Goal: Task Accomplishment & Management: Manage account settings

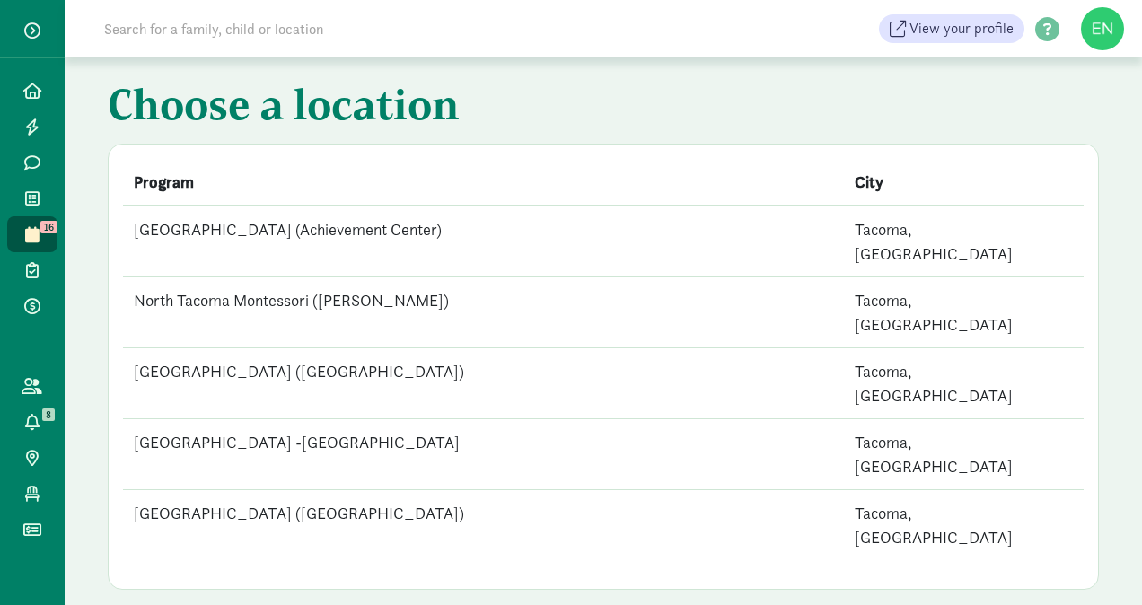
click at [193, 232] on td "[GEOGRAPHIC_DATA] (Achievement Center)" at bounding box center [483, 242] width 721 height 72
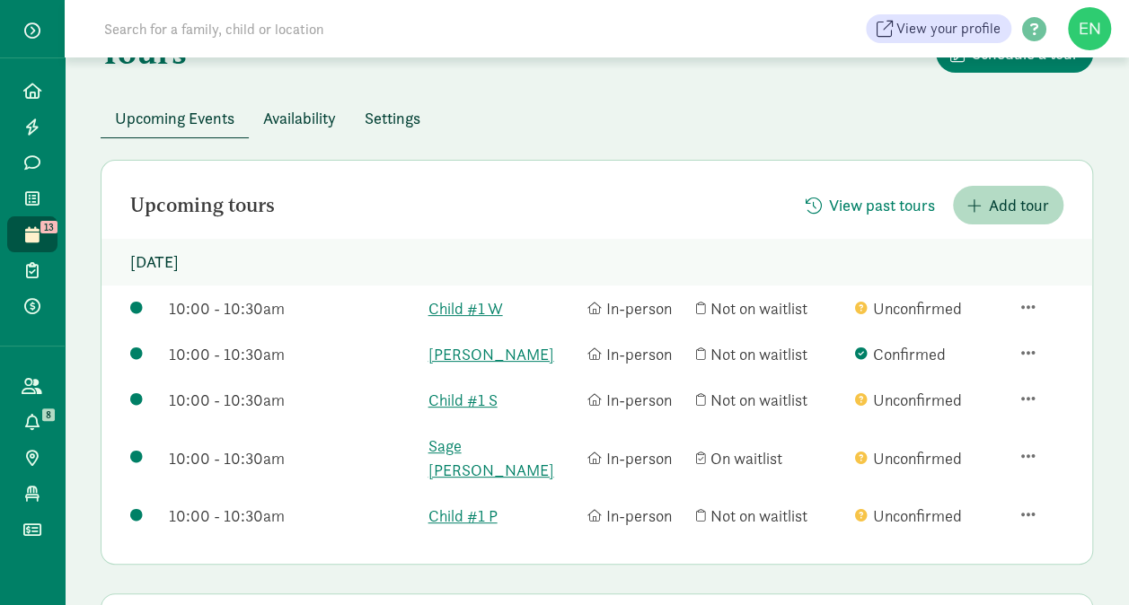
scroll to position [108, 0]
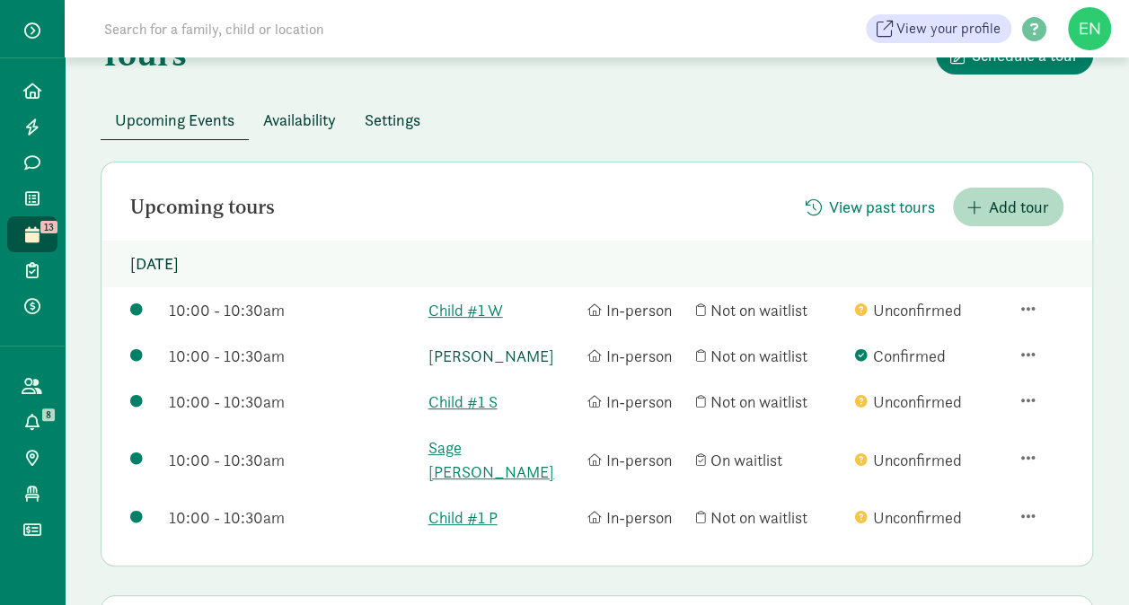
click at [491, 356] on link "Teodor Peterson" at bounding box center [503, 356] width 150 height 24
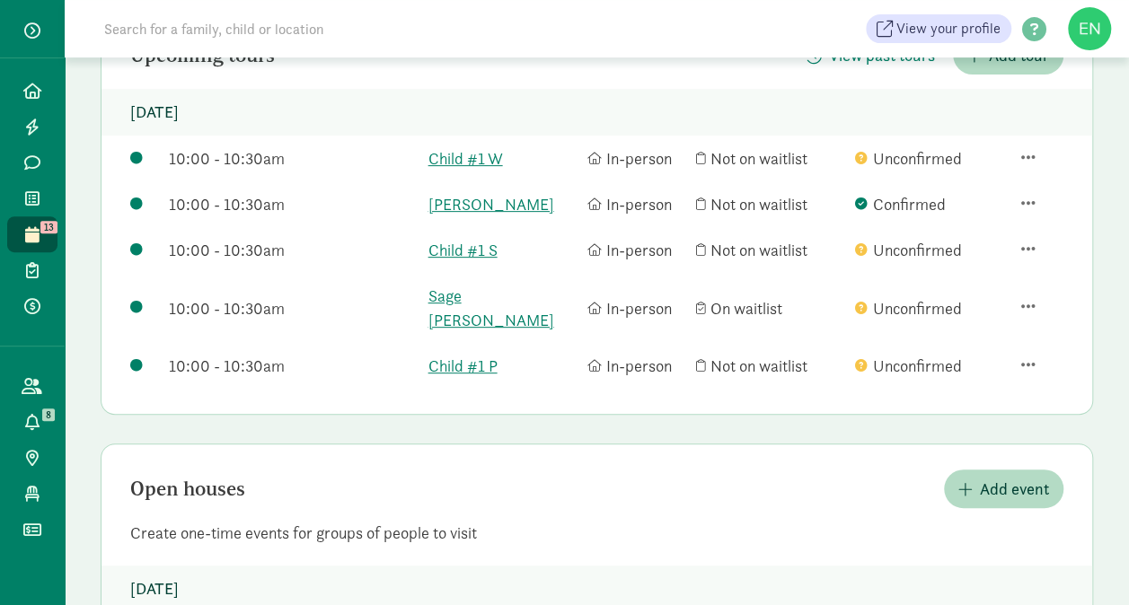
scroll to position [261, 0]
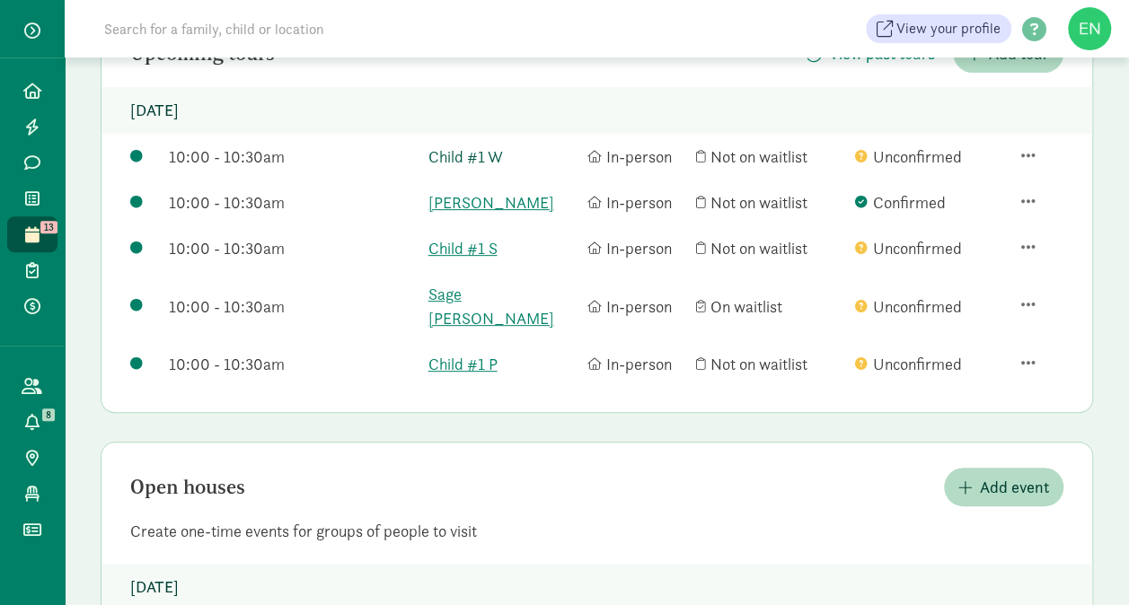
click at [462, 154] on link "Child #1 W" at bounding box center [503, 157] width 150 height 24
click at [475, 271] on div "10:00 - 10:30am Child #1 S In-person Not on waitlist Unconfirmed" at bounding box center [596, 306] width 990 height 70
click at [478, 251] on link "Child #1 S" at bounding box center [503, 248] width 150 height 24
click at [474, 293] on link "Sage Hightower" at bounding box center [503, 306] width 150 height 48
click at [488, 352] on link "Child #1 P" at bounding box center [503, 364] width 150 height 24
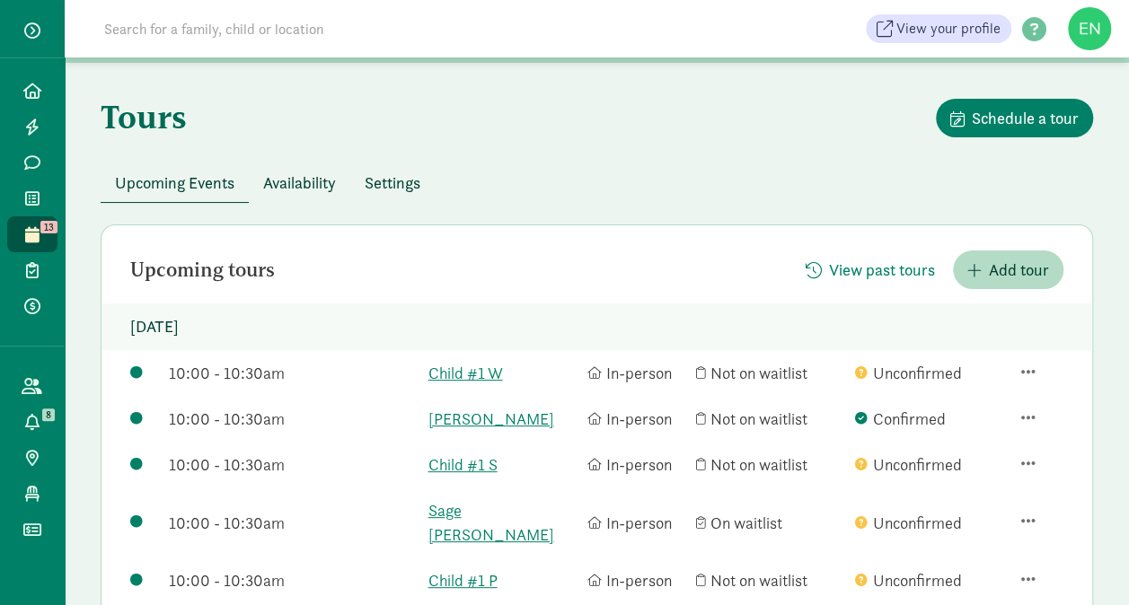
scroll to position [0, 0]
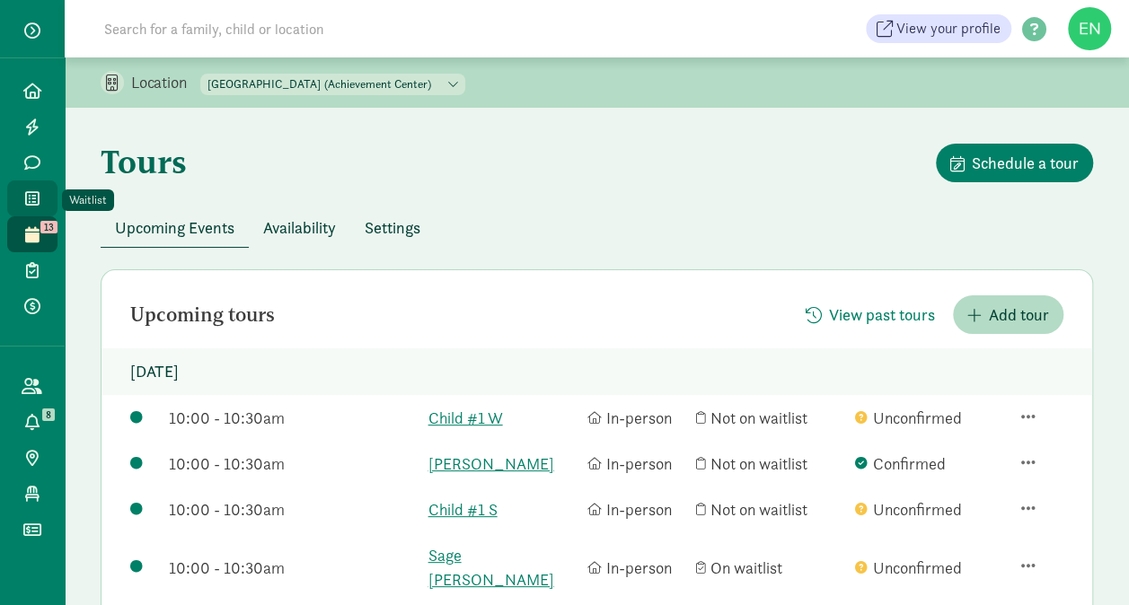
drag, startPoint x: 43, startPoint y: 206, endPoint x: 34, endPoint y: 191, distance: 17.7
click at [34, 191] on icon at bounding box center [32, 198] width 14 height 16
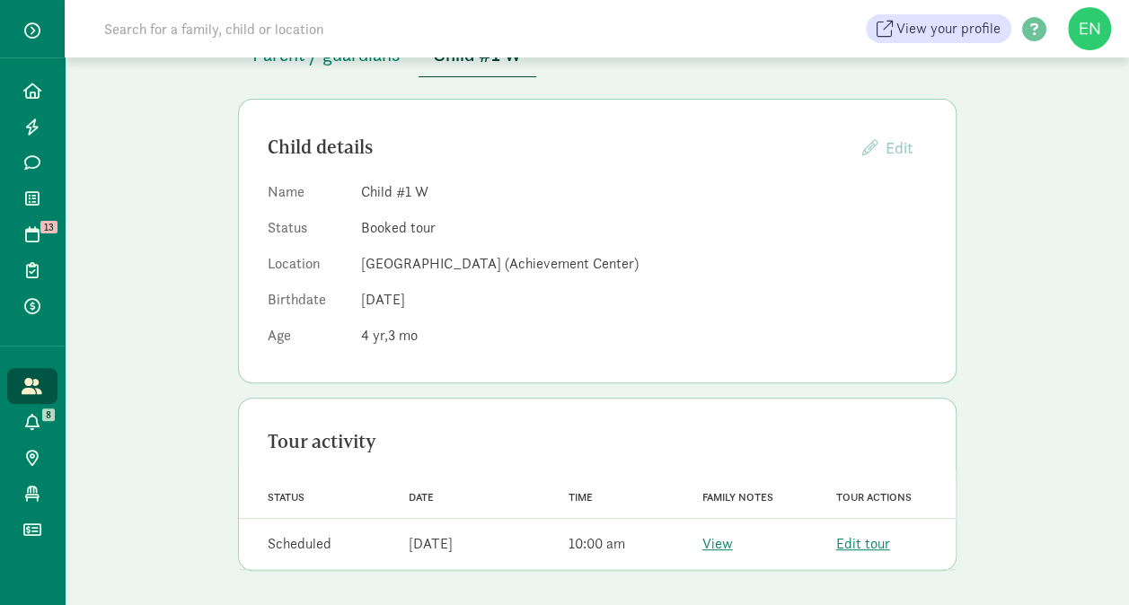
scroll to position [38, 0]
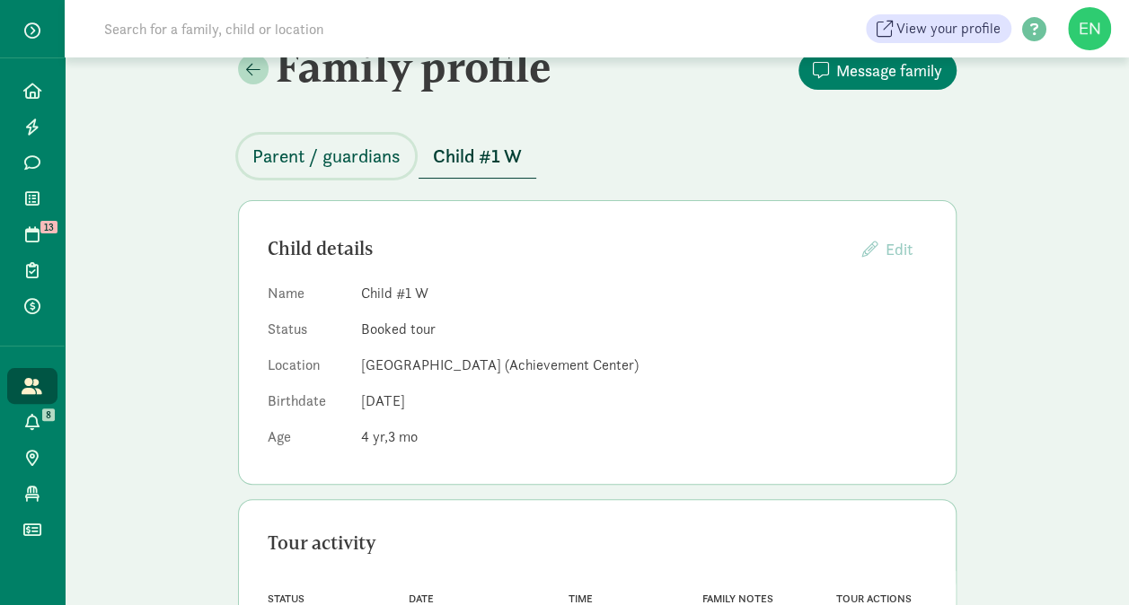
click at [323, 142] on span "Parent / guardians" at bounding box center [326, 156] width 148 height 29
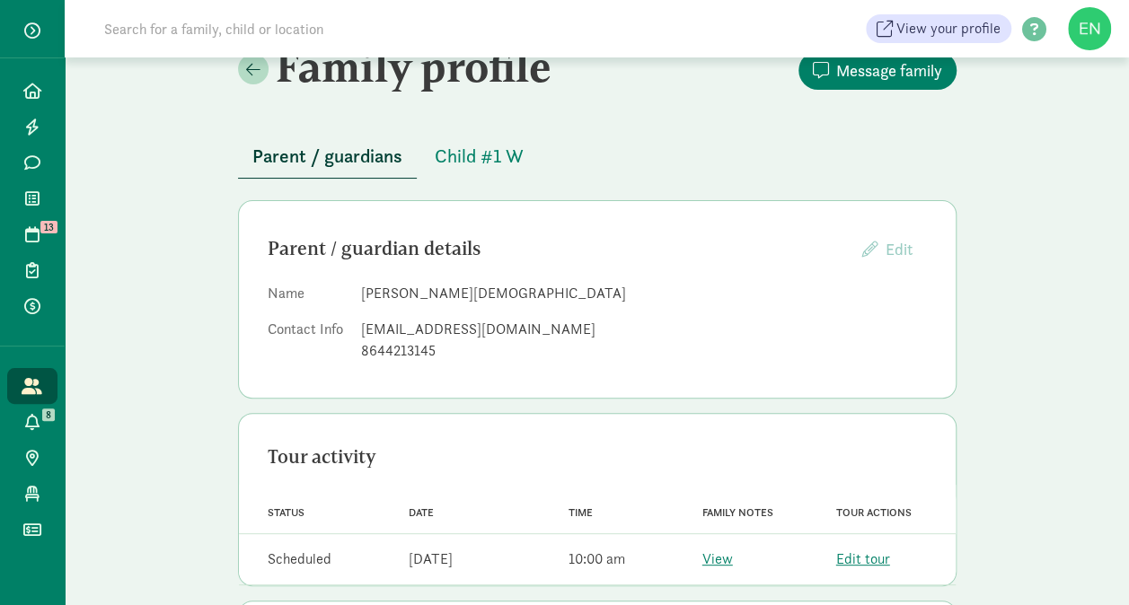
scroll to position [52, 0]
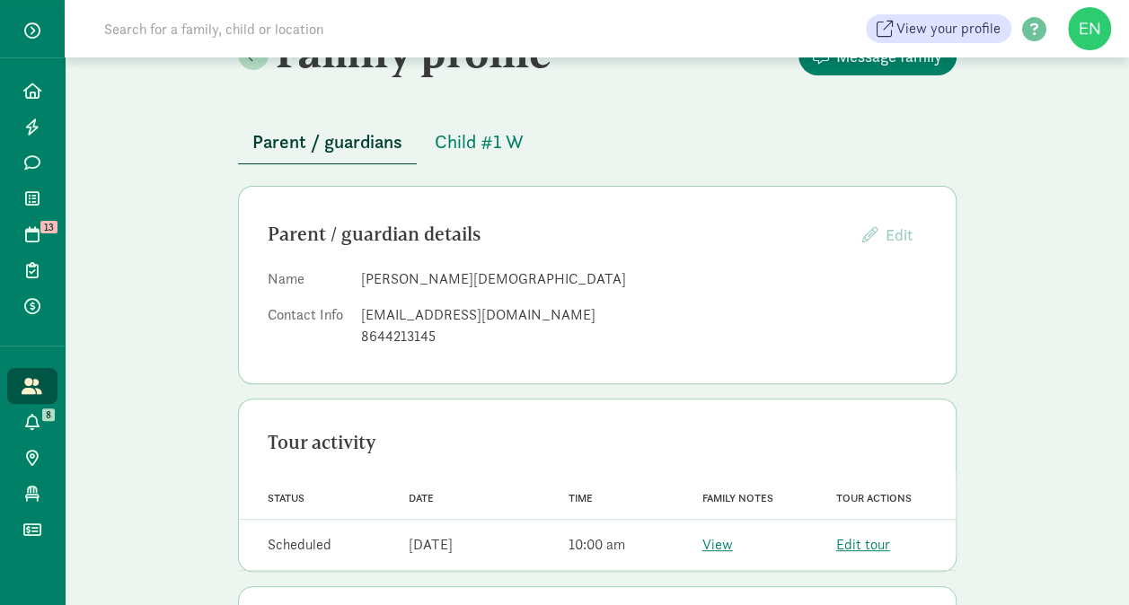
click at [496, 312] on div "micheller947@gmail.com" at bounding box center [644, 315] width 566 height 22
copy dd "micheller947@gmail.com"
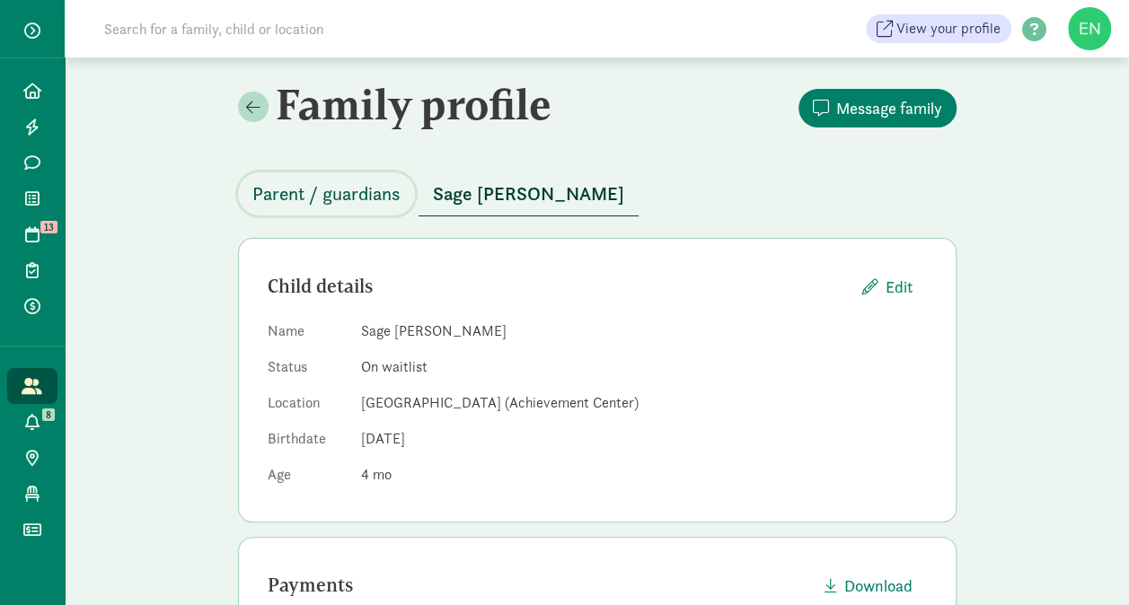
click at [330, 206] on span "Parent / guardians" at bounding box center [326, 194] width 148 height 29
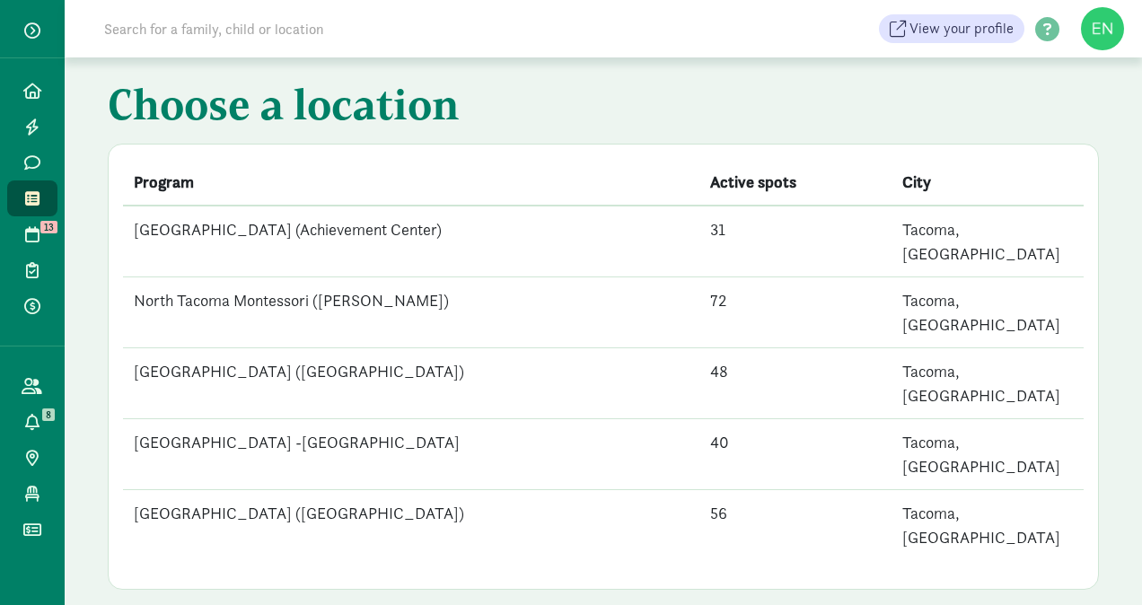
click at [514, 235] on td "[GEOGRAPHIC_DATA] (Achievement Center)" at bounding box center [411, 242] width 576 height 72
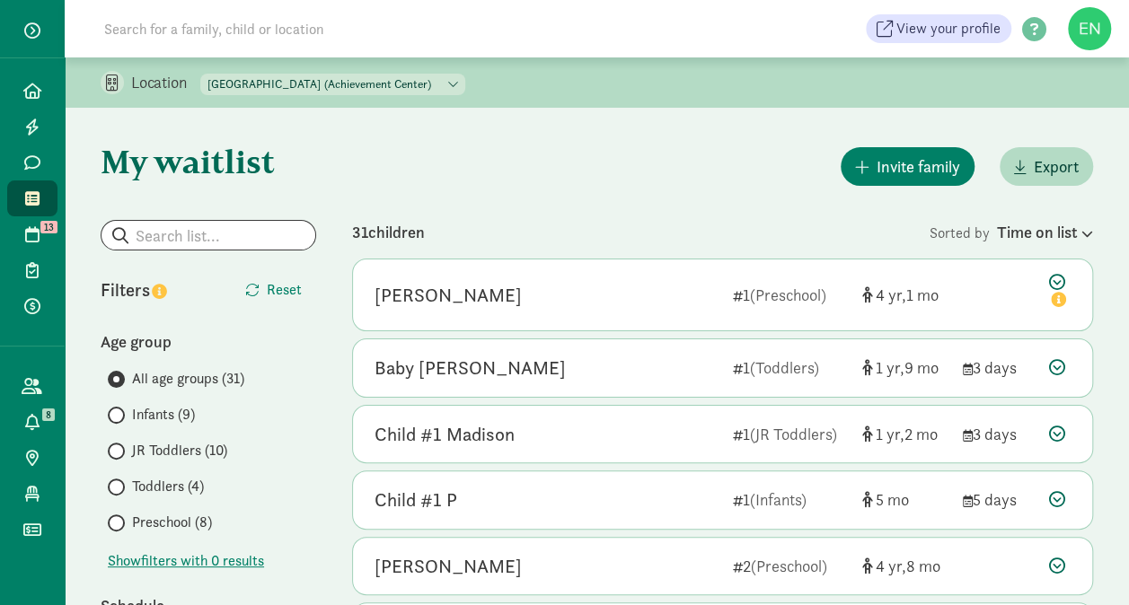
drag, startPoint x: 198, startPoint y: 436, endPoint x: 182, endPoint y: 486, distance: 52.0
click at [182, 486] on div "All age groups (31) Infants (9) JR Toddlers (10) Toddlers (4) Preschool (8)" at bounding box center [208, 450] width 215 height 165
click at [113, 496] on label "Toddlers (4)" at bounding box center [212, 487] width 208 height 22
click at [113, 493] on input "Toddlers (4)" at bounding box center [114, 487] width 12 height 12
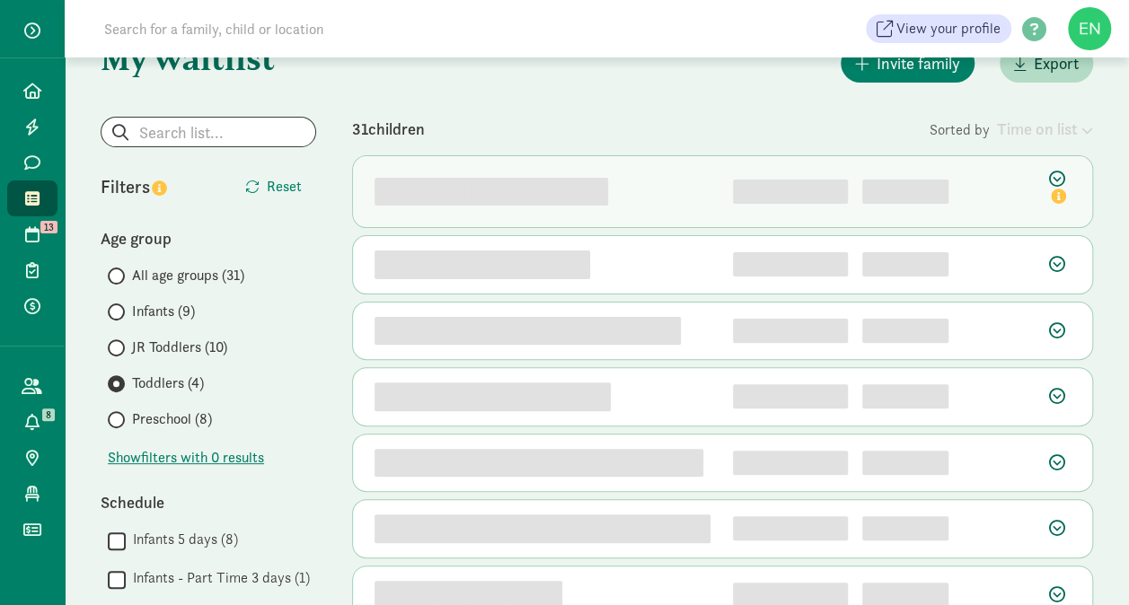
scroll to position [145, 0]
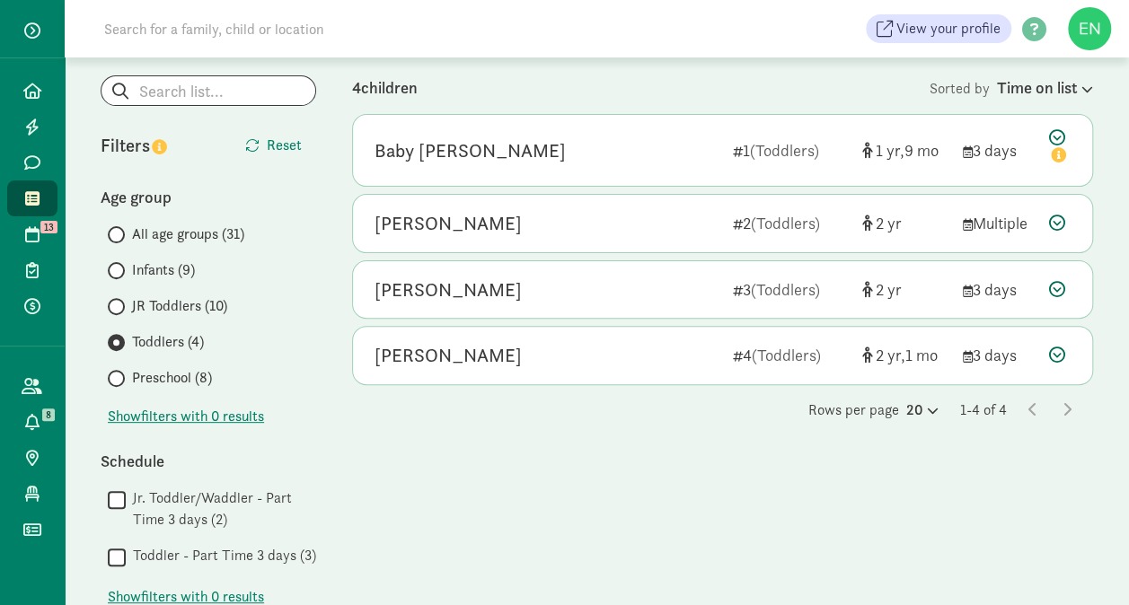
click at [180, 382] on span "Preschool (8)" at bounding box center [172, 378] width 80 height 22
click at [119, 382] on input "Preschool (8)" at bounding box center [114, 379] width 12 height 12
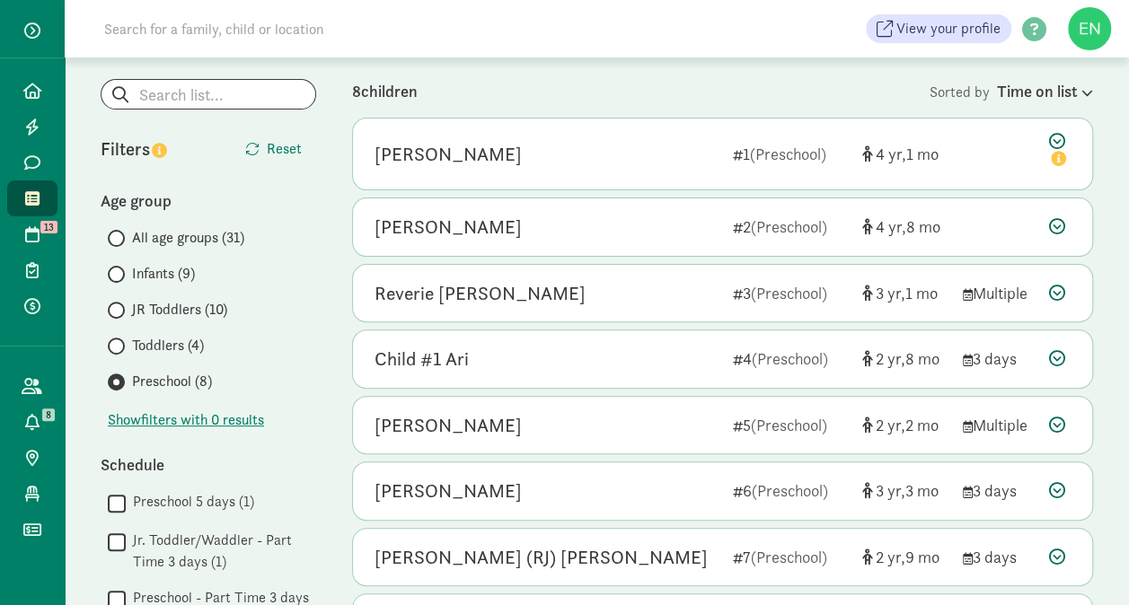
scroll to position [143, 0]
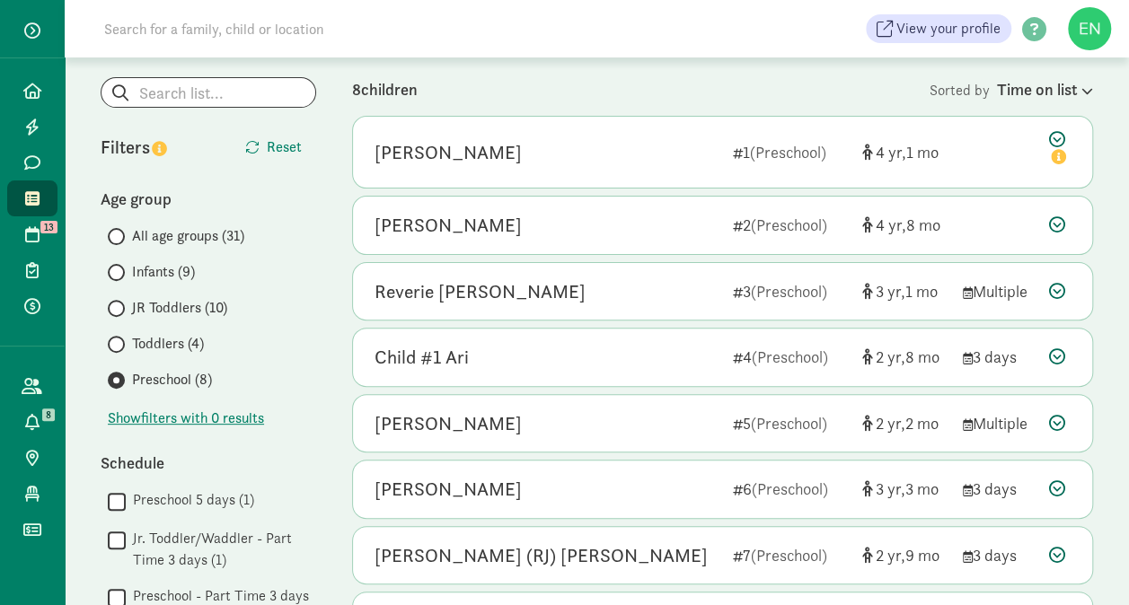
click at [146, 345] on span "Toddlers (4)" at bounding box center [168, 344] width 72 height 22
click at [119, 345] on input "Toddlers (4)" at bounding box center [114, 344] width 12 height 12
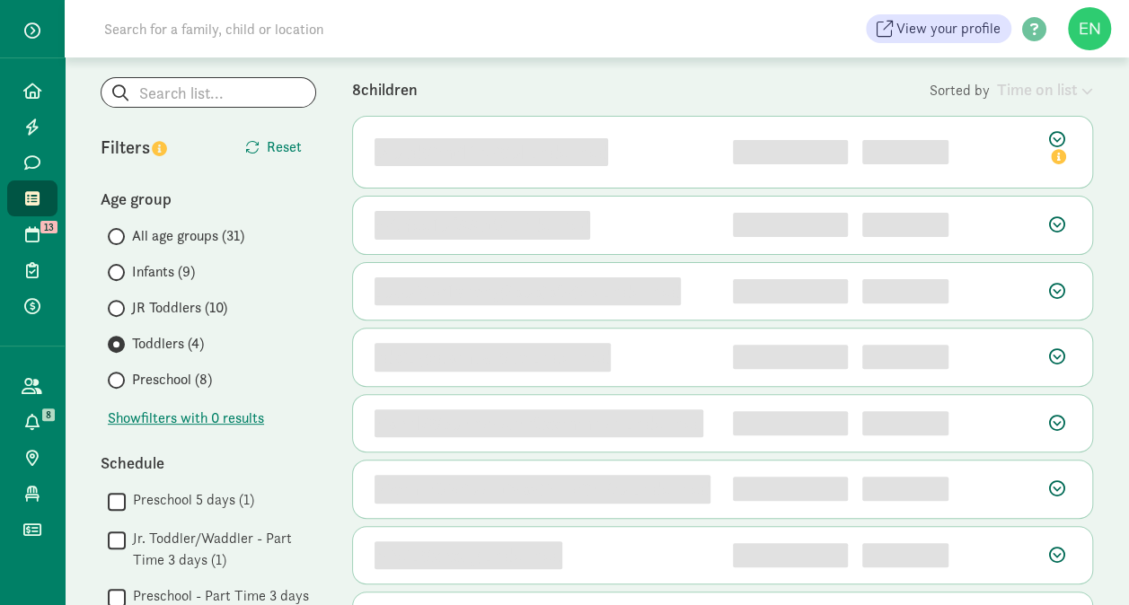
scroll to position [0, 0]
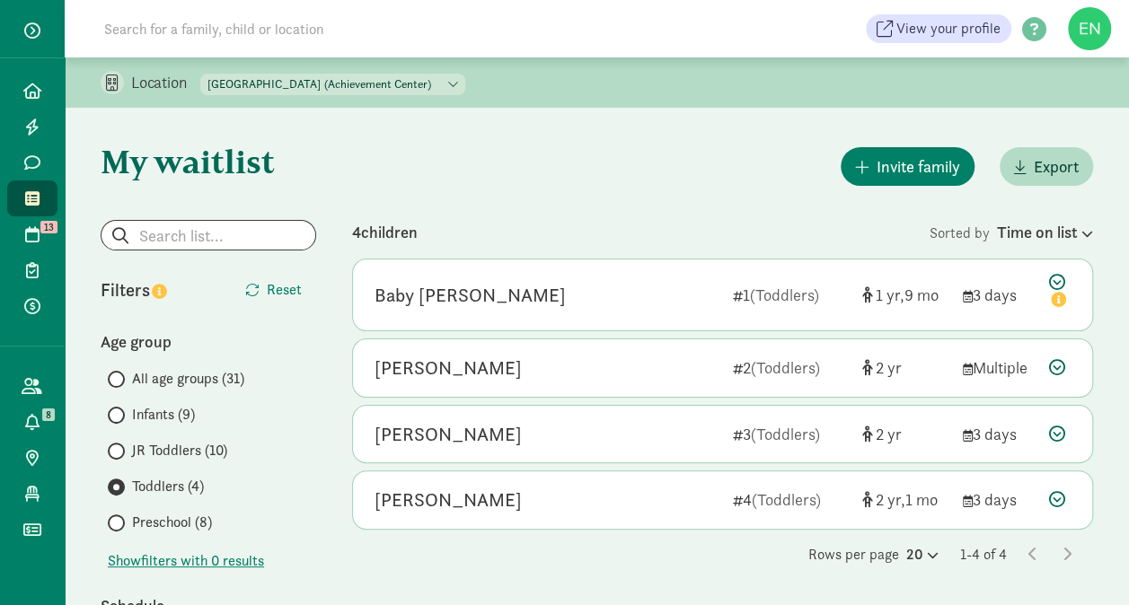
click at [651, 325] on div "Baby [PERSON_NAME] 1 (Toddlers) 1 9 3 days" at bounding box center [722, 294] width 739 height 71
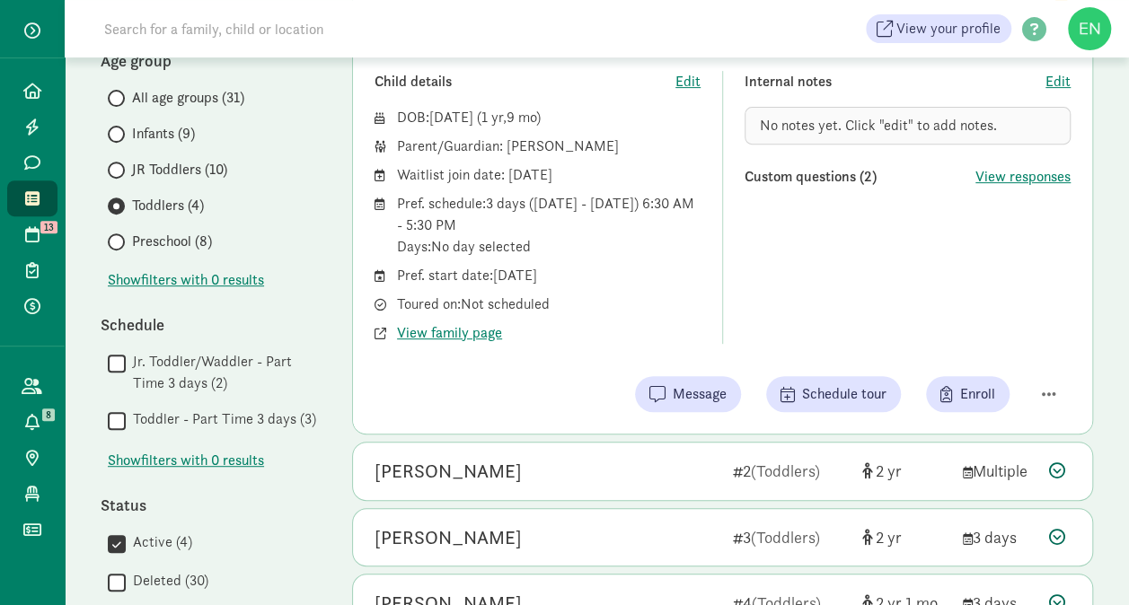
scroll to position [277, 0]
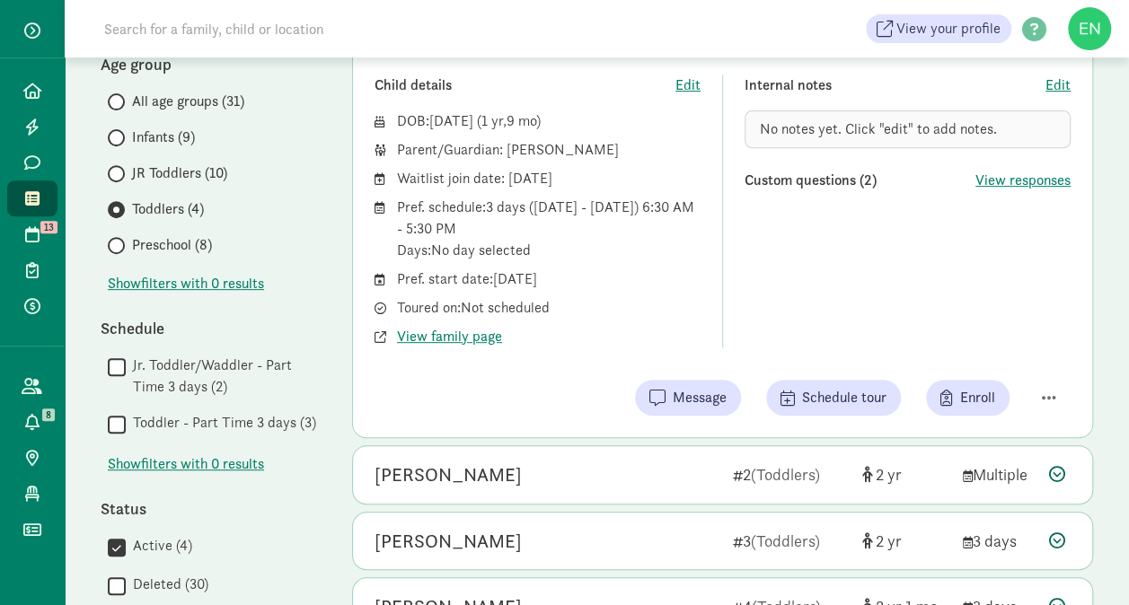
click at [145, 165] on span "JR Toddlers (10)" at bounding box center [179, 174] width 95 height 22
click at [119, 168] on input "JR Toddlers (10)" at bounding box center [114, 174] width 12 height 12
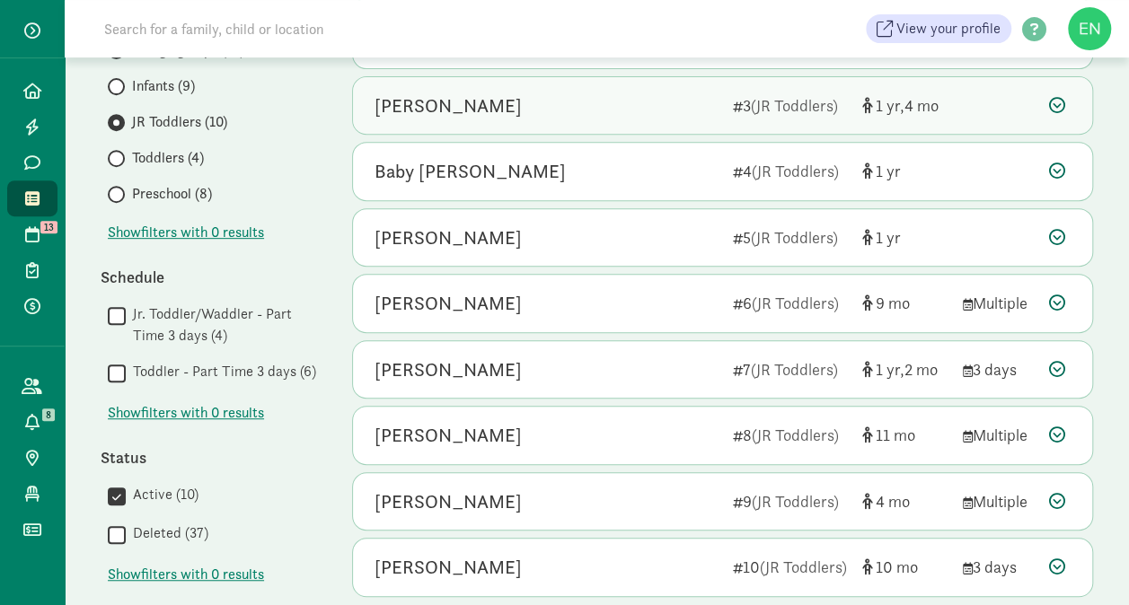
scroll to position [331, 0]
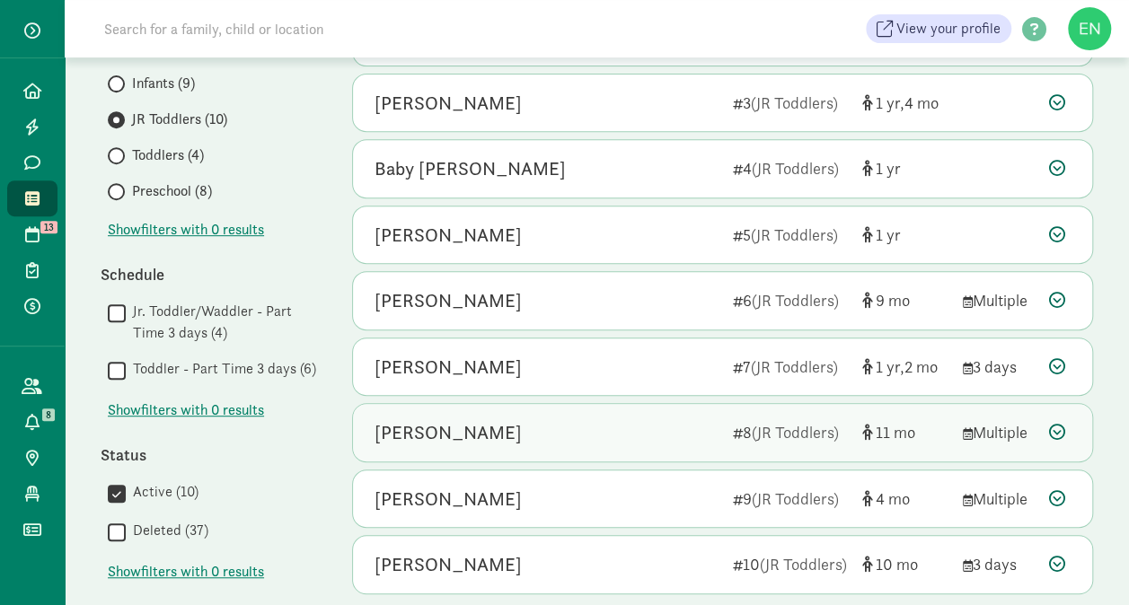
drag, startPoint x: 598, startPoint y: 426, endPoint x: 554, endPoint y: 404, distance: 49.0
click at [554, 404] on div "Violet Mudd 8 (JR Toddlers) 11 Multiple" at bounding box center [722, 432] width 739 height 57
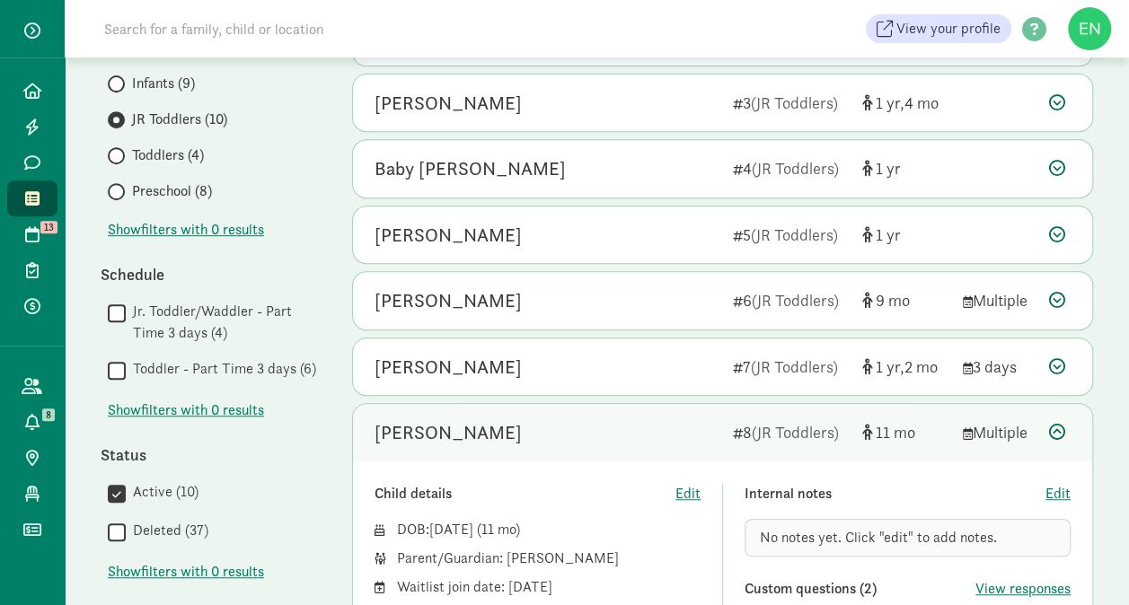
scroll to position [537, 0]
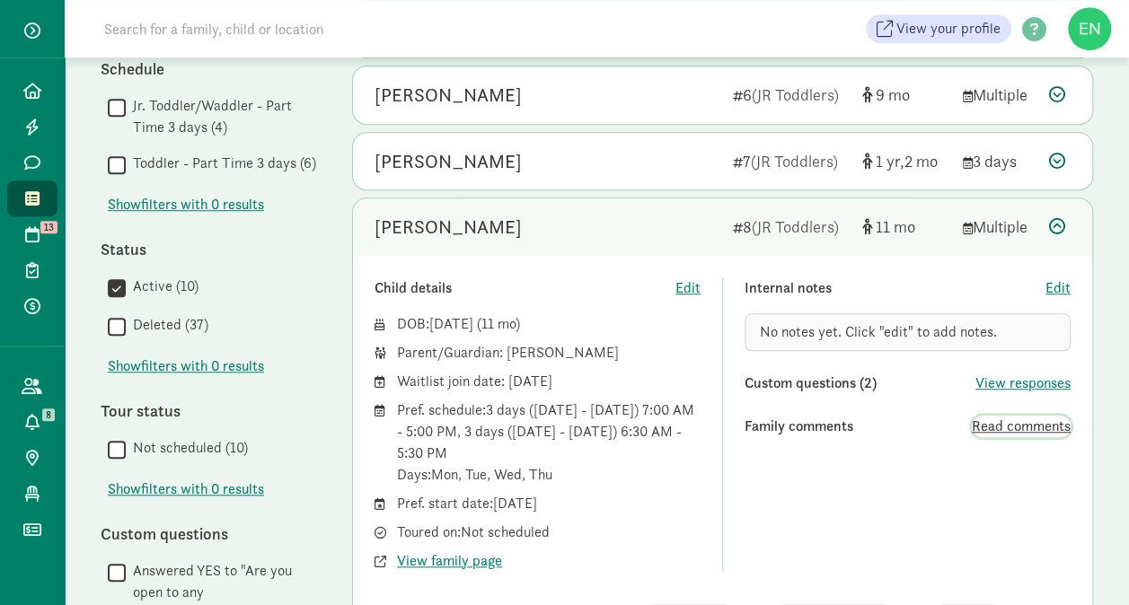
click at [991, 422] on span "Read comments" at bounding box center [1020, 427] width 99 height 22
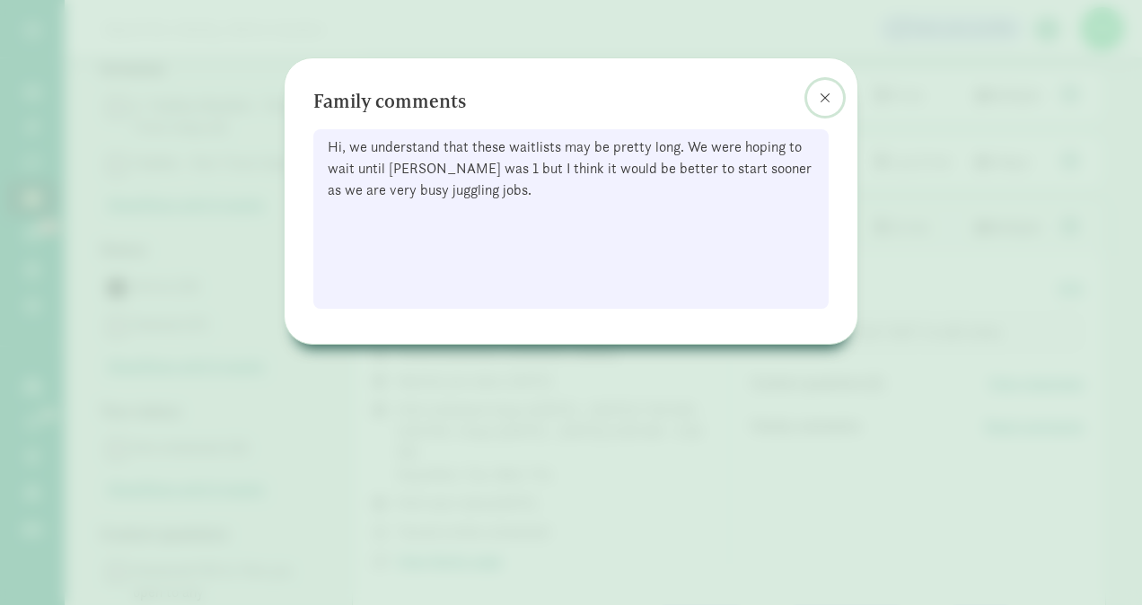
click at [825, 93] on span at bounding box center [825, 98] width 11 height 14
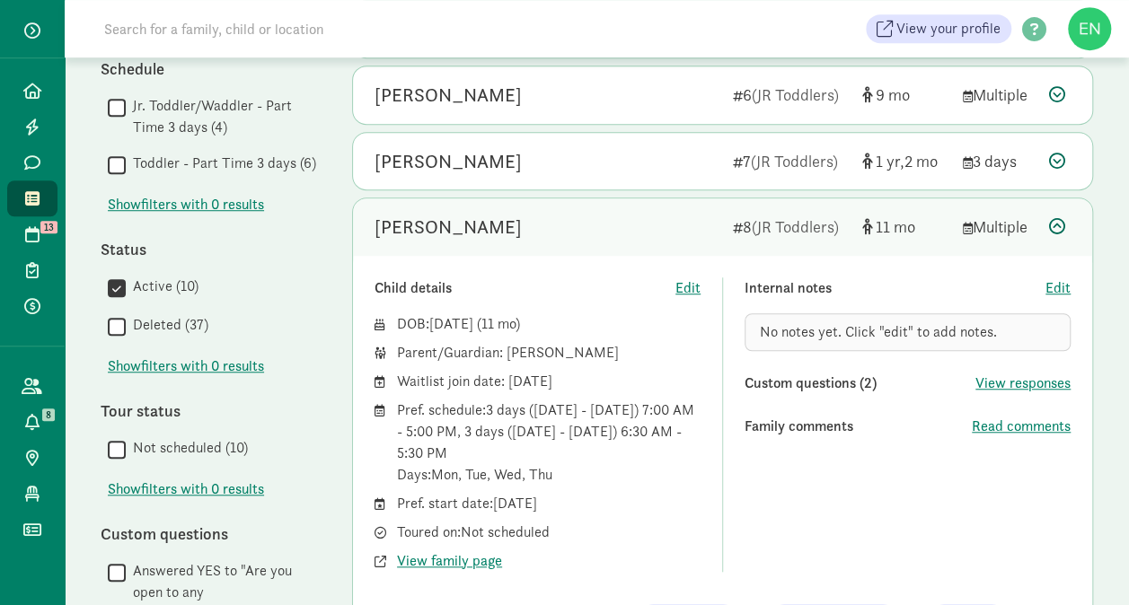
scroll to position [621, 0]
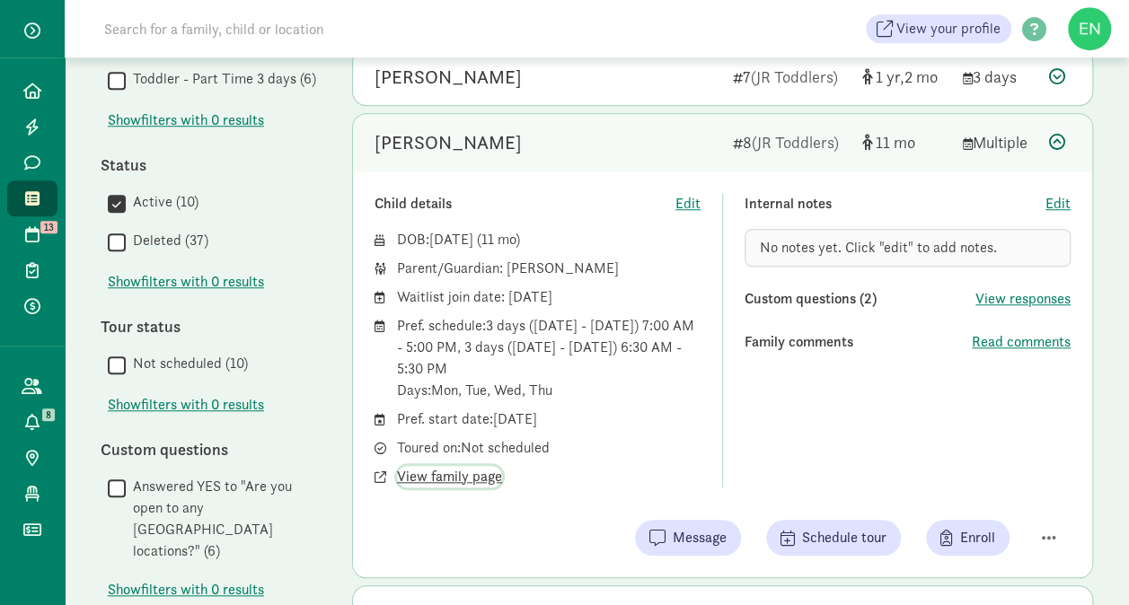
click at [489, 470] on span "View family page" at bounding box center [449, 477] width 105 height 22
click at [516, 144] on div "Violet Mudd" at bounding box center [546, 142] width 344 height 29
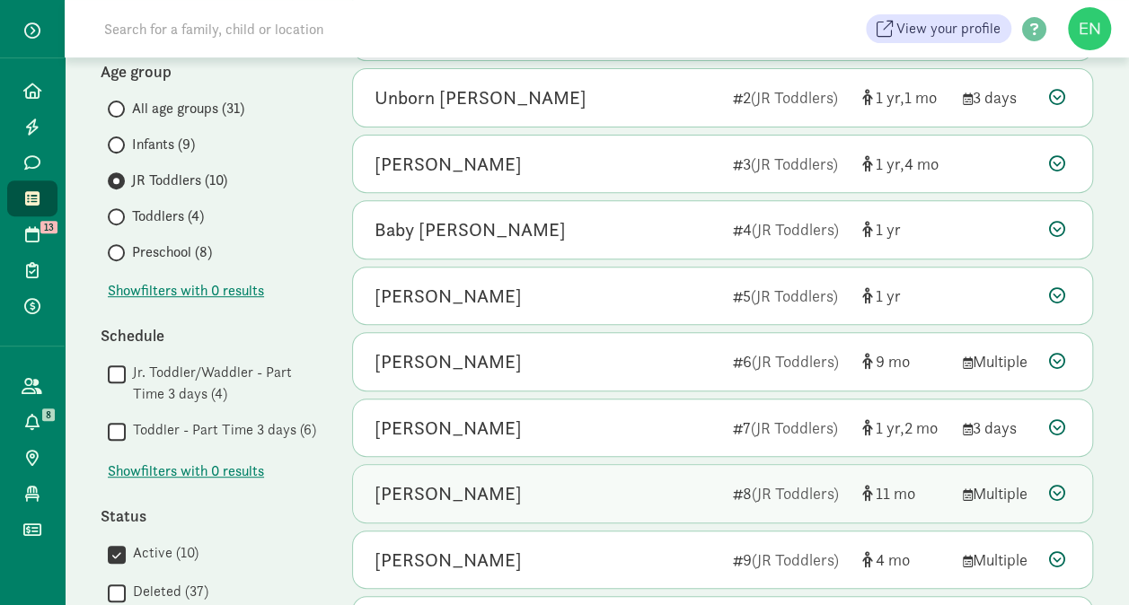
scroll to position [267, 0]
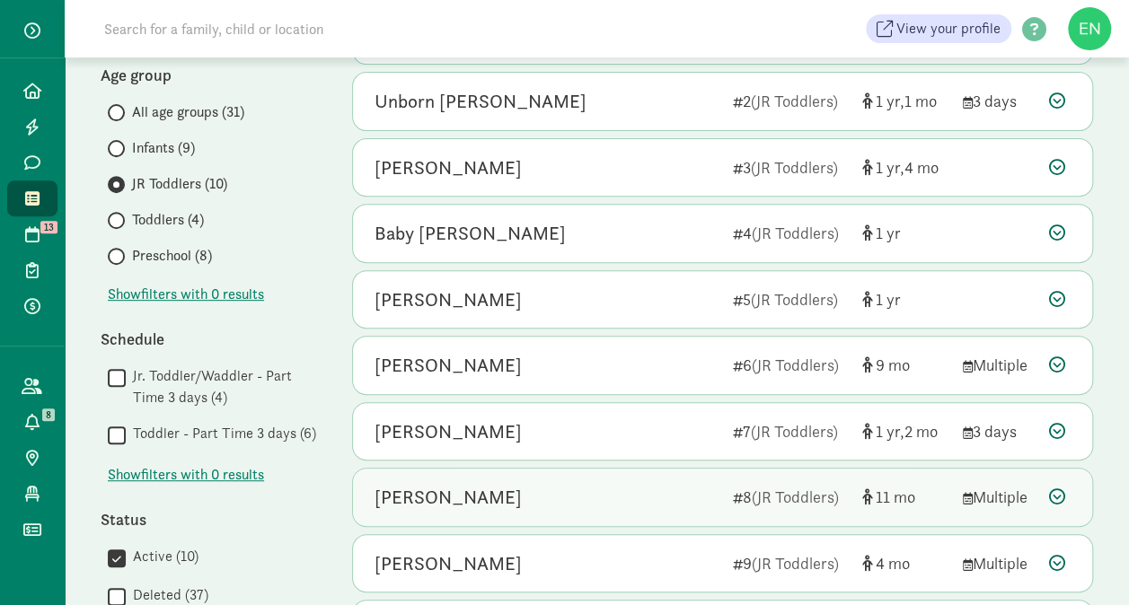
click at [528, 280] on div "Velan Singh 5 (JR Toddlers) 1" at bounding box center [722, 299] width 739 height 57
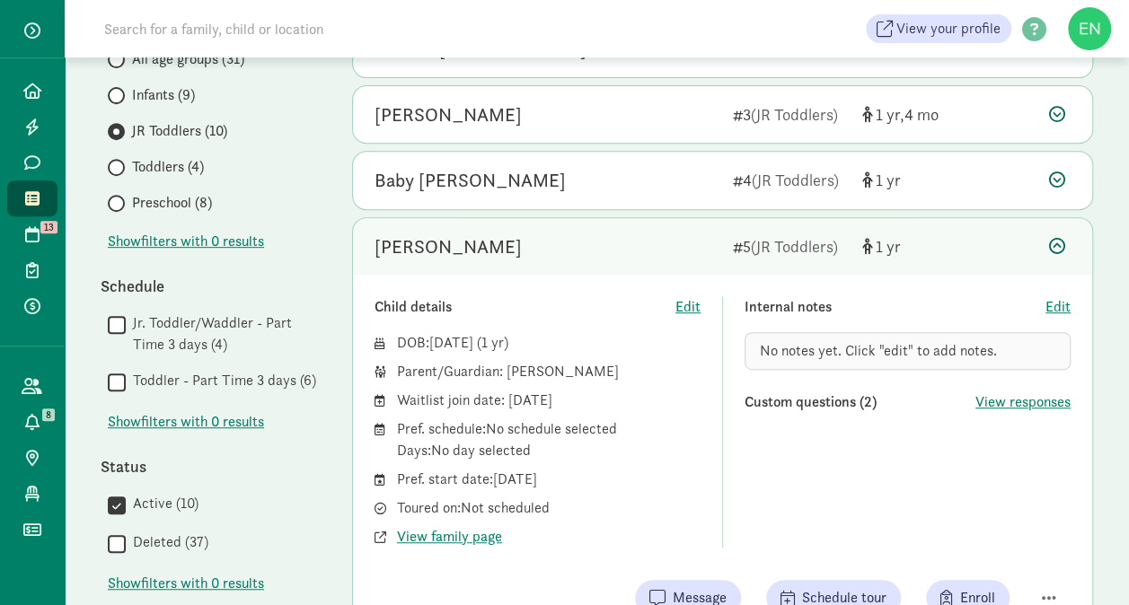
scroll to position [373, 0]
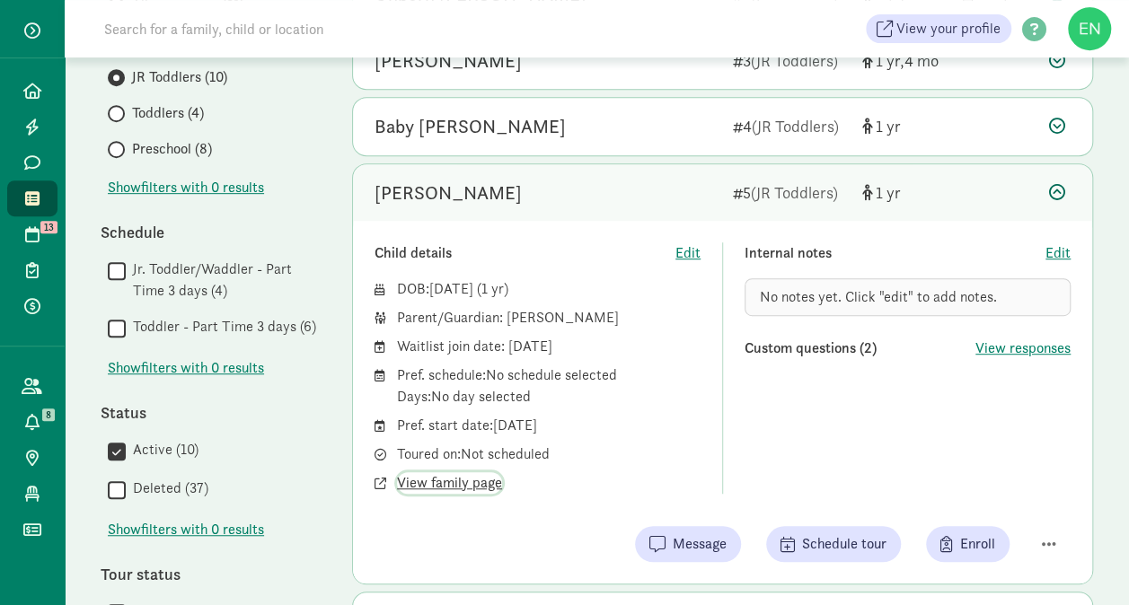
click at [463, 480] on span "View family page" at bounding box center [449, 483] width 105 height 22
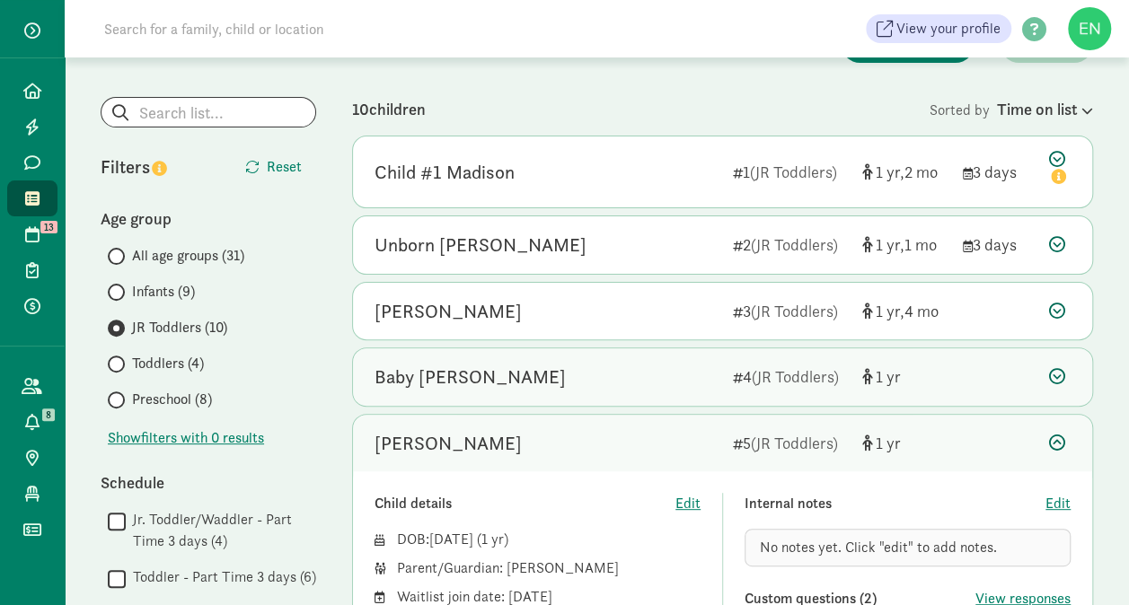
scroll to position [121, 0]
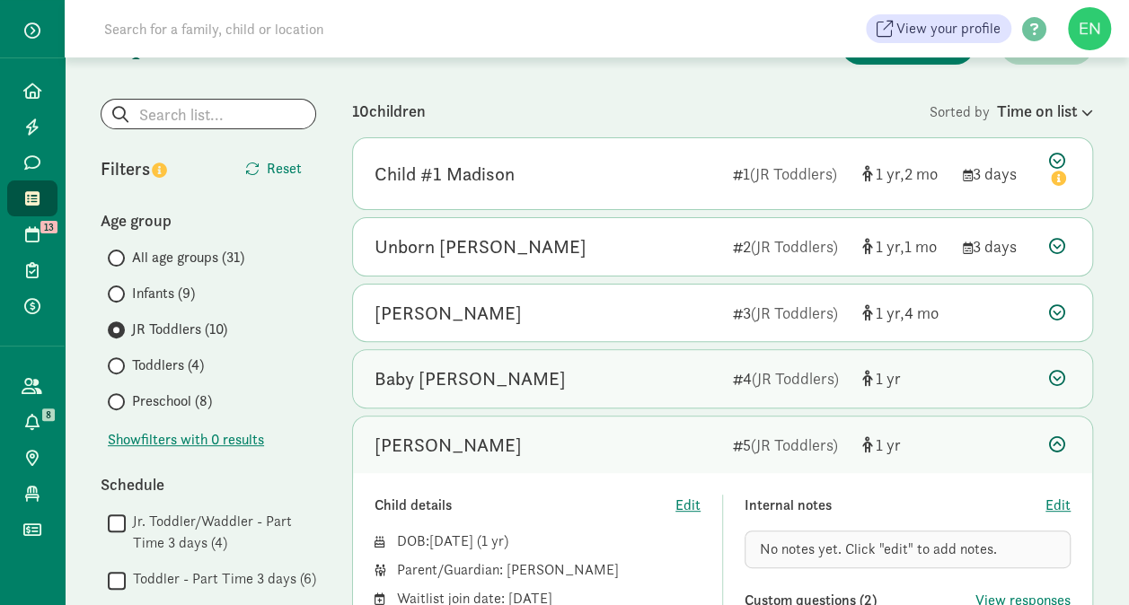
click at [609, 380] on div "Baby Ling" at bounding box center [546, 379] width 344 height 29
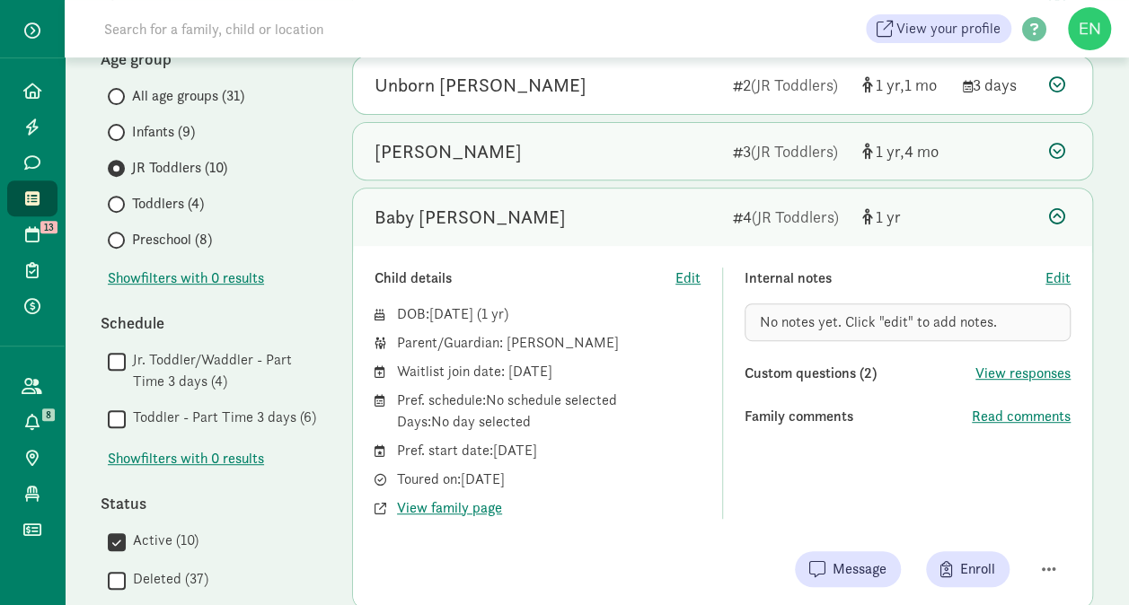
scroll to position [294, 0]
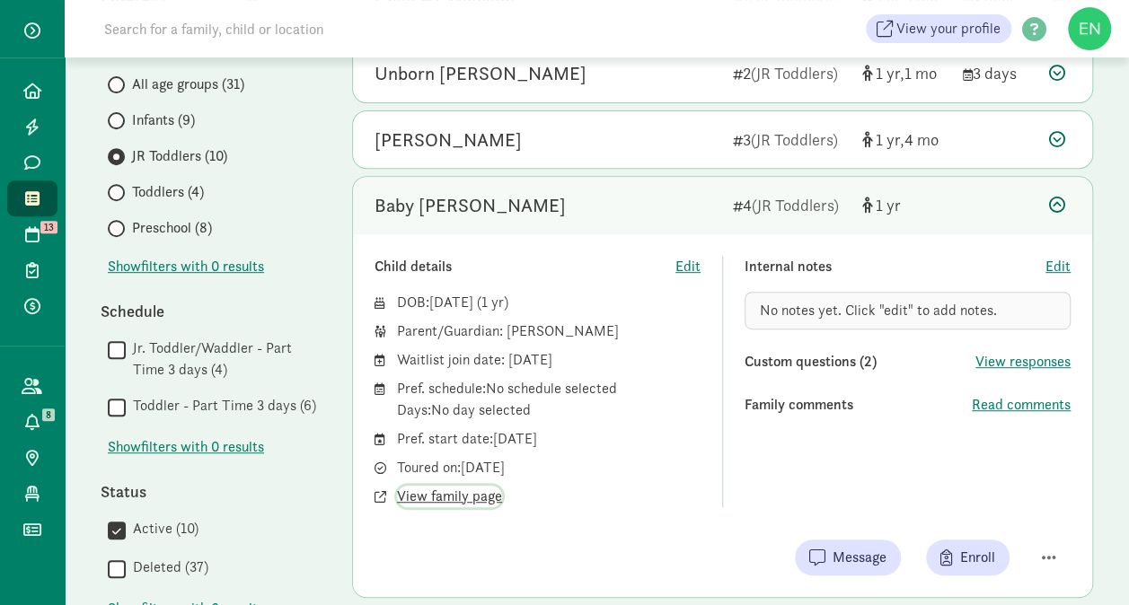
click at [456, 493] on span "View family page" at bounding box center [449, 497] width 105 height 22
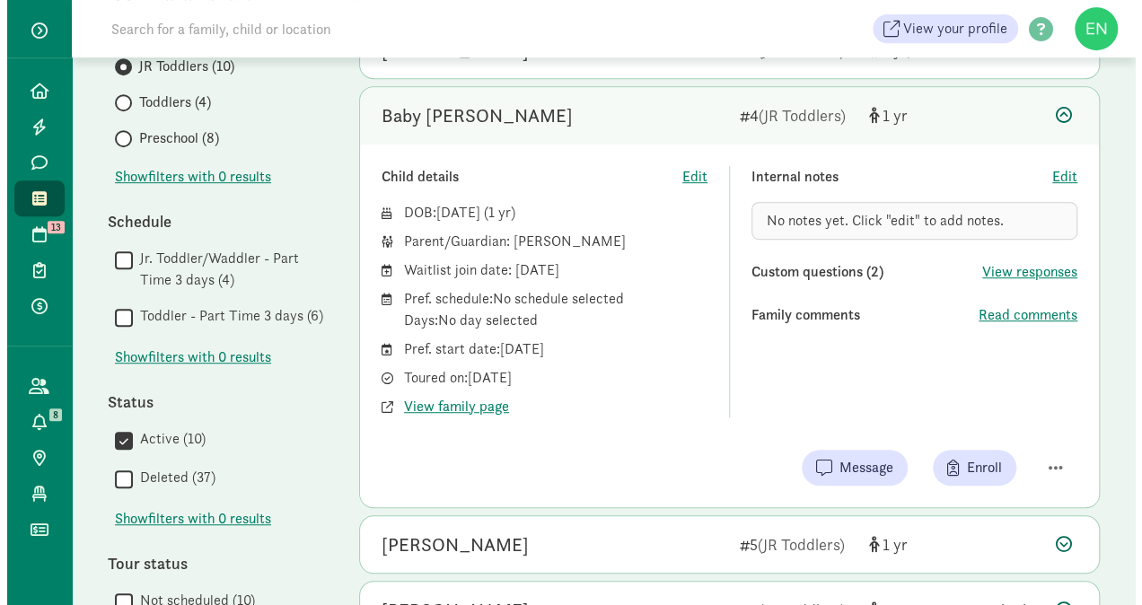
scroll to position [383, 0]
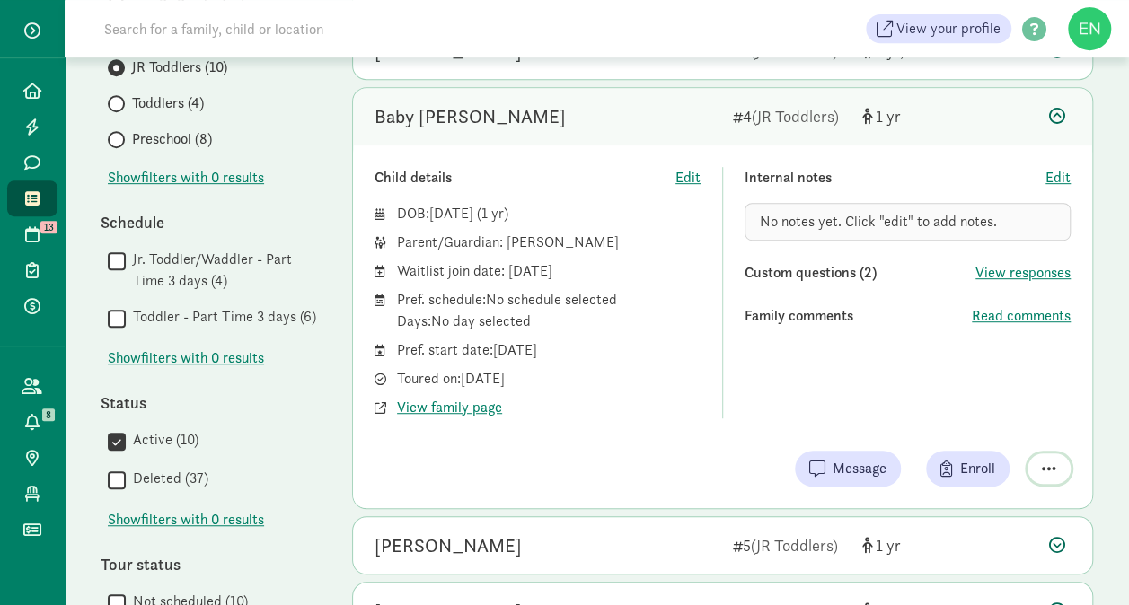
click at [1047, 469] on span "button" at bounding box center [1048, 469] width 14 height 16
click at [985, 412] on div "Remove from list" at bounding box center [985, 423] width 139 height 22
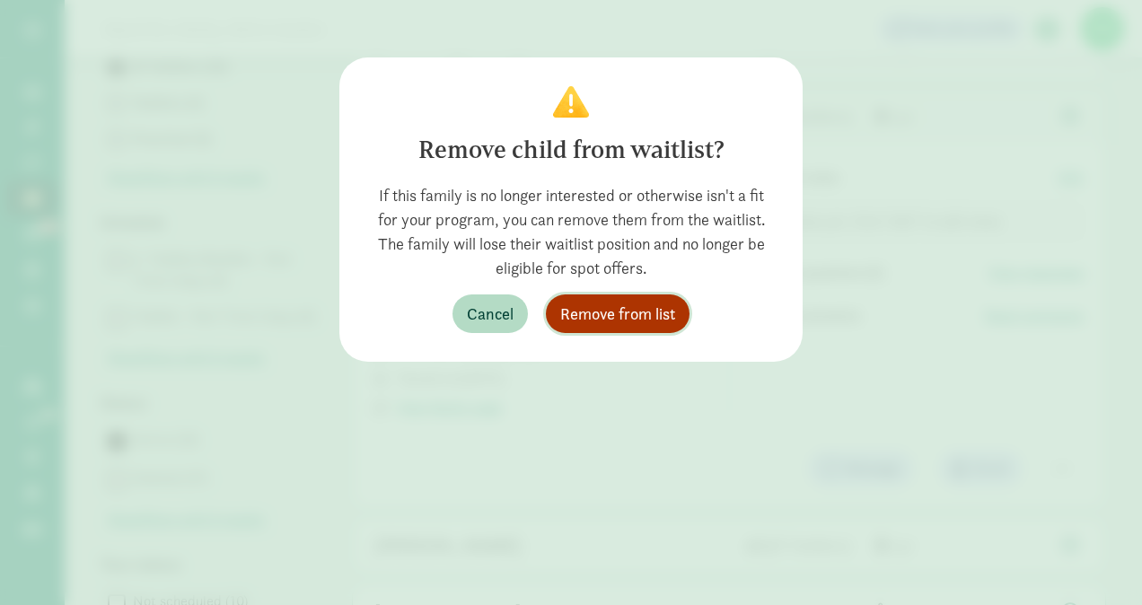
click at [658, 316] on span "Remove from list" at bounding box center [617, 314] width 115 height 24
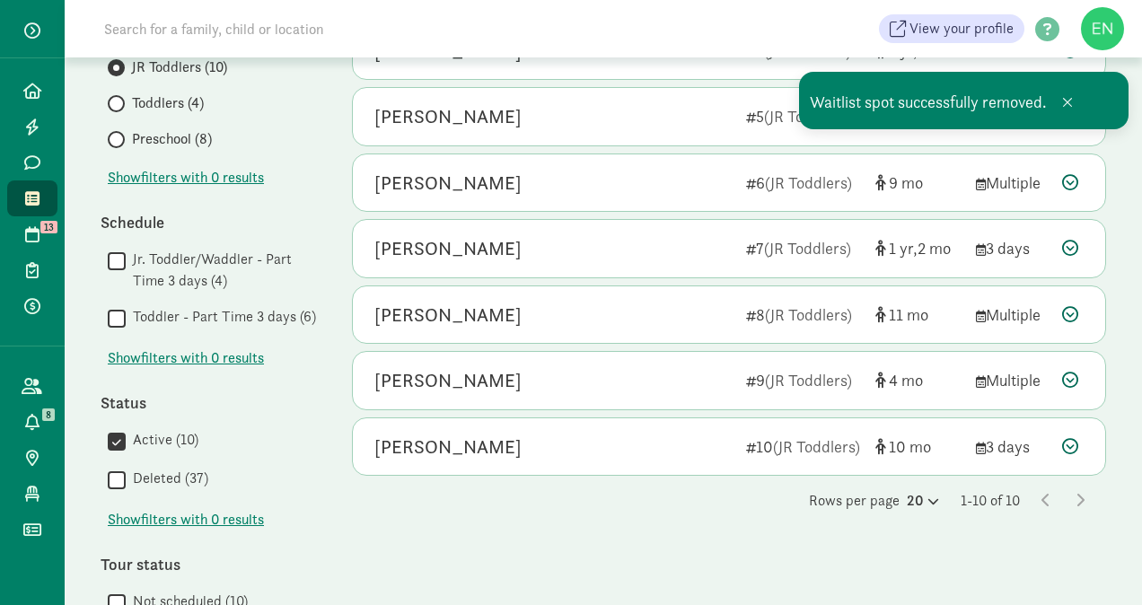
click at [760, 417] on div "Eloise Harrell 9 (JR Toddlers) 4 Multiple Child details Edit DOB: Mar 28, 2025 …" at bounding box center [729, 446] width 754 height 59
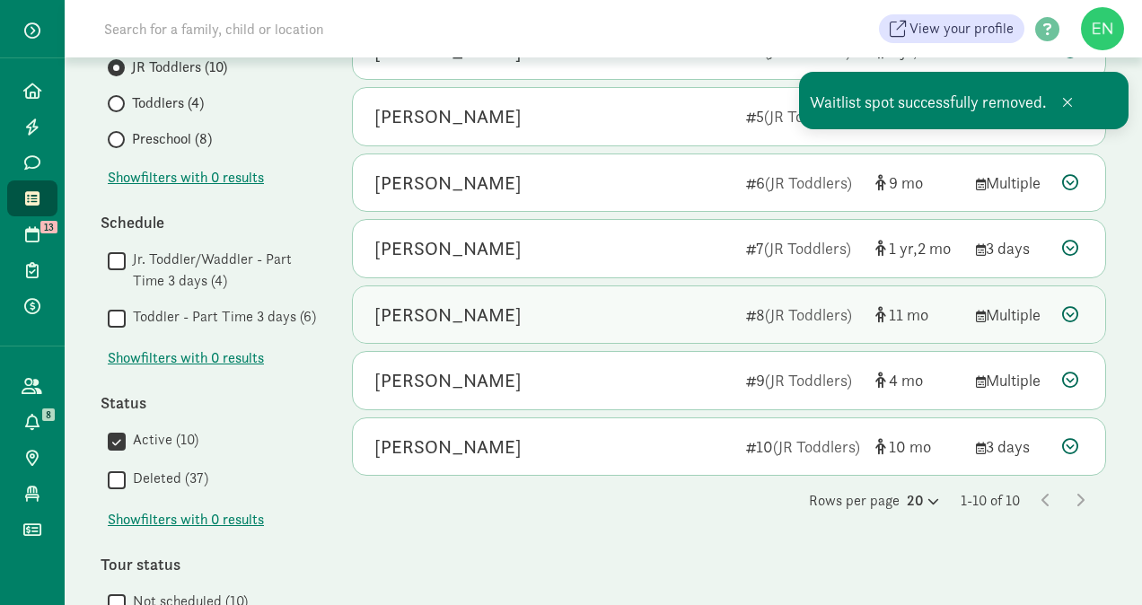
click at [795, 313] on span "(JR Toddlers)" at bounding box center [808, 314] width 87 height 21
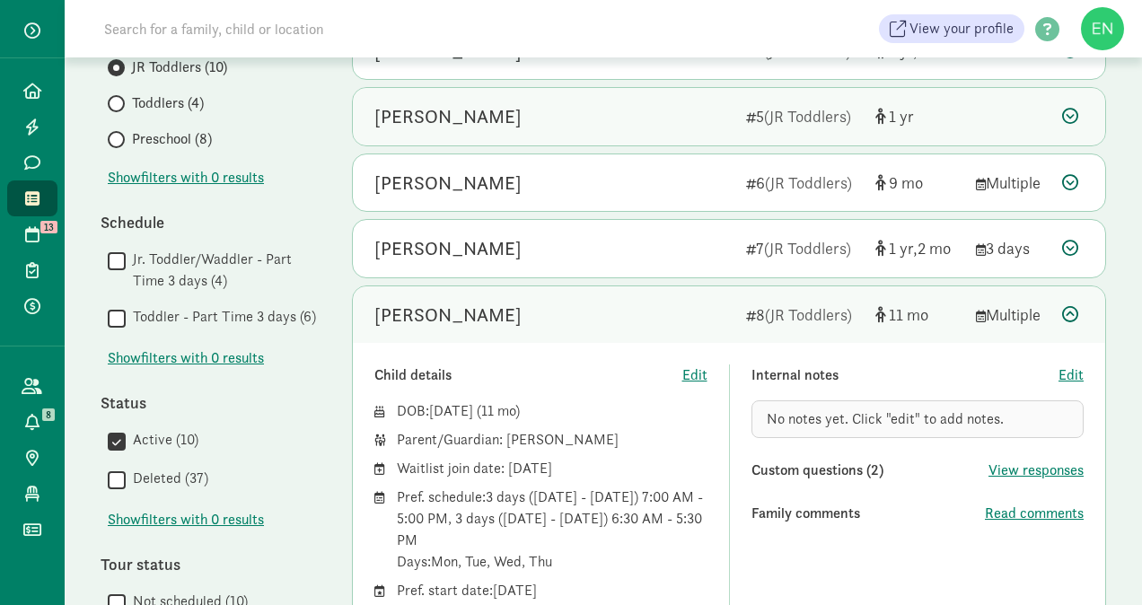
click at [714, 127] on div "Velan Singh" at bounding box center [552, 116] width 357 height 29
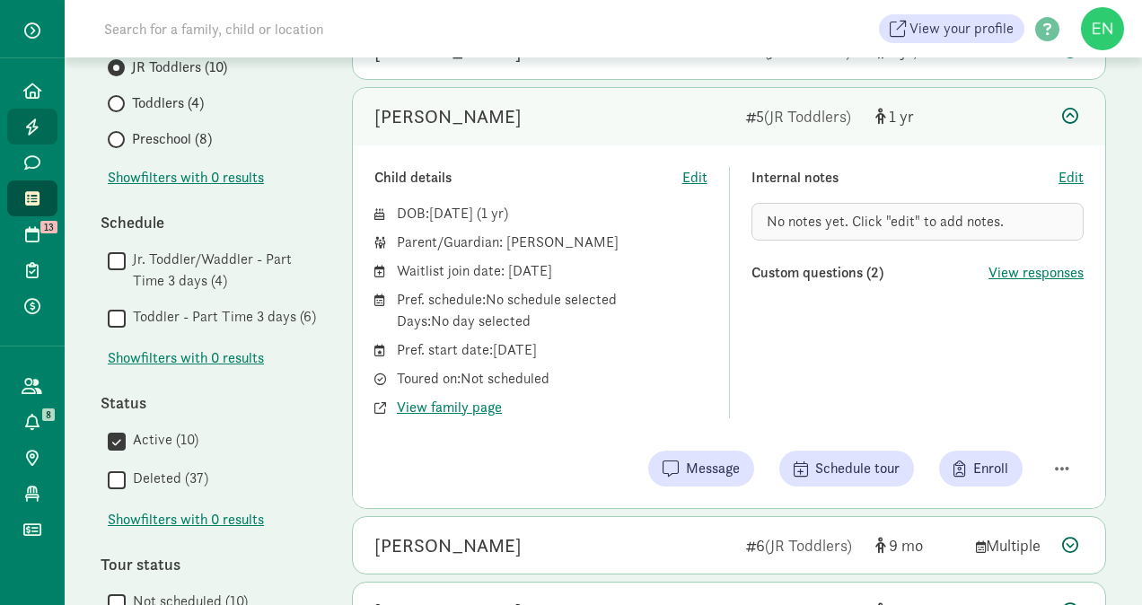
click at [41, 111] on link "Leads" at bounding box center [32, 127] width 50 height 36
click at [41, 169] on span at bounding box center [32, 162] width 21 height 16
click at [37, 207] on link "Waitlist" at bounding box center [32, 198] width 50 height 36
click at [56, 205] on link "Waitlist" at bounding box center [32, 198] width 50 height 36
click at [26, 235] on icon at bounding box center [32, 234] width 14 height 16
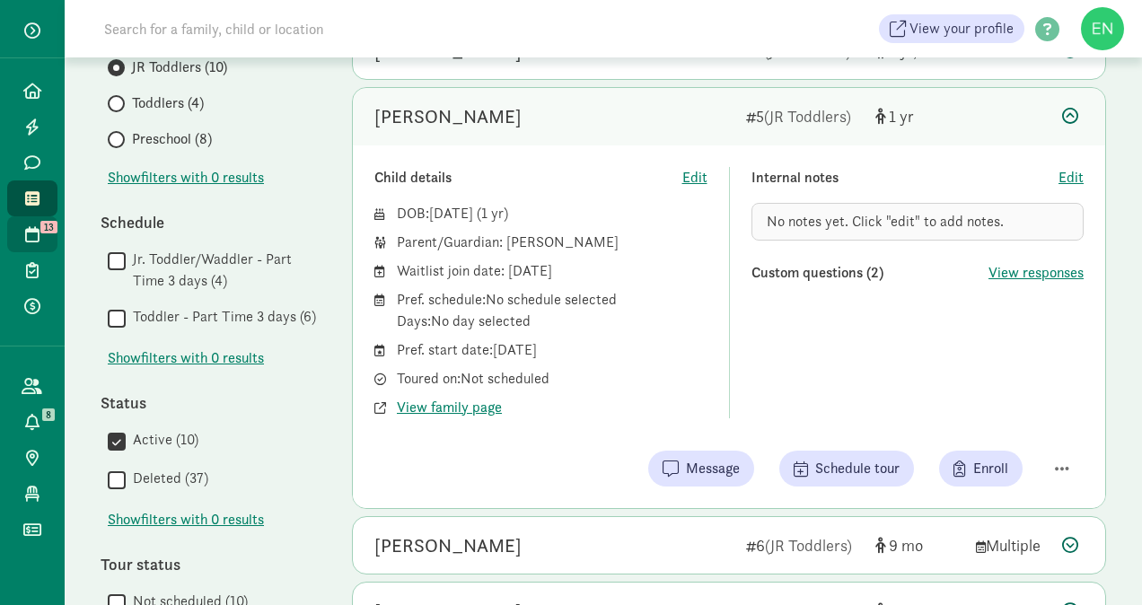
click at [26, 235] on icon at bounding box center [32, 234] width 14 height 16
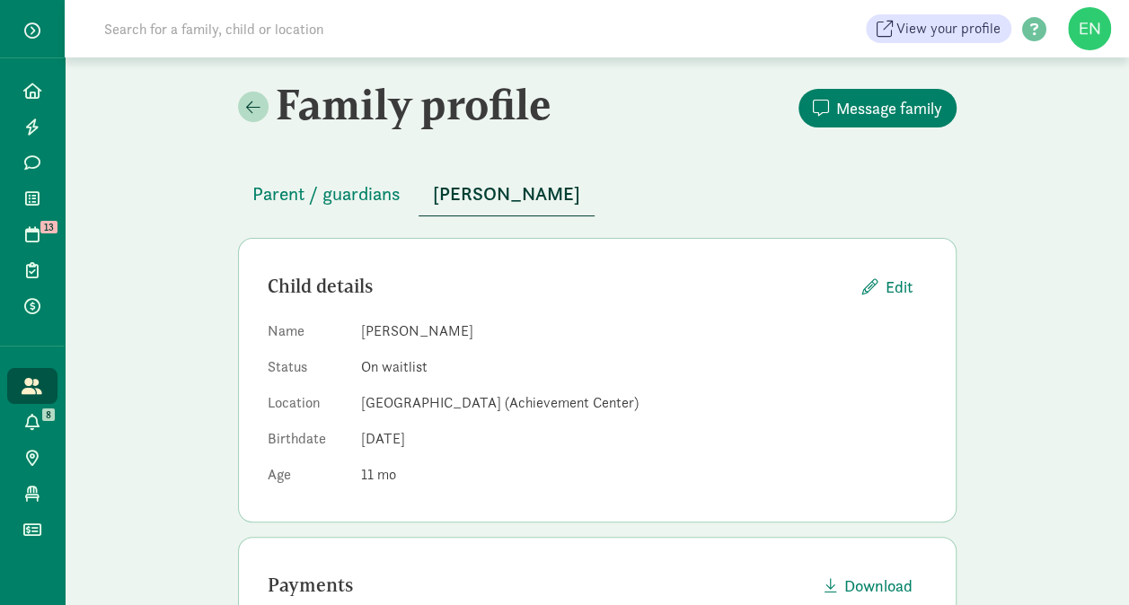
scroll to position [5, 0]
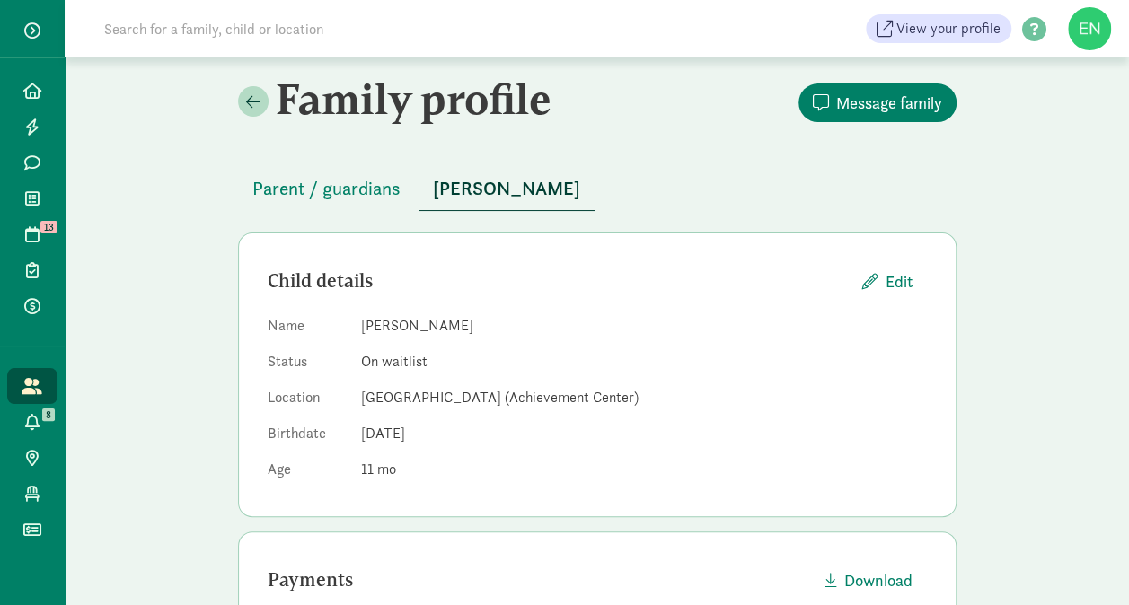
click at [377, 198] on span "Parent / guardians" at bounding box center [326, 188] width 148 height 29
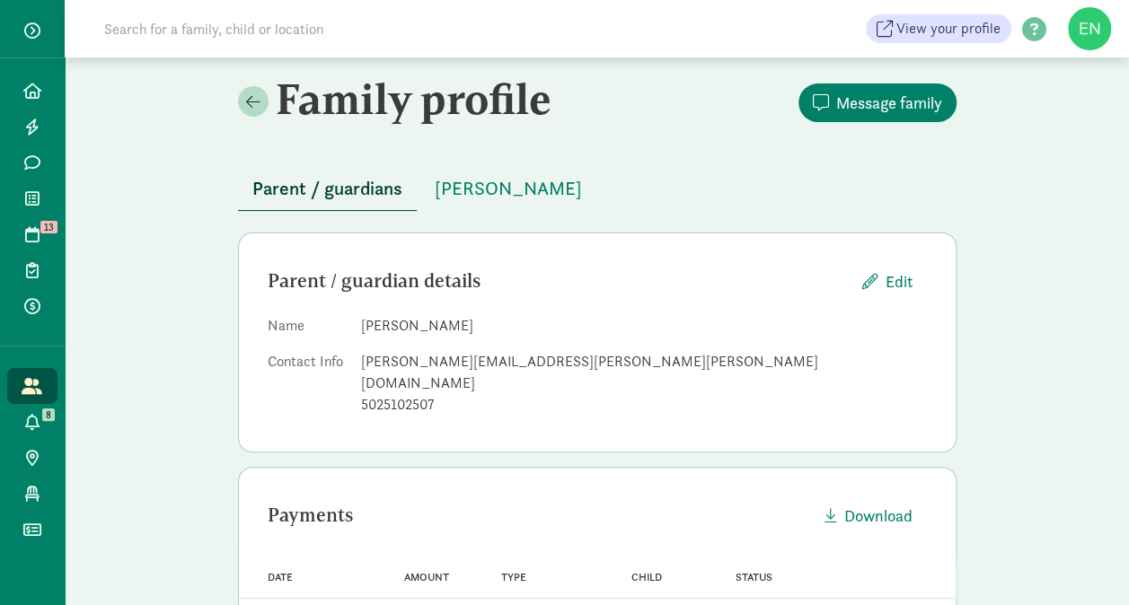
click at [459, 353] on div "[PERSON_NAME][EMAIL_ADDRESS][PERSON_NAME][PERSON_NAME][DOMAIN_NAME]" at bounding box center [644, 372] width 566 height 43
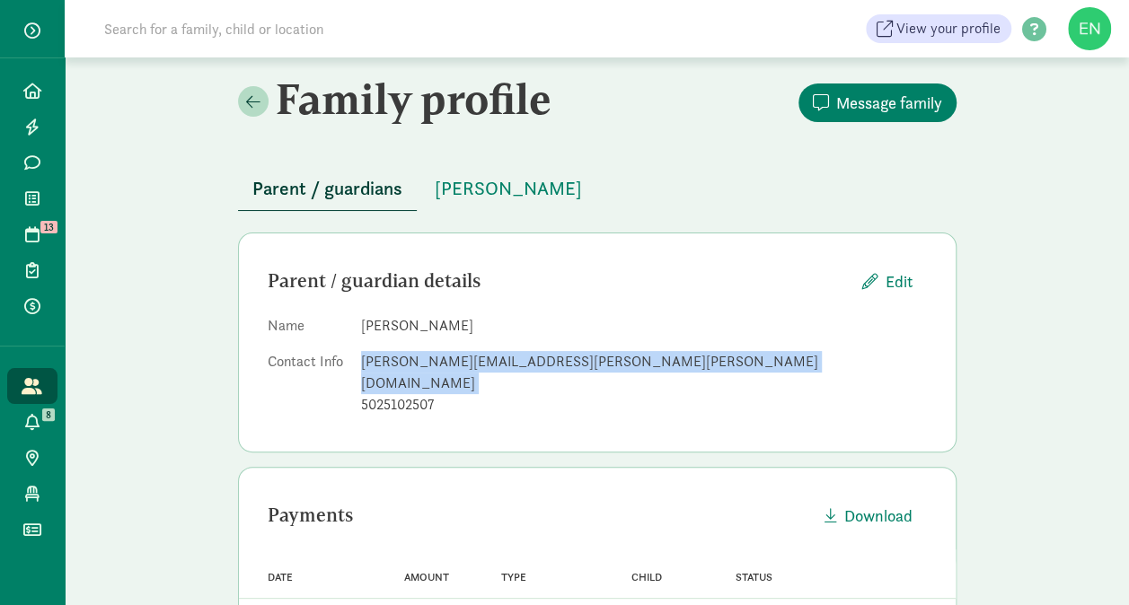
click at [459, 353] on div "[PERSON_NAME][EMAIL_ADDRESS][PERSON_NAME][PERSON_NAME][DOMAIN_NAME]" at bounding box center [644, 372] width 566 height 43
copy dd "[PERSON_NAME][EMAIL_ADDRESS][PERSON_NAME][PERSON_NAME][DOMAIN_NAME]"
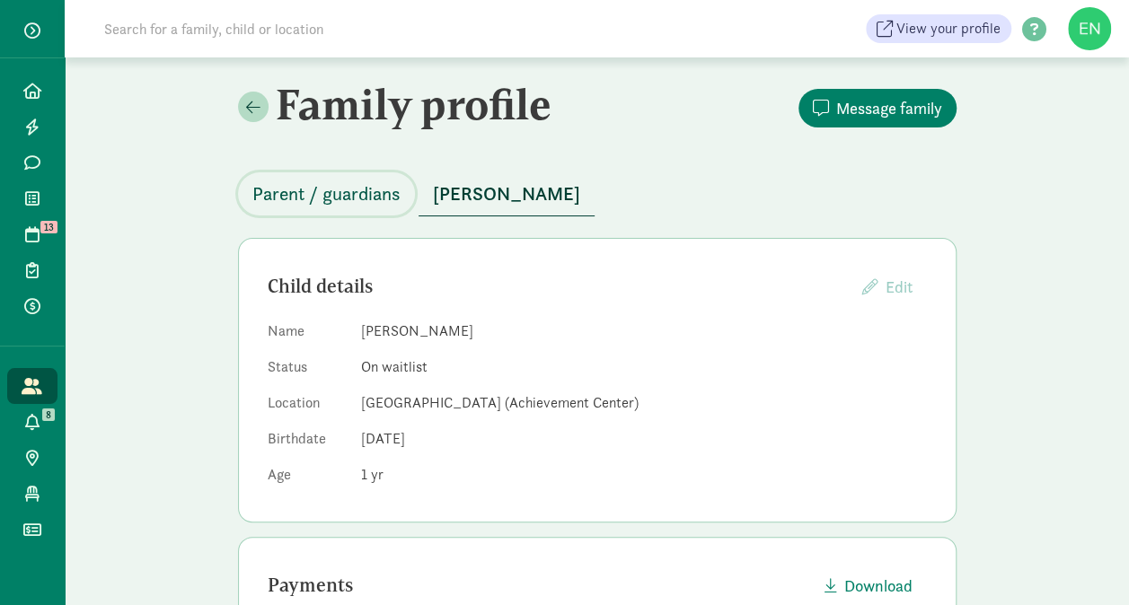
click at [386, 209] on button "Parent / guardians" at bounding box center [326, 193] width 177 height 43
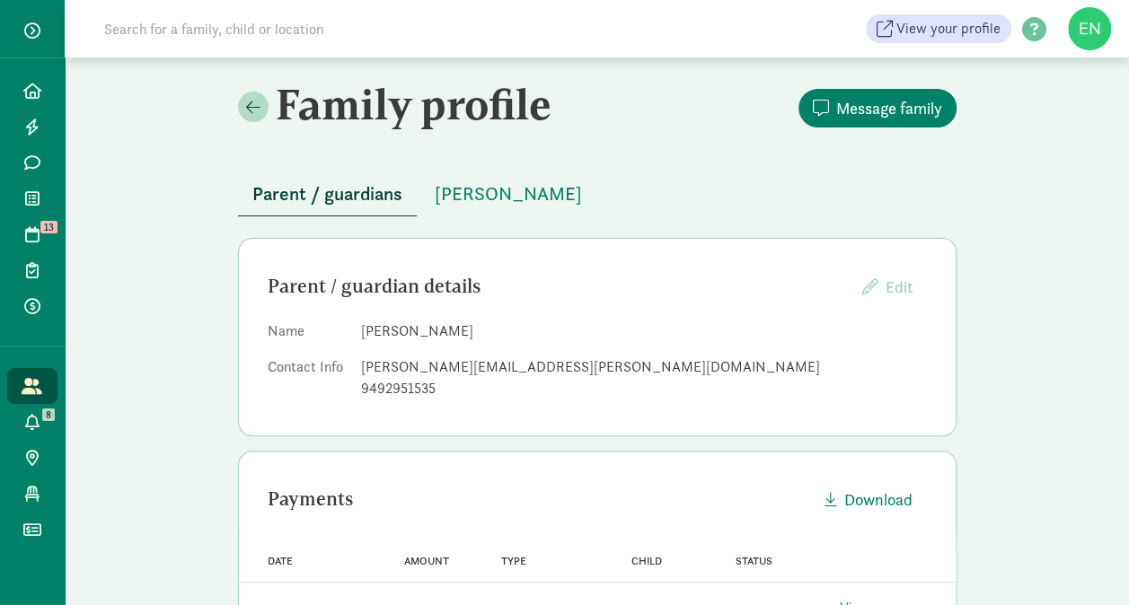
click at [432, 368] on div "[PERSON_NAME][EMAIL_ADDRESS][PERSON_NAME][DOMAIN_NAME]" at bounding box center [644, 367] width 566 height 22
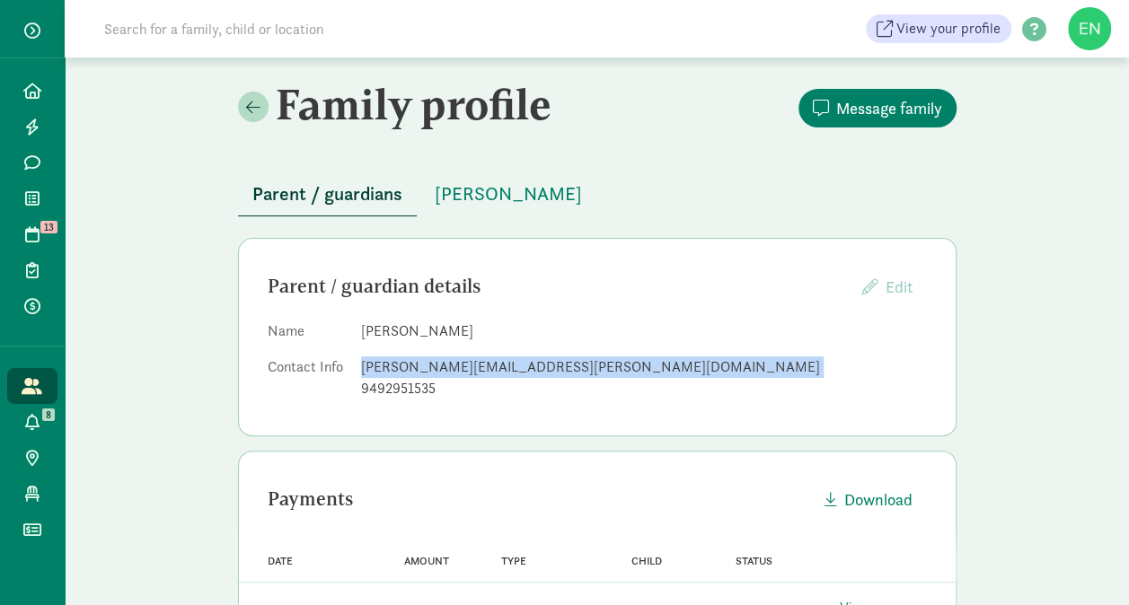
click at [432, 368] on div "[PERSON_NAME][EMAIL_ADDRESS][PERSON_NAME][DOMAIN_NAME]" at bounding box center [644, 367] width 566 height 22
copy dd "[PERSON_NAME][EMAIL_ADDRESS][PERSON_NAME][DOMAIN_NAME]"
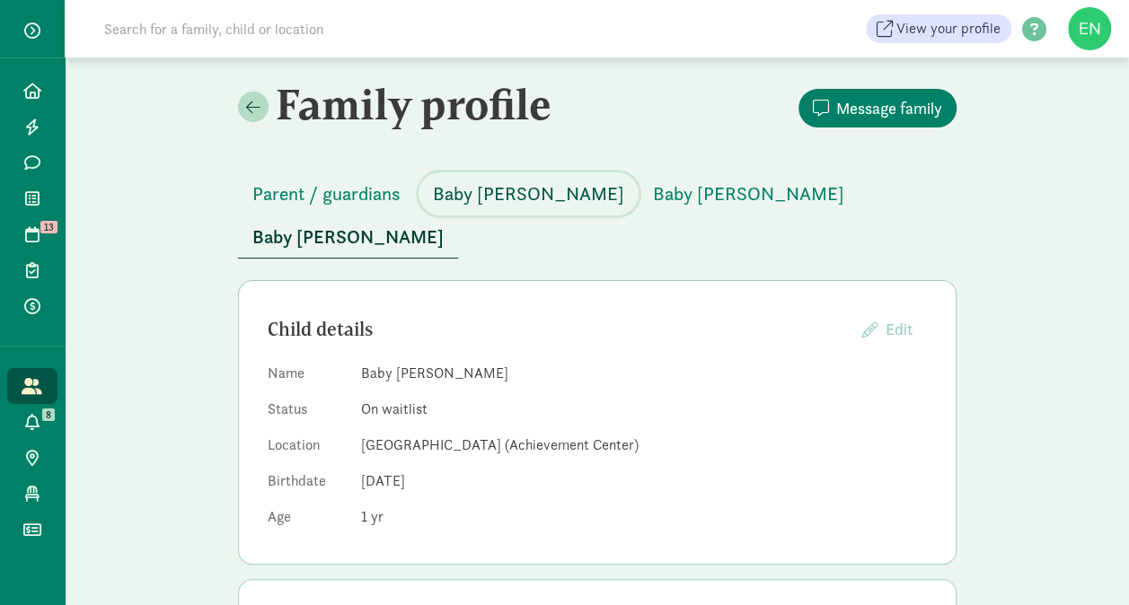
click at [512, 205] on button "Baby Ling" at bounding box center [528, 193] width 220 height 43
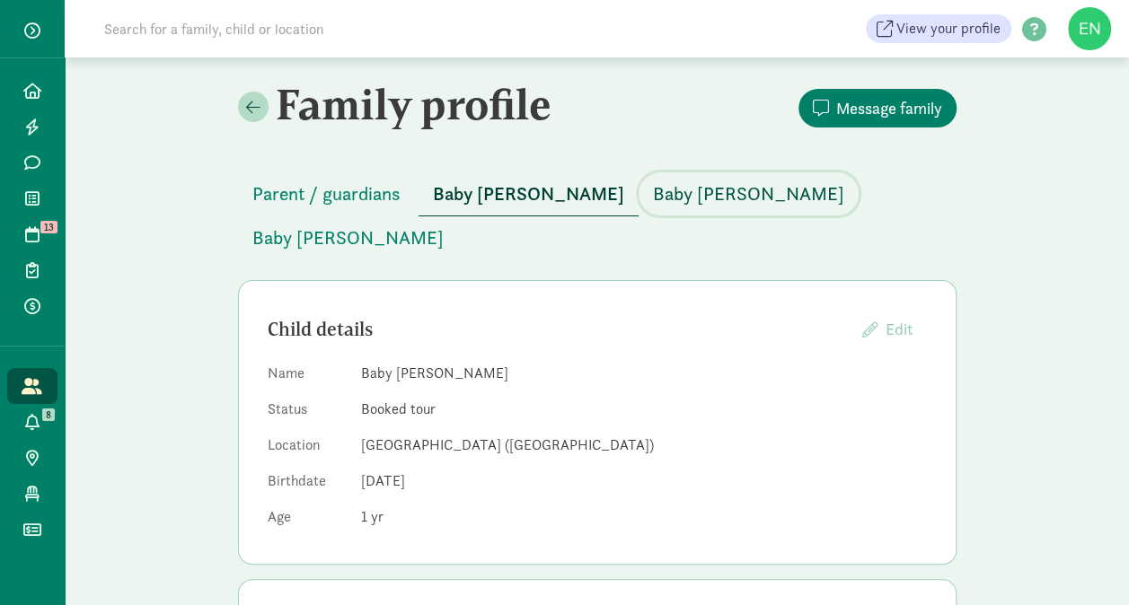
click at [653, 199] on span "Baby Ling" at bounding box center [748, 194] width 191 height 29
click at [437, 180] on span "Baby Ling" at bounding box center [528, 194] width 191 height 29
click at [322, 171] on div "Parent / guardians Baby Ling Baby Ling Baby Ling" at bounding box center [597, 205] width 718 height 108
click at [329, 187] on span "Parent / guardians" at bounding box center [326, 194] width 148 height 29
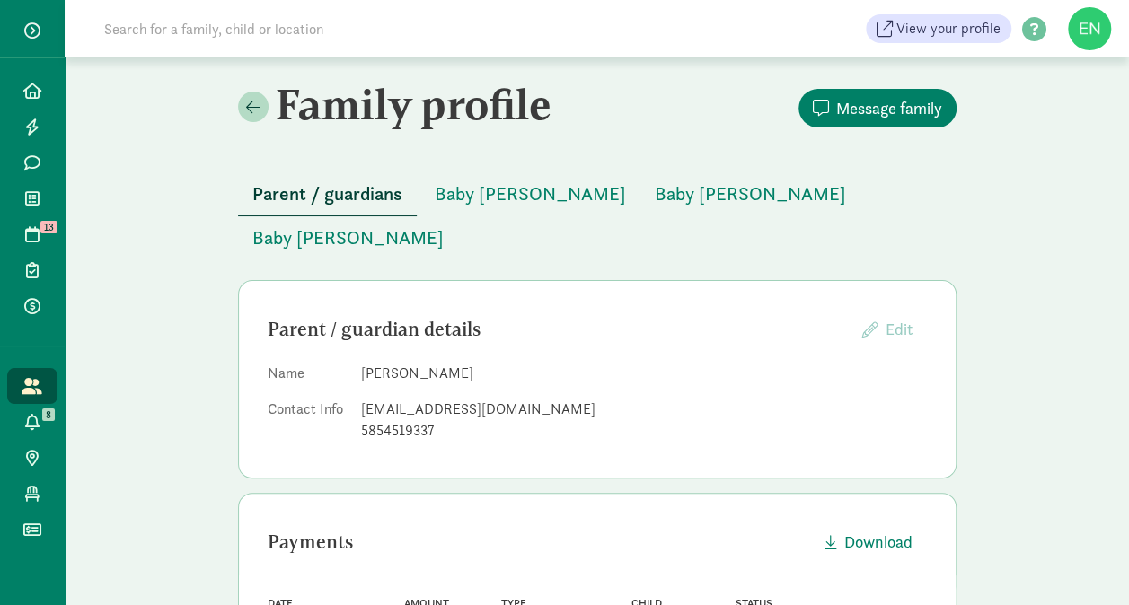
click at [453, 399] on div "hustle.lings@gmail.com" at bounding box center [644, 410] width 566 height 22
copy dd "hustle.lings@gmail.com"
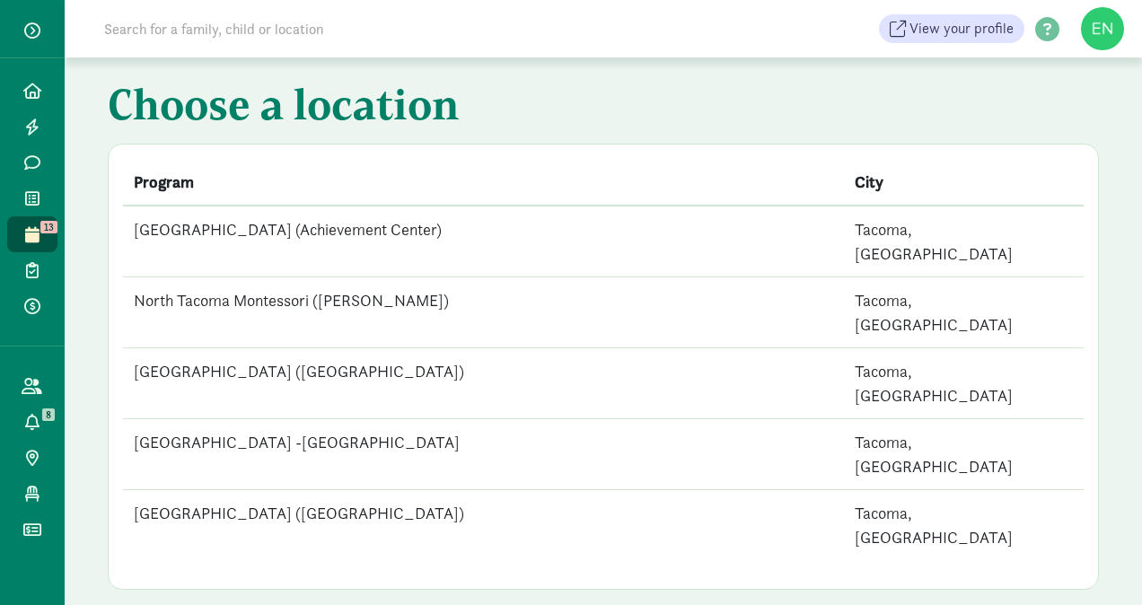
click at [486, 238] on td "[GEOGRAPHIC_DATA] (Achievement Center)" at bounding box center [483, 242] width 721 height 72
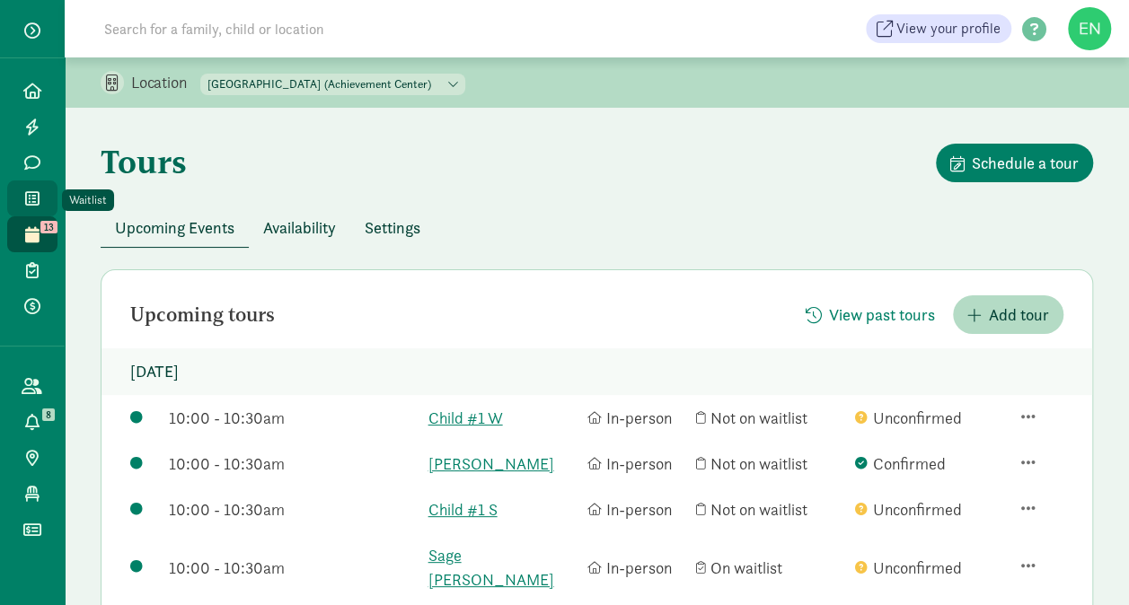
click at [40, 192] on span at bounding box center [32, 198] width 21 height 16
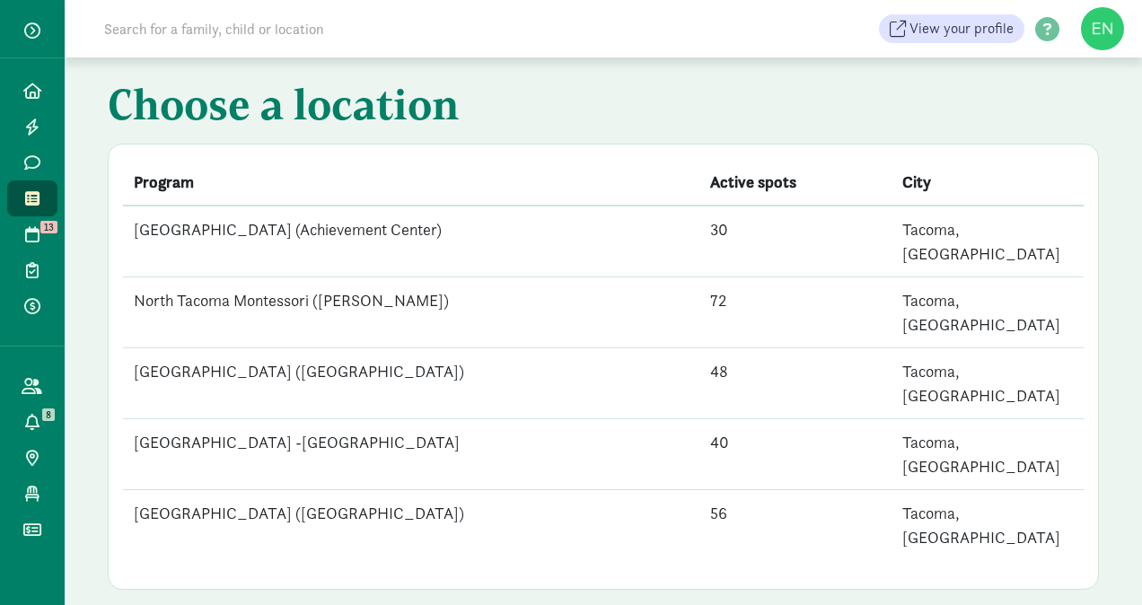
click at [734, 233] on td "30" at bounding box center [795, 242] width 192 height 72
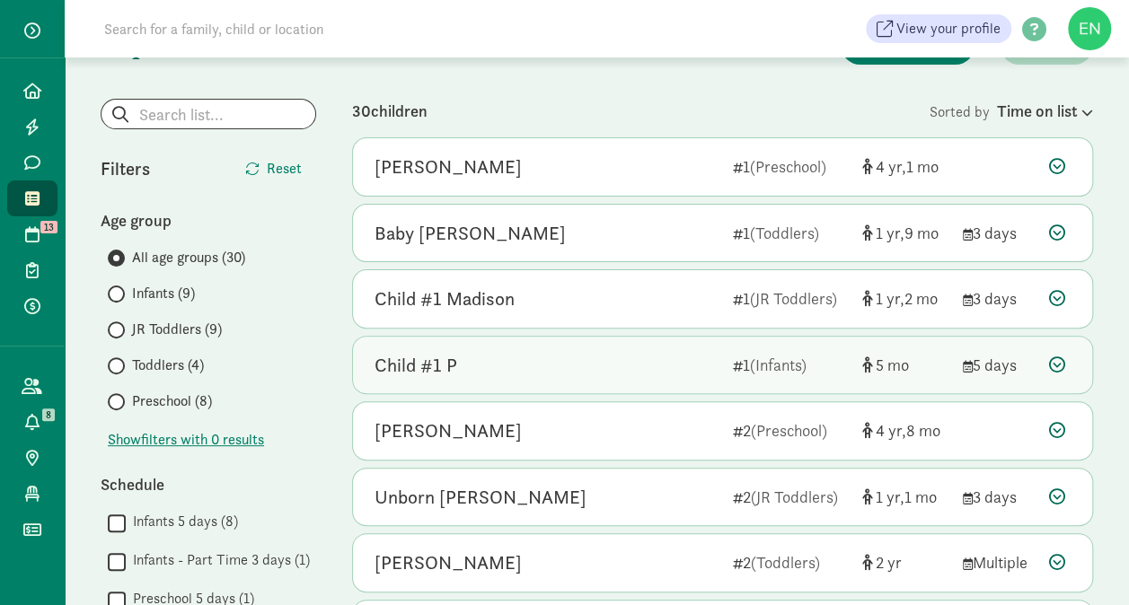
scroll to position [119, 0]
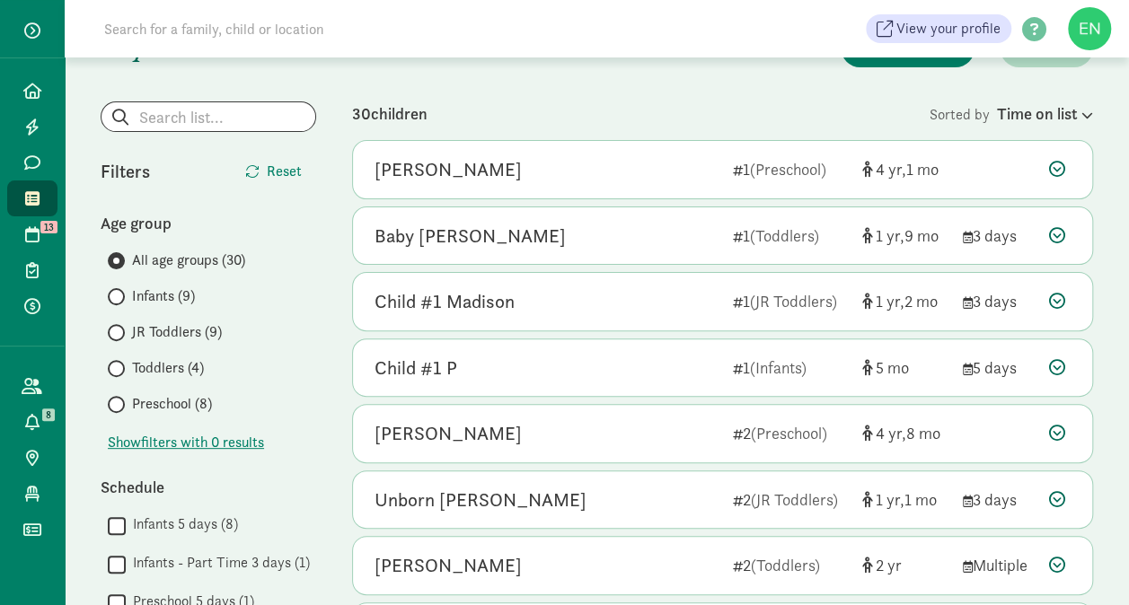
click at [168, 337] on span "JR Toddlers (9)" at bounding box center [177, 332] width 90 height 22
click at [119, 337] on input "JR Toddlers (9)" at bounding box center [114, 333] width 12 height 12
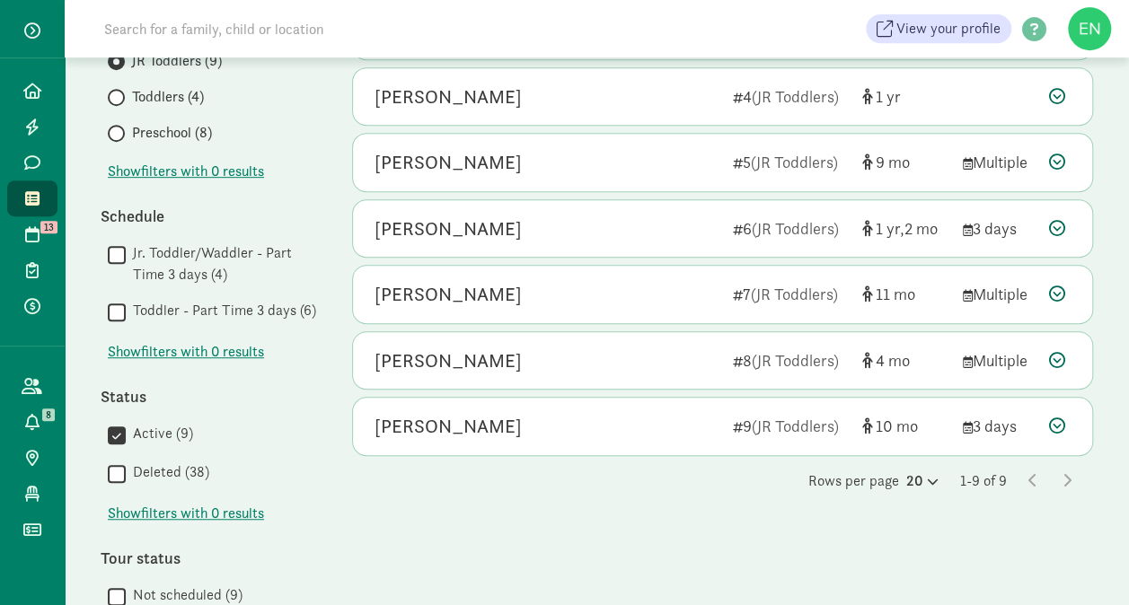
scroll to position [361, 0]
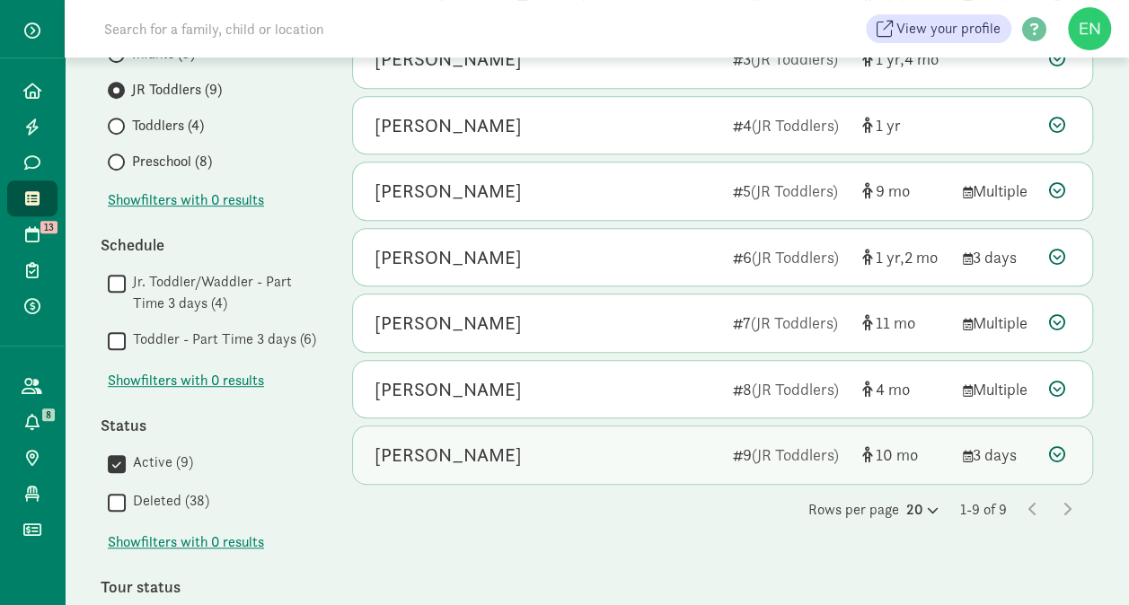
click at [927, 431] on div "August van Alstyne 9 (JR Toddlers) 10 3 days" at bounding box center [722, 454] width 739 height 57
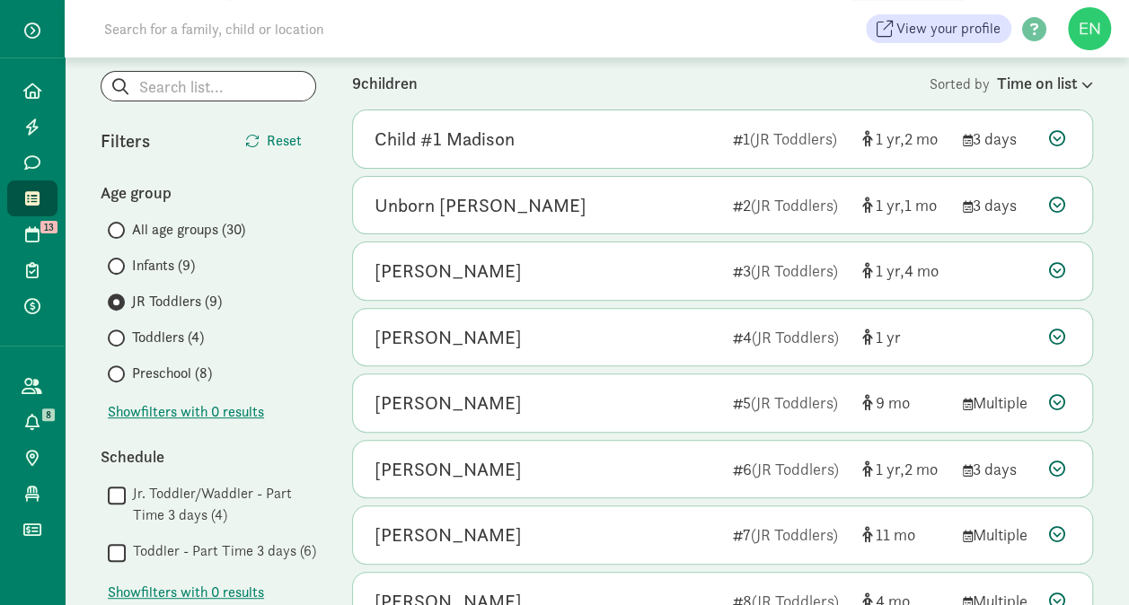
scroll to position [150, 0]
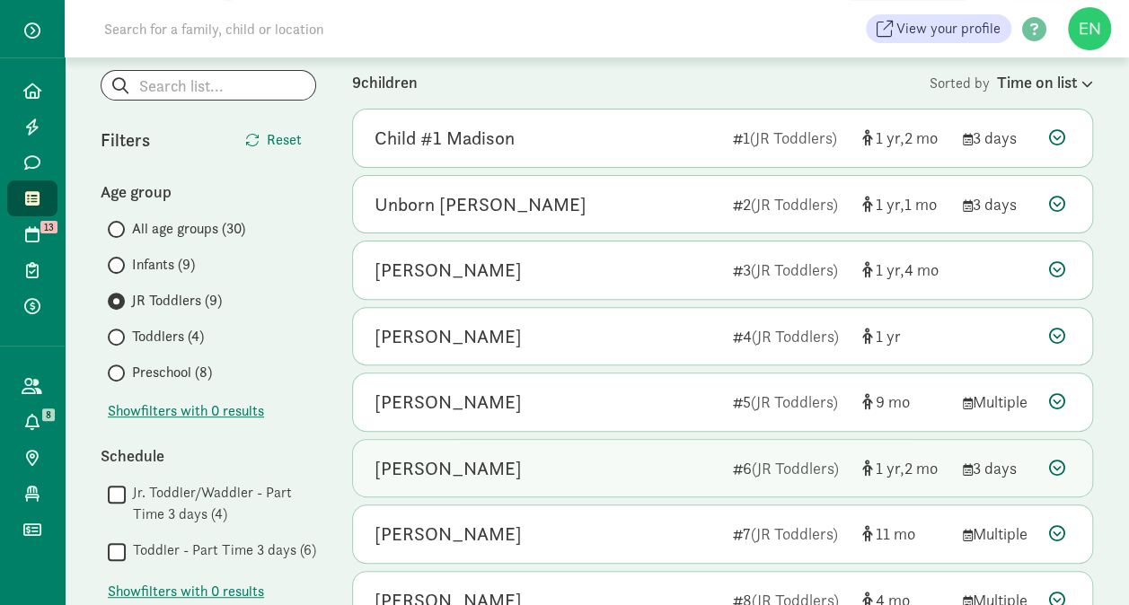
click at [1061, 456] on div at bounding box center [1060, 468] width 22 height 24
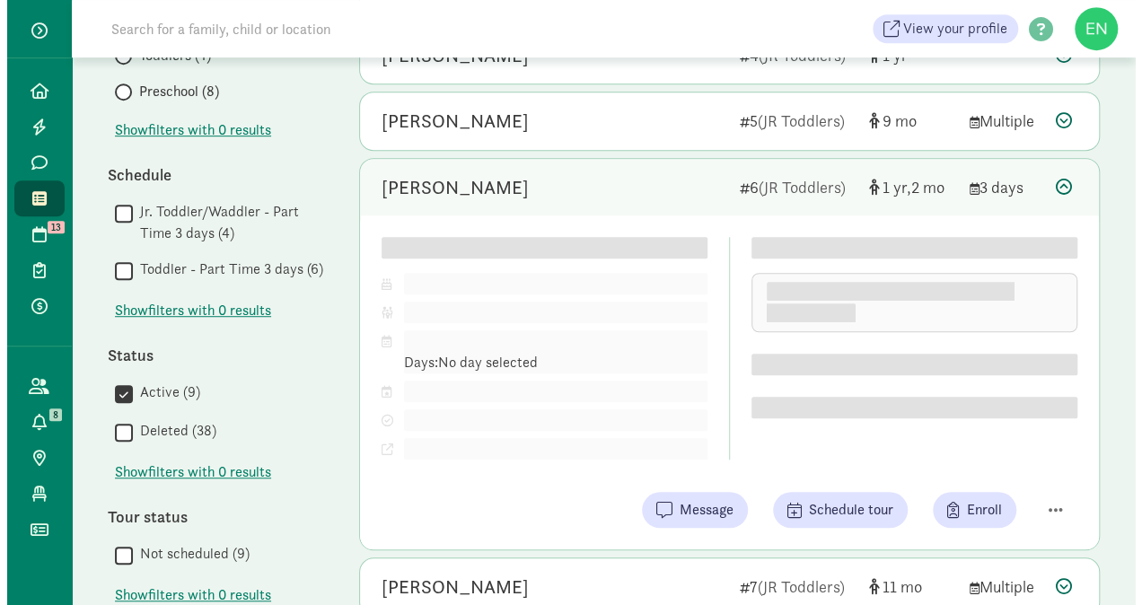
scroll to position [502, 0]
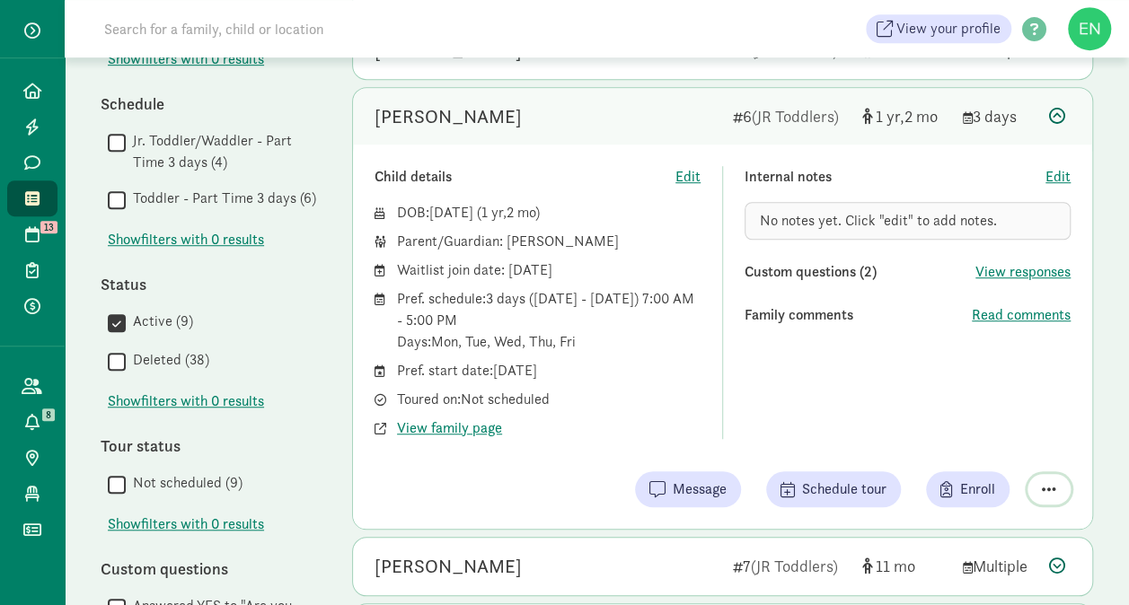
click at [1052, 482] on span "button" at bounding box center [1048, 489] width 14 height 16
click at [1006, 436] on div "Remove from list" at bounding box center [985, 444] width 139 height 22
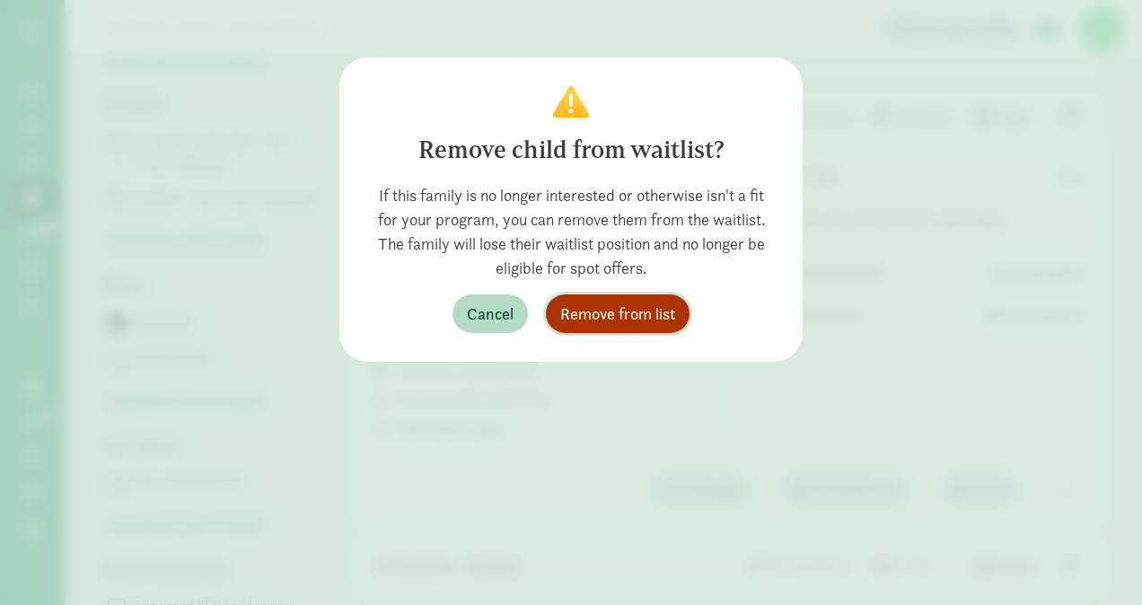
click at [639, 299] on button "Remove from list" at bounding box center [618, 313] width 144 height 39
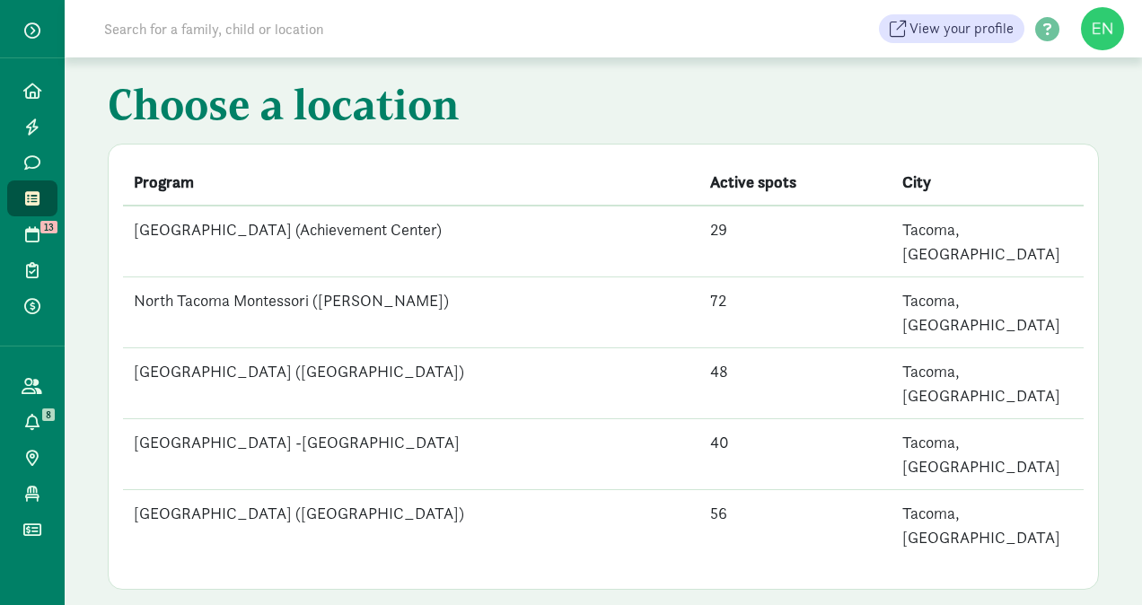
click at [356, 282] on td "North Tacoma Montessori ([PERSON_NAME])" at bounding box center [411, 312] width 576 height 71
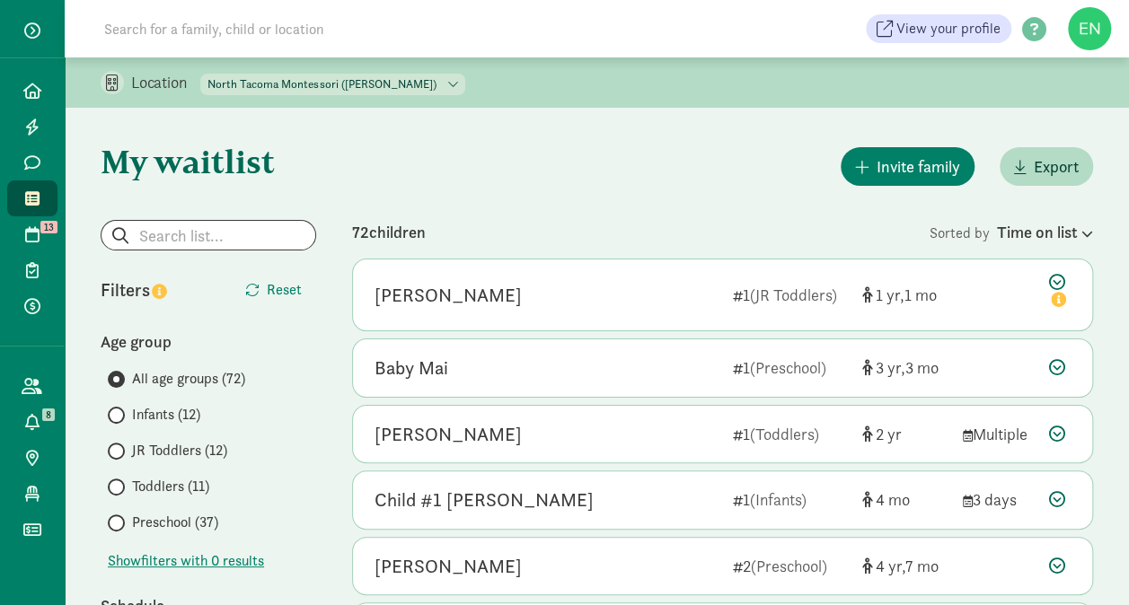
click at [415, 69] on div "Location North Tacoma Montessori Center (Achievement Center) North Tacoma Monte…" at bounding box center [597, 82] width 1064 height 50
click at [421, 78] on select "North Tacoma Montessori Center (Achievement Center) North Tacoma Montessori (Pr…" at bounding box center [332, 85] width 265 height 22
select select "87483"
click at [201, 74] on select "North Tacoma Montessori Center (Achievement Center) North Tacoma Montessori (Pr…" at bounding box center [332, 85] width 265 height 22
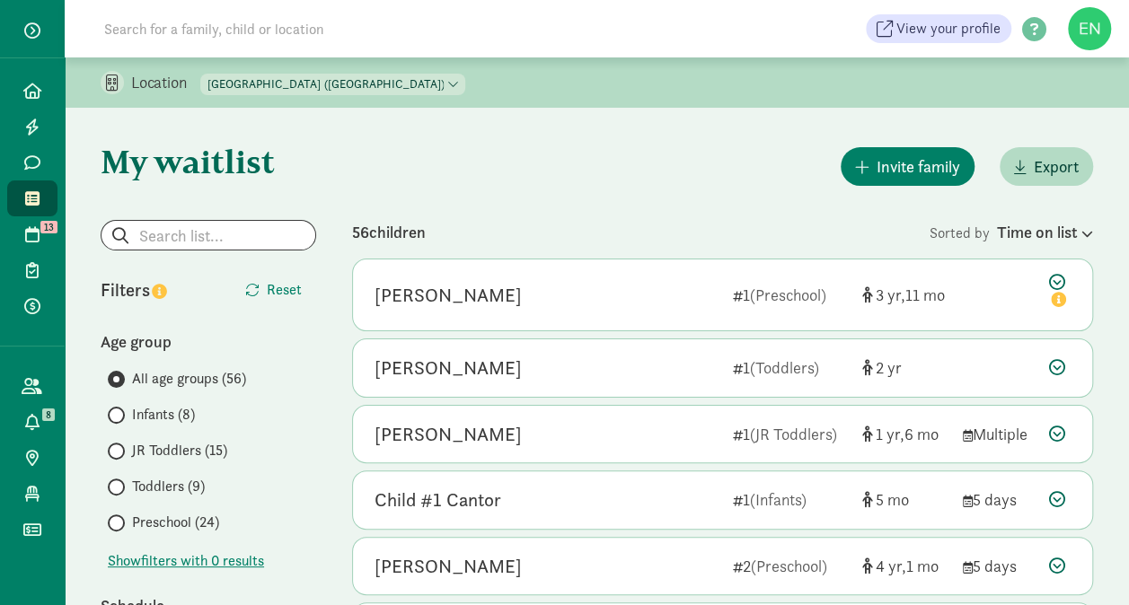
scroll to position [154, 0]
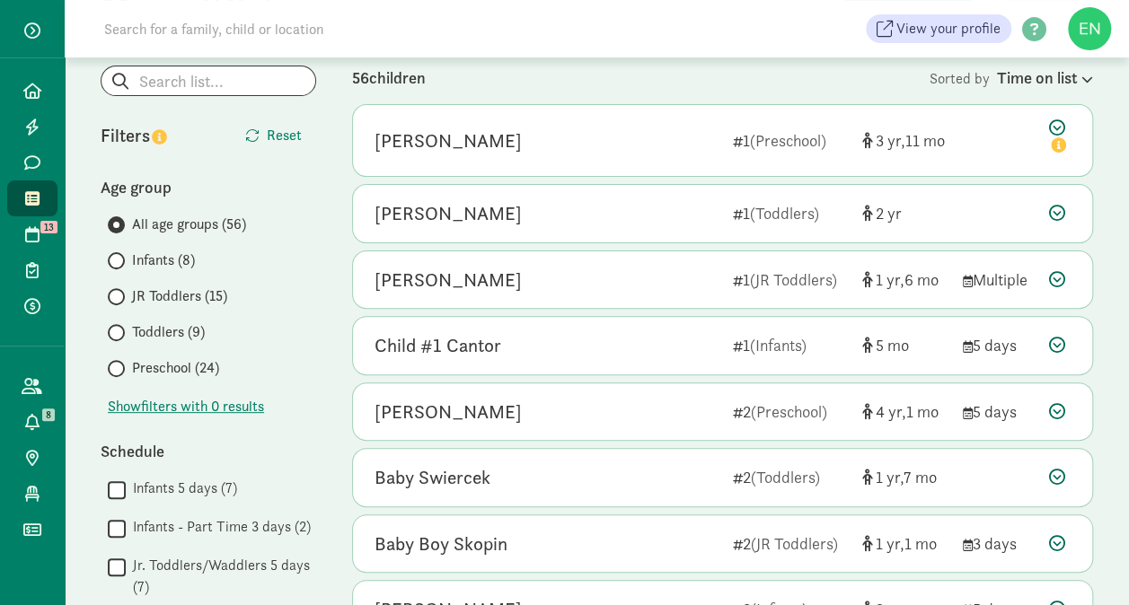
click at [206, 293] on span "JR Toddlers (15)" at bounding box center [179, 297] width 95 height 22
click at [119, 293] on input "JR Toddlers (15)" at bounding box center [114, 297] width 12 height 12
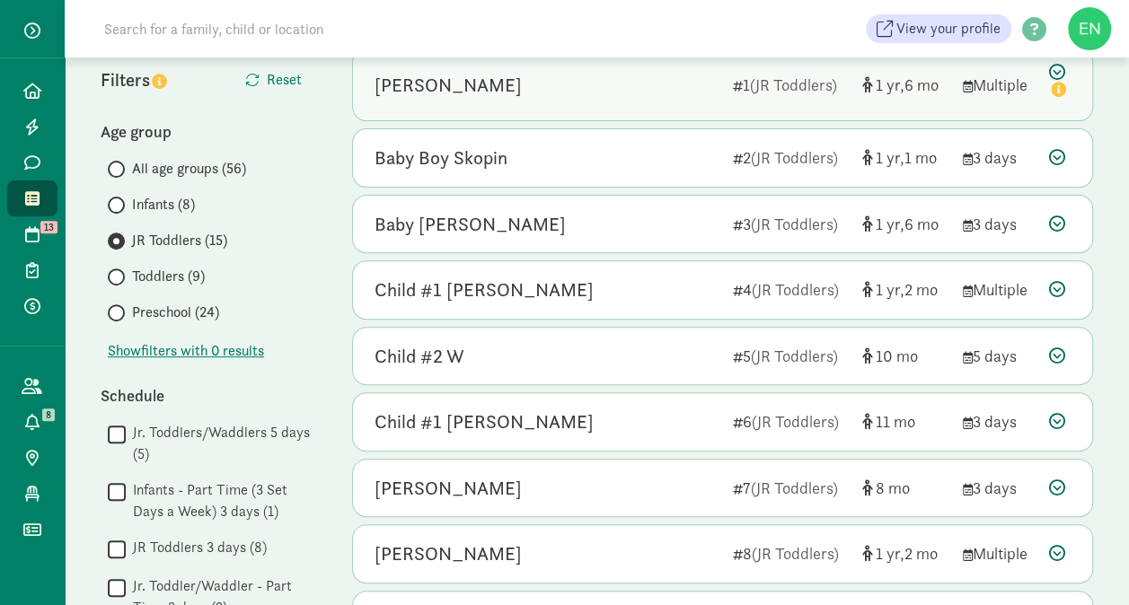
scroll to position [233, 0]
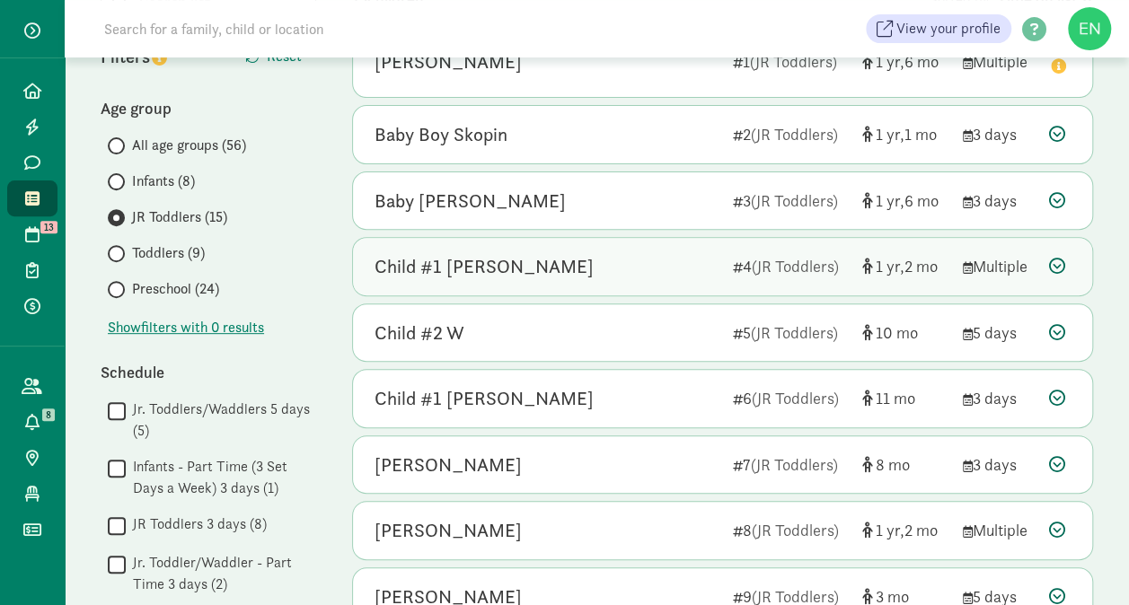
click at [1055, 271] on icon at bounding box center [1057, 266] width 16 height 16
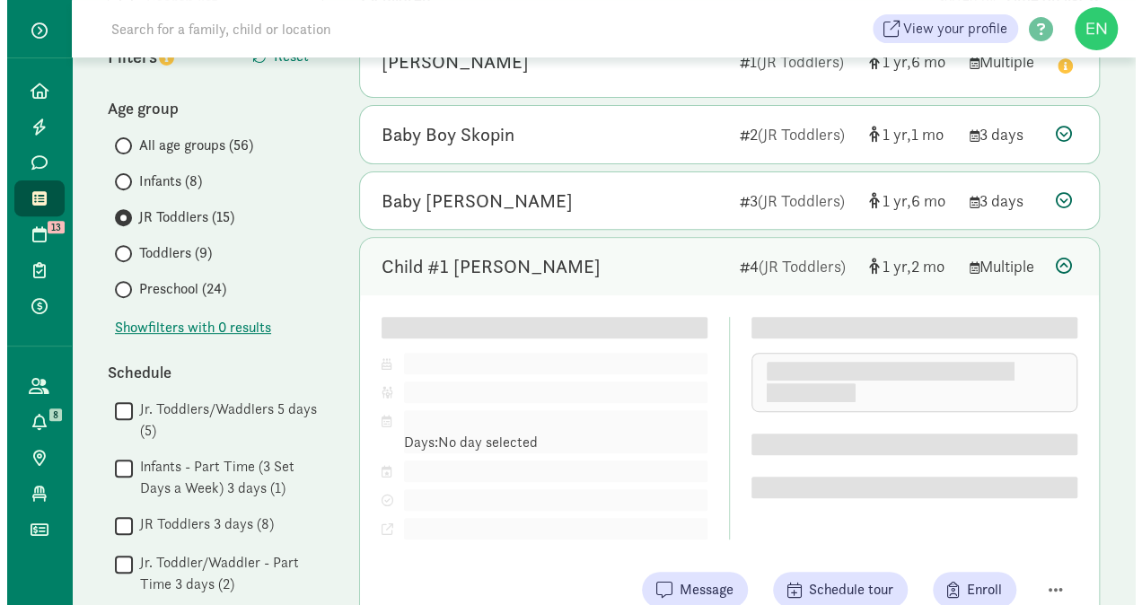
scroll to position [428, 0]
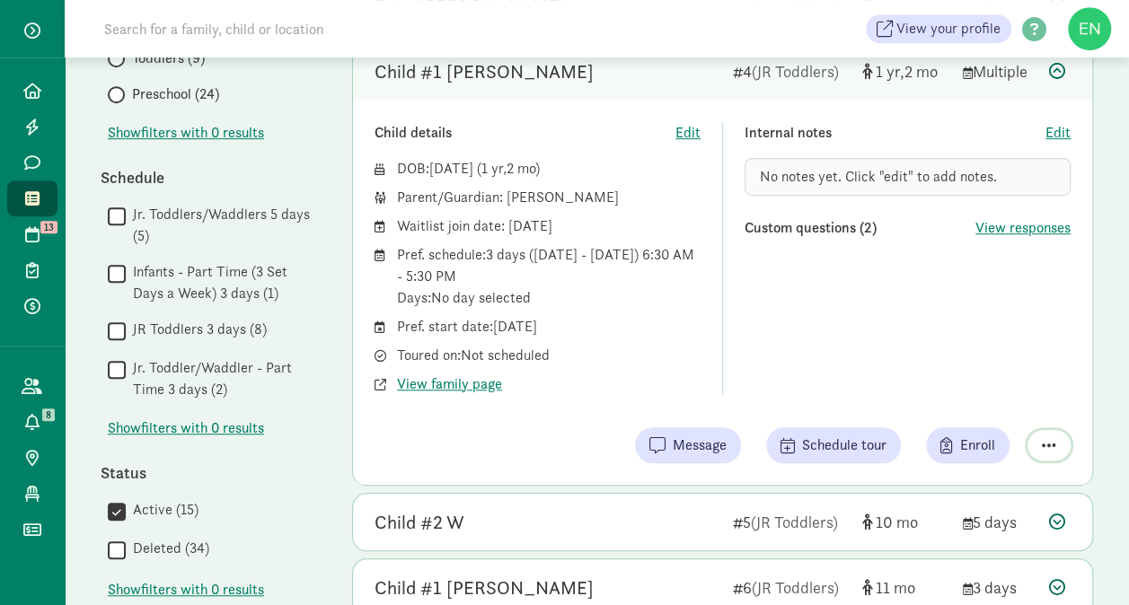
click at [1050, 440] on span "button" at bounding box center [1048, 445] width 14 height 16
click at [1000, 396] on div "Remove from list" at bounding box center [985, 400] width 139 height 22
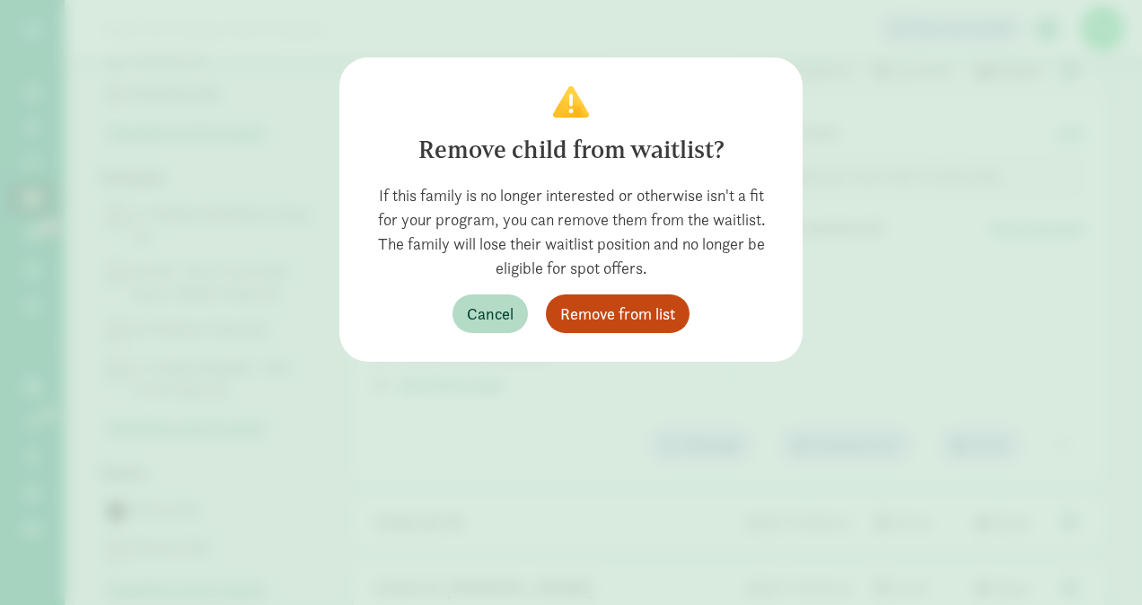
click at [657, 292] on div "Remove child from waitlist? If this family is no longer interested or otherwise…" at bounding box center [571, 209] width 406 height 247
click at [657, 302] on span "Remove from list" at bounding box center [617, 314] width 115 height 24
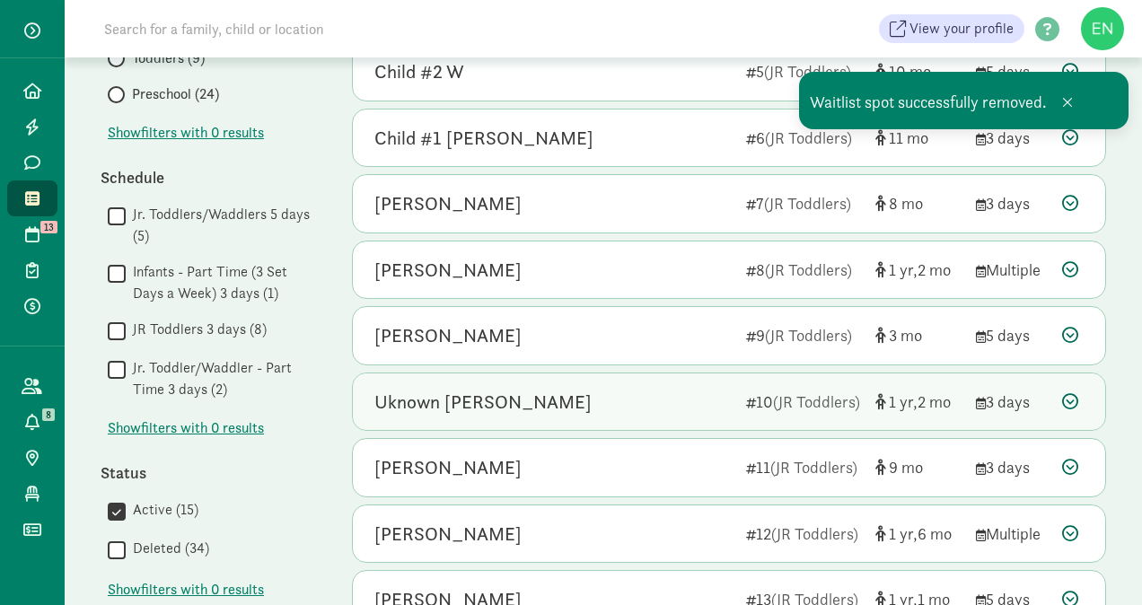
click at [663, 404] on div "Uknown [PERSON_NAME]" at bounding box center [552, 402] width 357 height 29
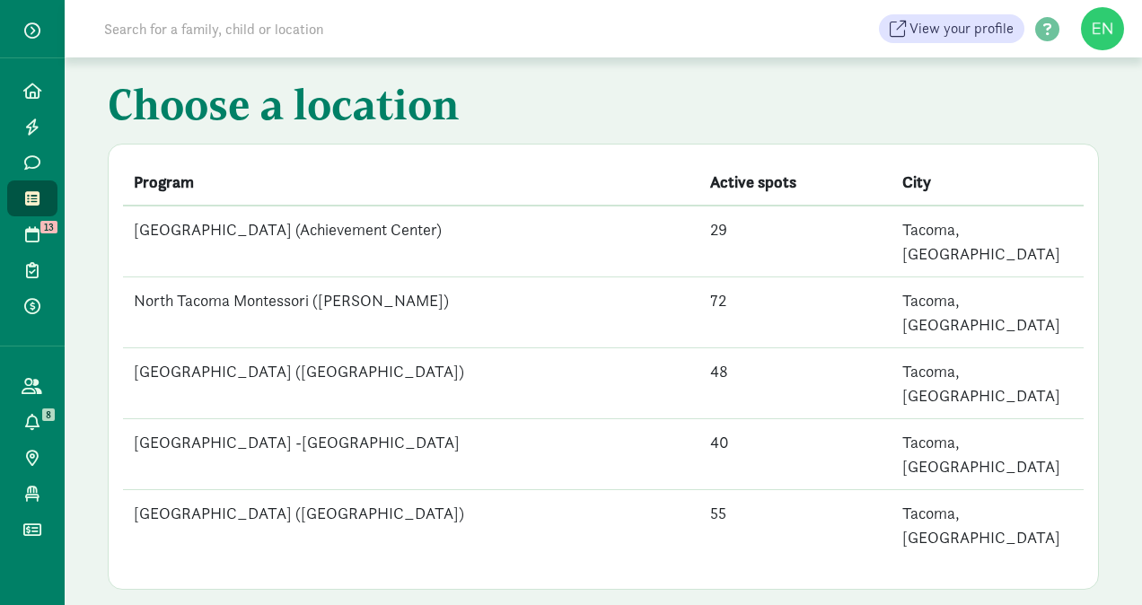
click at [410, 490] on td "[GEOGRAPHIC_DATA] ([GEOGRAPHIC_DATA])" at bounding box center [411, 525] width 576 height 71
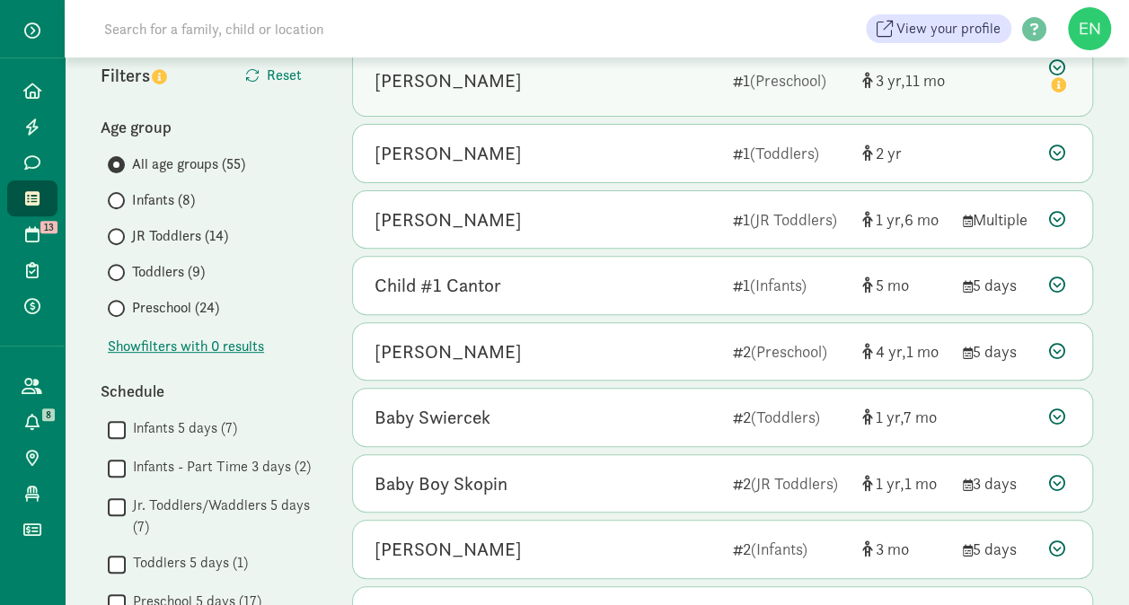
scroll to position [214, 0]
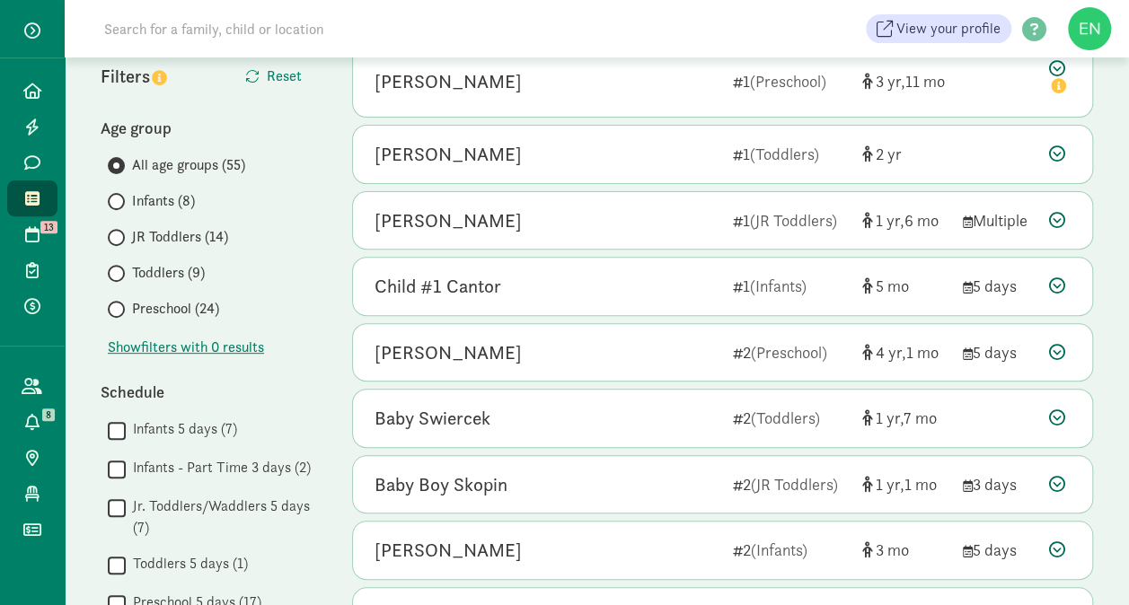
click at [212, 235] on span "JR Toddlers (14)" at bounding box center [180, 237] width 96 height 22
click at [119, 235] on input "JR Toddlers (14)" at bounding box center [114, 238] width 12 height 12
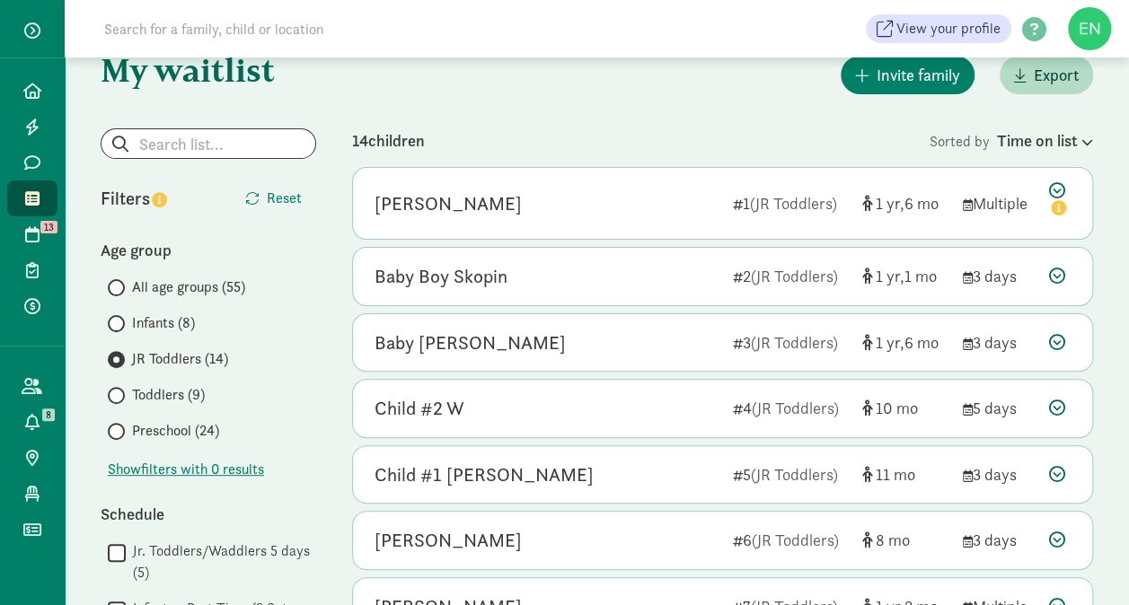
scroll to position [90, 0]
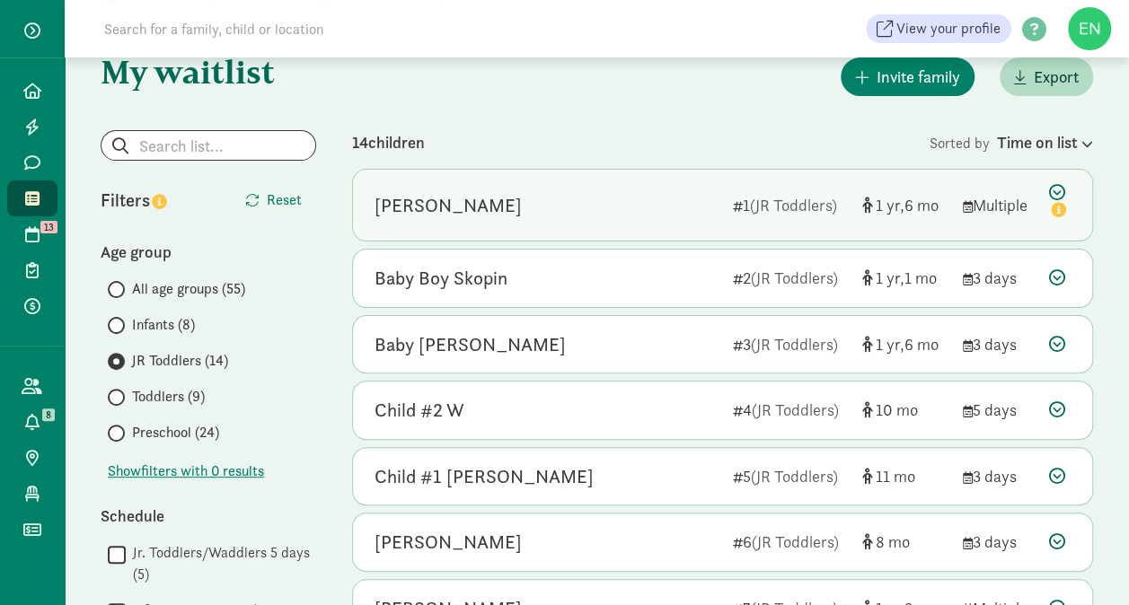
click at [714, 215] on div "Connor Taylor" at bounding box center [546, 205] width 344 height 29
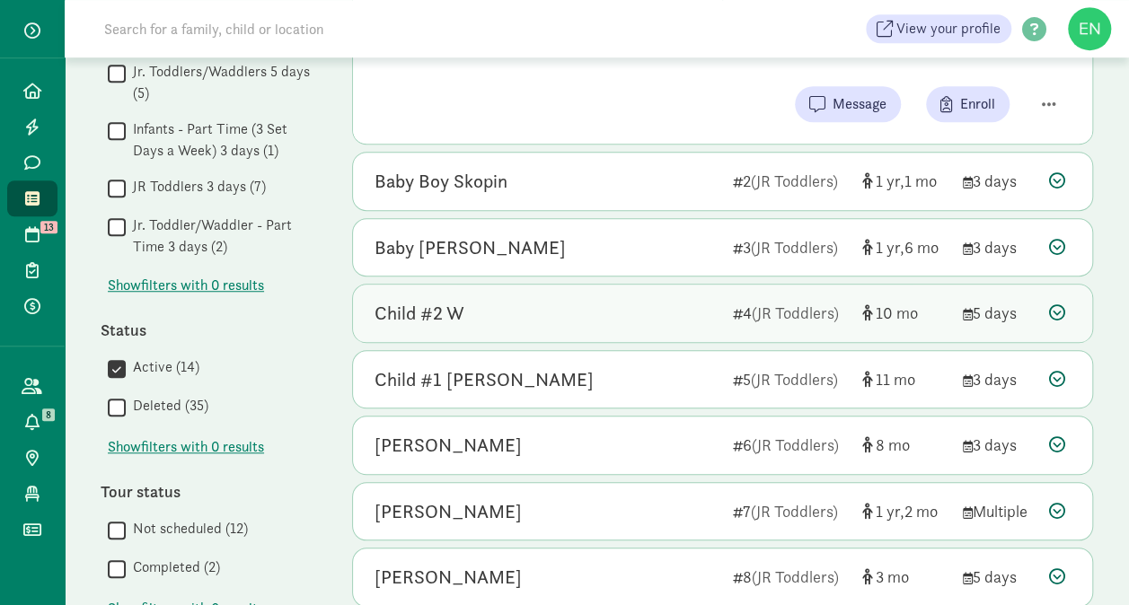
scroll to position [591, 0]
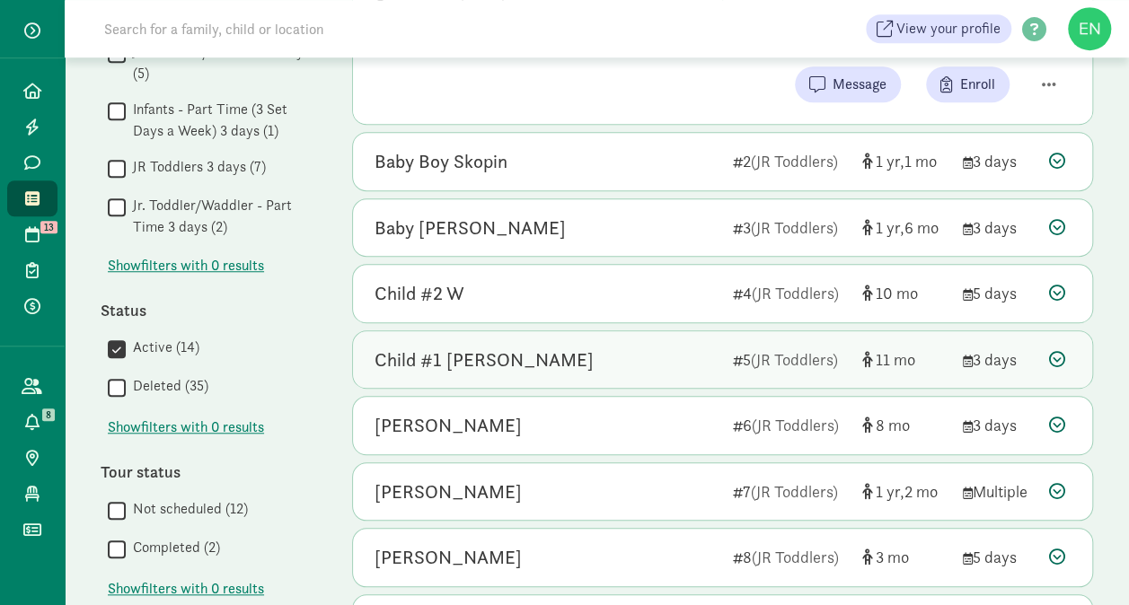
click at [646, 354] on div "Child #1 Stewart" at bounding box center [546, 360] width 344 height 29
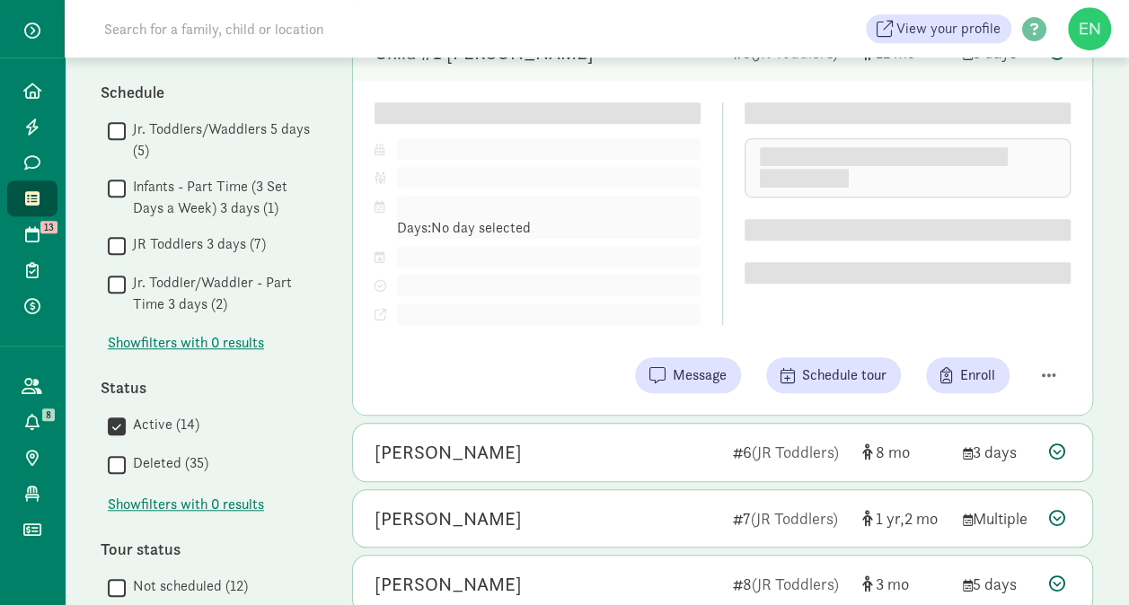
scroll to position [470, 0]
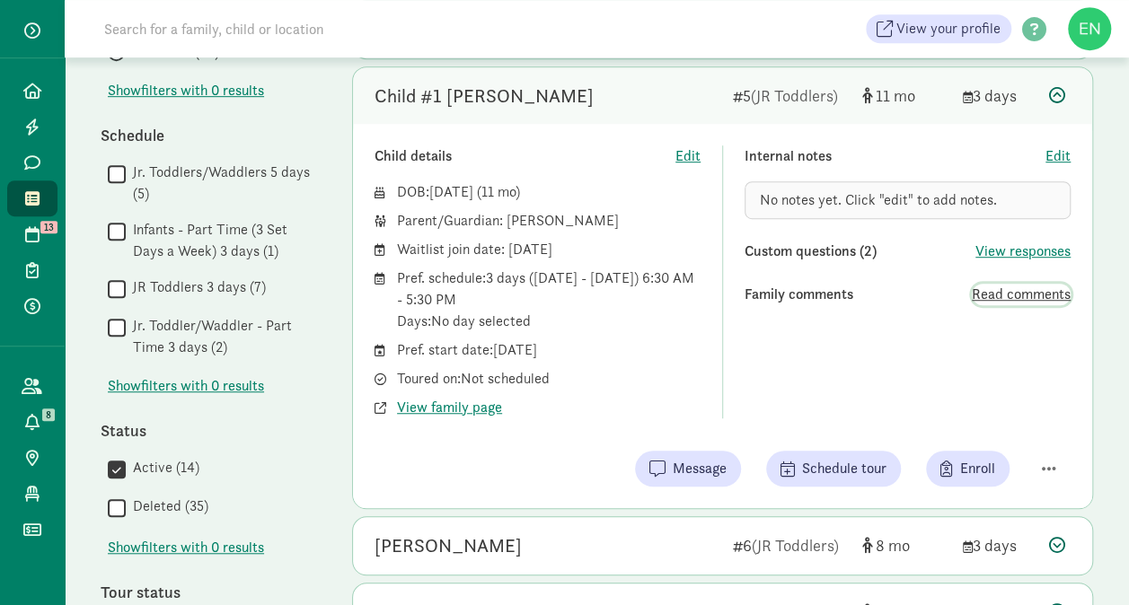
click at [977, 291] on span "Read comments" at bounding box center [1020, 295] width 99 height 22
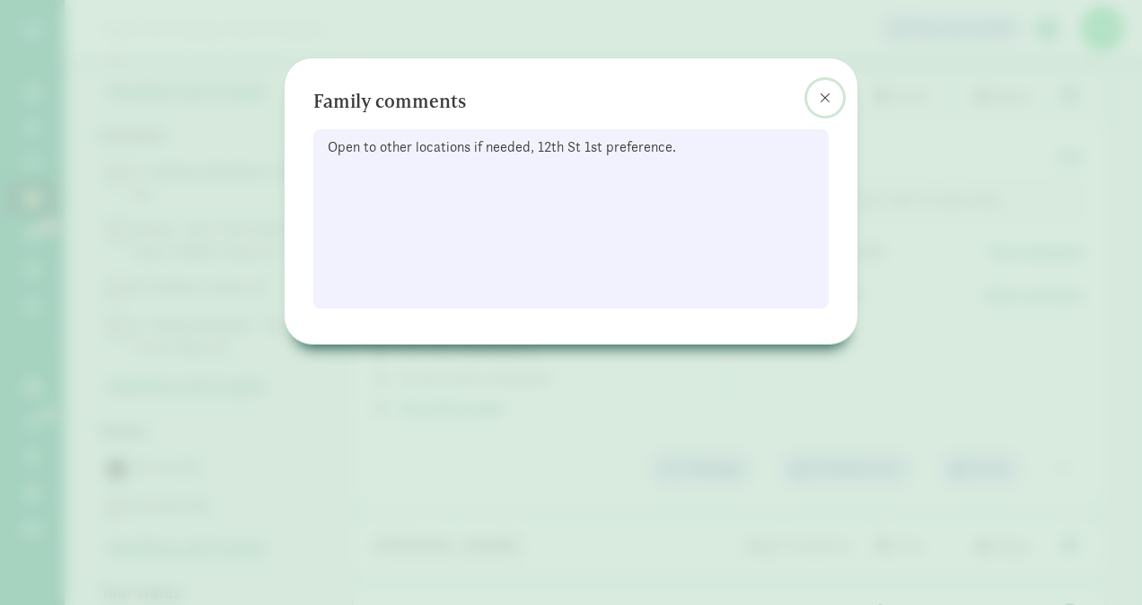
click at [830, 103] on span at bounding box center [825, 98] width 11 height 14
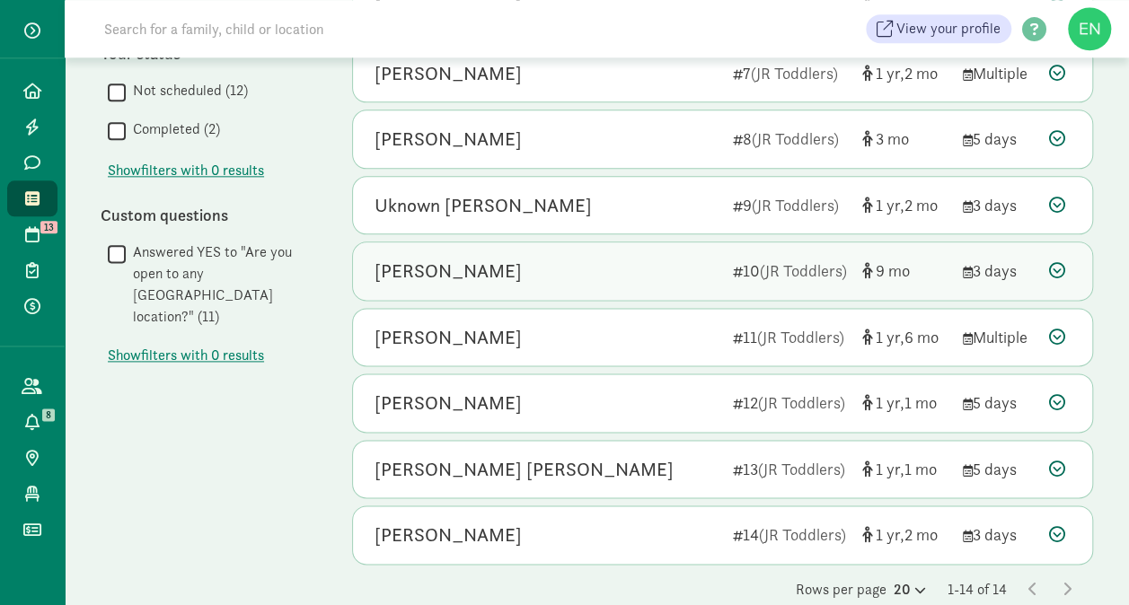
scroll to position [1009, 0]
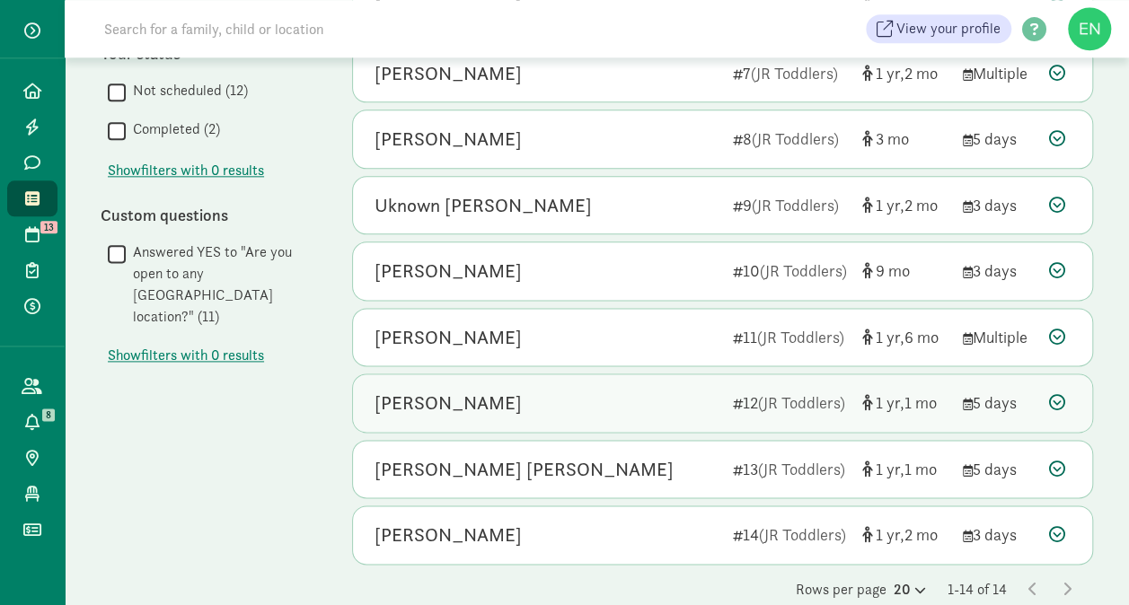
click at [889, 394] on span "1" at bounding box center [889, 402] width 29 height 21
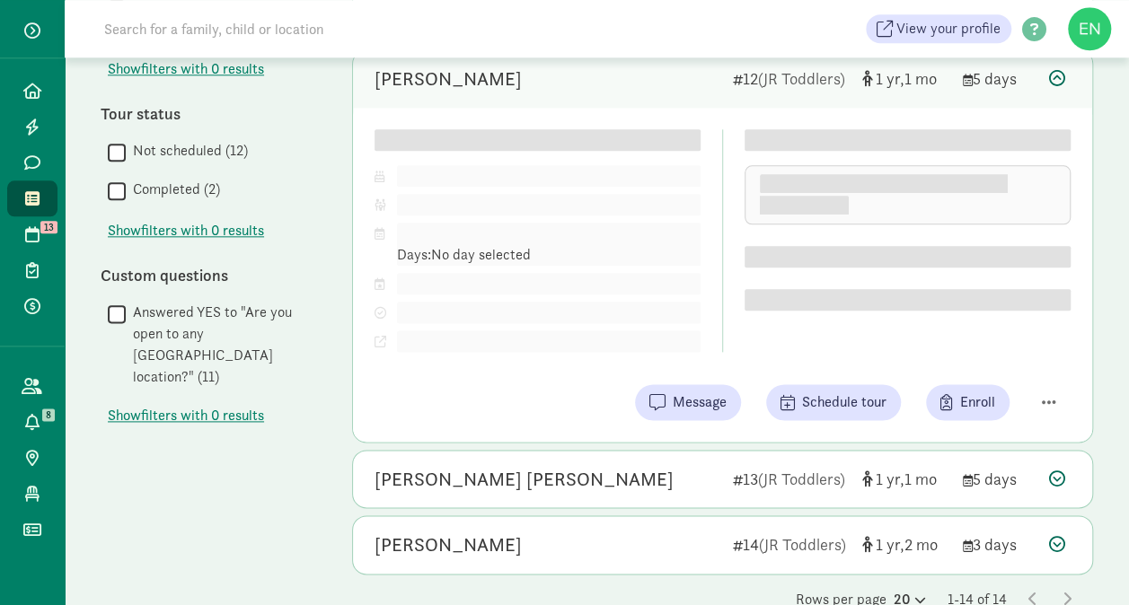
scroll to position [936, 0]
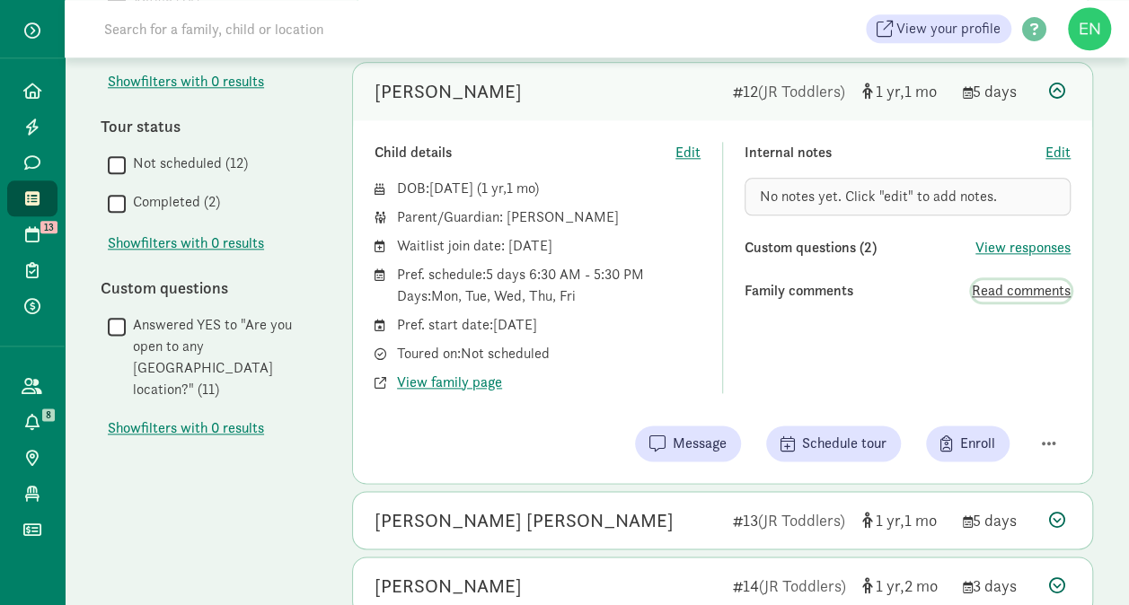
click at [986, 280] on span "Read comments" at bounding box center [1020, 291] width 99 height 22
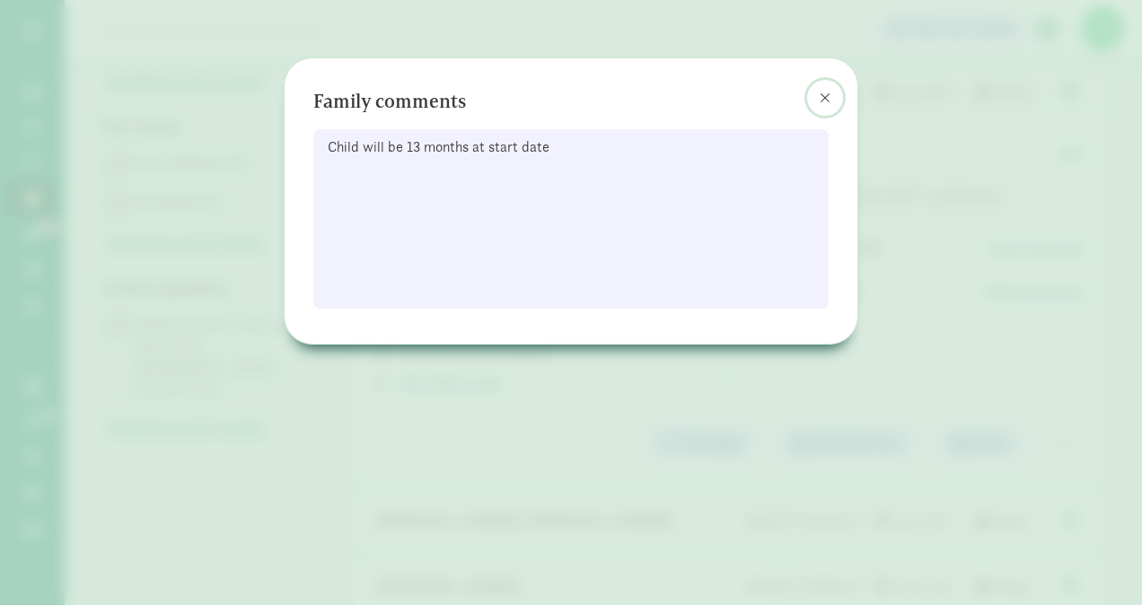
click at [824, 105] on button at bounding box center [825, 98] width 36 height 36
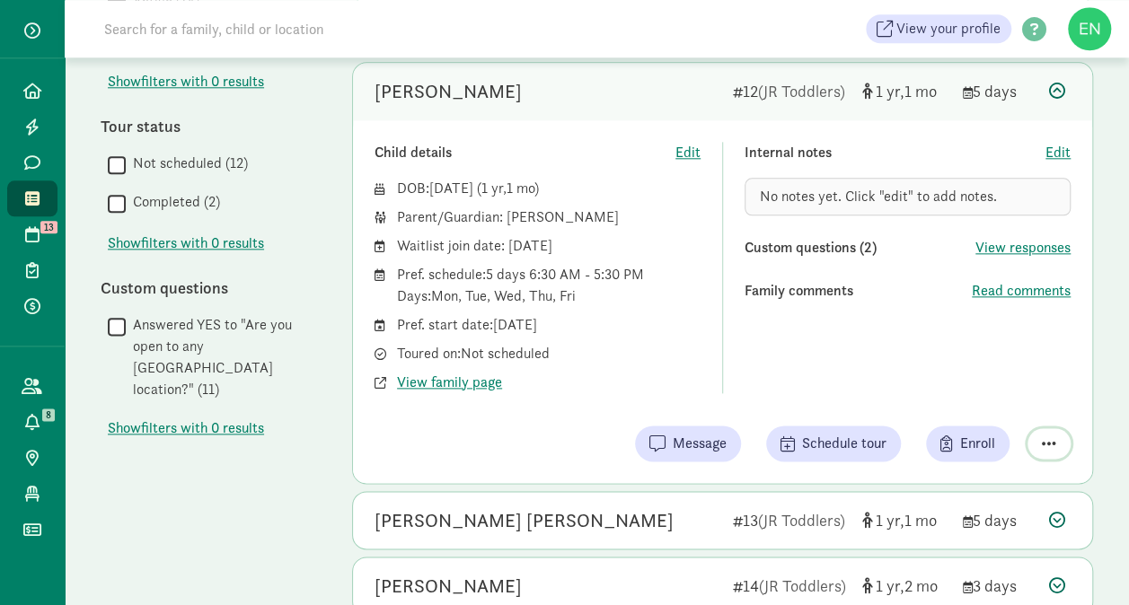
click at [1041, 435] on span "button" at bounding box center [1048, 443] width 14 height 16
click at [691, 193] on div "DOB: Jul 10, 2024 ( 1 1 ) Parent/Guardian: Michael Rogers Waitlist join date: M…" at bounding box center [537, 285] width 326 height 215
click at [453, 372] on span "View family page" at bounding box center [449, 383] width 105 height 22
click at [602, 77] on div "Opal Rogers-Wilson" at bounding box center [546, 91] width 344 height 29
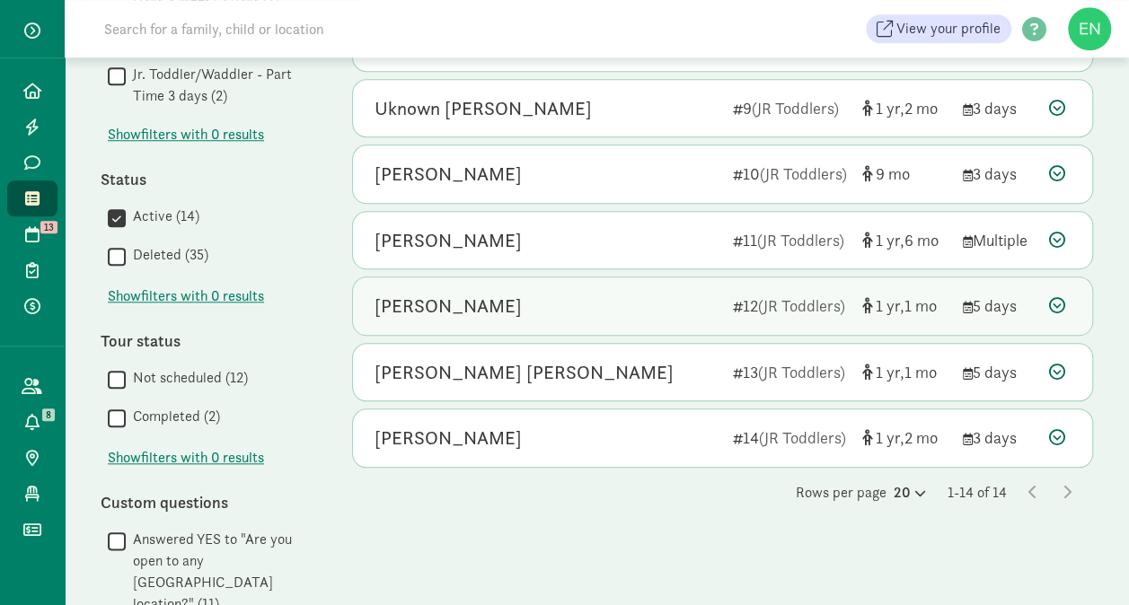
scroll to position [721, 0]
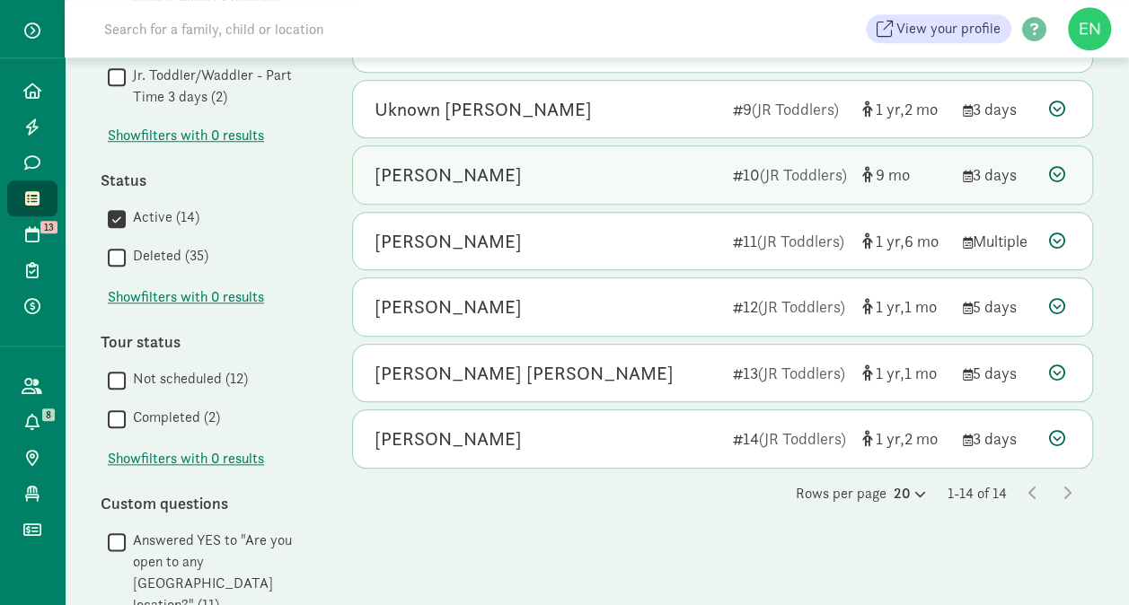
click at [584, 161] on div "Tristan Leong" at bounding box center [546, 175] width 344 height 29
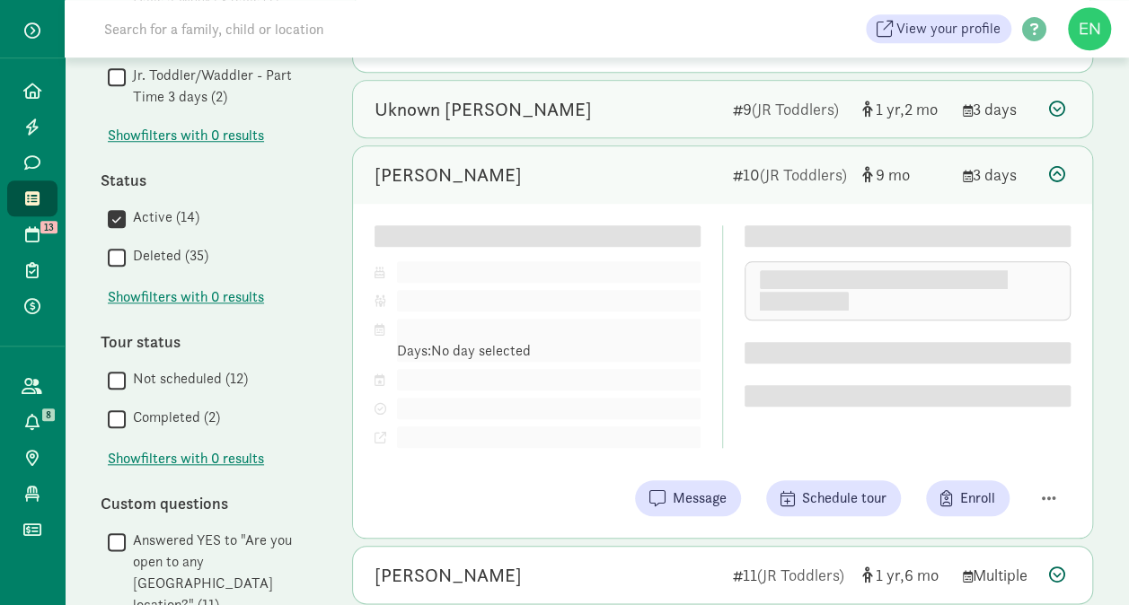
click at [628, 118] on div "Uknown Kress 9 (JR Toddlers) 1 2 3 days" at bounding box center [722, 109] width 739 height 57
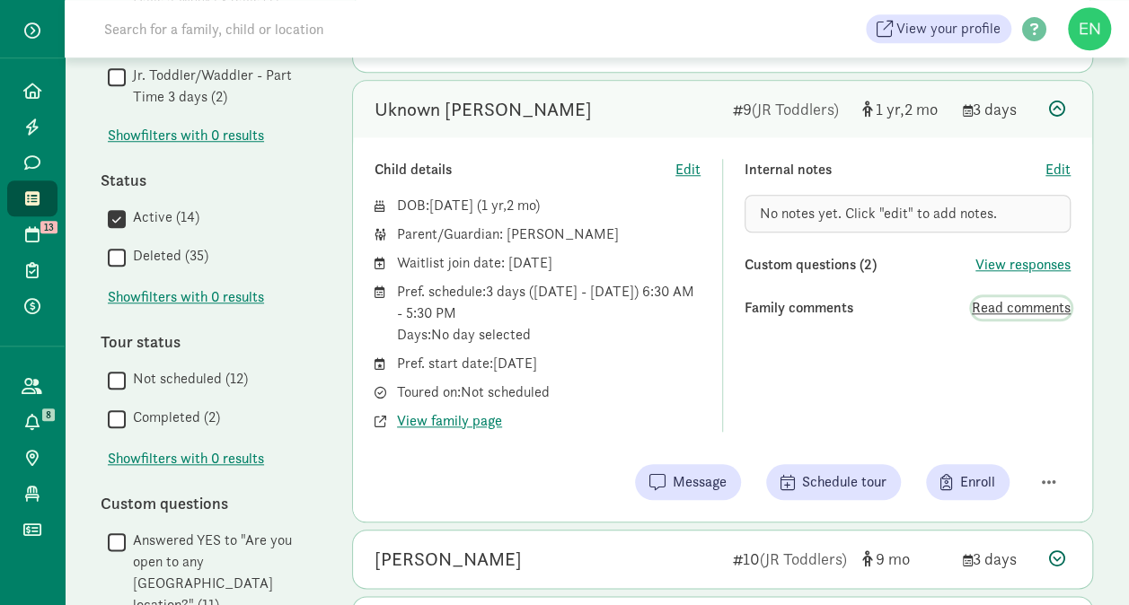
click at [991, 297] on span "Read comments" at bounding box center [1020, 308] width 99 height 22
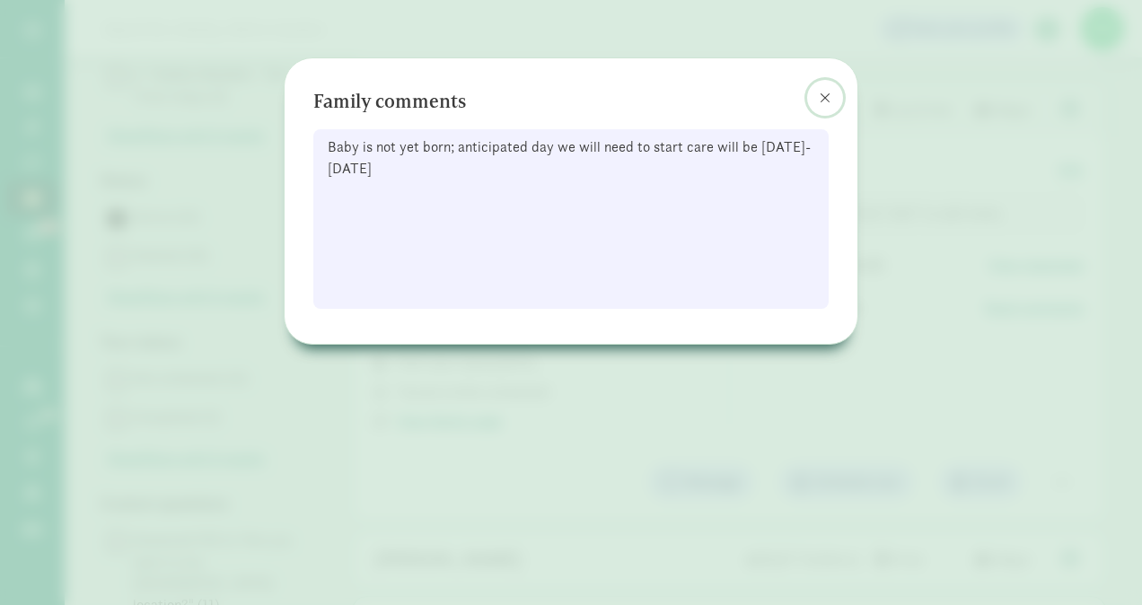
click at [820, 91] on span at bounding box center [825, 98] width 11 height 14
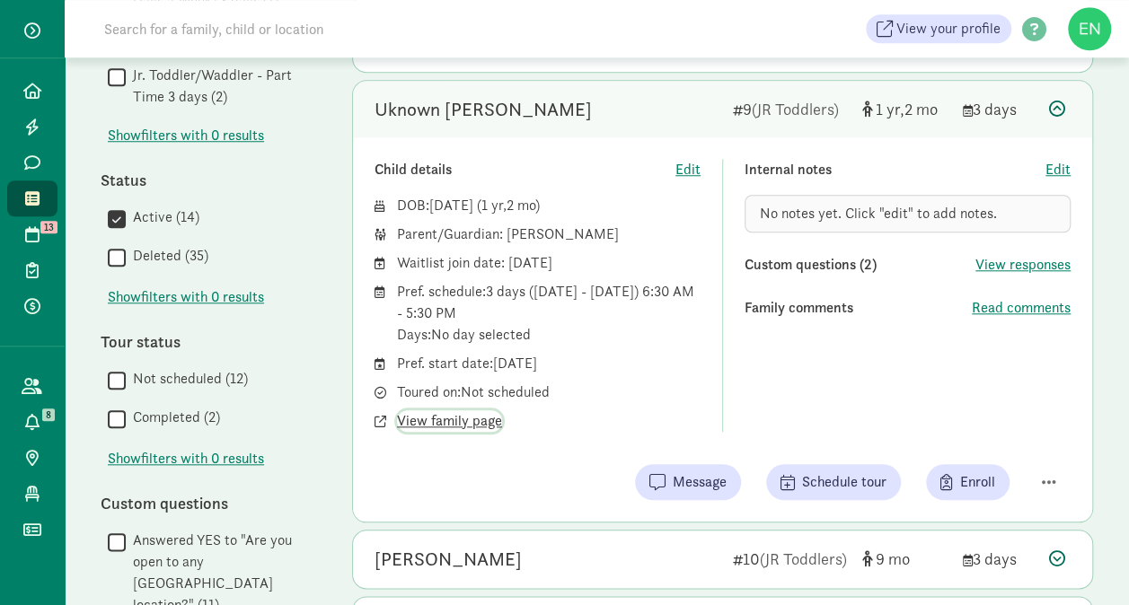
click at [451, 420] on span "View family page" at bounding box center [449, 421] width 105 height 22
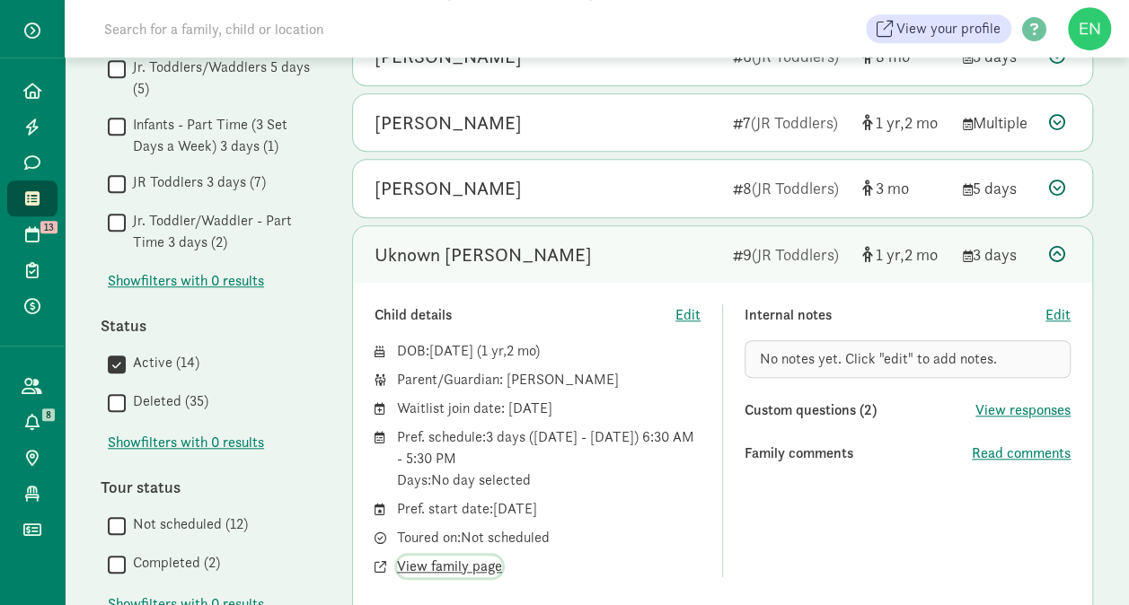
scroll to position [585, 0]
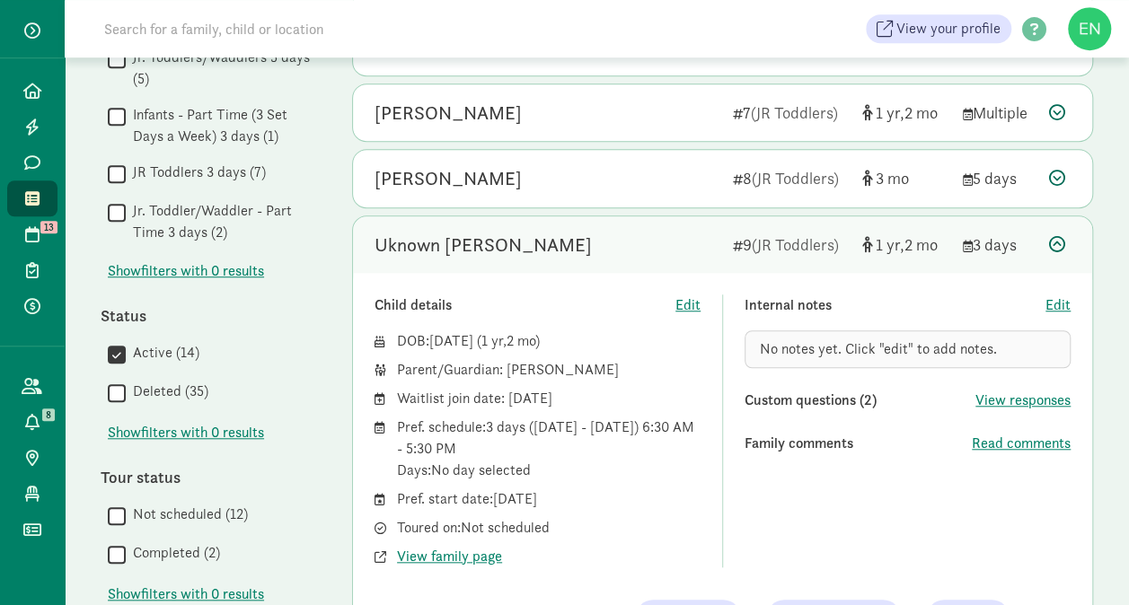
click at [611, 233] on div "Uknown Kress" at bounding box center [546, 245] width 344 height 29
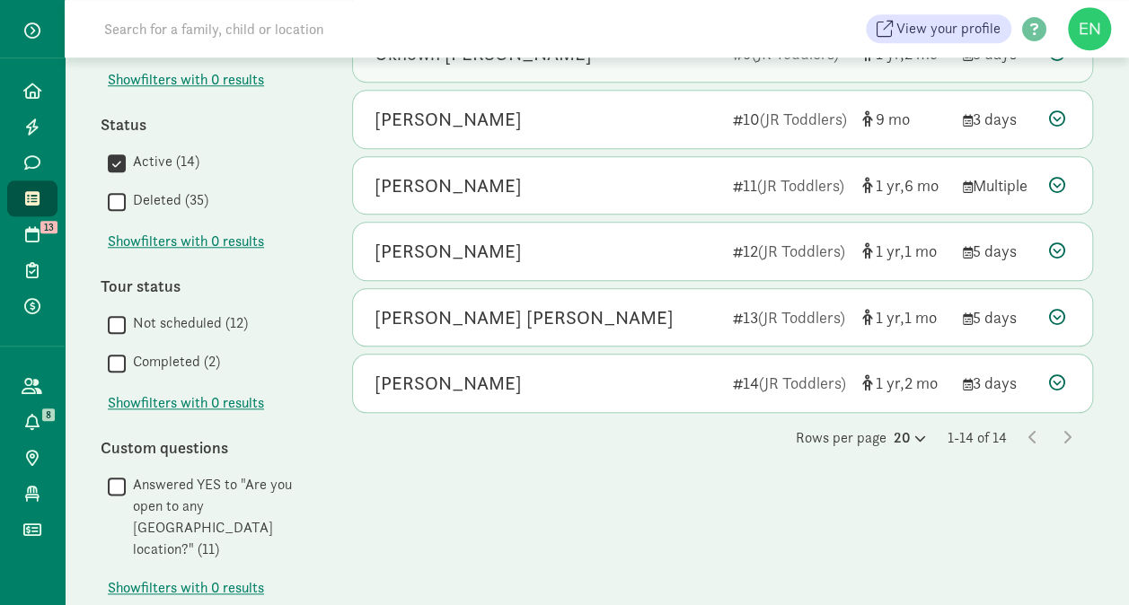
scroll to position [773, 0]
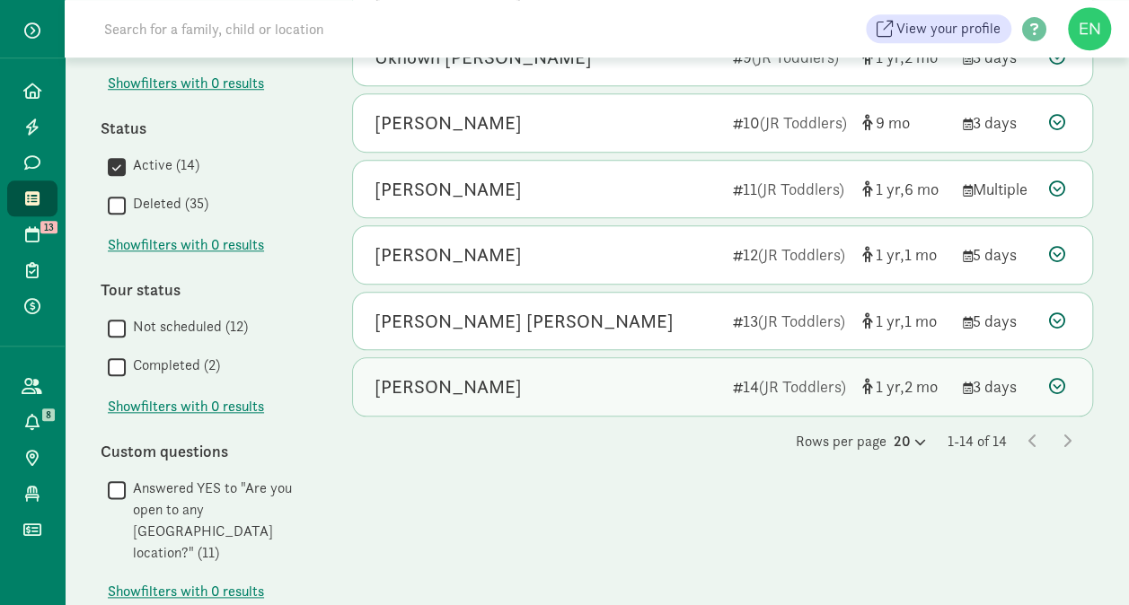
click at [901, 376] on span "1" at bounding box center [889, 386] width 29 height 21
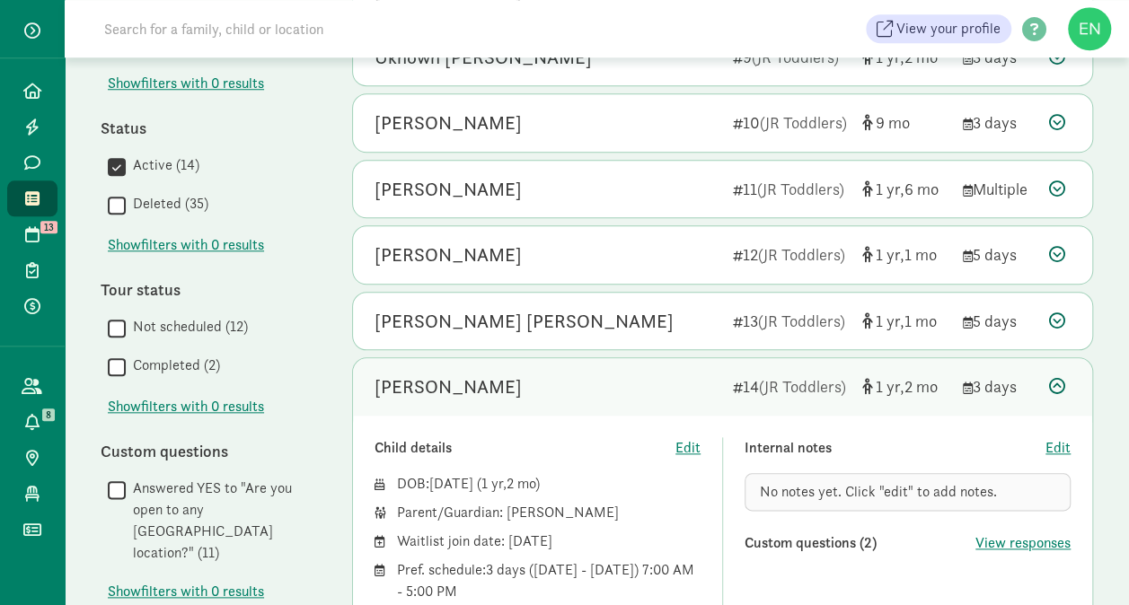
scroll to position [948, 0]
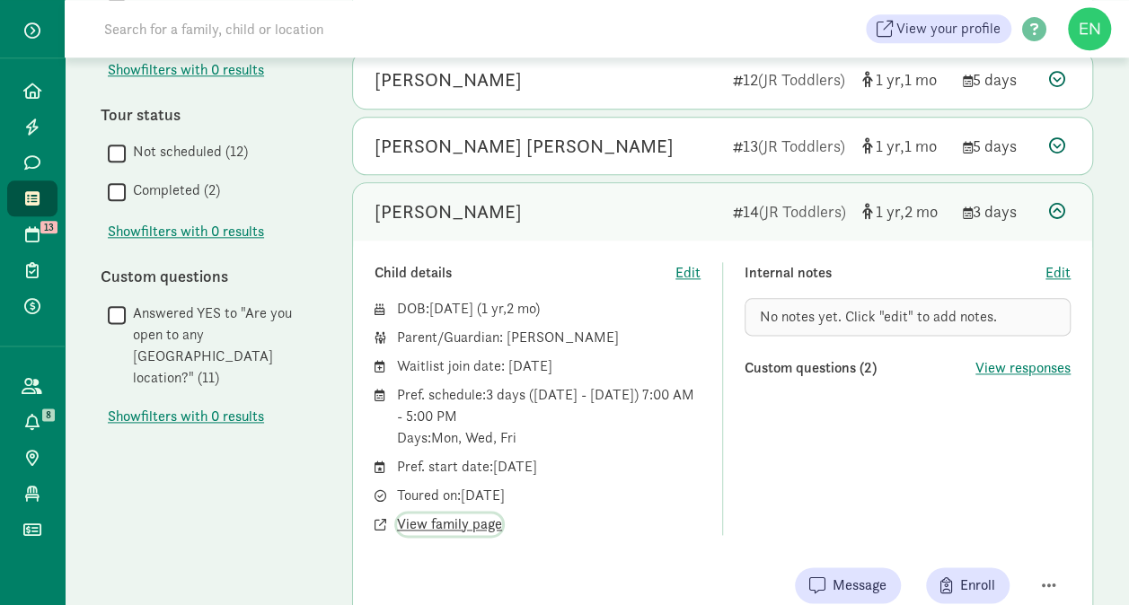
click at [469, 518] on span "View family page" at bounding box center [449, 525] width 105 height 22
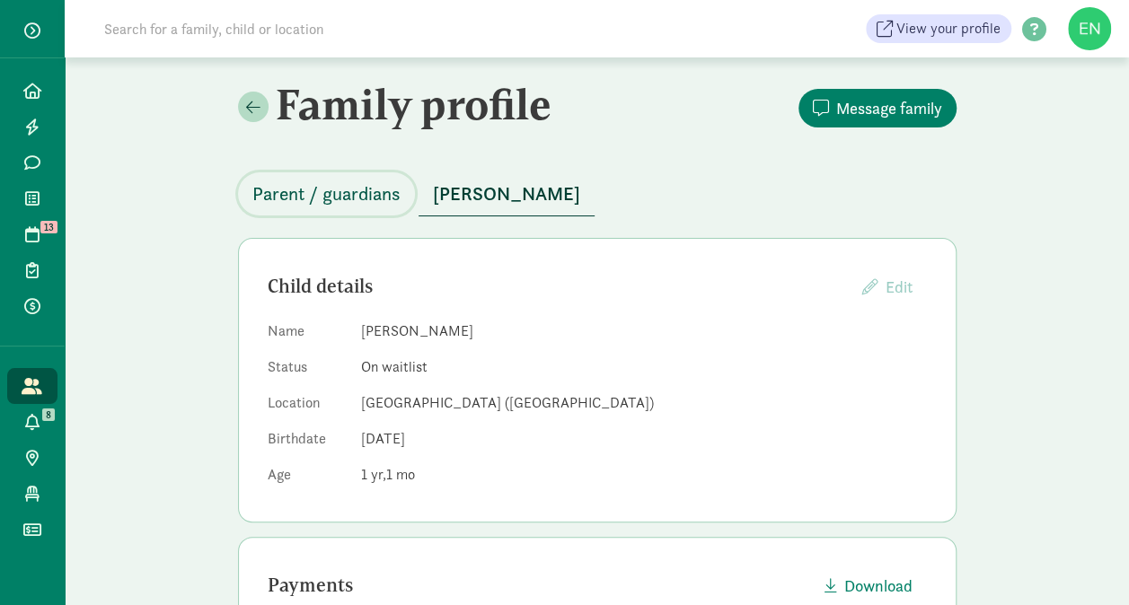
click at [368, 189] on span "Parent / guardians" at bounding box center [326, 194] width 148 height 29
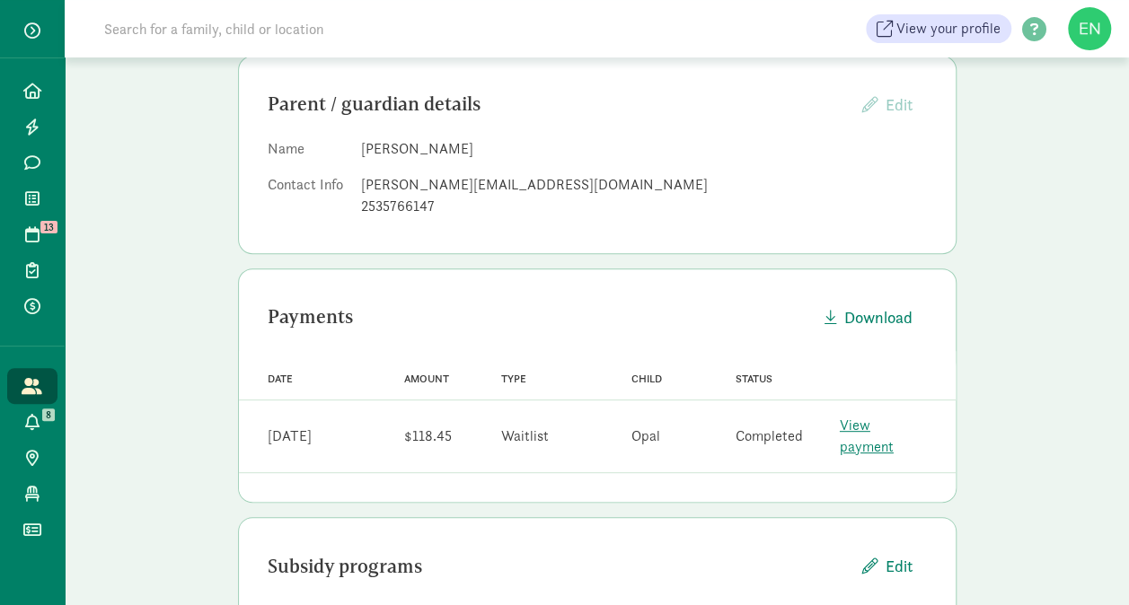
scroll to position [183, 0]
click at [450, 187] on div "[PERSON_NAME][EMAIL_ADDRESS][DOMAIN_NAME]" at bounding box center [644, 184] width 566 height 22
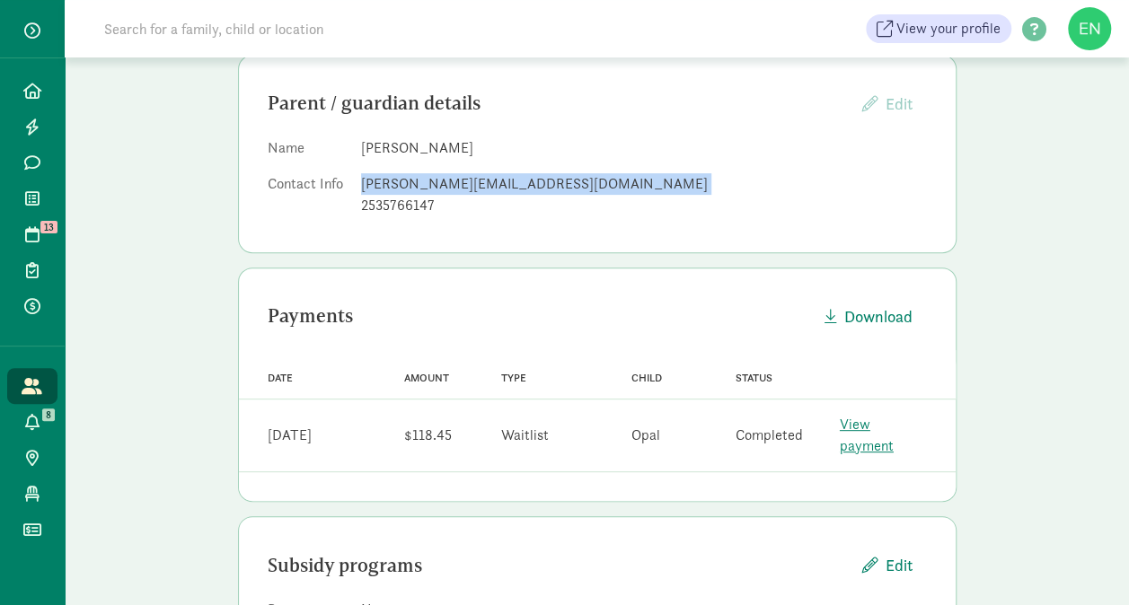
click at [450, 187] on div "[PERSON_NAME][EMAIL_ADDRESS][DOMAIN_NAME]" at bounding box center [644, 184] width 566 height 22
copy dd "[PERSON_NAME][EMAIL_ADDRESS][DOMAIN_NAME]"
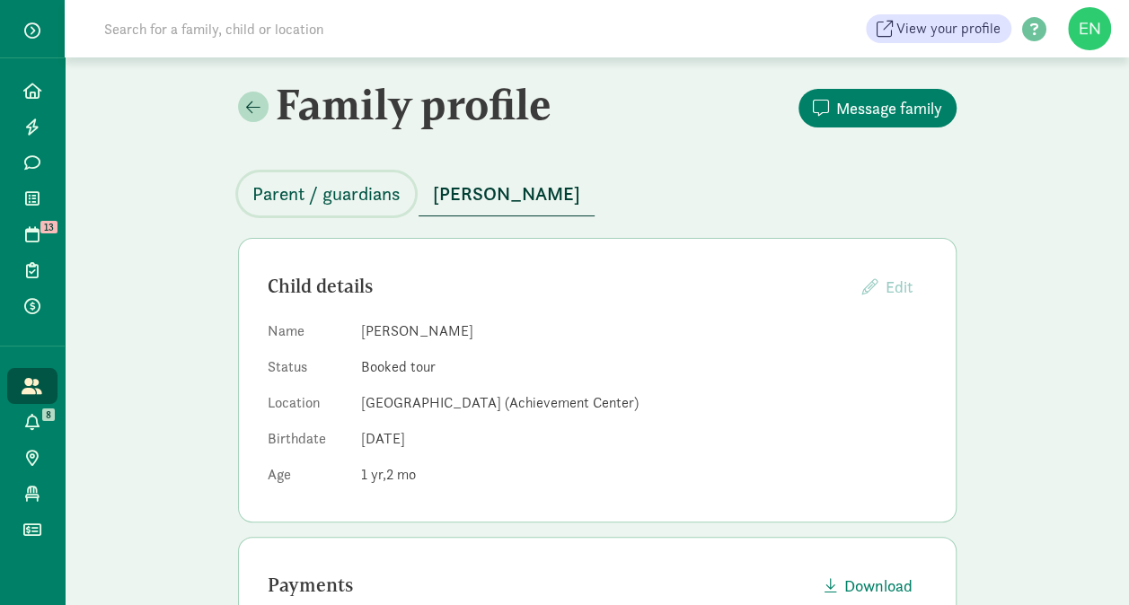
click at [344, 200] on span "Parent / guardians" at bounding box center [326, 194] width 148 height 29
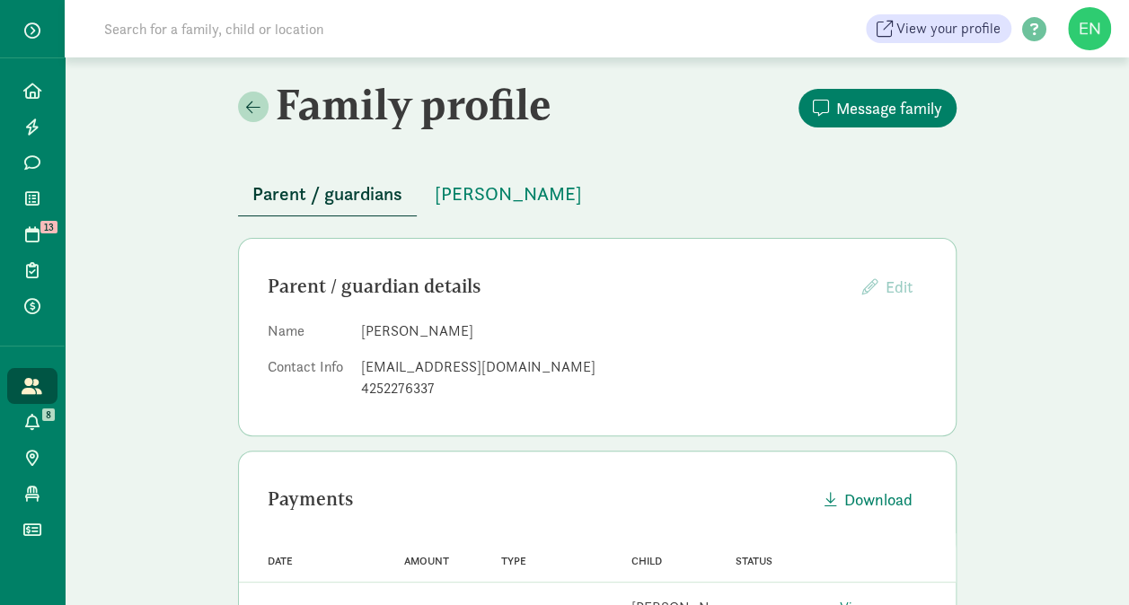
scroll to position [214, 0]
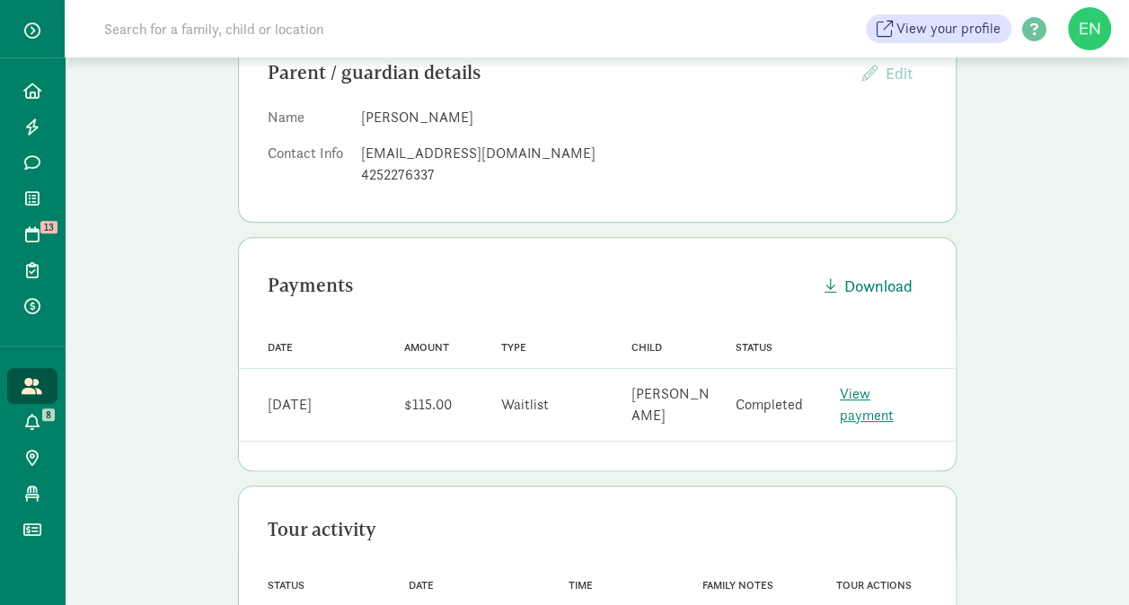
click at [475, 154] on div "klazarek2@gmail.com" at bounding box center [644, 154] width 566 height 22
copy dd "klazarek2@gmail.com"
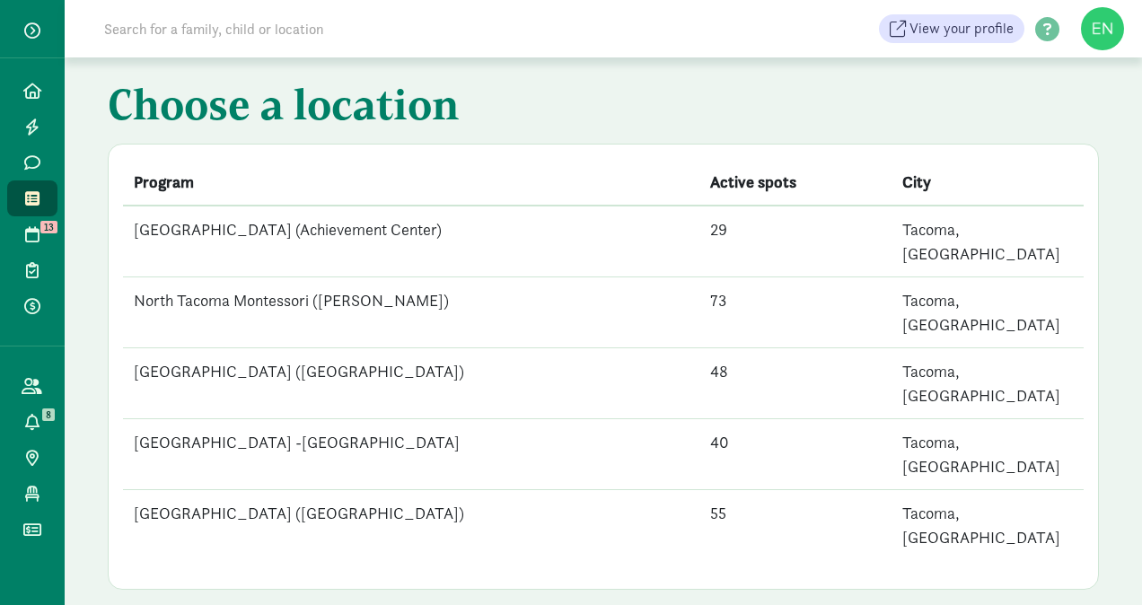
click at [346, 490] on td "[GEOGRAPHIC_DATA] ([GEOGRAPHIC_DATA])" at bounding box center [411, 525] width 576 height 71
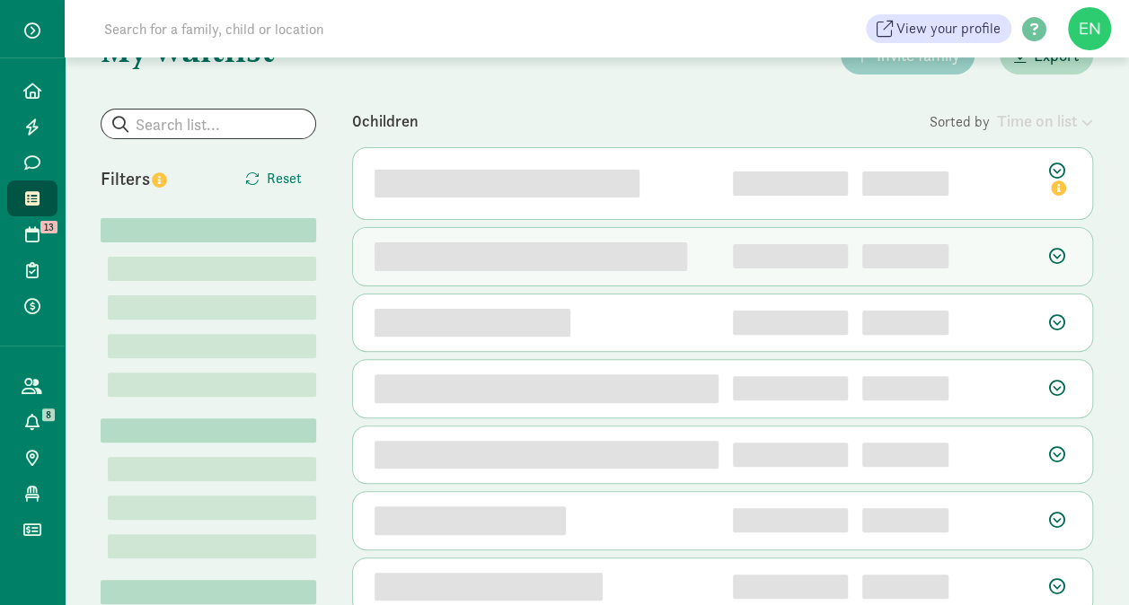
scroll to position [119, 0]
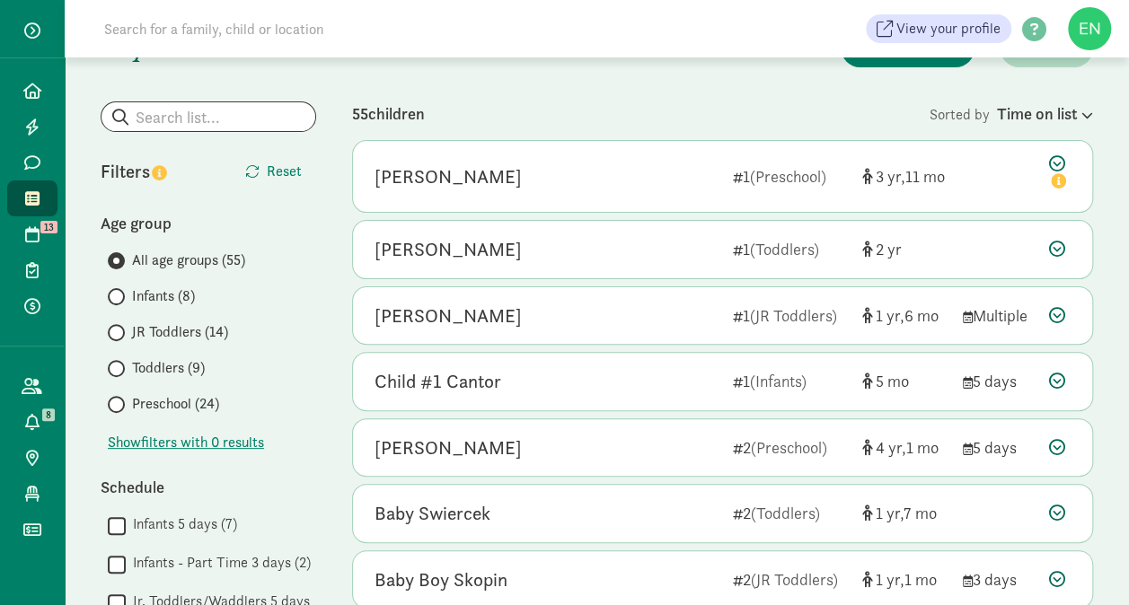
click at [163, 364] on span "Toddlers (9)" at bounding box center [168, 368] width 73 height 22
click at [119, 364] on input "Toddlers (9)" at bounding box center [114, 369] width 12 height 12
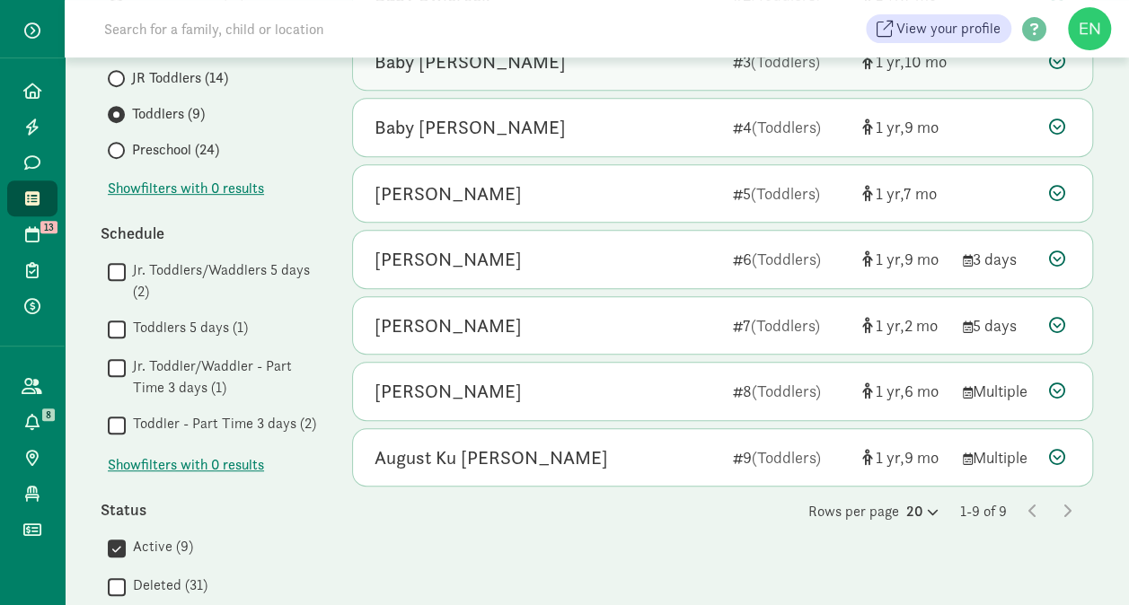
scroll to position [373, 0]
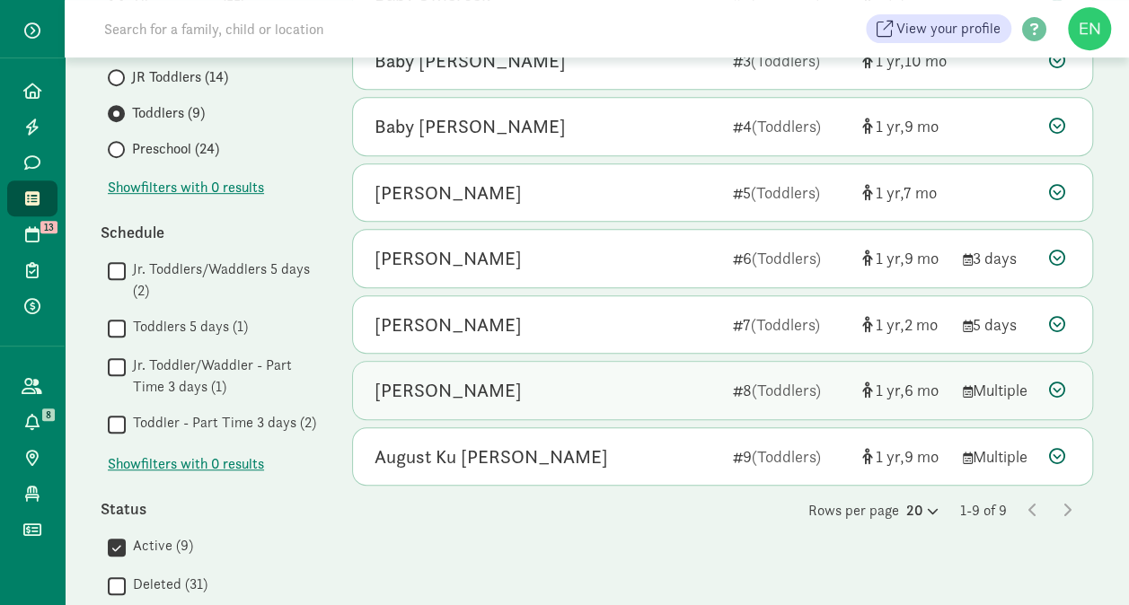
click at [713, 382] on div "Alden Olotoa" at bounding box center [546, 390] width 344 height 29
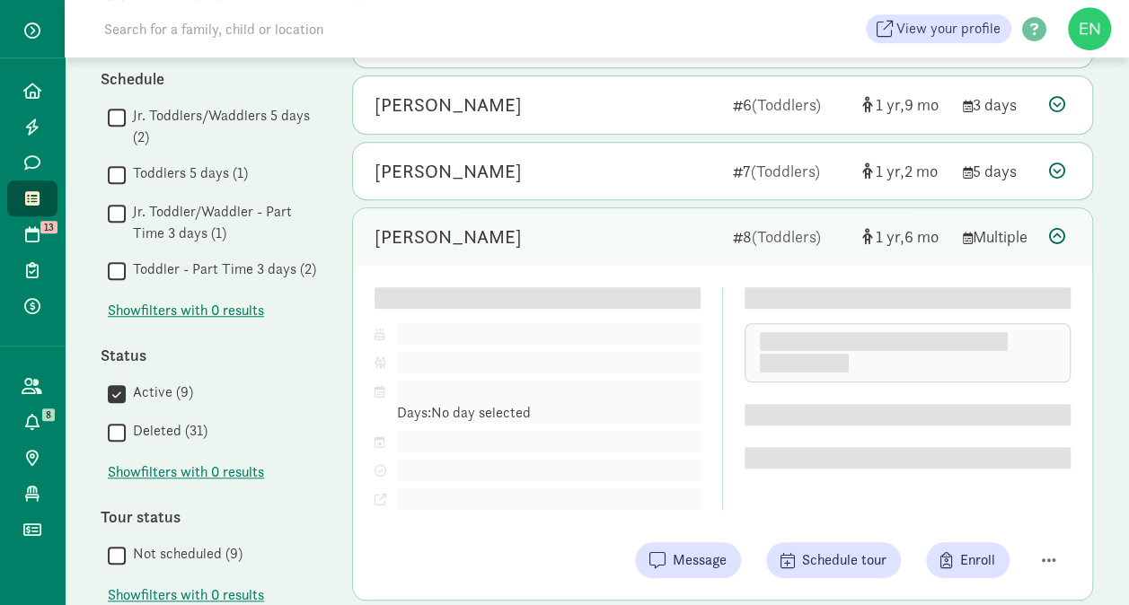
scroll to position [544, 0]
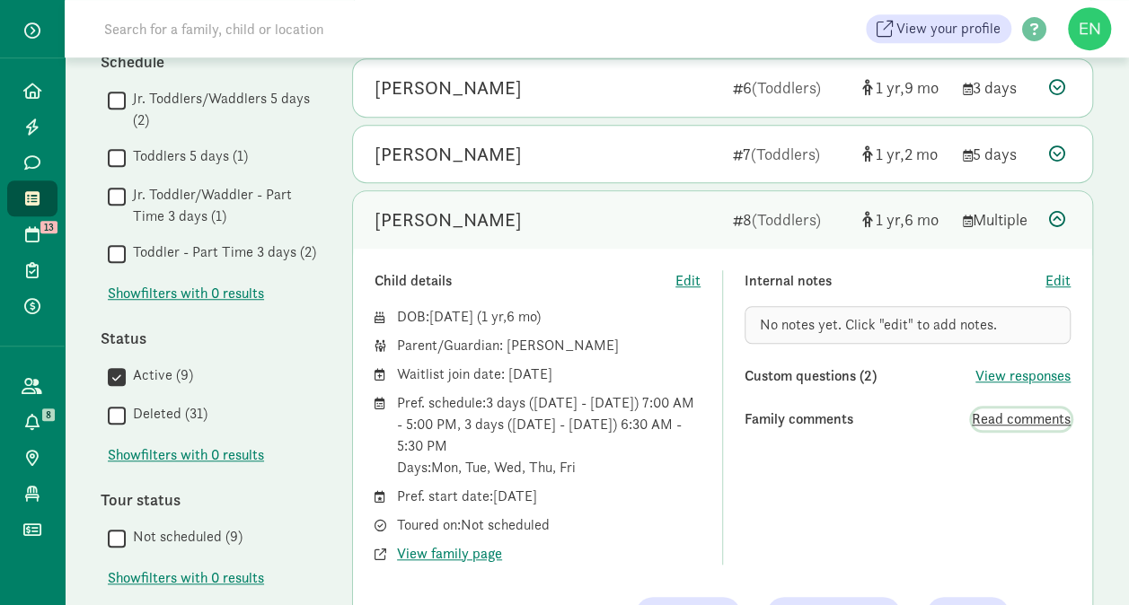
click at [991, 419] on span "Read comments" at bounding box center [1020, 420] width 99 height 22
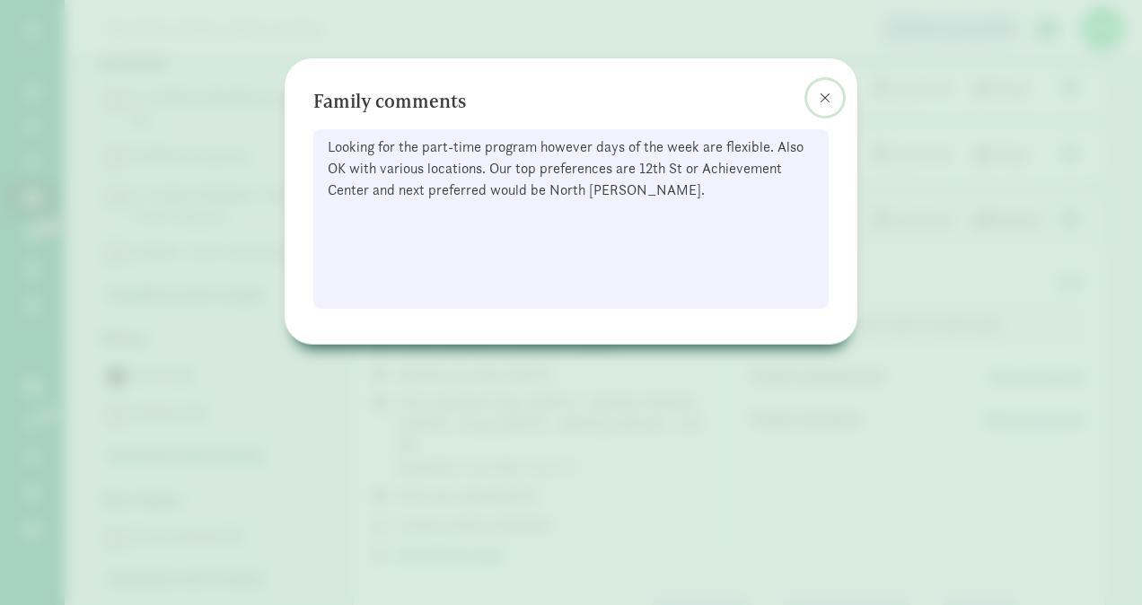
click at [818, 101] on button at bounding box center [825, 98] width 36 height 36
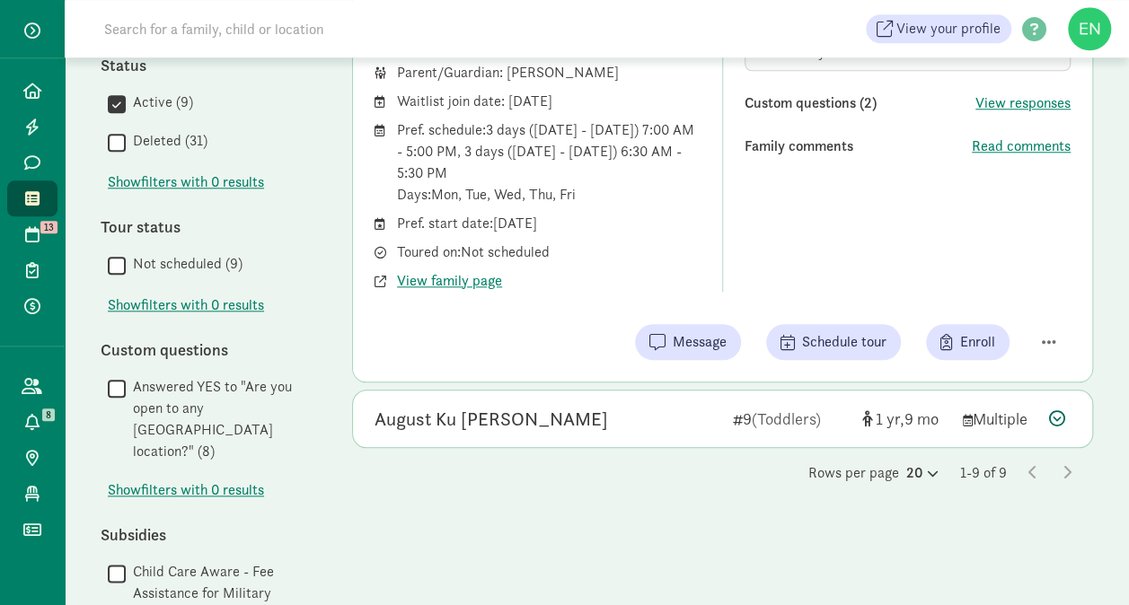
scroll to position [819, 0]
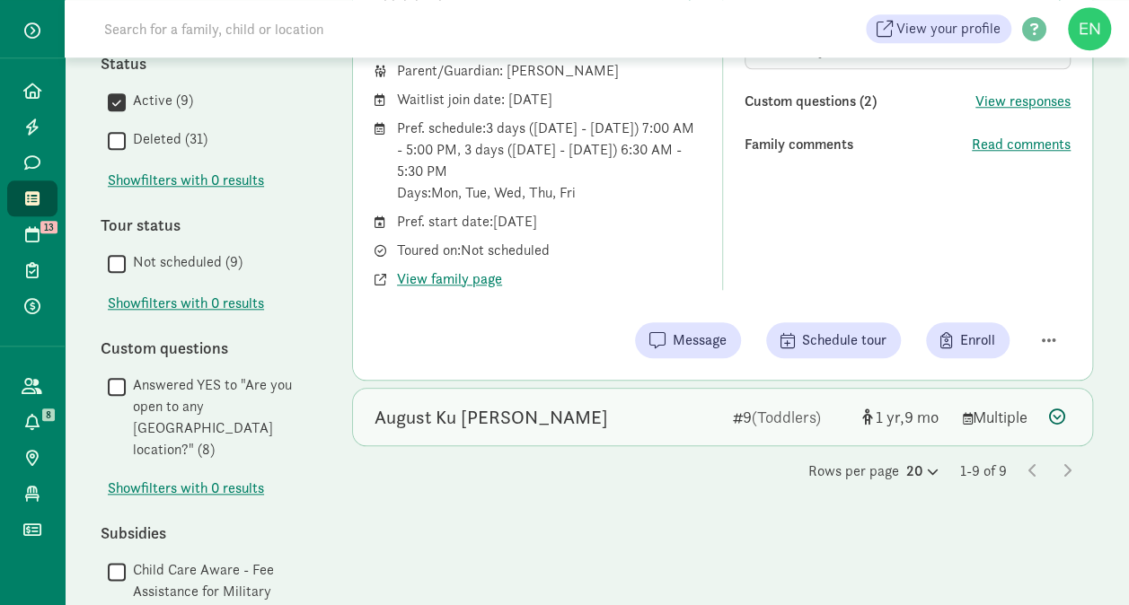
click at [558, 436] on div "August Ku Peppler 9 (Toddlers) 1 9 Multiple" at bounding box center [722, 417] width 739 height 57
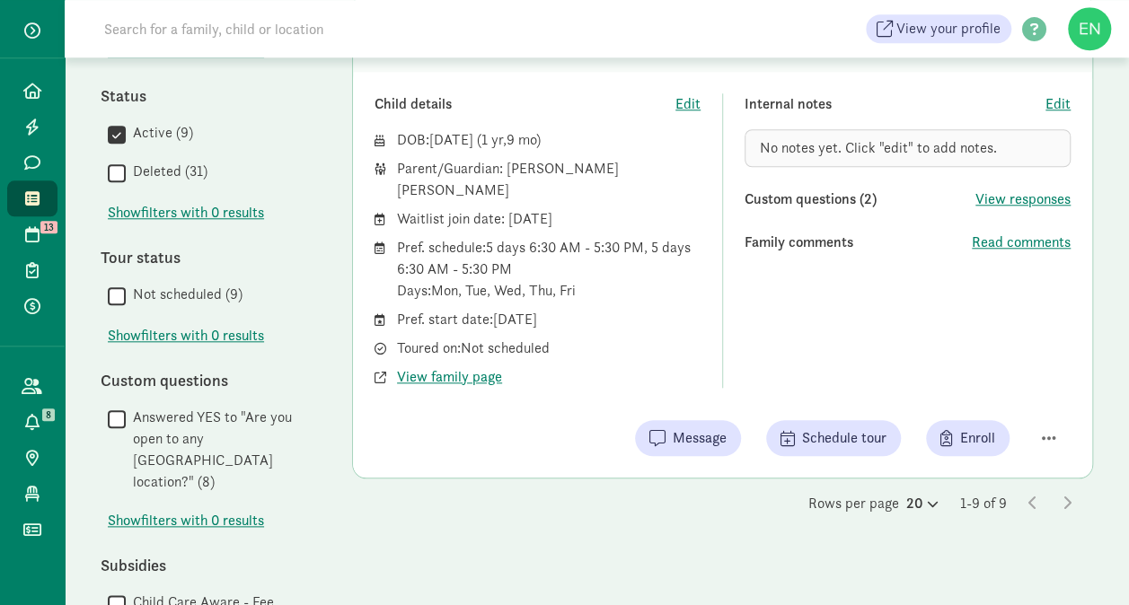
scroll to position [795, 0]
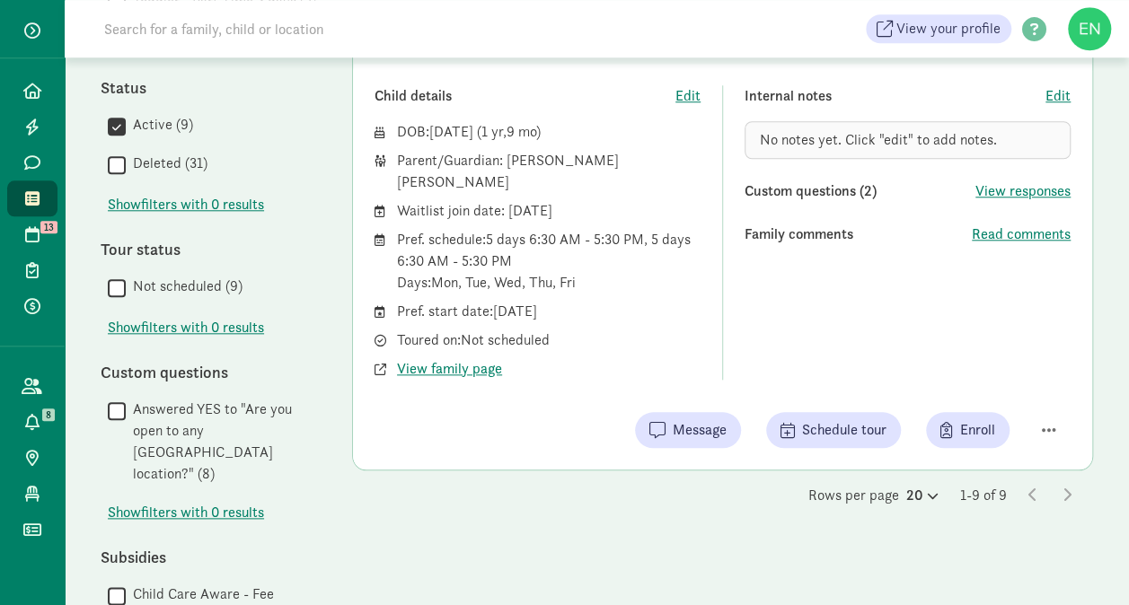
click at [995, 240] on div "Internal notes Edit No notes yet. Click "edit" to add notes. Custom questions (…" at bounding box center [907, 232] width 326 height 294
click at [997, 226] on span "Read comments" at bounding box center [1020, 235] width 99 height 22
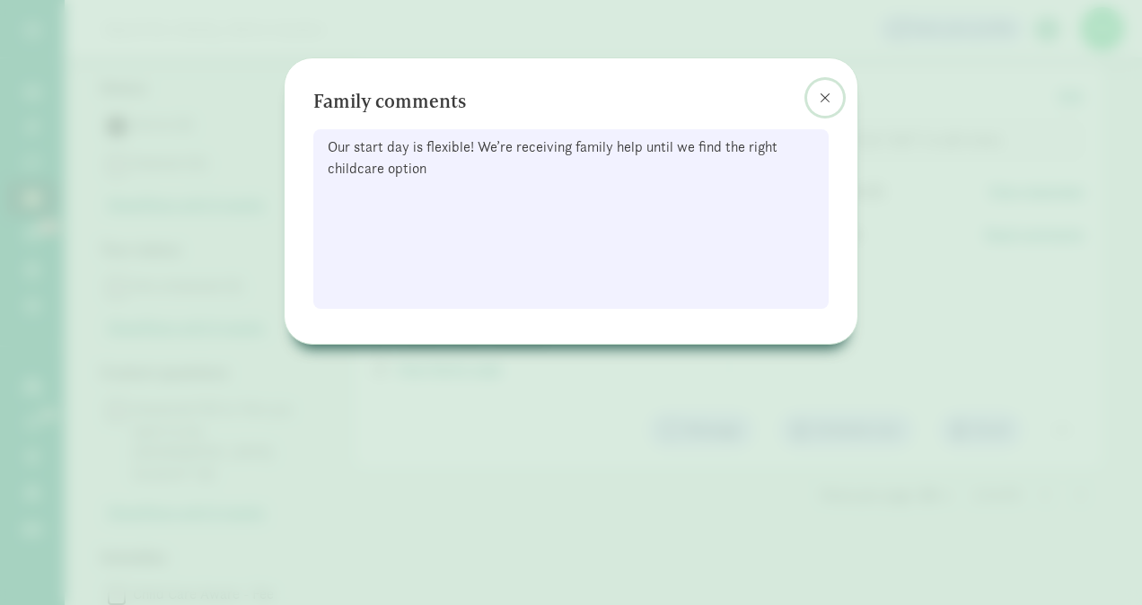
click at [819, 103] on button at bounding box center [825, 98] width 36 height 36
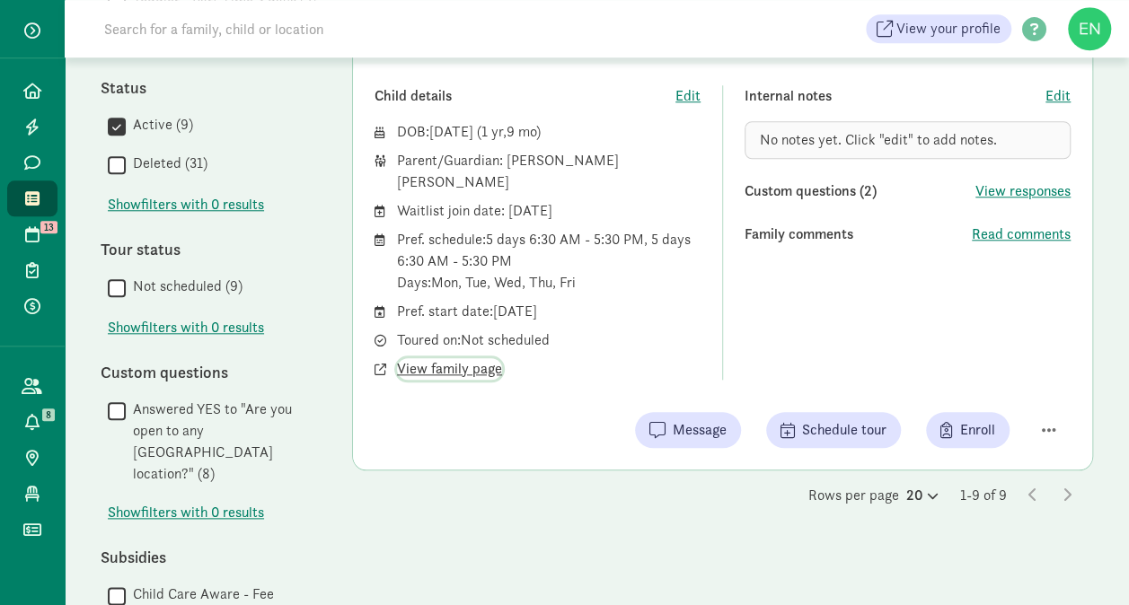
click at [461, 358] on span "View family page" at bounding box center [449, 369] width 105 height 22
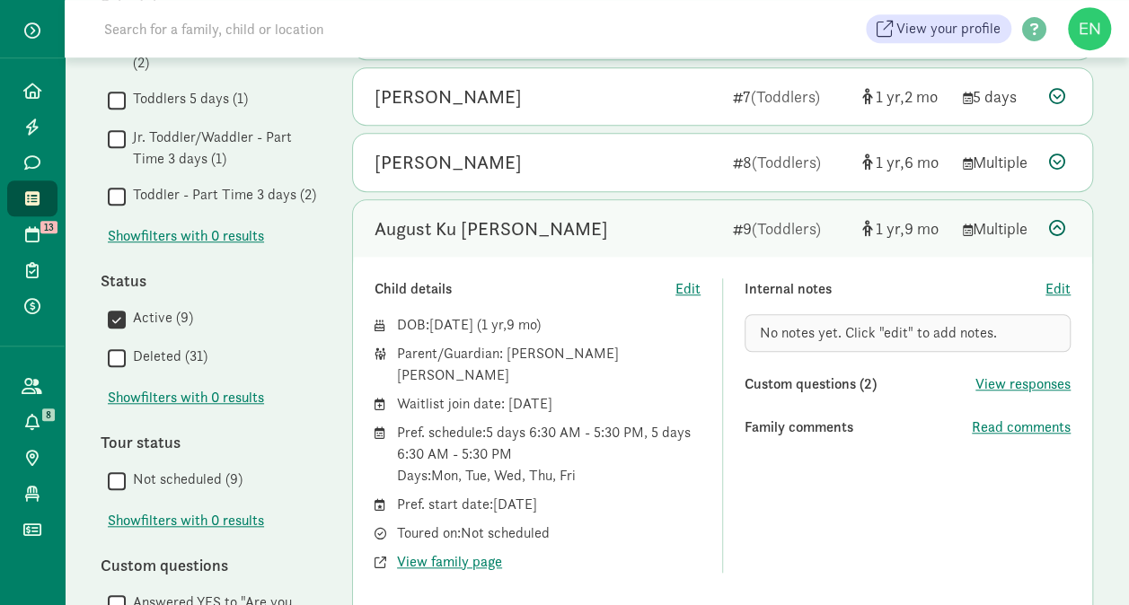
click at [608, 242] on div "August Ku Peppler 9 (Toddlers) 1 9 Multiple" at bounding box center [722, 228] width 739 height 57
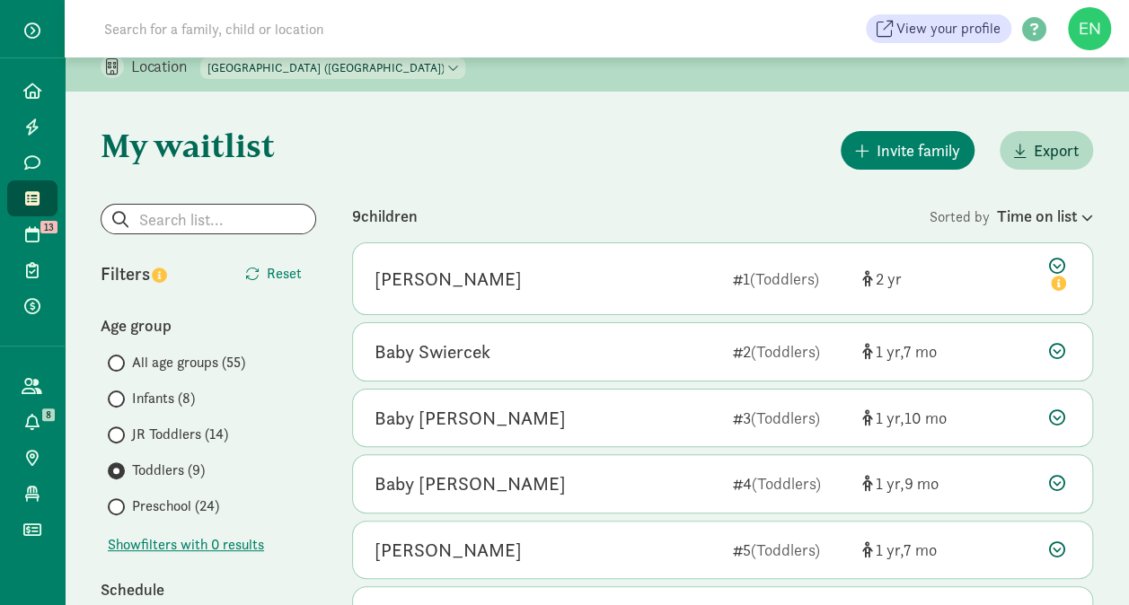
scroll to position [15, 0]
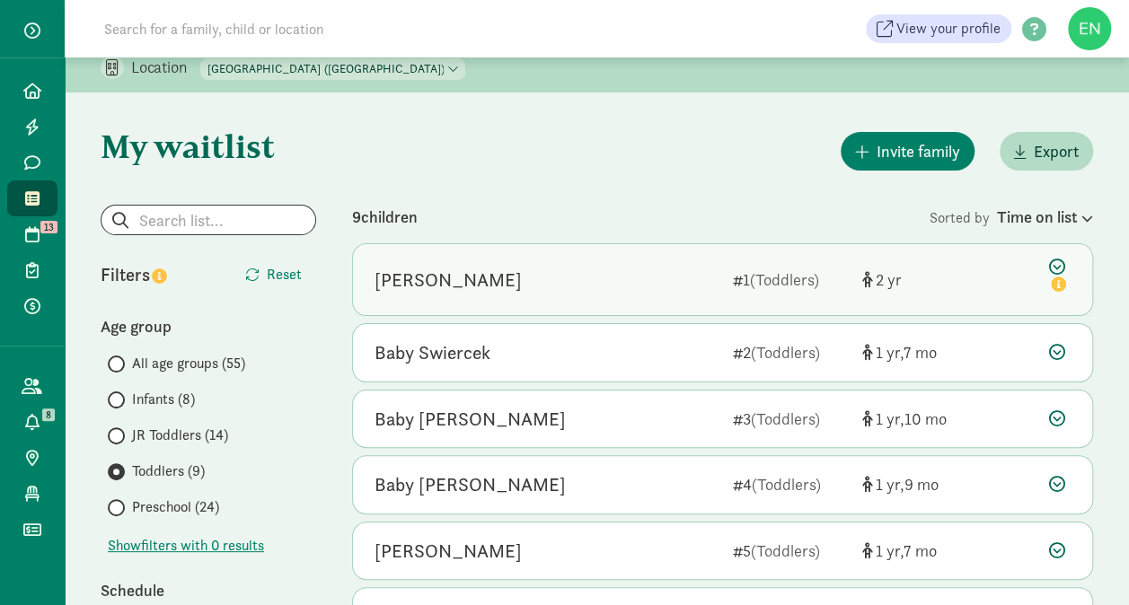
click at [639, 274] on div "[PERSON_NAME]" at bounding box center [546, 280] width 344 height 29
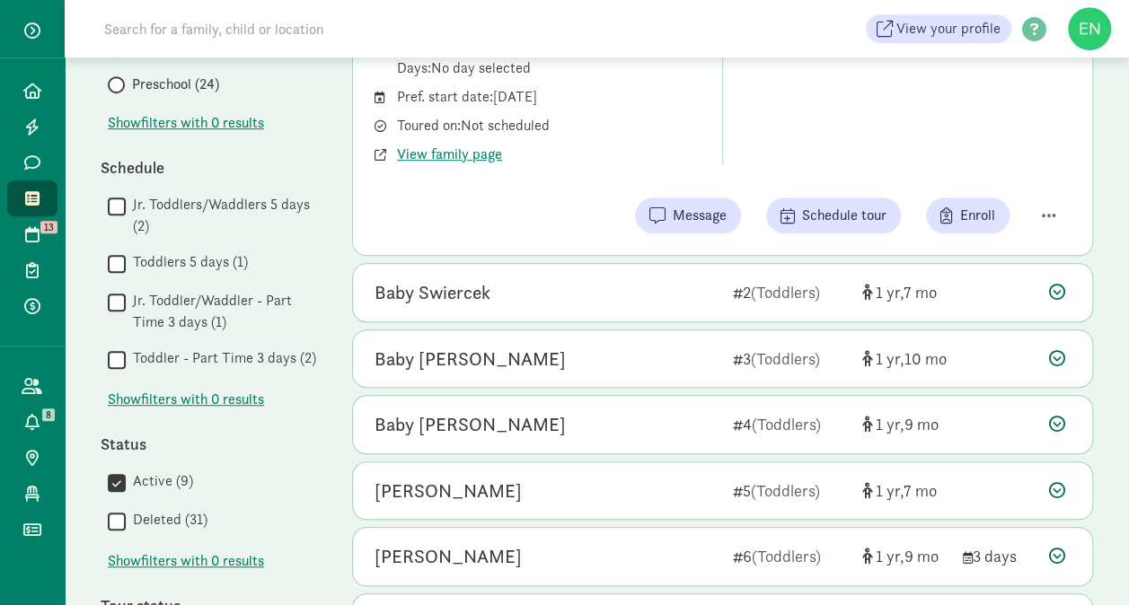
scroll to position [439, 0]
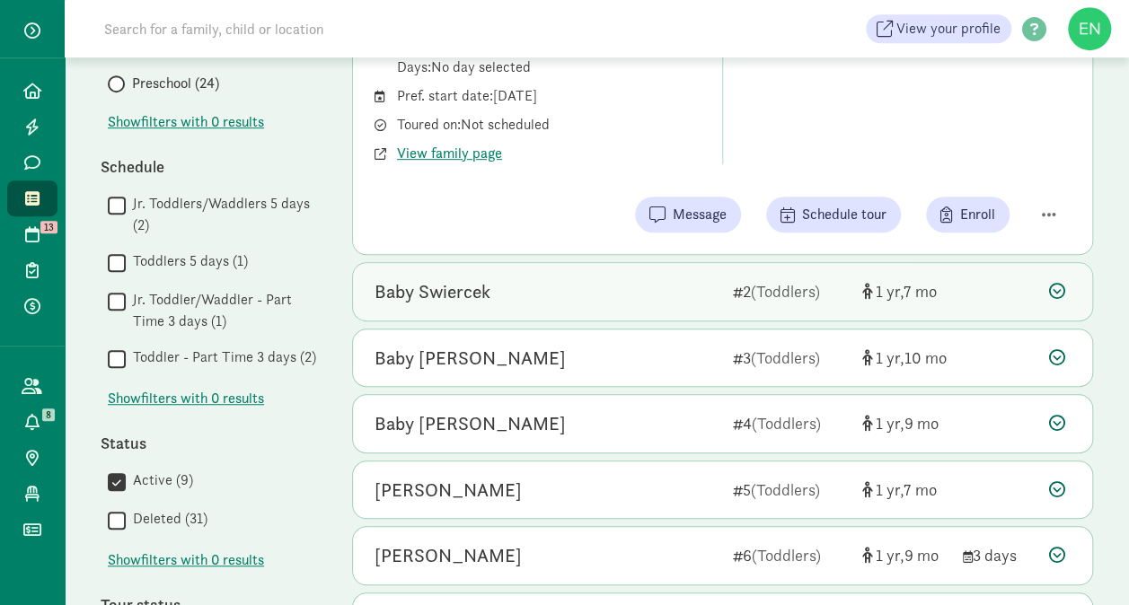
click at [638, 276] on div "Baby Swiercek 2 (Toddlers) 1 7" at bounding box center [722, 291] width 739 height 57
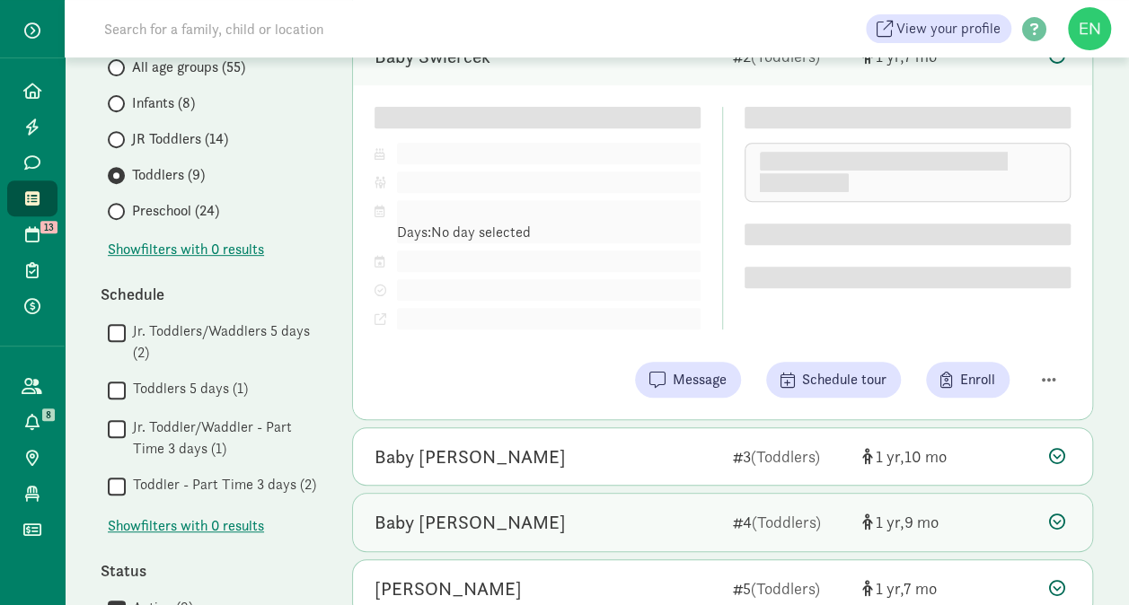
scroll to position [307, 0]
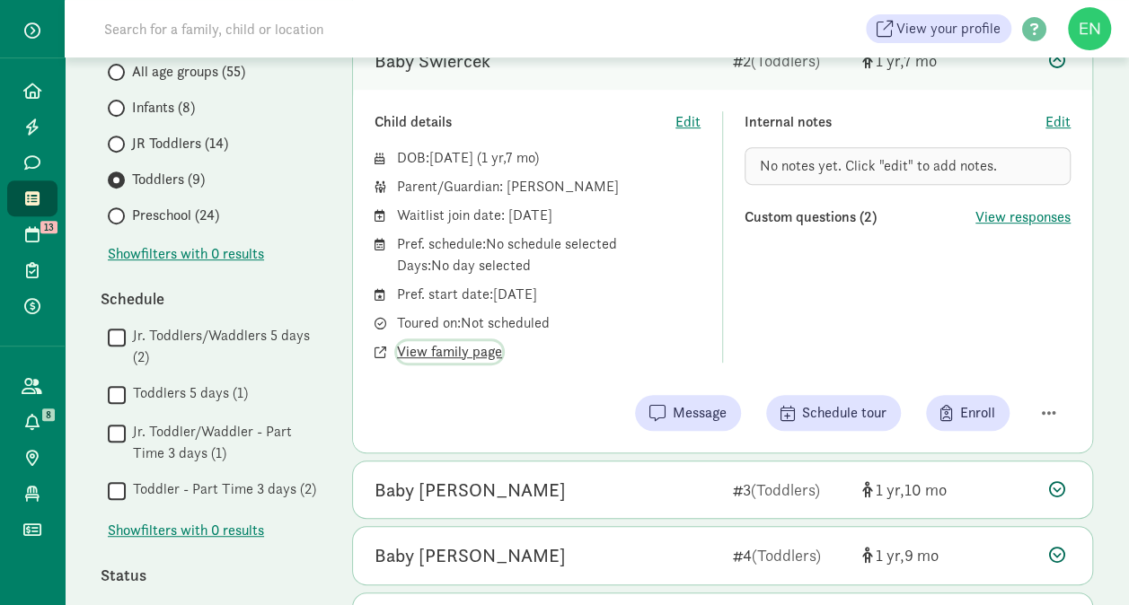
click at [461, 354] on span "View family page" at bounding box center [449, 352] width 105 height 22
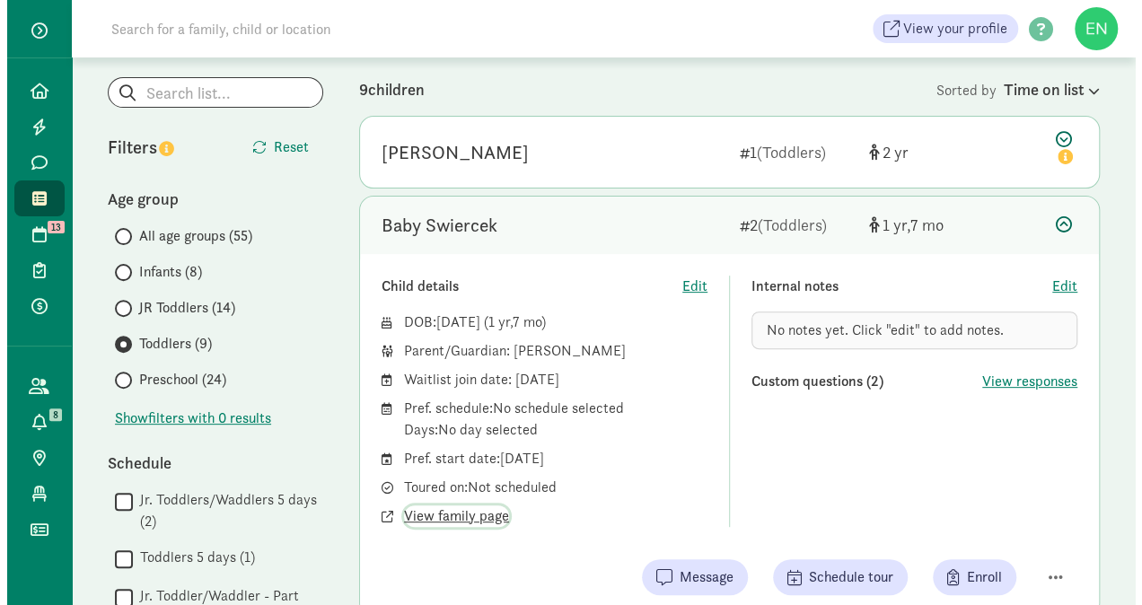
scroll to position [257, 0]
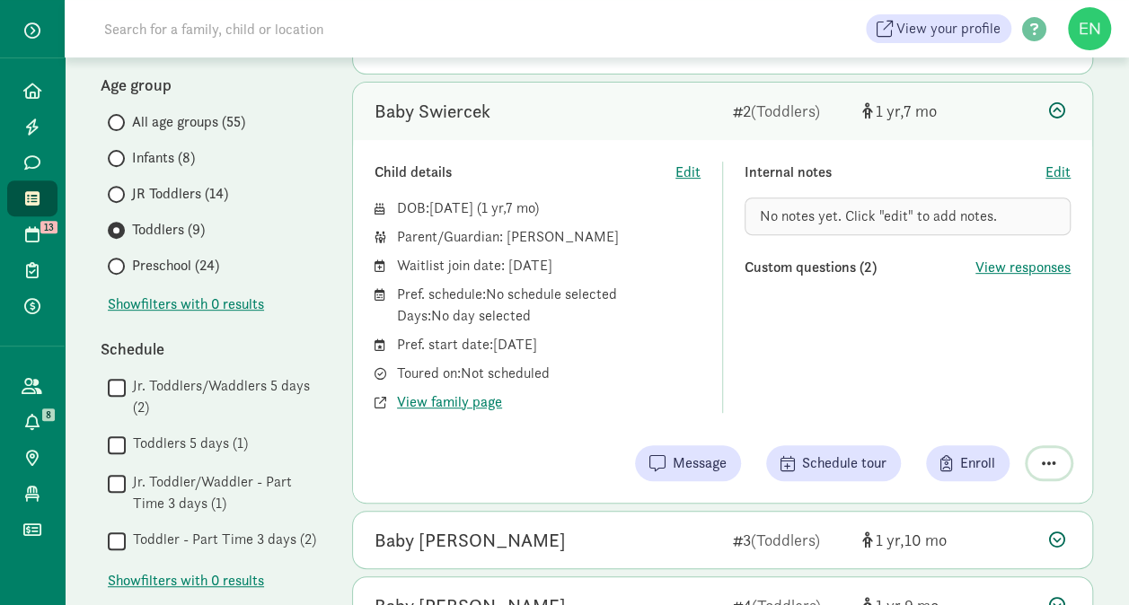
click at [1058, 466] on button "button" at bounding box center [1048, 463] width 43 height 31
click at [1005, 417] on div "Remove from list" at bounding box center [985, 418] width 139 height 22
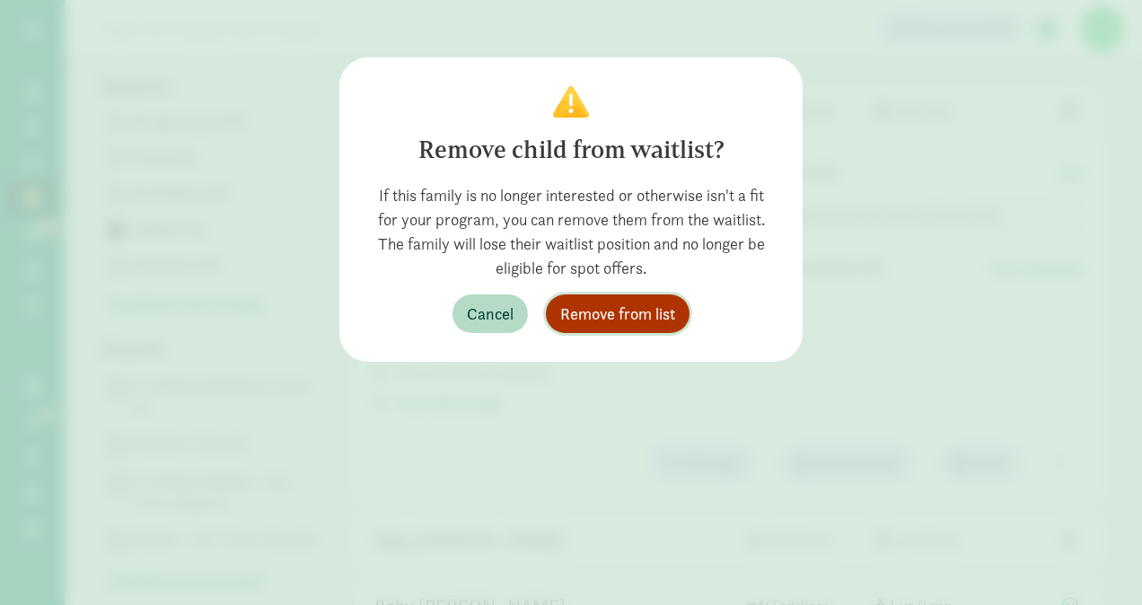
click at [648, 312] on span "Remove from list" at bounding box center [617, 314] width 115 height 24
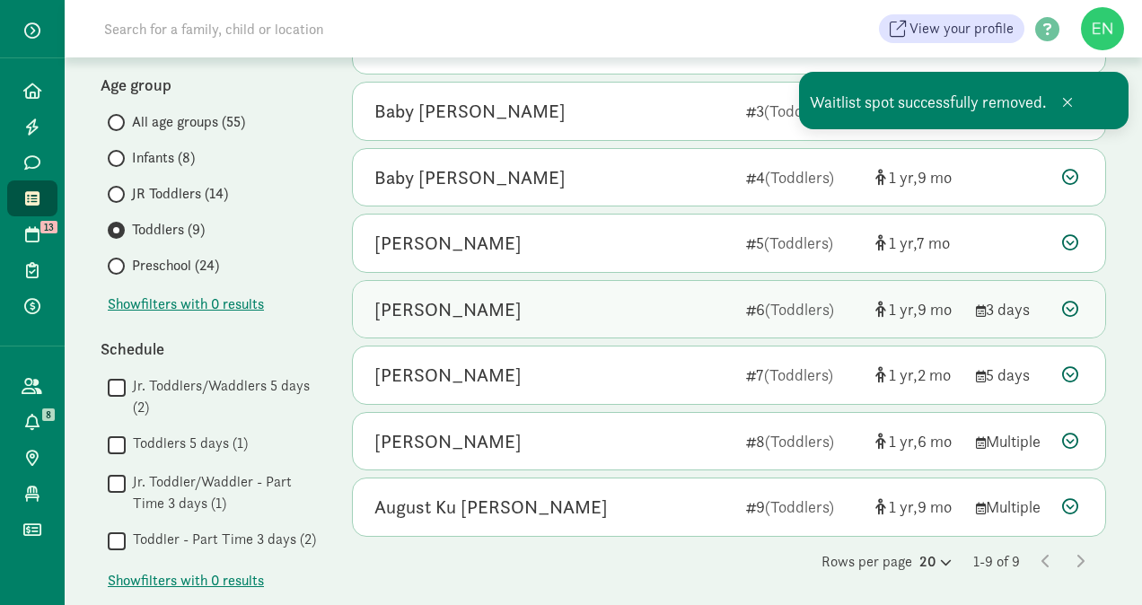
click at [591, 321] on div "Oliver Smith 6 (Toddlers) 1 9 3 days" at bounding box center [729, 309] width 752 height 57
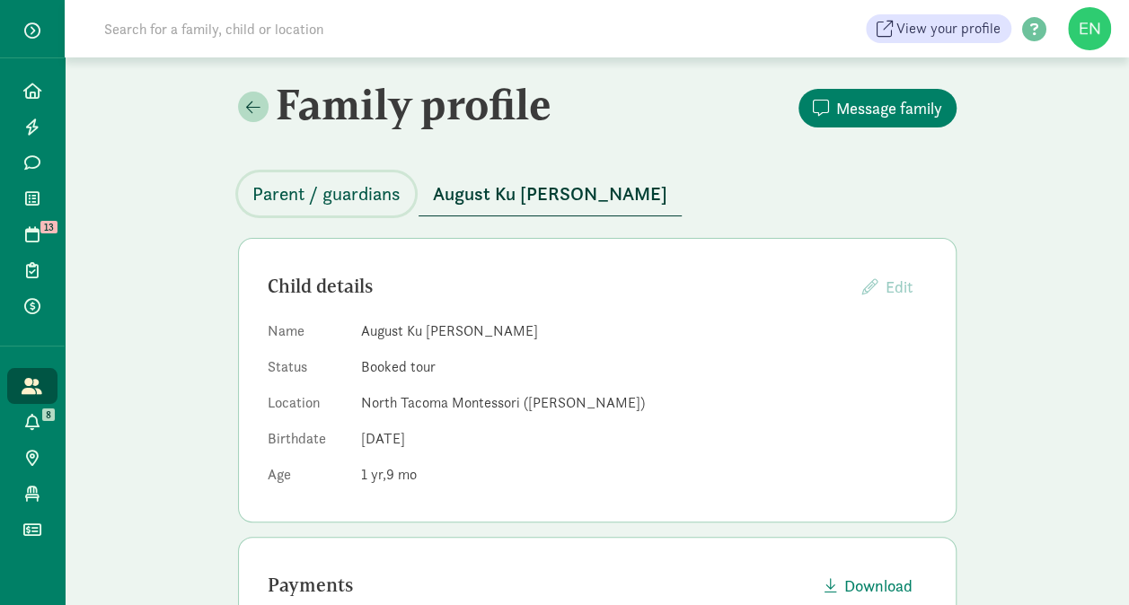
click at [354, 178] on button "Parent / guardians" at bounding box center [326, 193] width 177 height 43
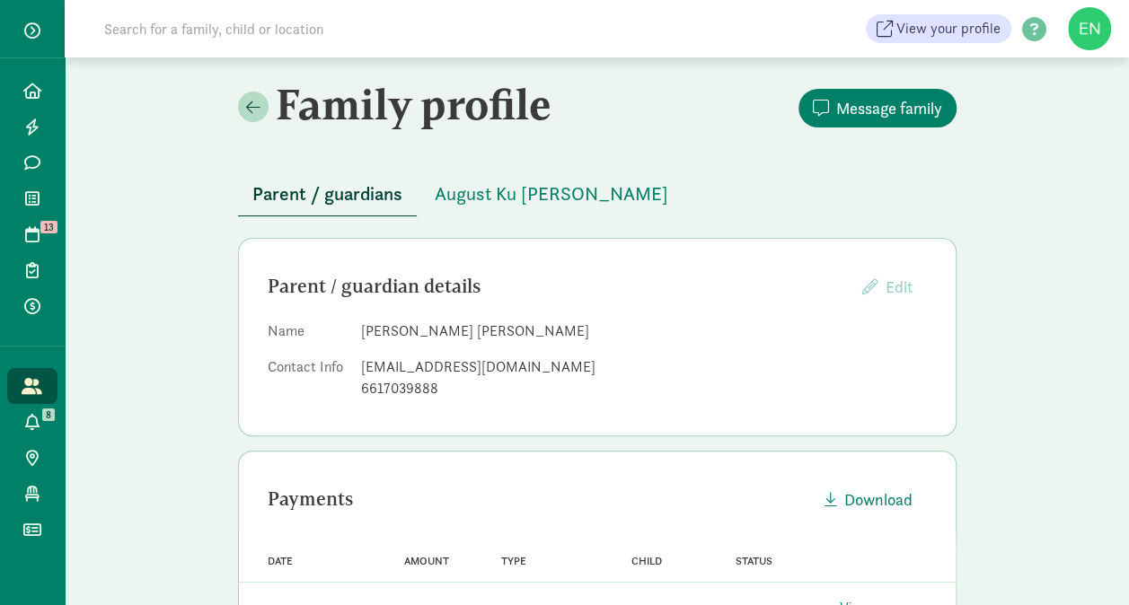
click at [427, 371] on div "[EMAIL_ADDRESS][DOMAIN_NAME]" at bounding box center [644, 367] width 566 height 22
click at [427, 371] on div "danilovesorcas@gmail.com" at bounding box center [644, 367] width 566 height 22
copy dd "danilovesorcas@gmail.com"
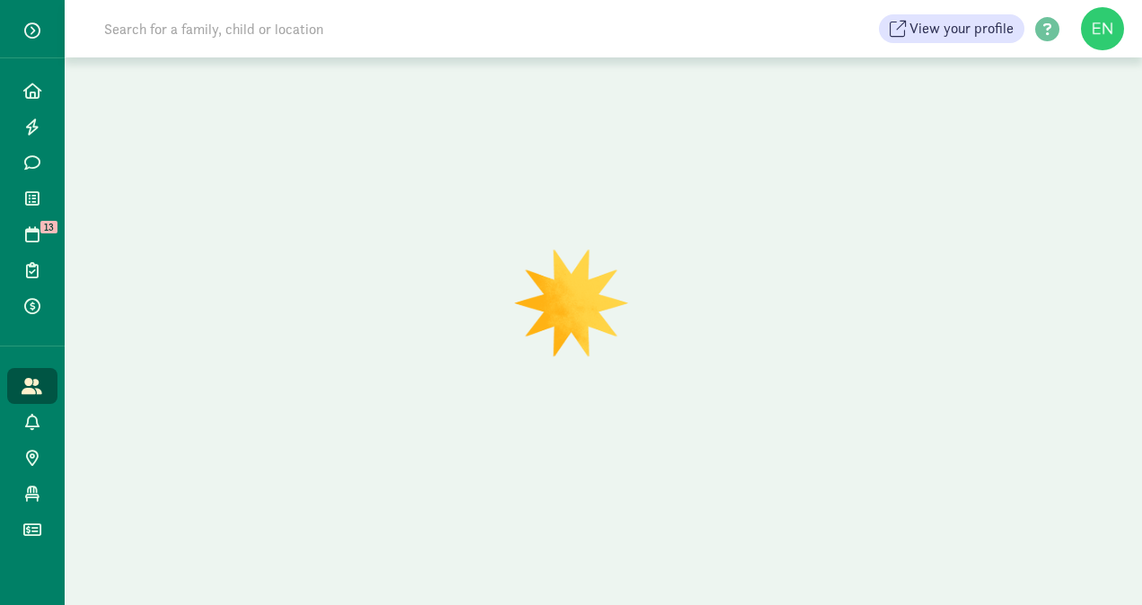
click at [479, 361] on div at bounding box center [603, 331] width 1077 height 548
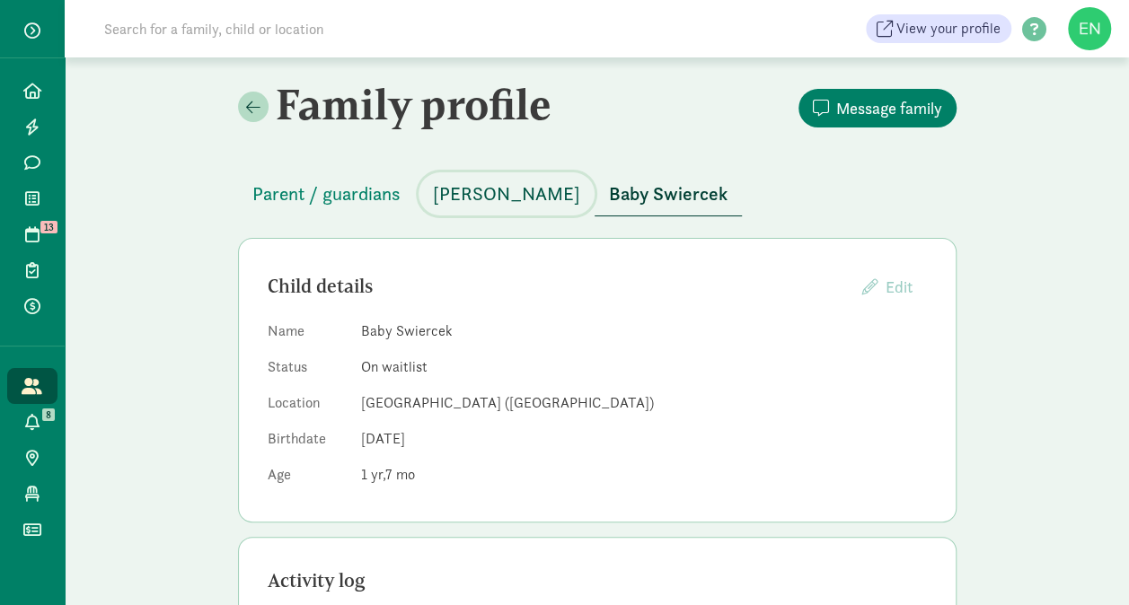
click at [461, 195] on span "[PERSON_NAME]" at bounding box center [506, 194] width 147 height 29
click at [365, 189] on span "Parent / guardians" at bounding box center [326, 194] width 148 height 29
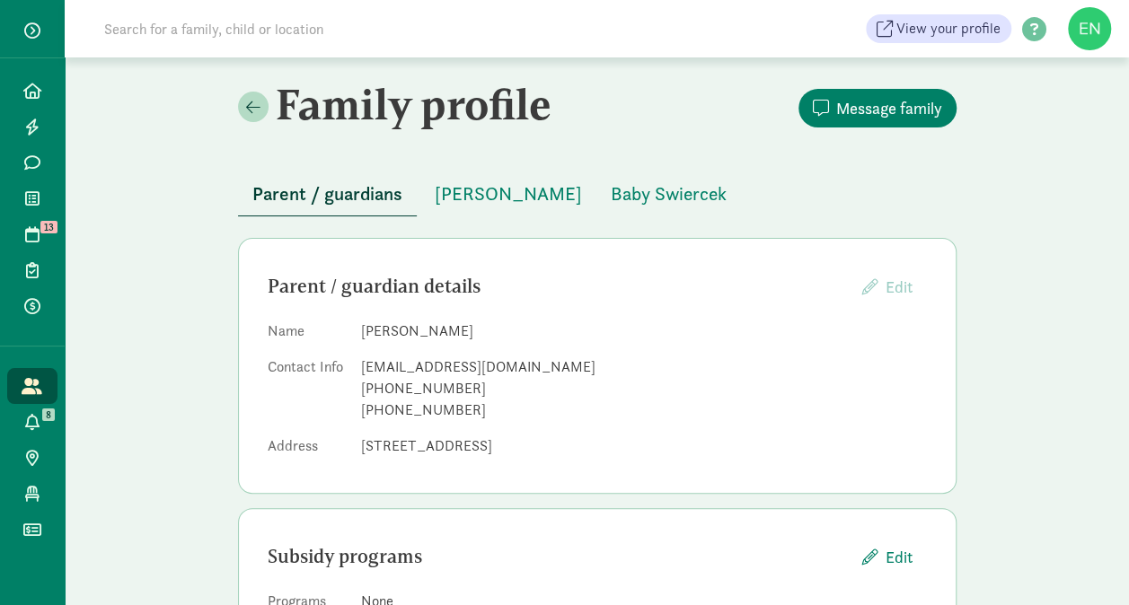
click at [467, 374] on div "[EMAIL_ADDRESS][DOMAIN_NAME]" at bounding box center [644, 367] width 566 height 22
click at [470, 359] on div "[EMAIL_ADDRESS][DOMAIN_NAME]" at bounding box center [644, 367] width 566 height 22
copy dd "[EMAIL_ADDRESS][DOMAIN_NAME]"
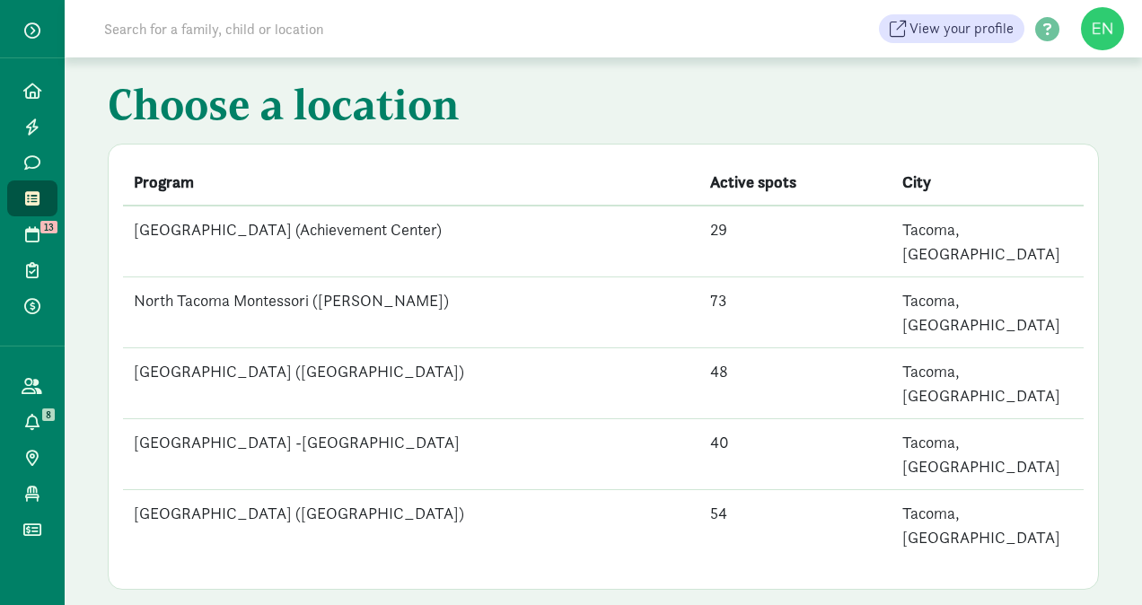
click at [416, 490] on td "[GEOGRAPHIC_DATA] ([GEOGRAPHIC_DATA])" at bounding box center [411, 525] width 576 height 71
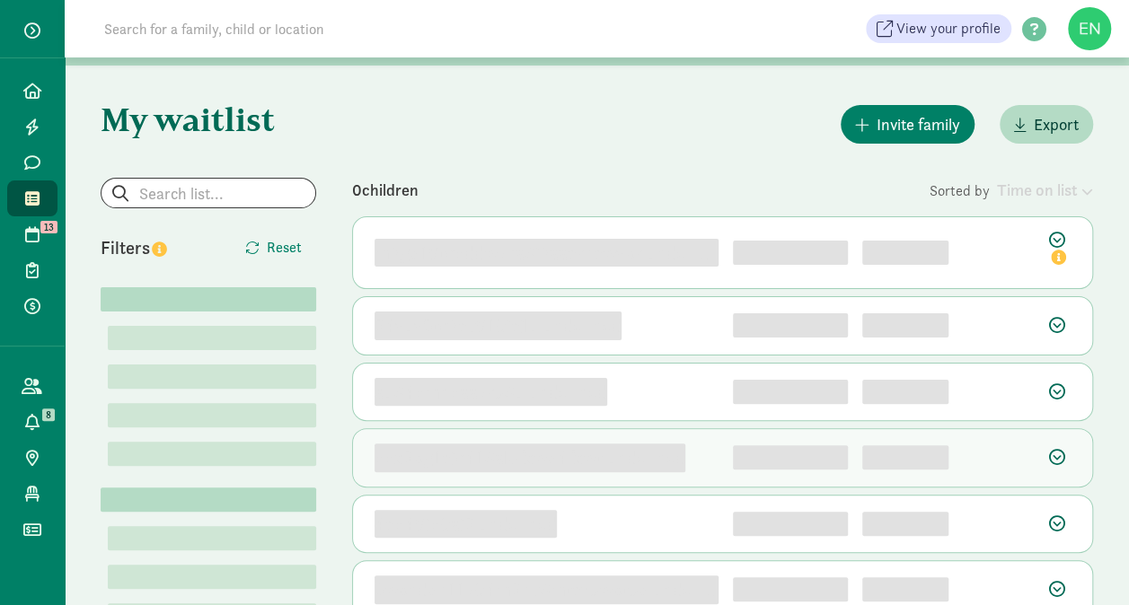
scroll to position [41, 0]
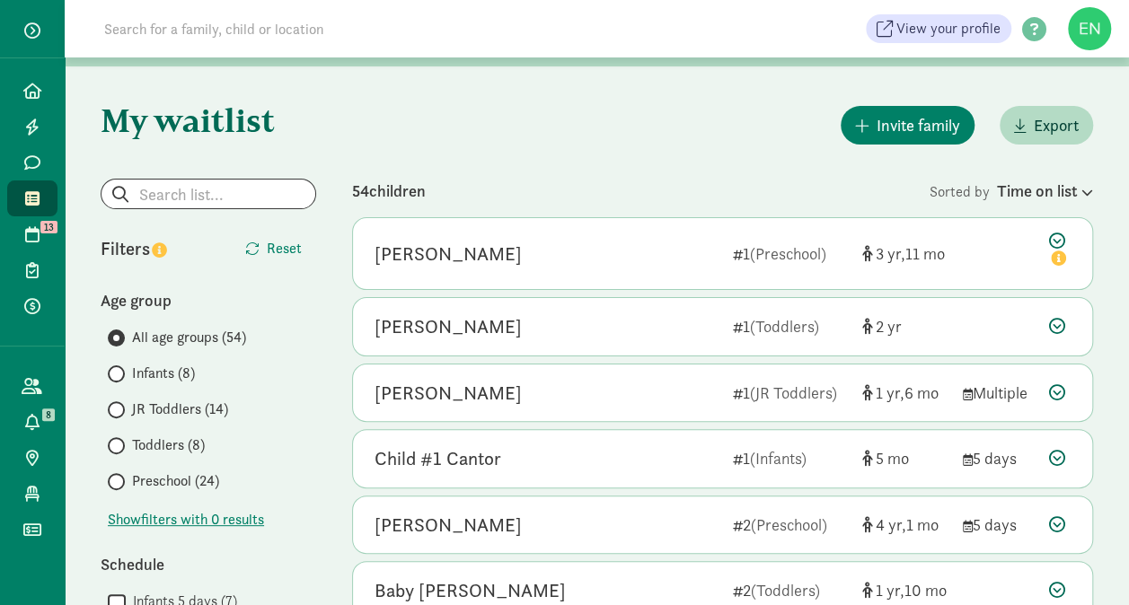
click at [177, 477] on span "Preschool (24)" at bounding box center [175, 481] width 87 height 22
click at [119, 477] on input "Preschool (24)" at bounding box center [114, 482] width 12 height 12
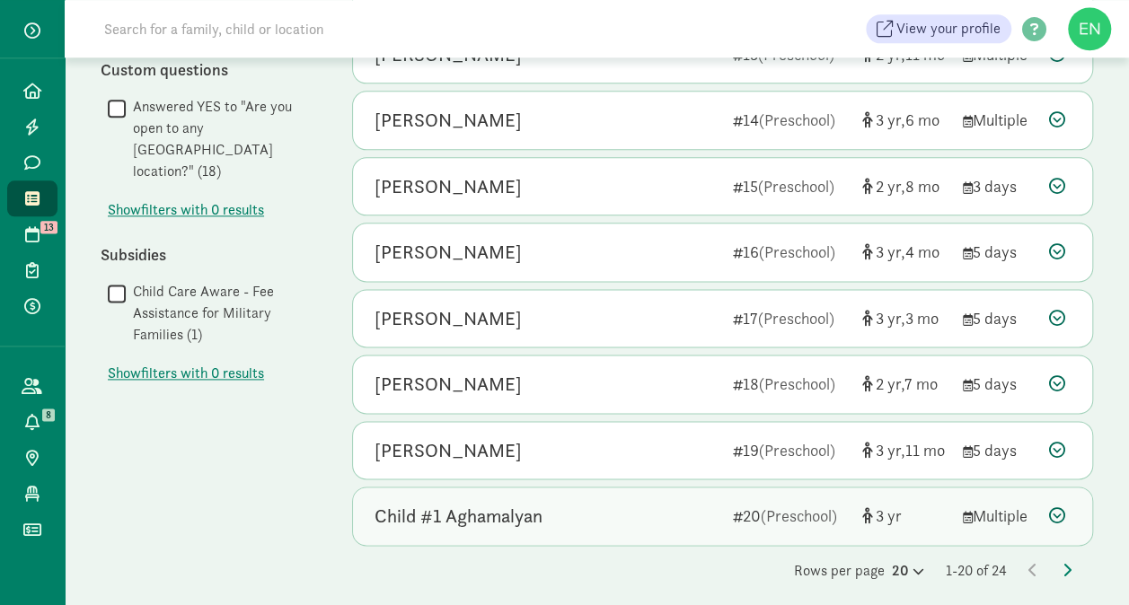
scroll to position [1040, 0]
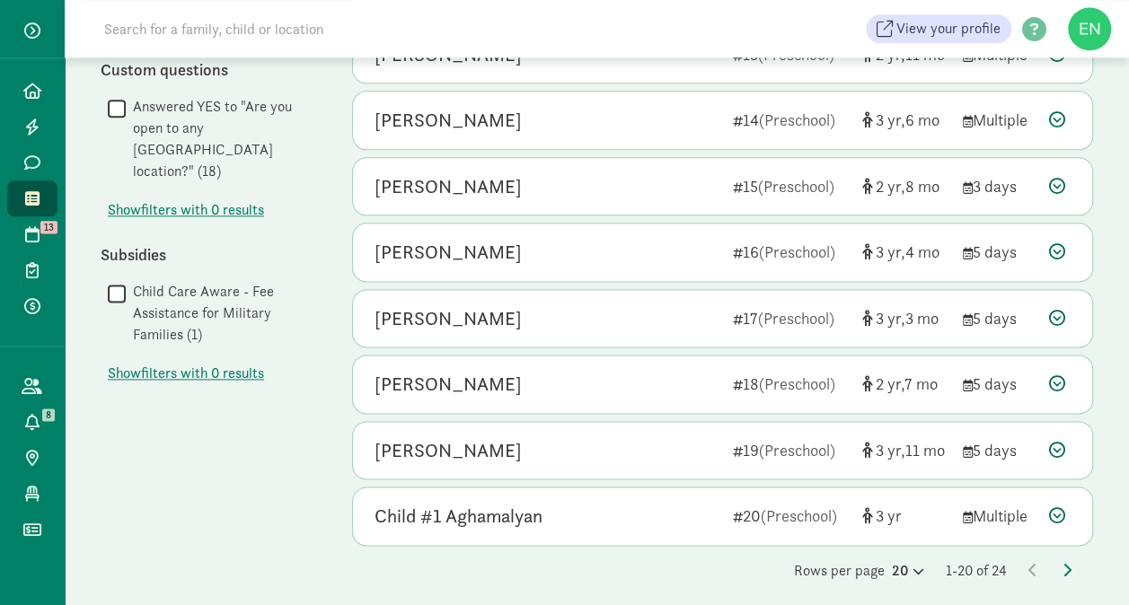
click at [893, 560] on div "20" at bounding box center [908, 571] width 32 height 22
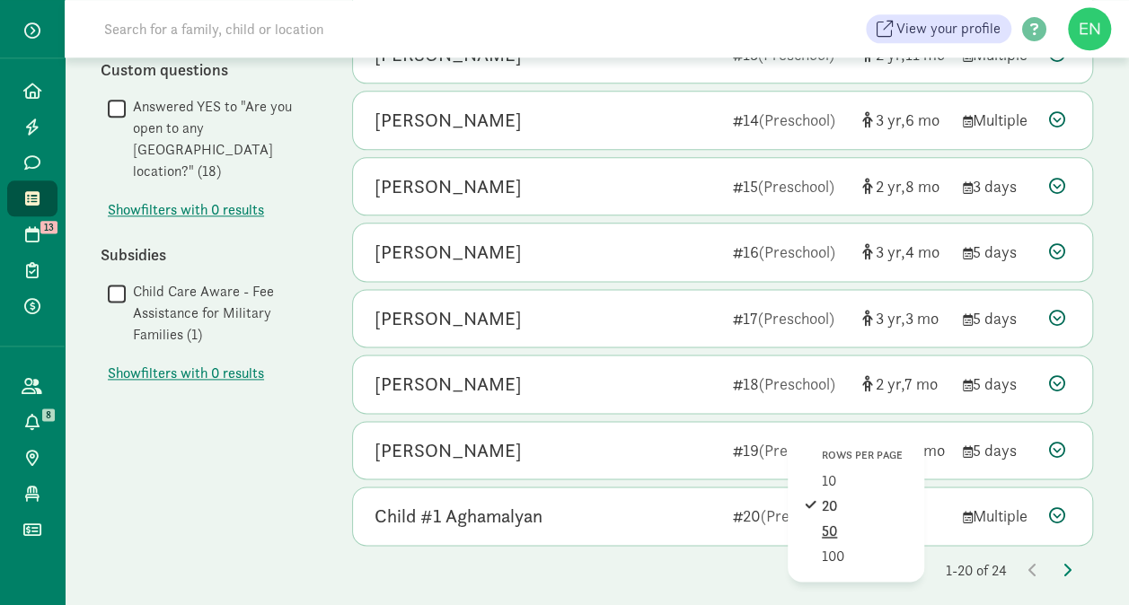
click at [862, 546] on div "50" at bounding box center [864, 557] width 85 height 22
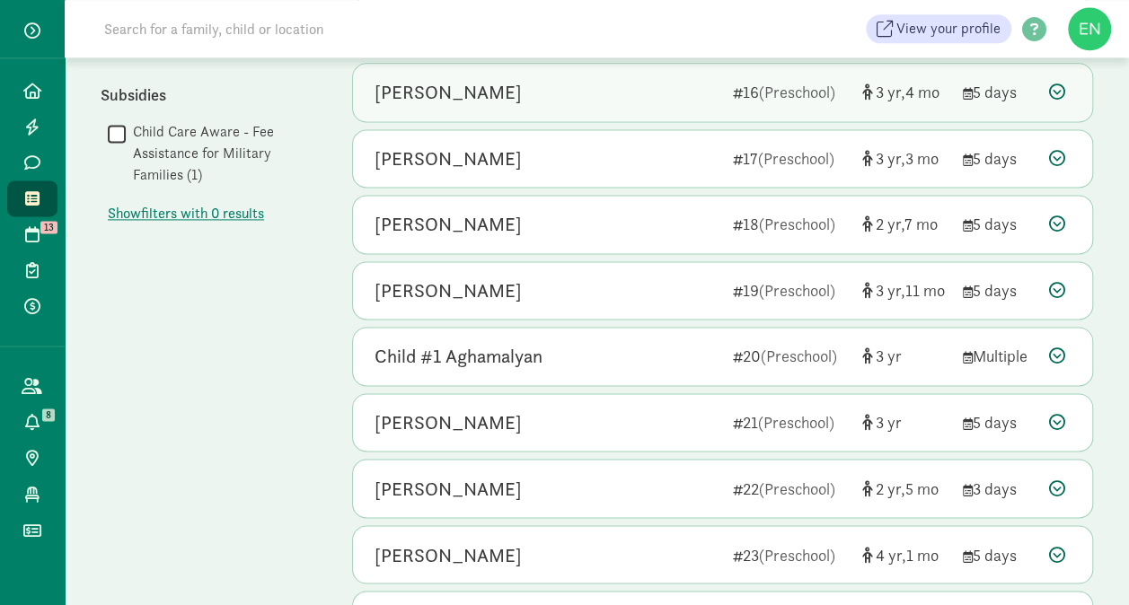
scroll to position [1302, 0]
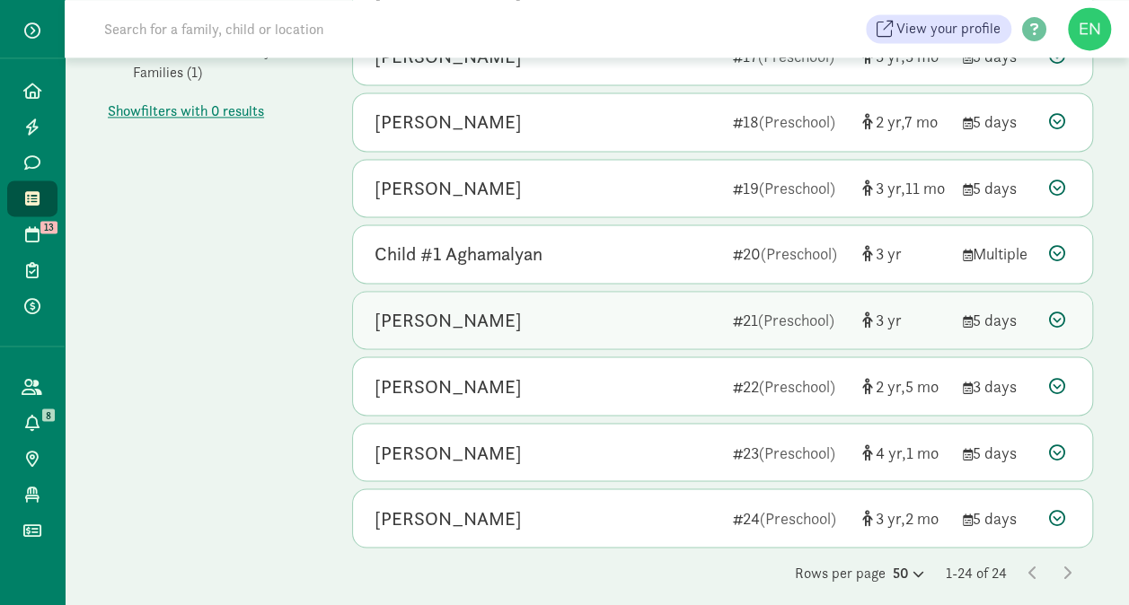
click at [1062, 315] on icon at bounding box center [1057, 320] width 16 height 16
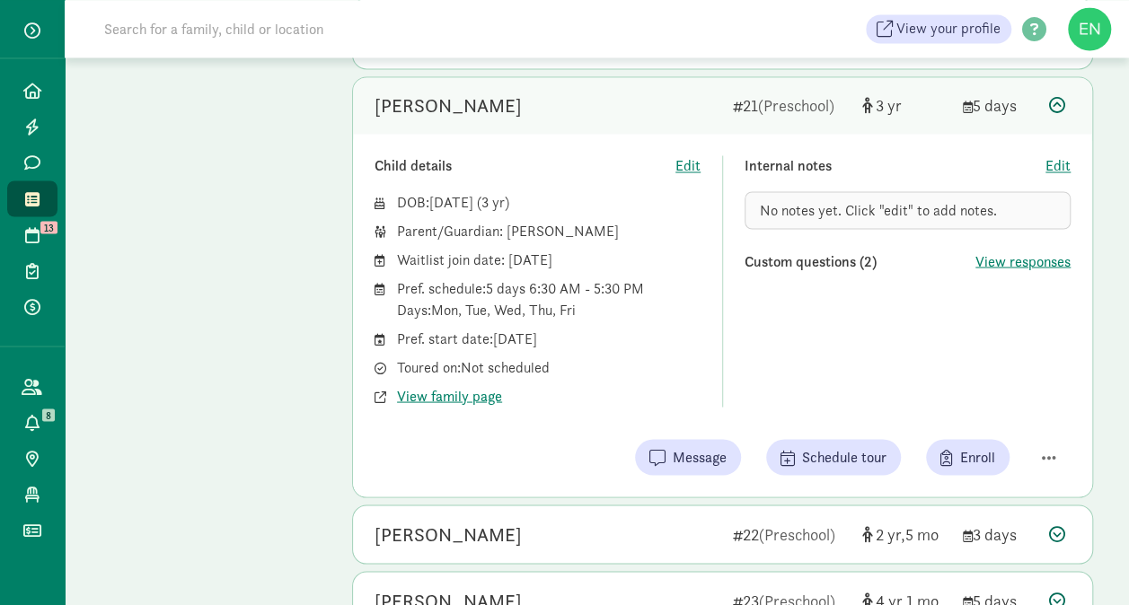
scroll to position [1665, 0]
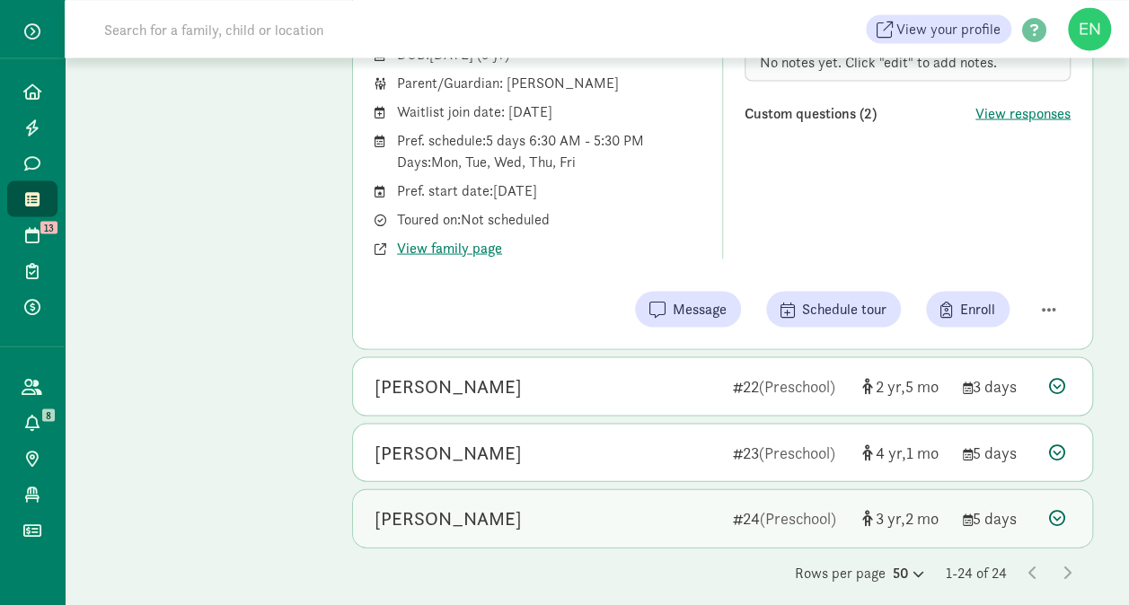
click at [809, 507] on span "(Preschool)" at bounding box center [798, 517] width 76 height 21
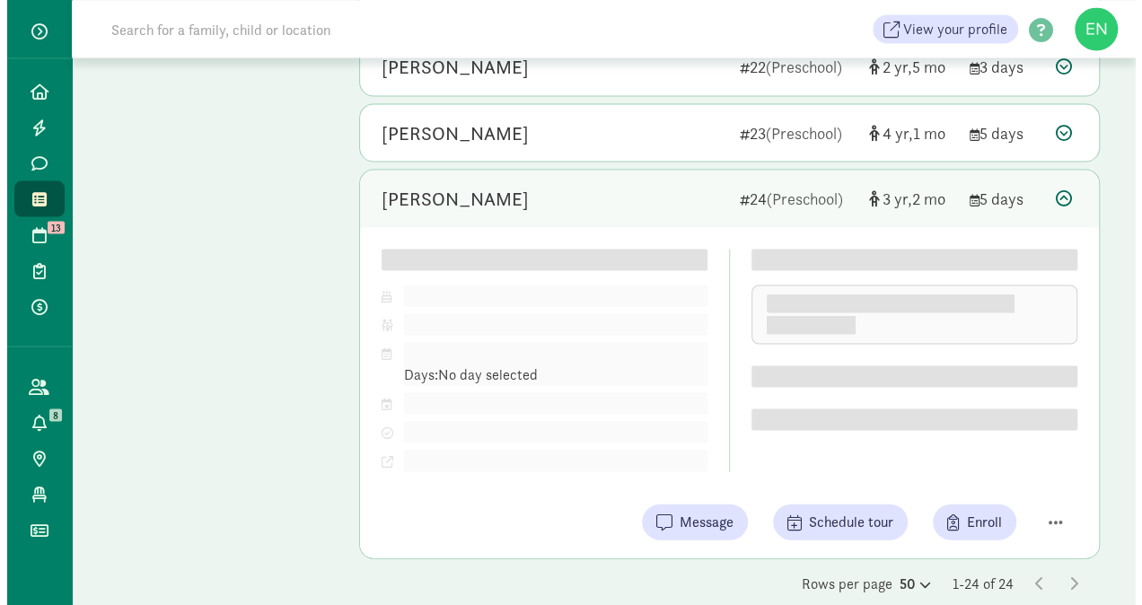
scroll to position [1636, 0]
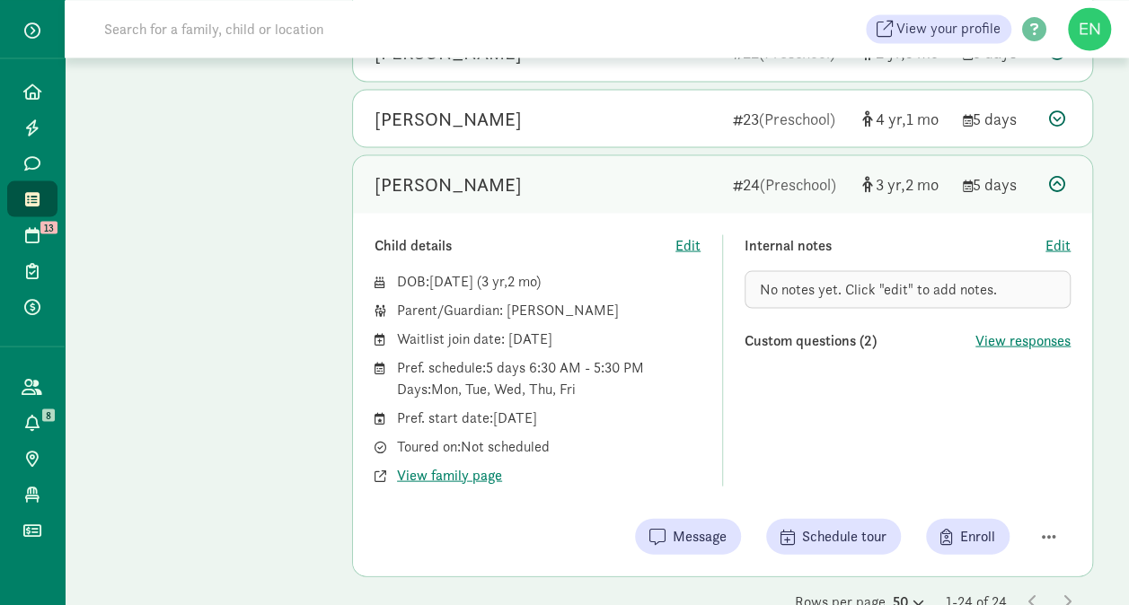
drag, startPoint x: 1044, startPoint y: 519, endPoint x: 735, endPoint y: 394, distance: 333.1
click at [735, 394] on div "Child details Edit DOB: May 22, 2022 ( 3 2 ) Parent/Guardian: Alison Miles Wait…" at bounding box center [722, 359] width 696 height 251
click at [1045, 528] on span "button" at bounding box center [1048, 536] width 14 height 16
click at [1004, 479] on div "Remove from list" at bounding box center [985, 490] width 139 height 22
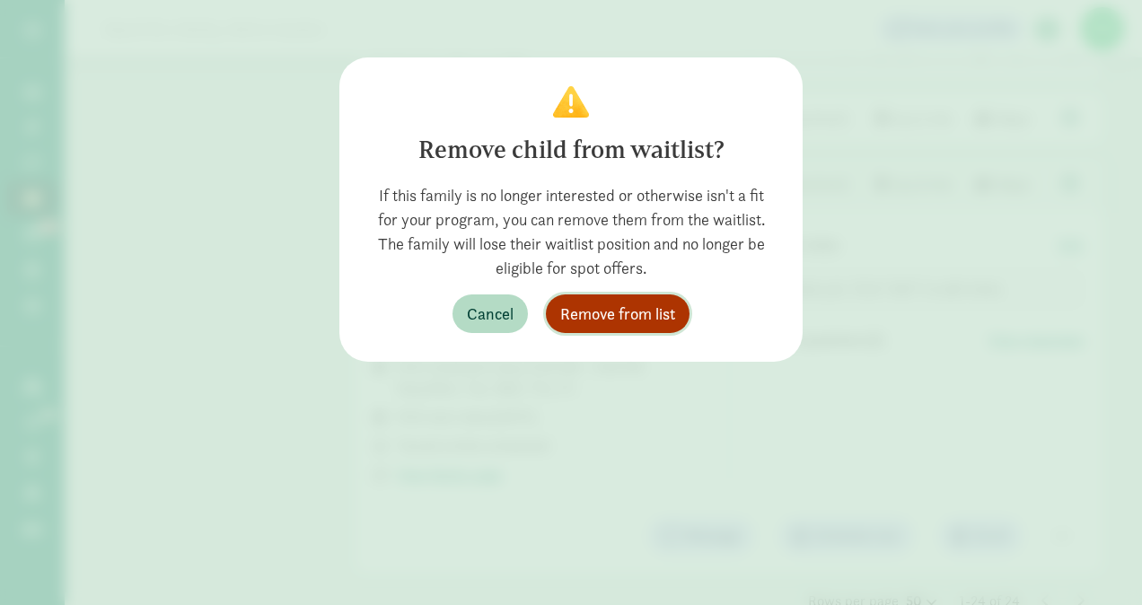
click at [632, 298] on button "Remove from list" at bounding box center [618, 313] width 144 height 39
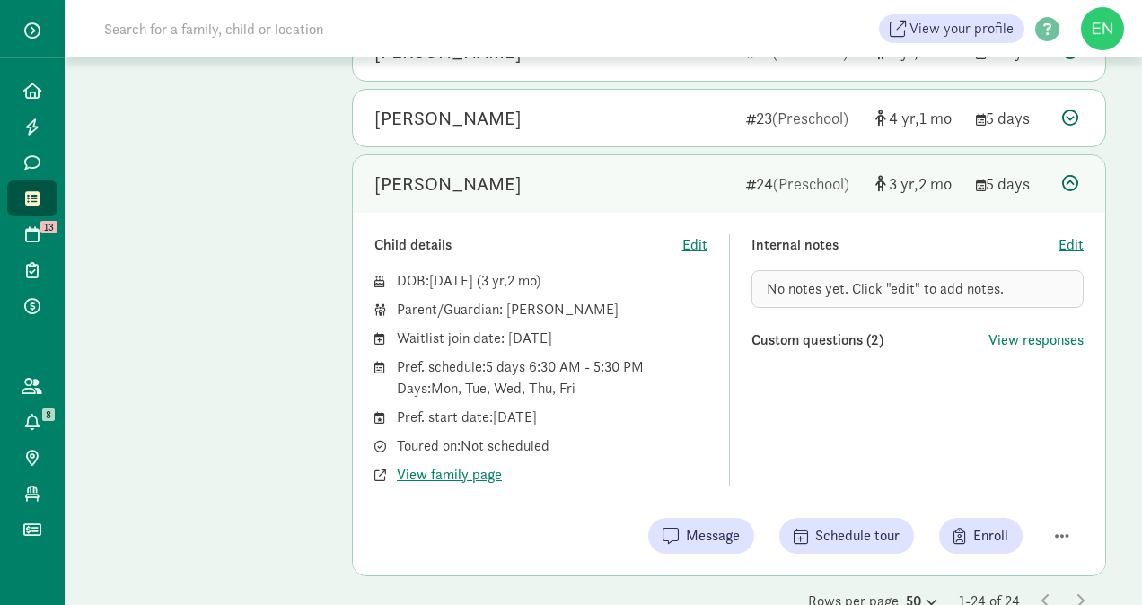
scroll to position [1236, 0]
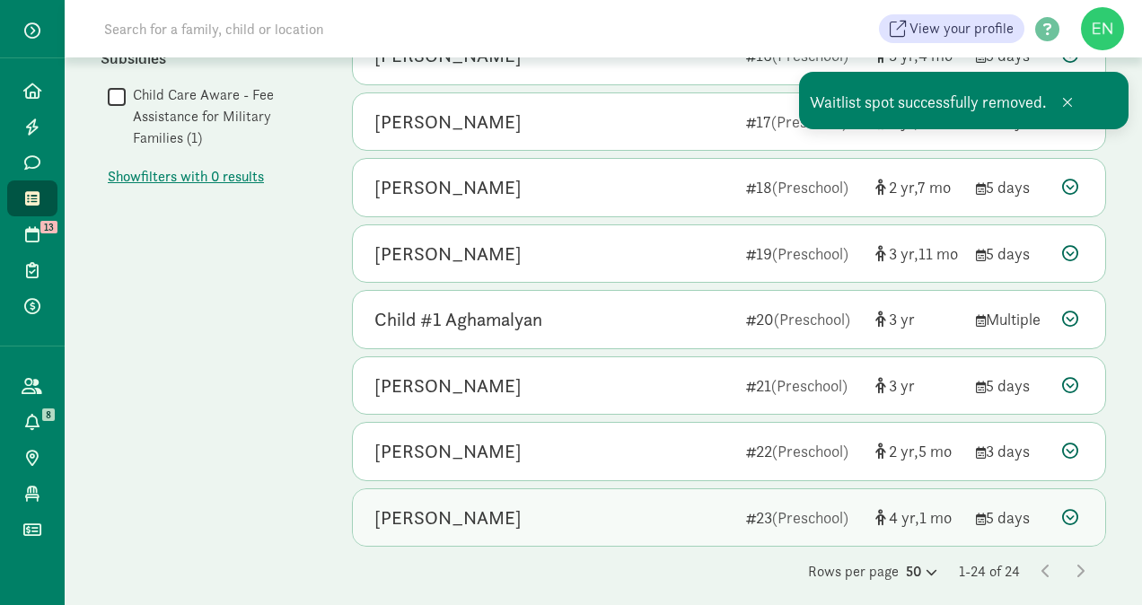
click at [803, 517] on div "Henri Barney 23 (Preschool) 4 1 5 days" at bounding box center [729, 517] width 752 height 57
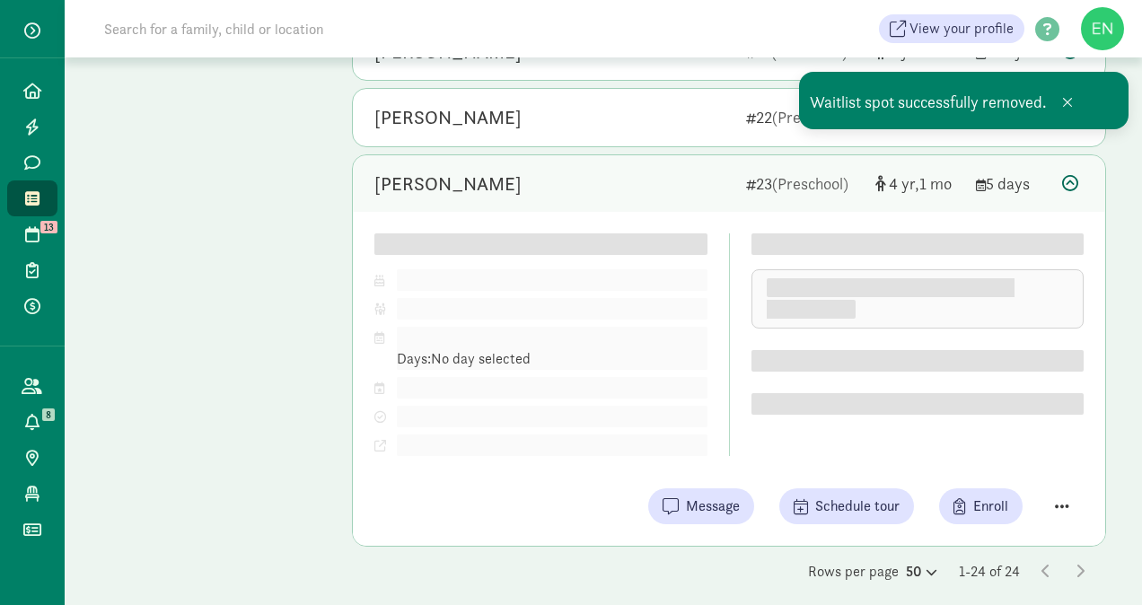
scroll to position [1599, 0]
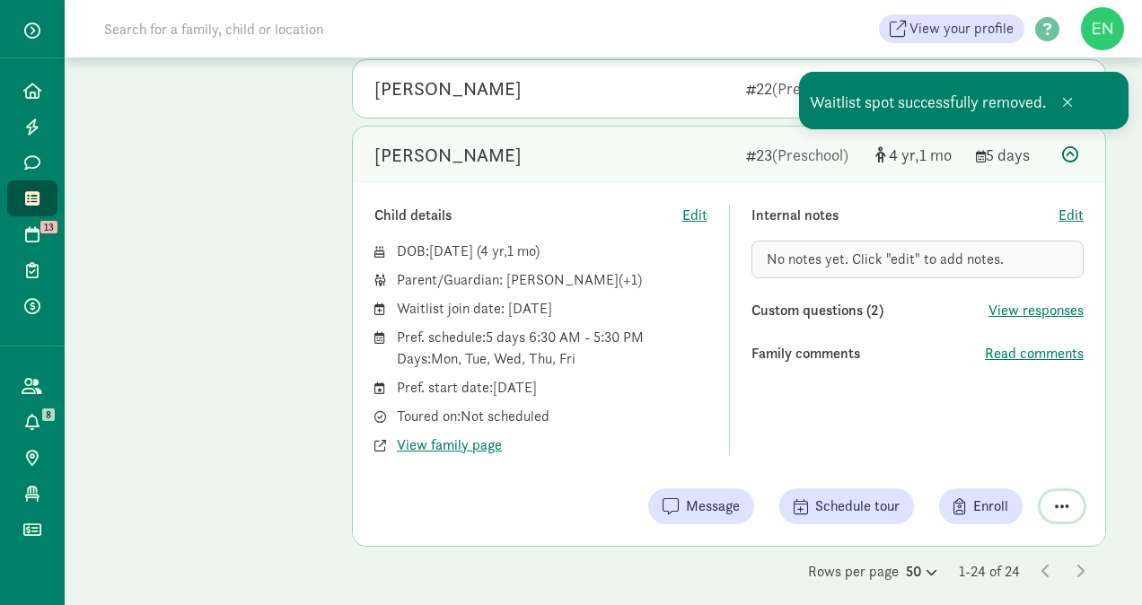
click at [1052, 491] on button "button" at bounding box center [1062, 506] width 43 height 31
click at [1000, 451] on div "Remove from list" at bounding box center [998, 461] width 139 height 22
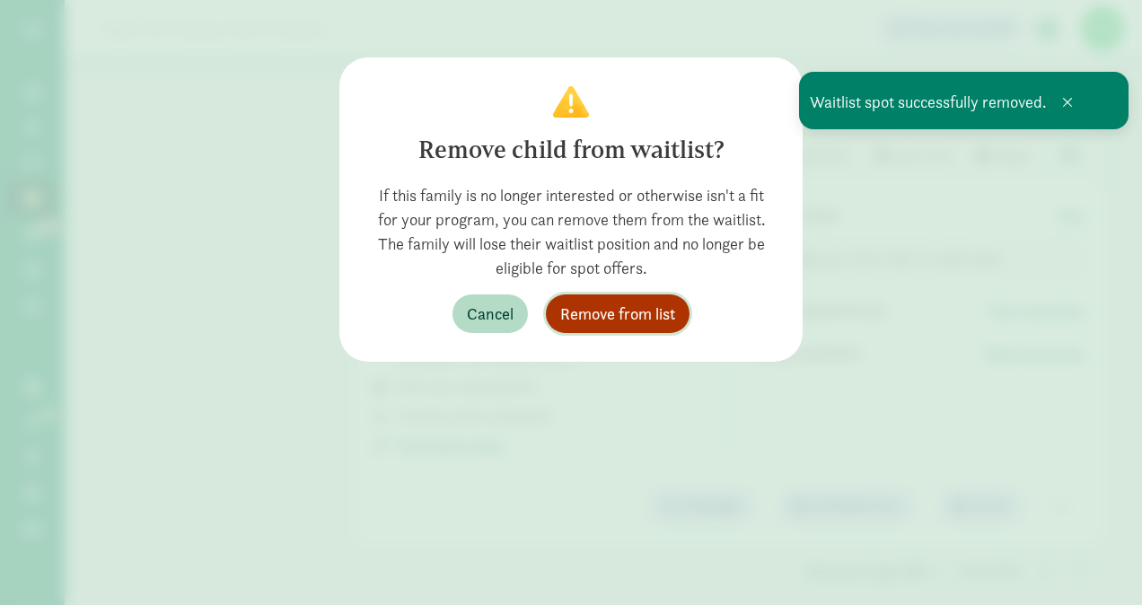
click at [645, 319] on span "Remove from list" at bounding box center [617, 314] width 115 height 24
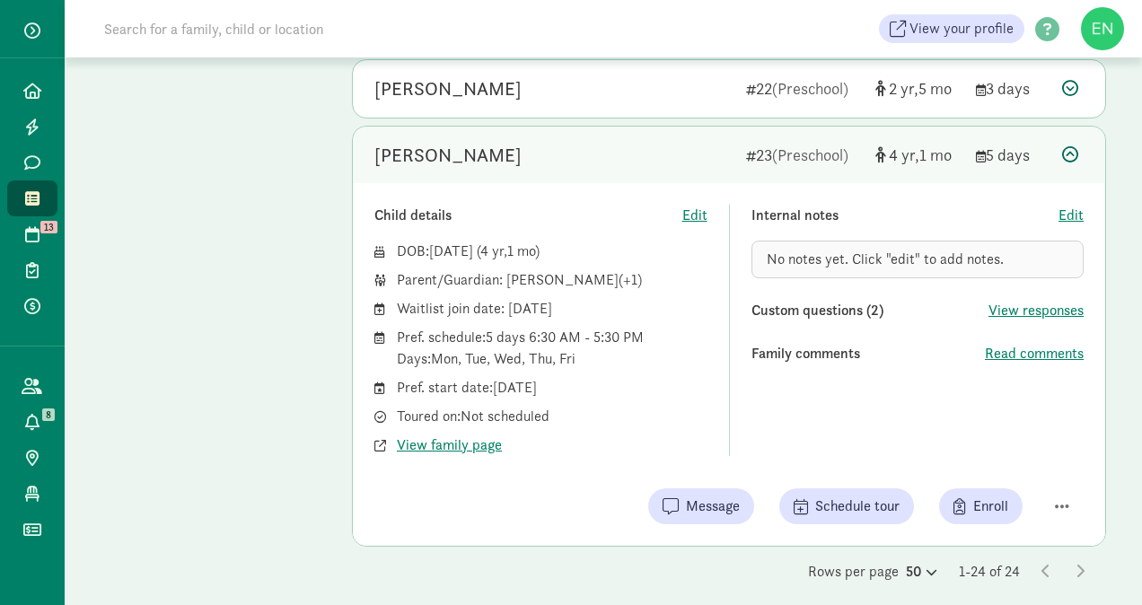
scroll to position [1171, 0]
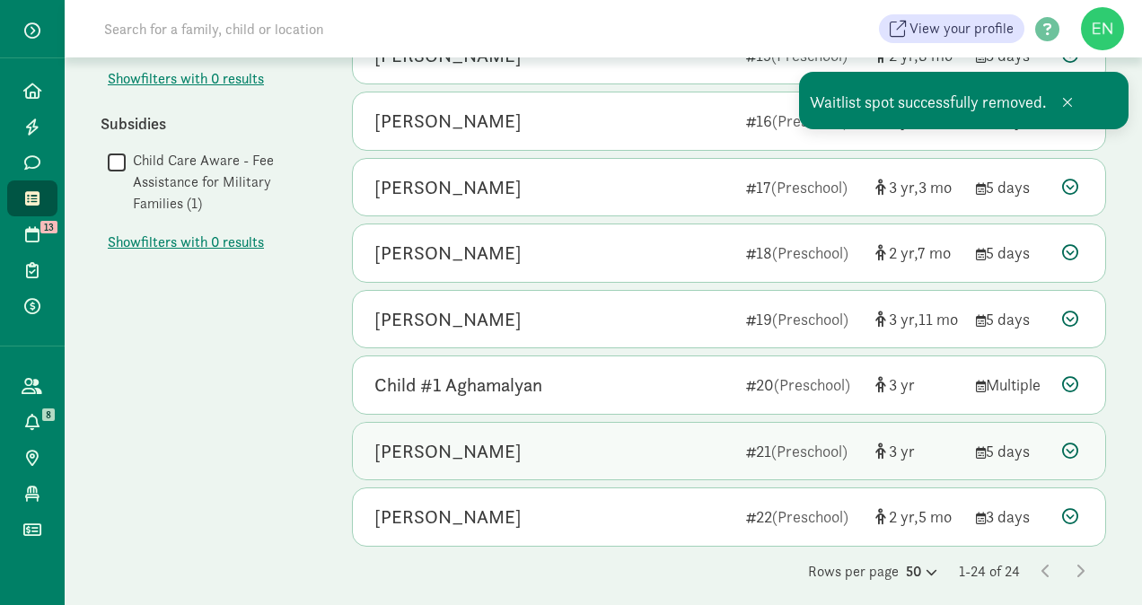
click at [705, 437] on div "JohnAustin Ndungu" at bounding box center [552, 451] width 357 height 29
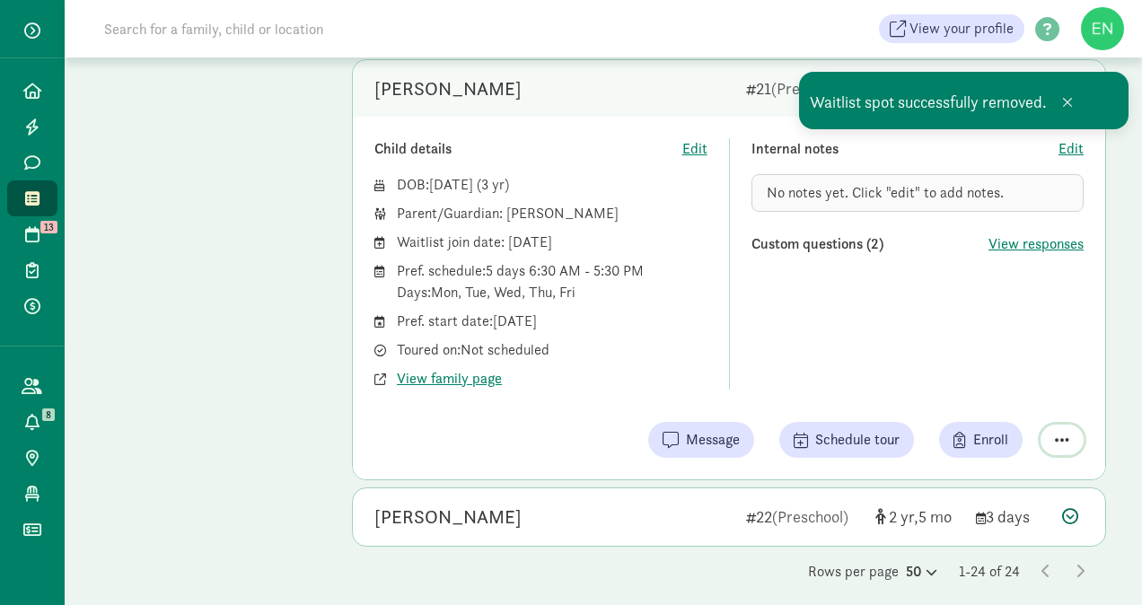
click at [1067, 432] on span "button" at bounding box center [1062, 440] width 14 height 16
click at [992, 390] on div "Remove from list" at bounding box center [998, 394] width 139 height 22
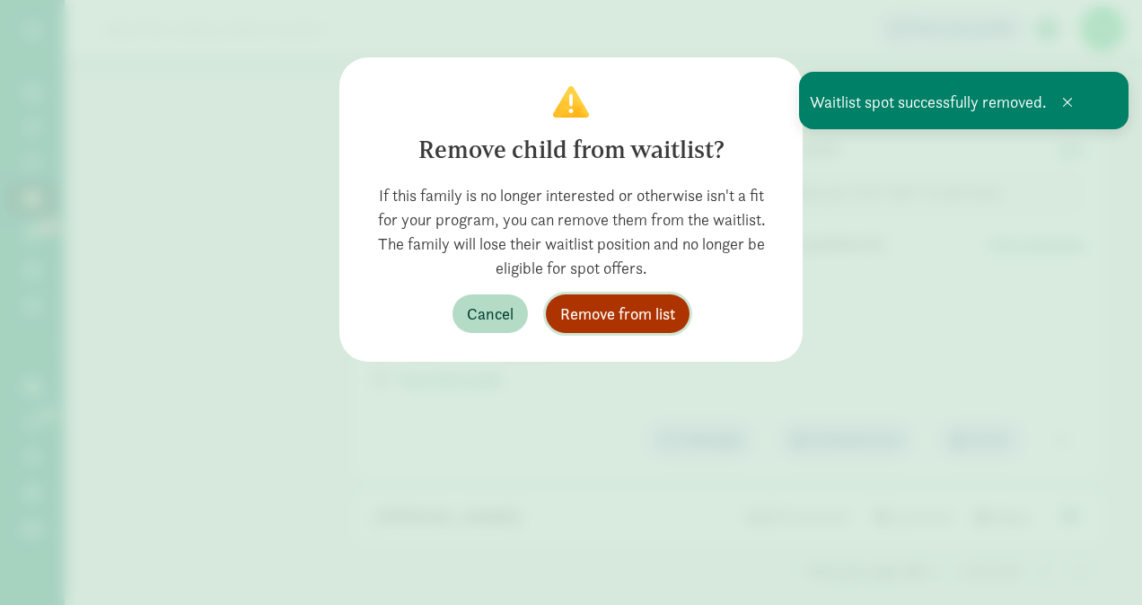
click at [643, 315] on span "Remove from list" at bounding box center [617, 314] width 115 height 24
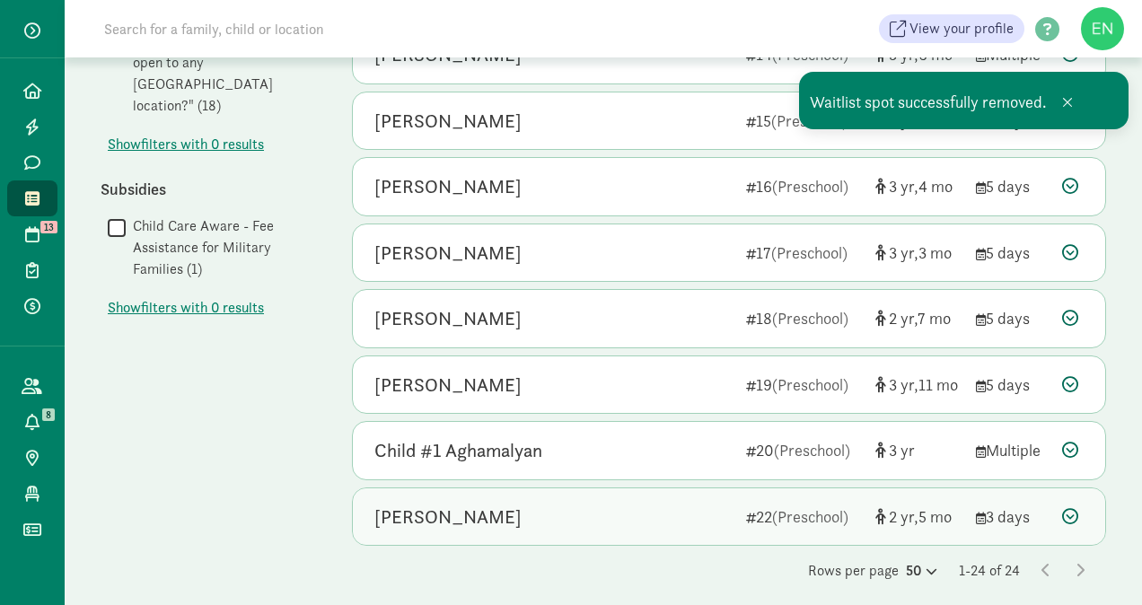
click at [589, 503] on div "Elivia Mitchell-Lee" at bounding box center [552, 517] width 357 height 29
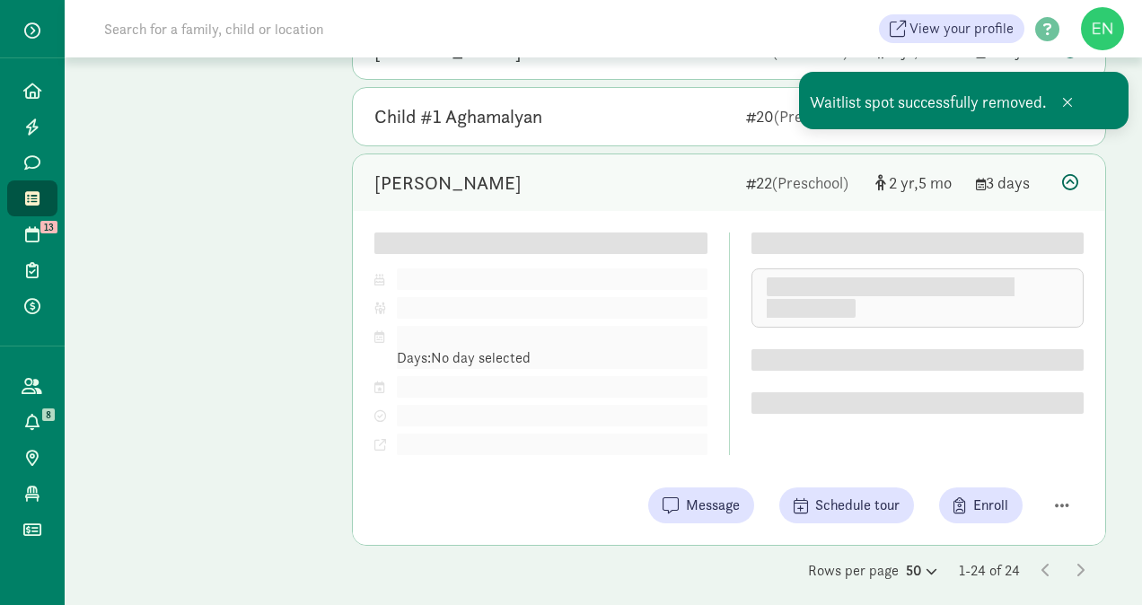
scroll to position [1489, 0]
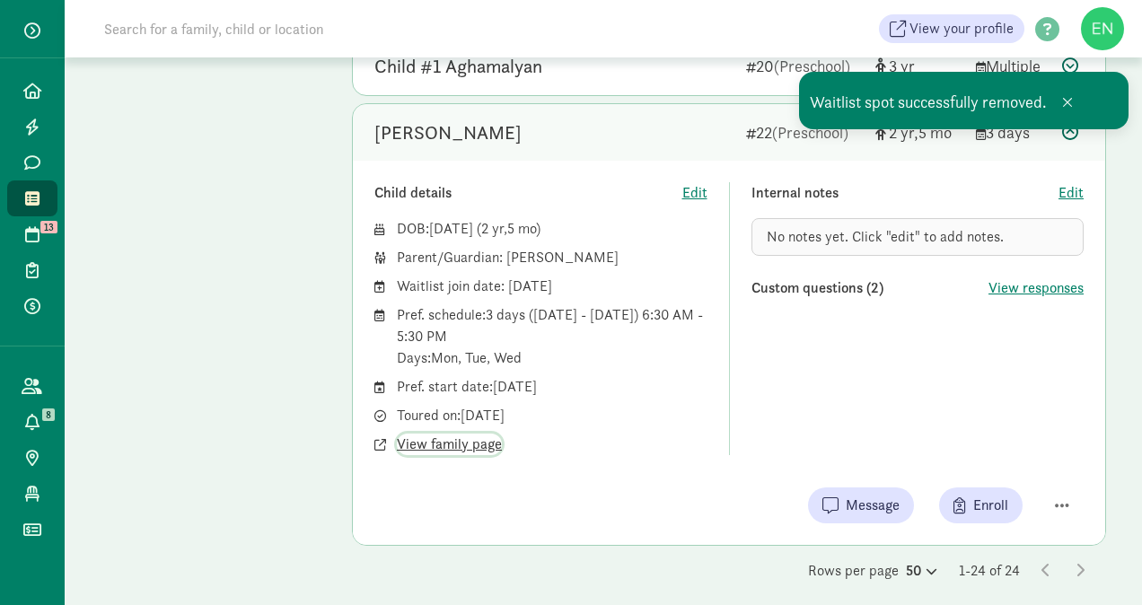
click at [479, 434] on span "View family page" at bounding box center [449, 445] width 105 height 22
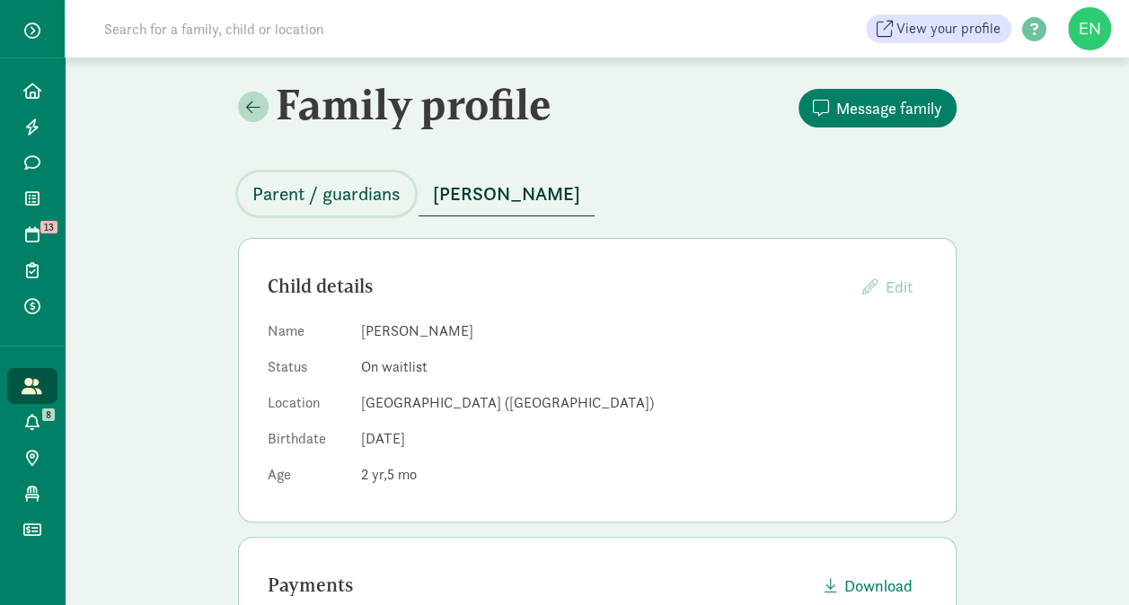
click at [352, 196] on span "Parent / guardians" at bounding box center [326, 194] width 148 height 29
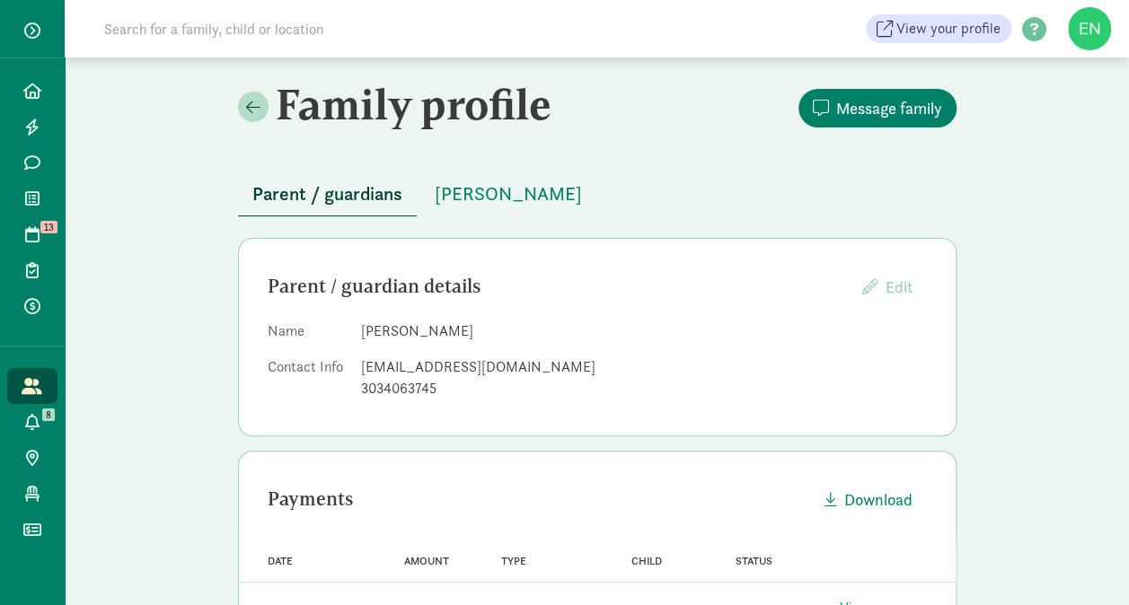
click at [451, 365] on div "amitchell714@gmail.com" at bounding box center [644, 367] width 566 height 22
copy dd "amitchell714@gmail.com"
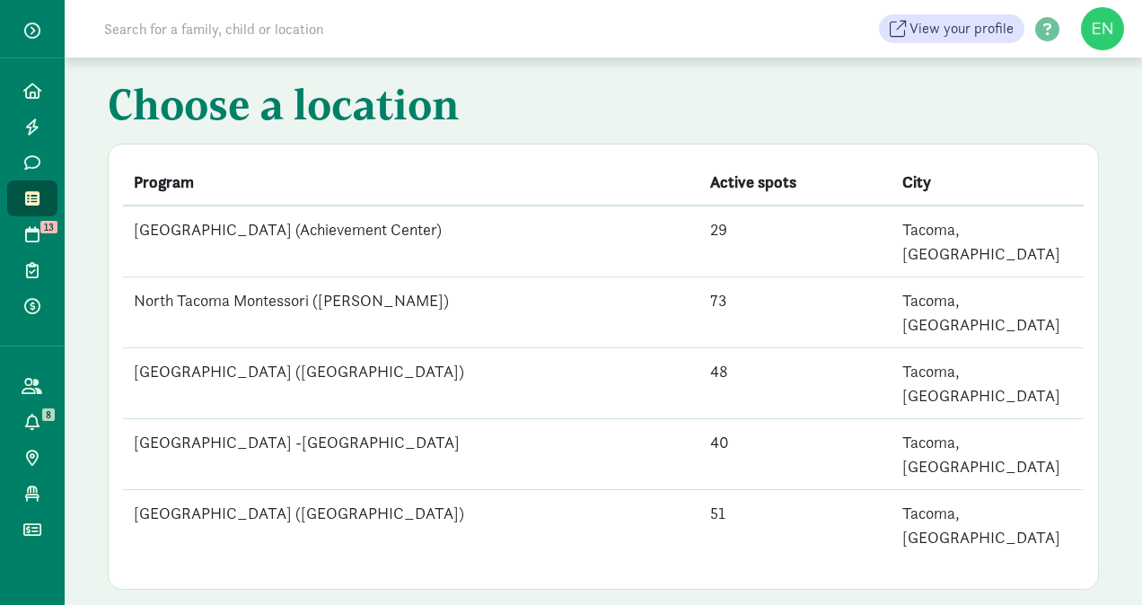
click at [335, 232] on td "[GEOGRAPHIC_DATA] (Achievement Center)" at bounding box center [411, 242] width 576 height 72
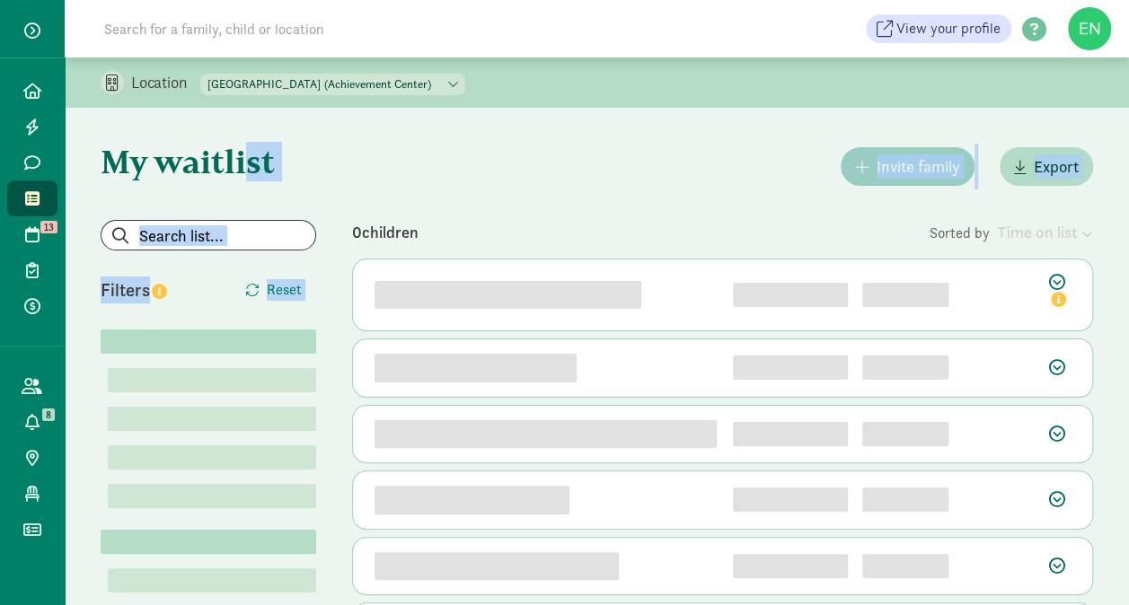
drag, startPoint x: 335, startPoint y: 232, endPoint x: 92, endPoint y: 4, distance: 332.8
click at [138, 23] on div "Home Leads Messages Waitlist Tours 13 Enrollments Payments All families Action …" at bounding box center [564, 498] width 1129 height 997
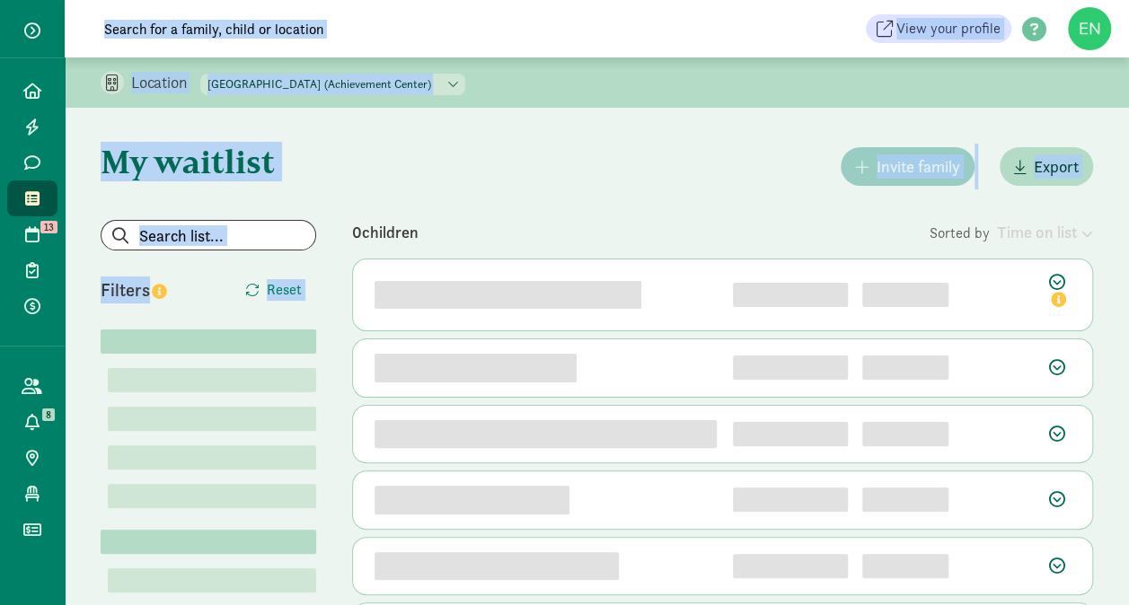
click at [52, 198] on link "Waitlist" at bounding box center [32, 198] width 50 height 36
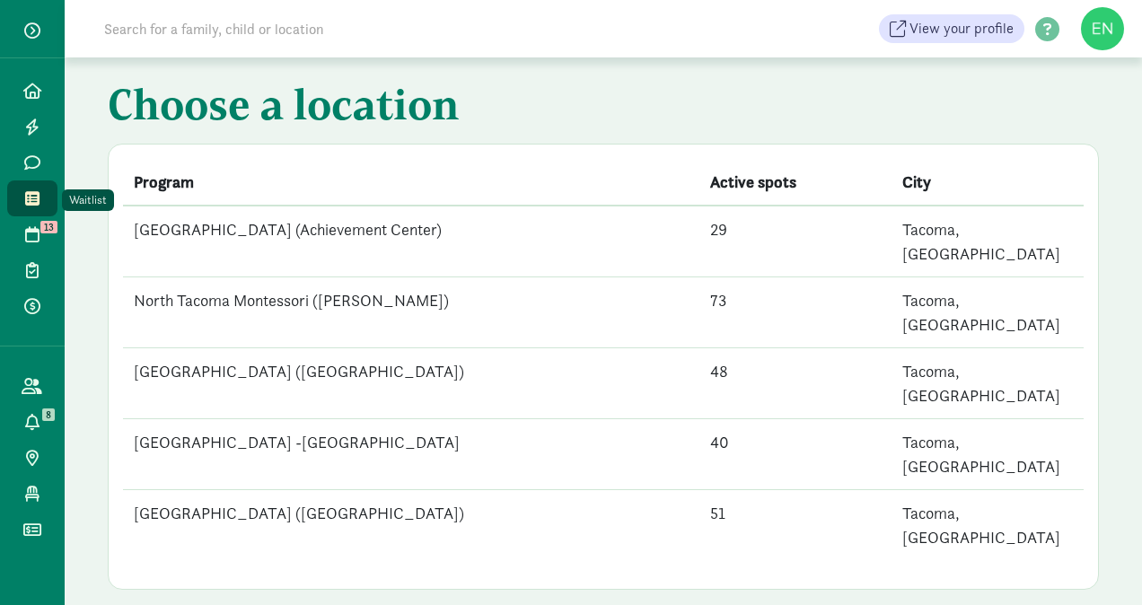
click at [247, 490] on td "[GEOGRAPHIC_DATA] ([GEOGRAPHIC_DATA])" at bounding box center [411, 525] width 576 height 71
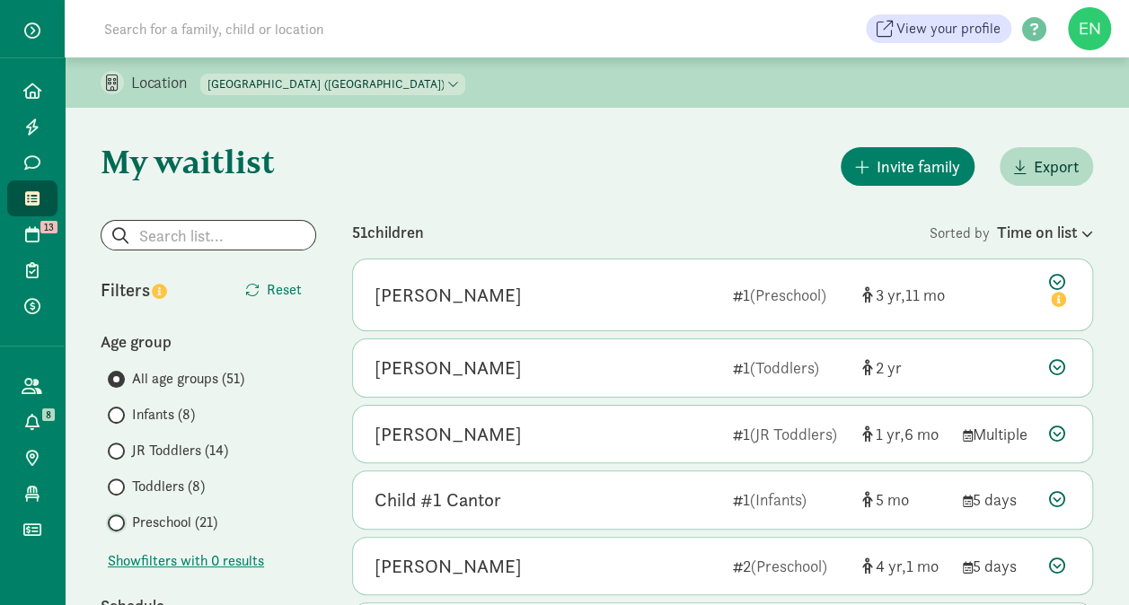
click at [117, 522] on input "Preschool (21)" at bounding box center [114, 523] width 12 height 12
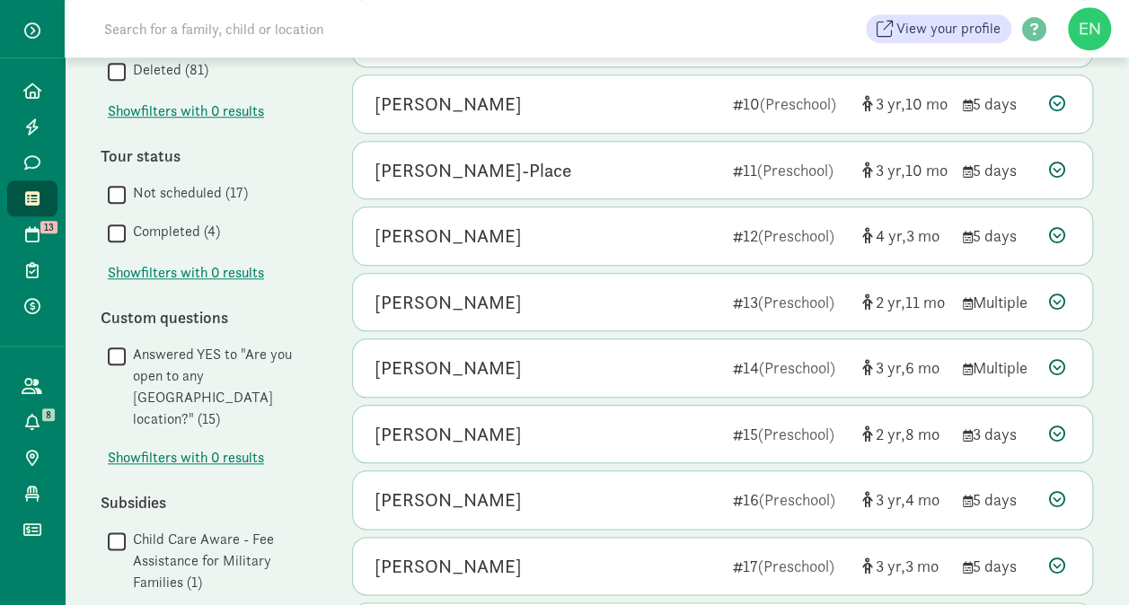
scroll to position [1040, 0]
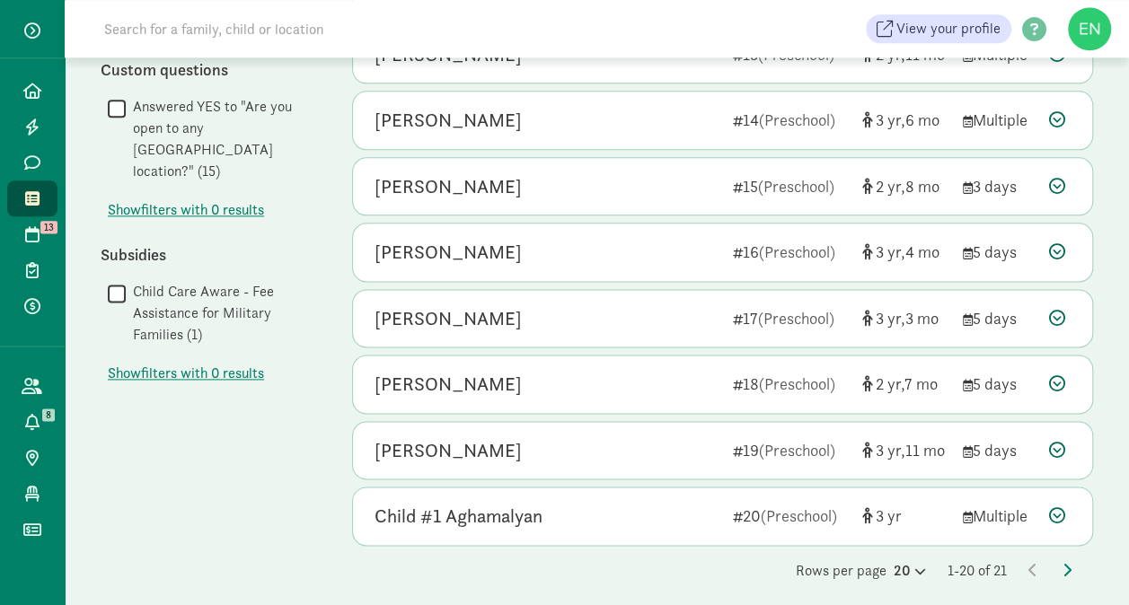
click at [893, 560] on div "20" at bounding box center [909, 571] width 32 height 22
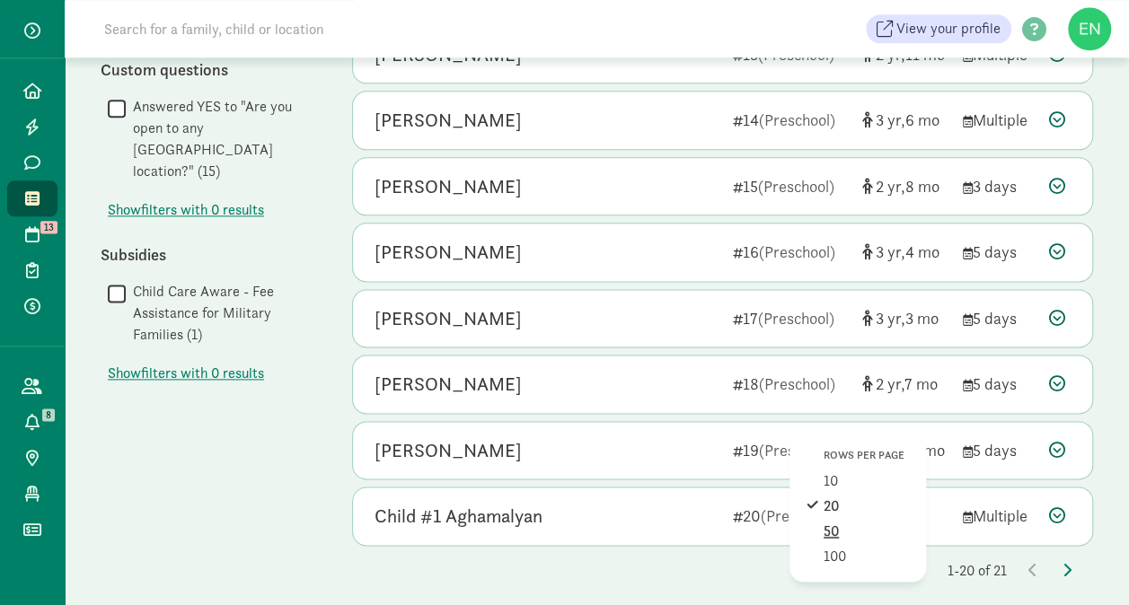
click at [834, 546] on div "50" at bounding box center [865, 557] width 85 height 22
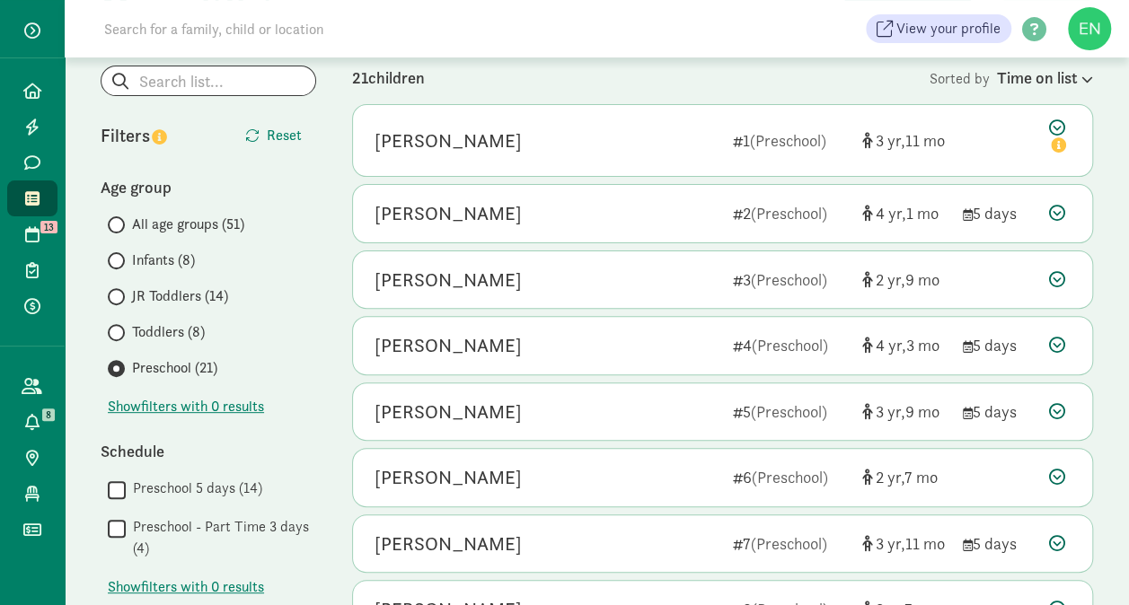
scroll to position [0, 0]
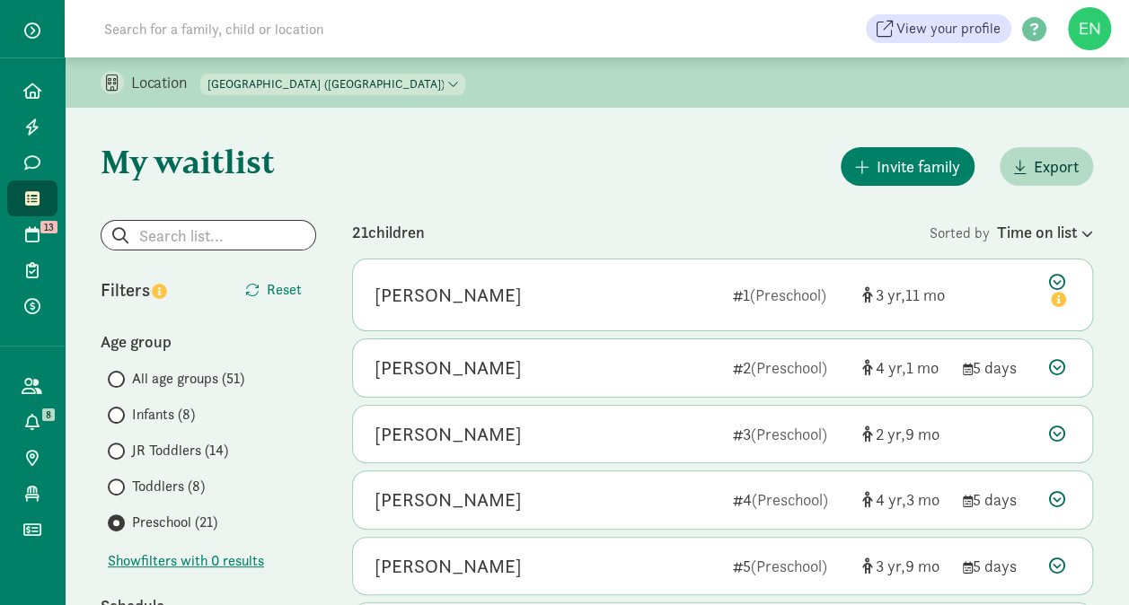
click at [384, 75] on select "[GEOGRAPHIC_DATA] (Achievement Center) [GEOGRAPHIC_DATA] ([PERSON_NAME]) [GEOGR…" at bounding box center [332, 85] width 265 height 22
click at [201, 74] on select "[GEOGRAPHIC_DATA] (Achievement Center) [GEOGRAPHIC_DATA] ([PERSON_NAME]) [GEOGR…" at bounding box center [332, 85] width 265 height 22
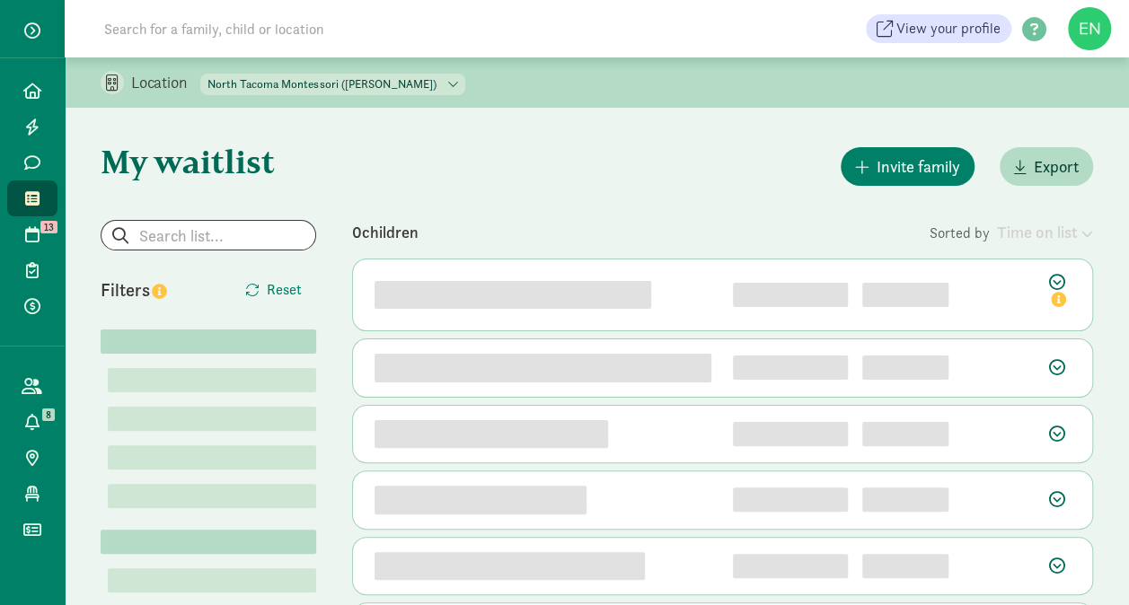
click at [465, 88] on select "[GEOGRAPHIC_DATA] (Achievement Center) [GEOGRAPHIC_DATA] ([PERSON_NAME]) [GEOGR…" at bounding box center [332, 85] width 265 height 22
select select "83839"
click at [201, 74] on select "[GEOGRAPHIC_DATA] (Achievement Center) [GEOGRAPHIC_DATA] ([PERSON_NAME]) [GEOGR…" at bounding box center [332, 85] width 265 height 22
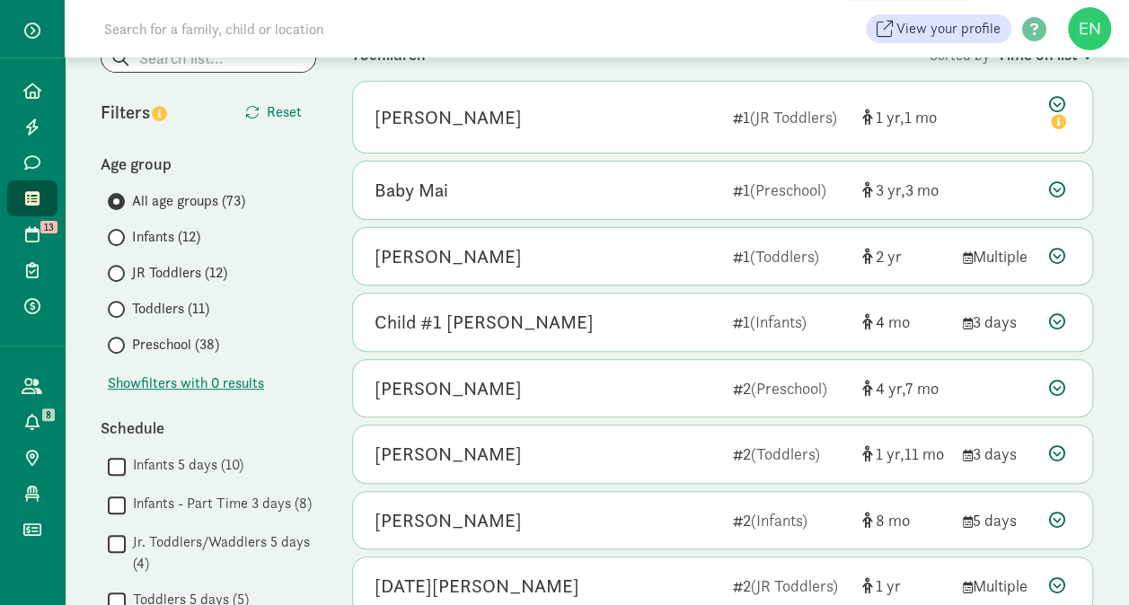
scroll to position [180, 0]
click at [212, 339] on span "Preschool (38)" at bounding box center [175, 343] width 87 height 22
click at [119, 339] on input "Preschool (38)" at bounding box center [114, 344] width 12 height 12
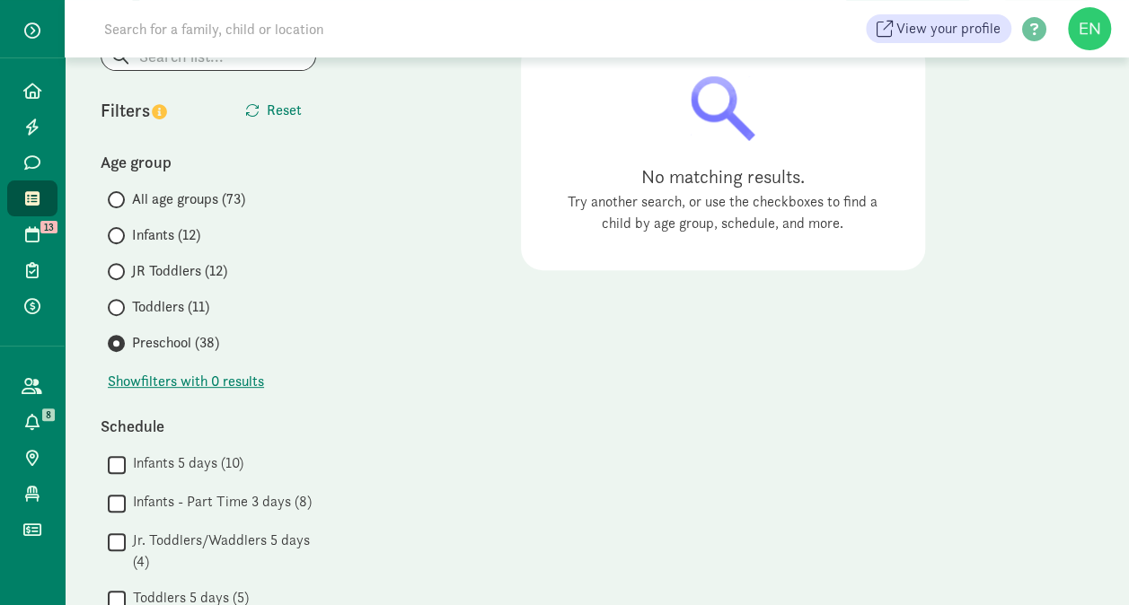
scroll to position [0, 0]
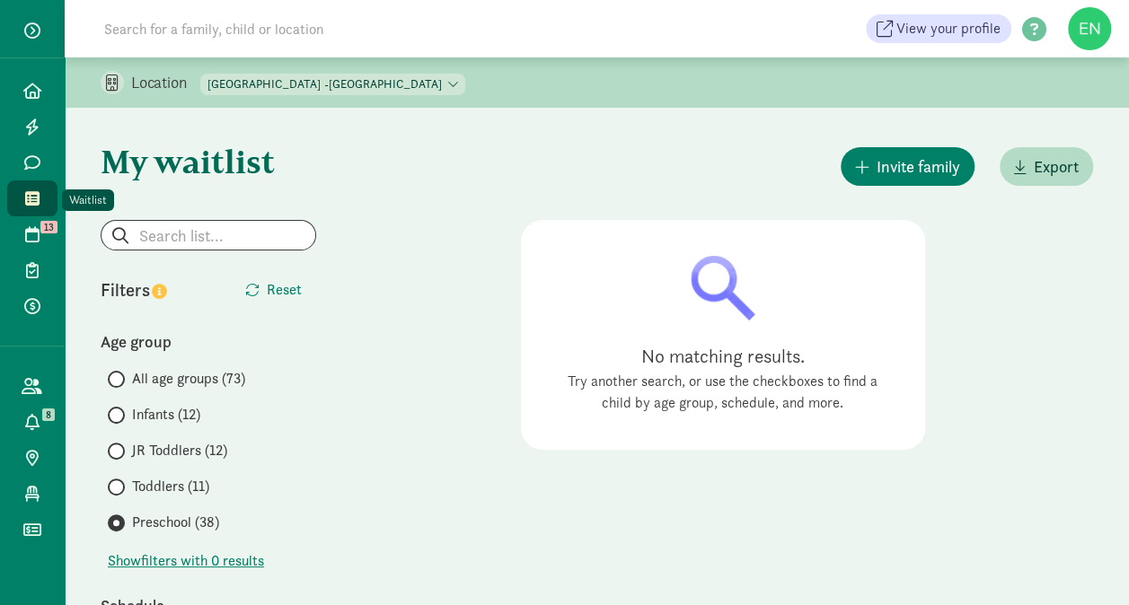
click at [13, 194] on link "Waitlist" at bounding box center [32, 198] width 50 height 36
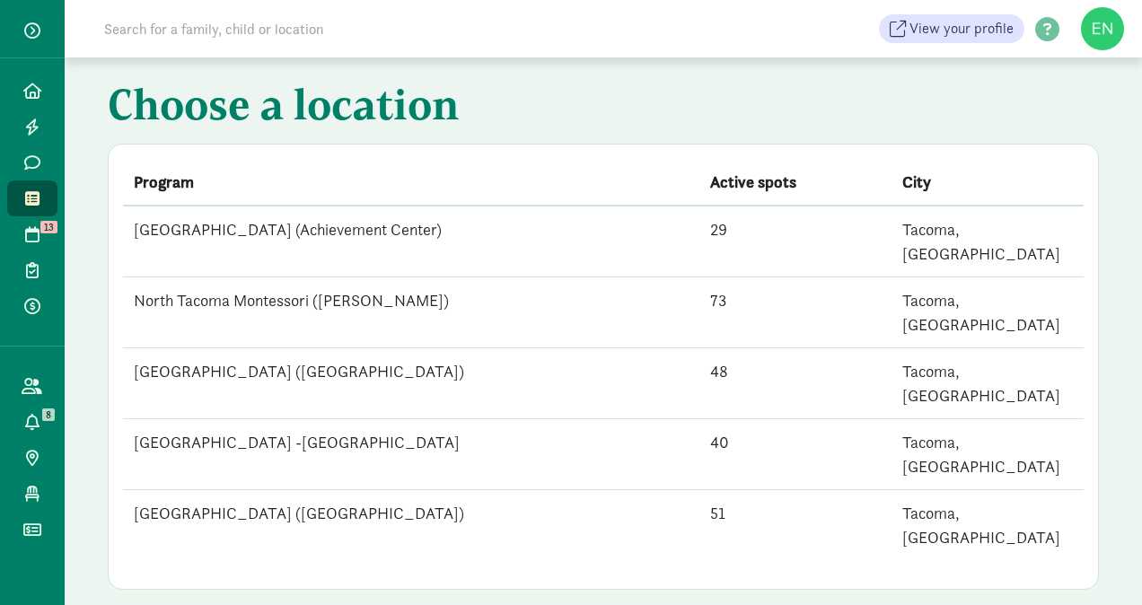
click at [401, 419] on td "[GEOGRAPHIC_DATA] -[GEOGRAPHIC_DATA]" at bounding box center [411, 454] width 576 height 71
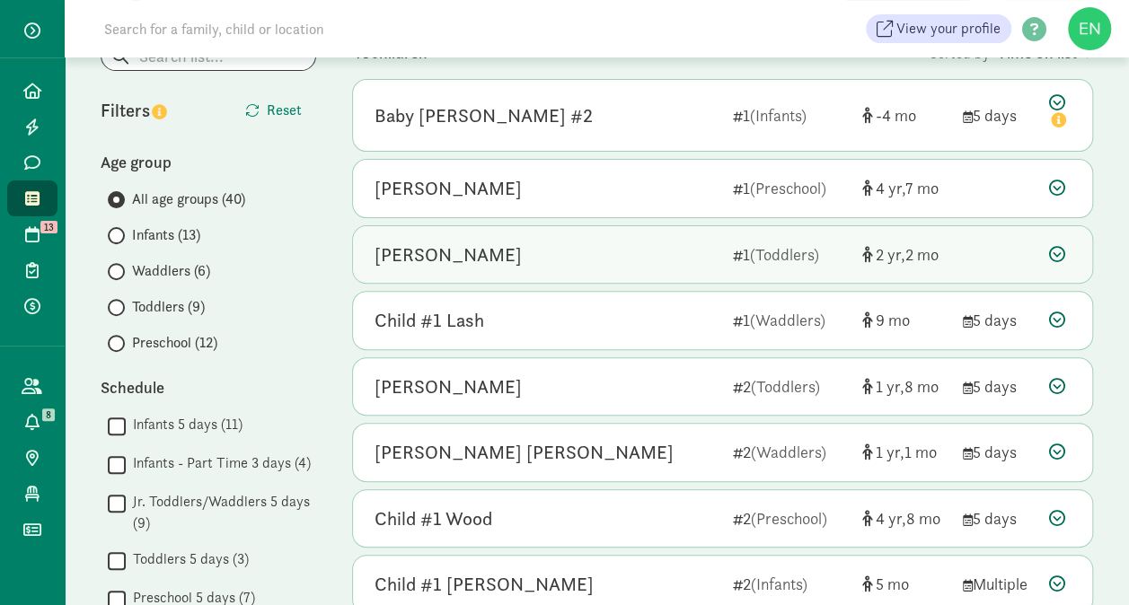
scroll to position [179, 0]
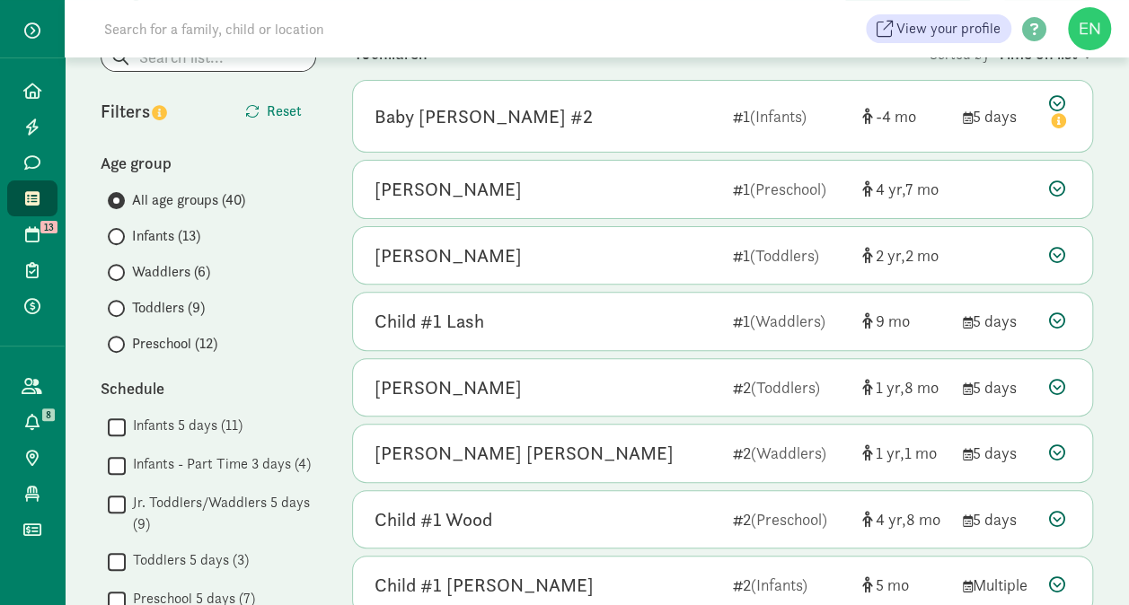
click at [202, 338] on span "Preschool (12)" at bounding box center [174, 344] width 85 height 22
click at [119, 338] on input "Preschool (12)" at bounding box center [114, 344] width 12 height 12
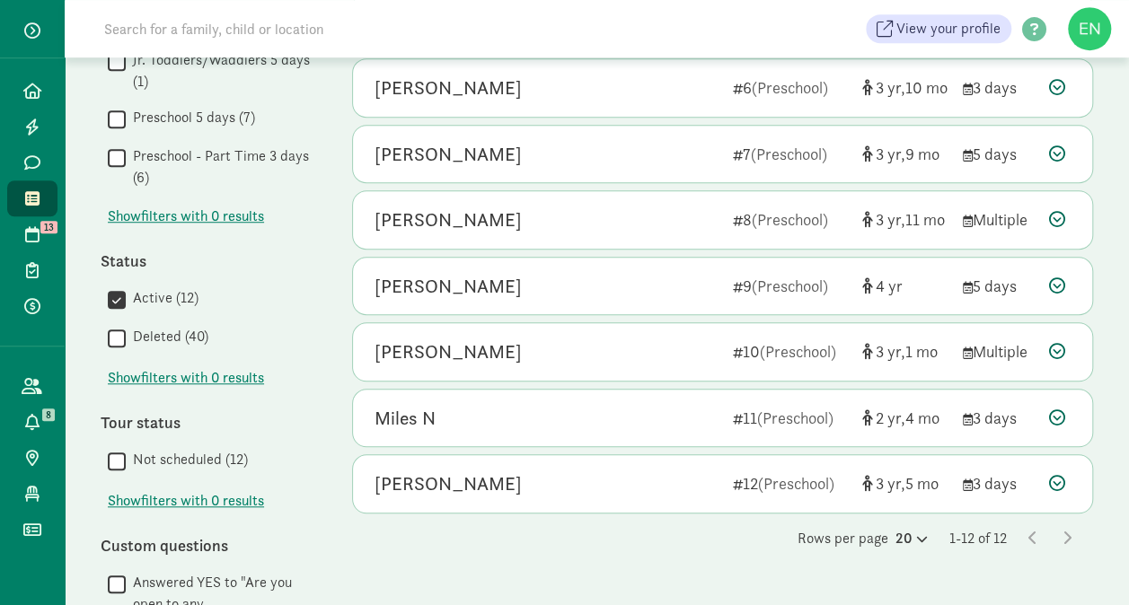
scroll to position [671, 0]
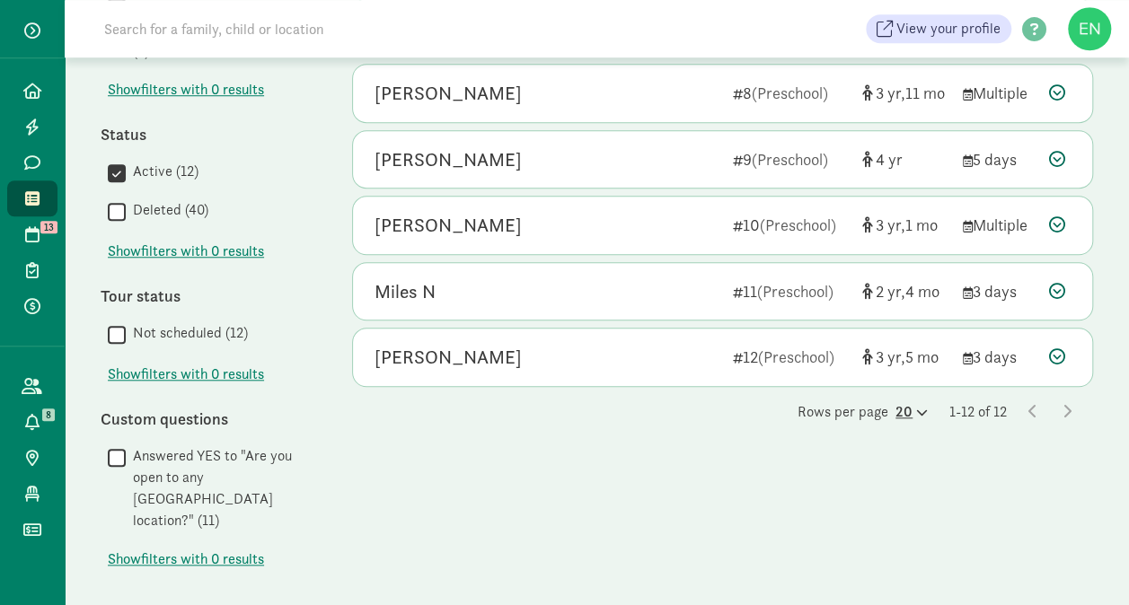
click at [902, 403] on div "20" at bounding box center [911, 412] width 32 height 22
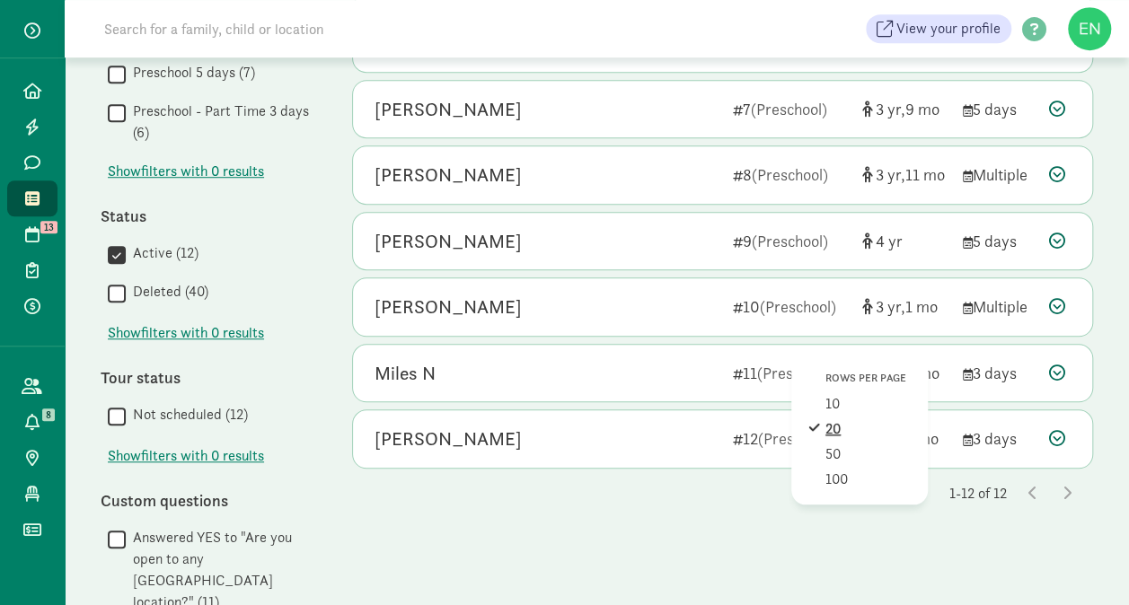
scroll to position [590, 0]
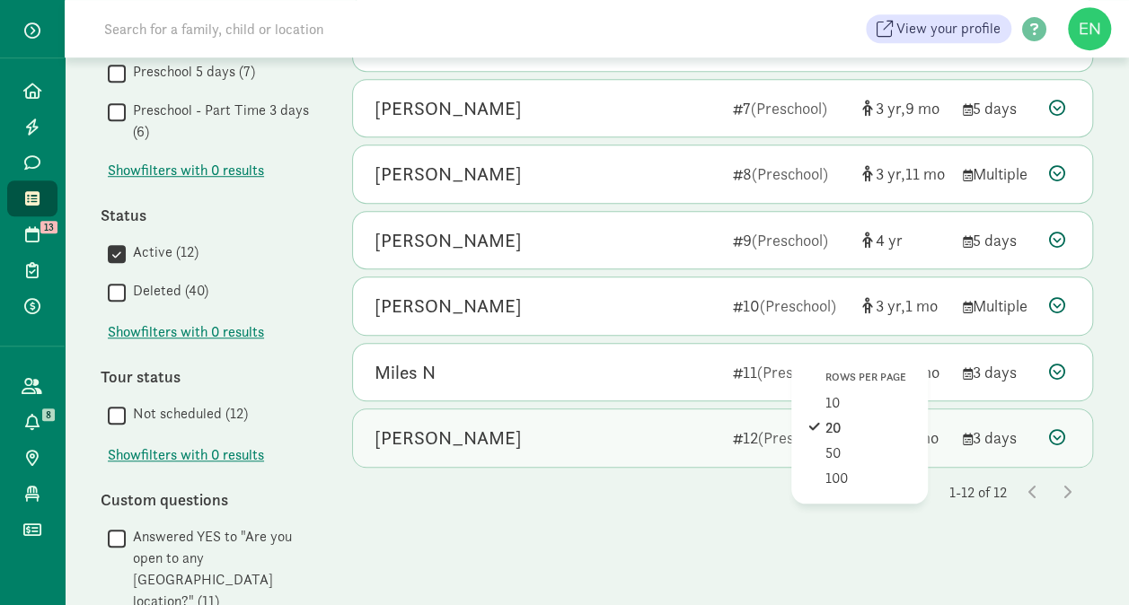
click at [740, 451] on div "[PERSON_NAME] 12 (Preschool) 3 5 3 days" at bounding box center [722, 437] width 739 height 57
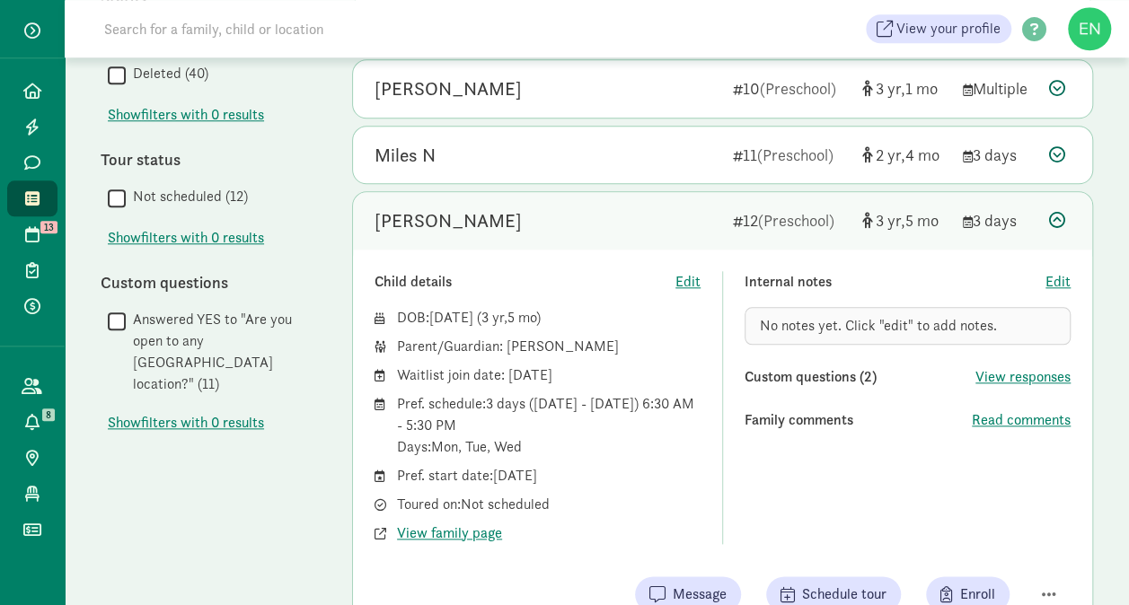
scroll to position [806, 0]
click at [986, 413] on span "Read comments" at bounding box center [1020, 421] width 99 height 22
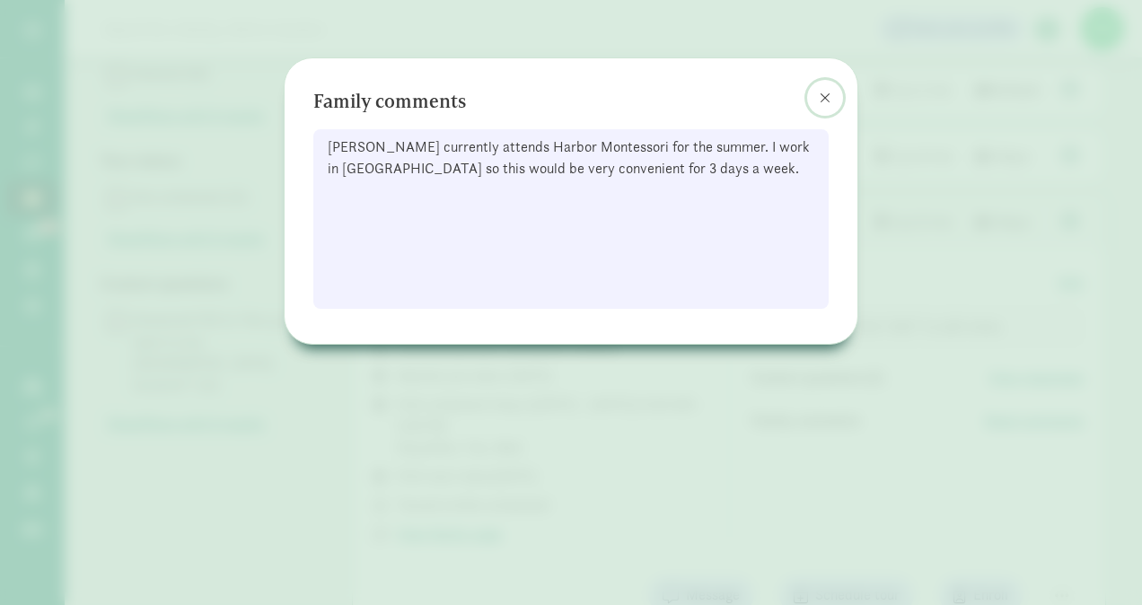
click at [829, 91] on span at bounding box center [825, 98] width 11 height 14
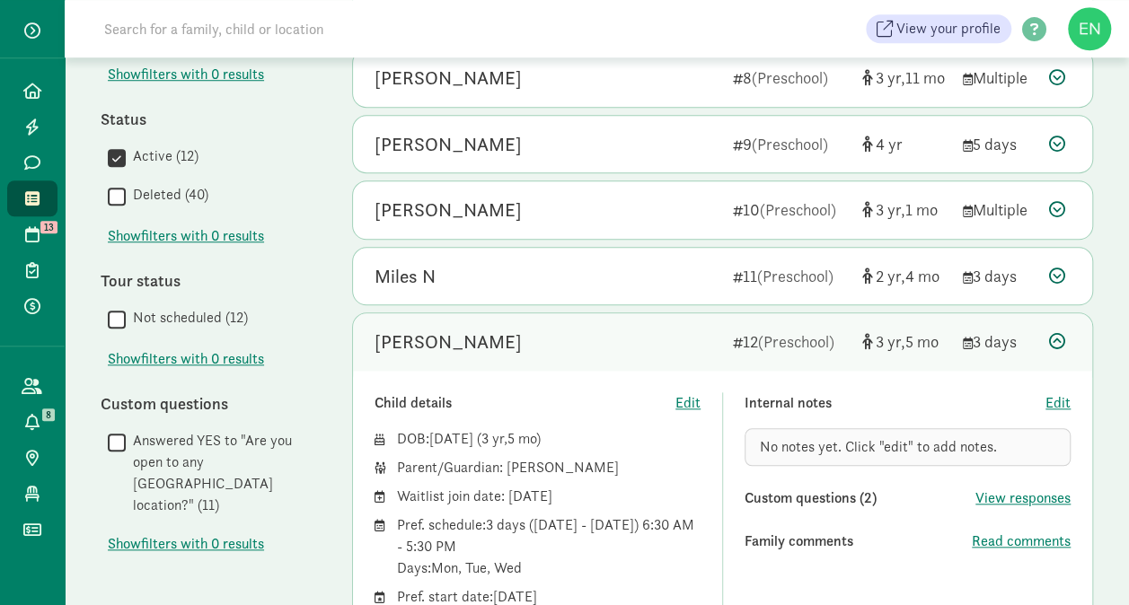
scroll to position [611, 0]
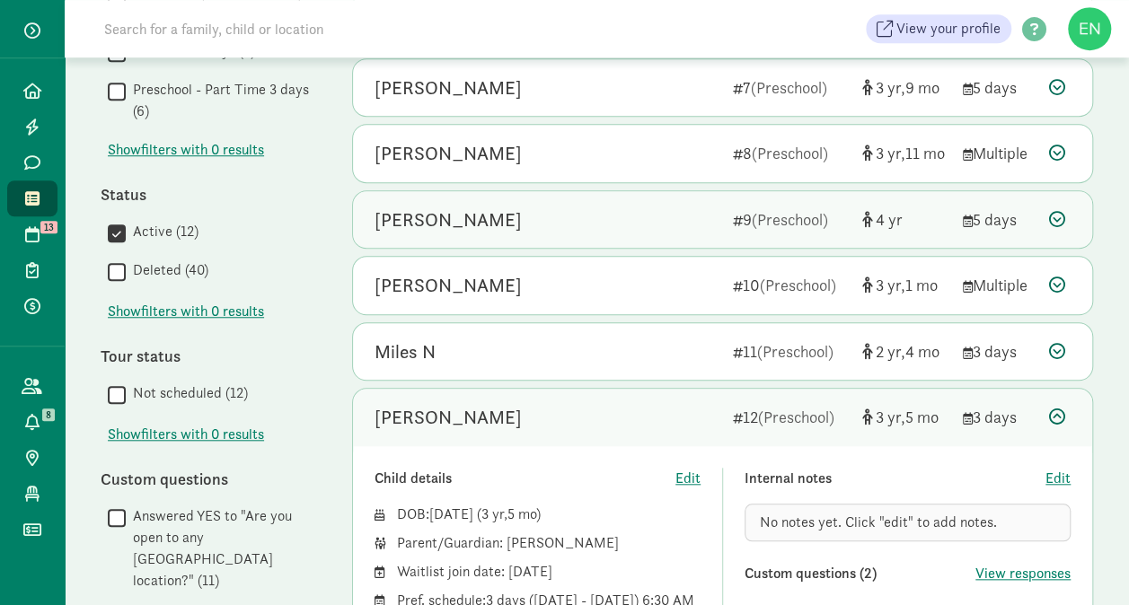
click at [778, 215] on span "(Preschool)" at bounding box center [789, 219] width 76 height 21
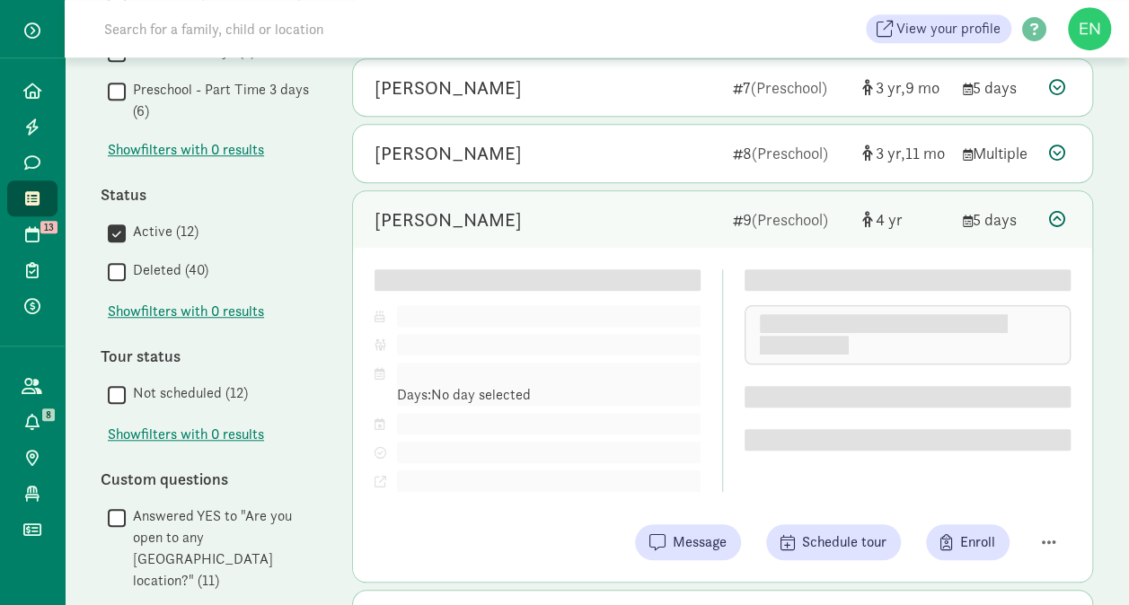
scroll to position [466, 0]
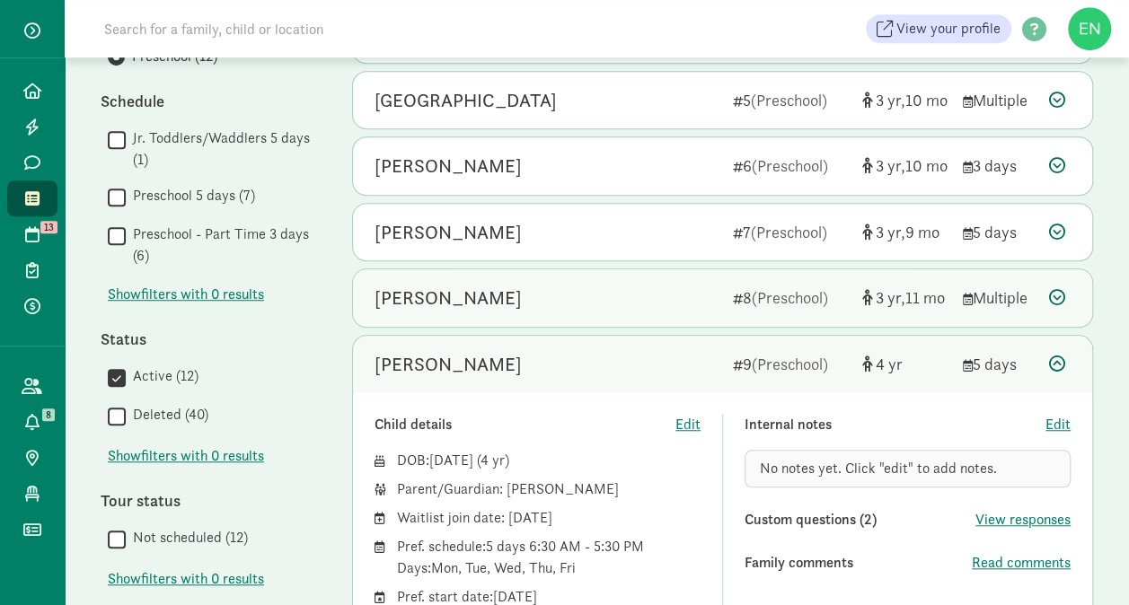
click at [759, 289] on span "(Preschool)" at bounding box center [789, 297] width 76 height 21
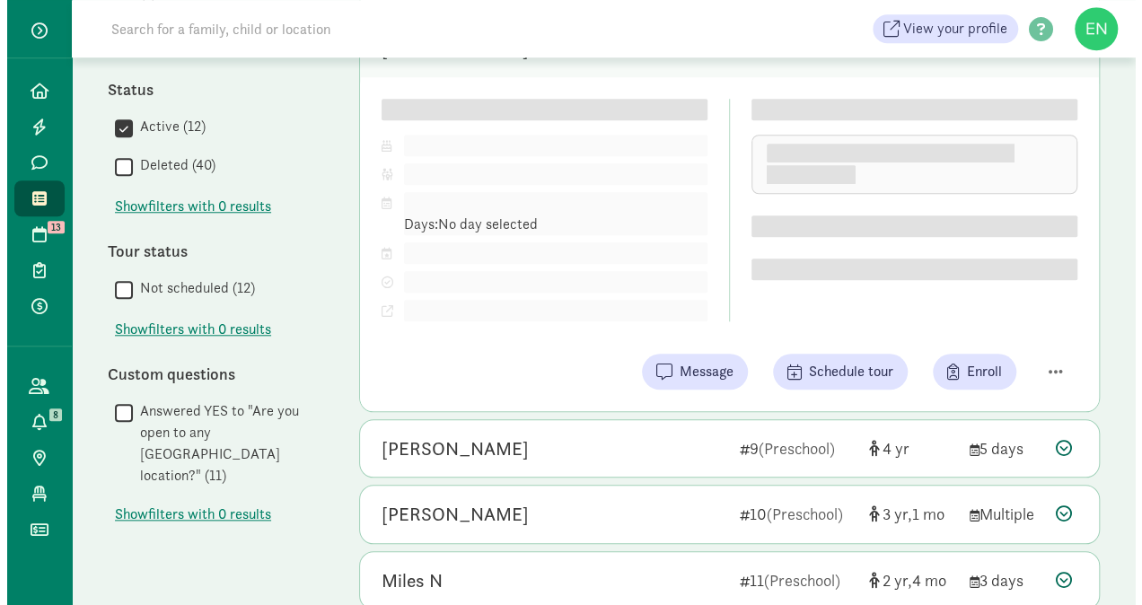
scroll to position [723, 0]
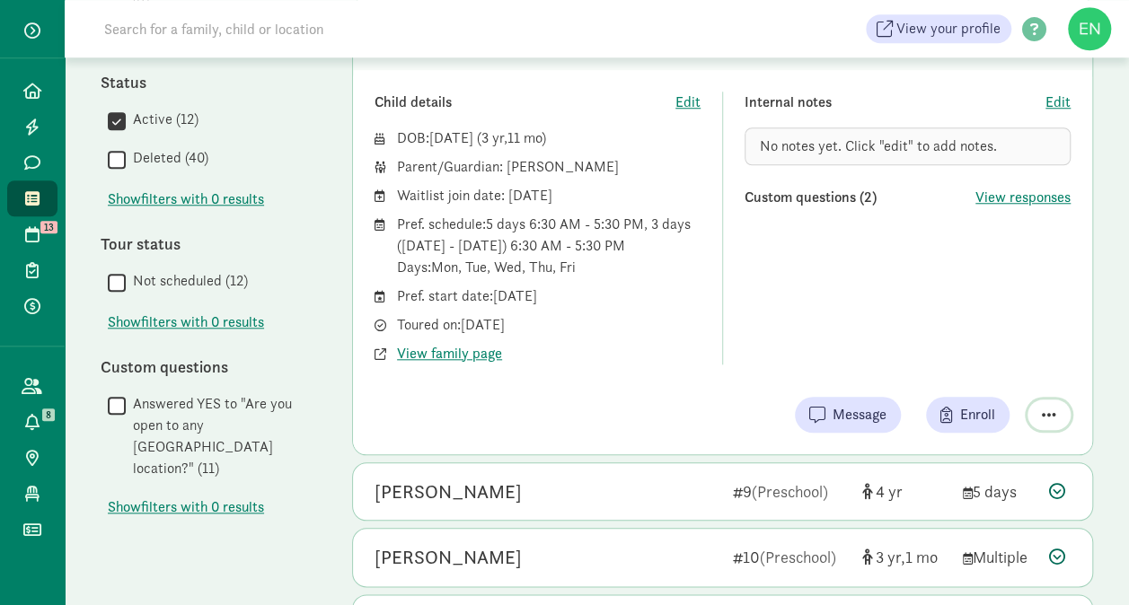
click at [1045, 407] on span "button" at bounding box center [1048, 415] width 14 height 16
click at [968, 363] on div "Remove from list" at bounding box center [985, 369] width 139 height 22
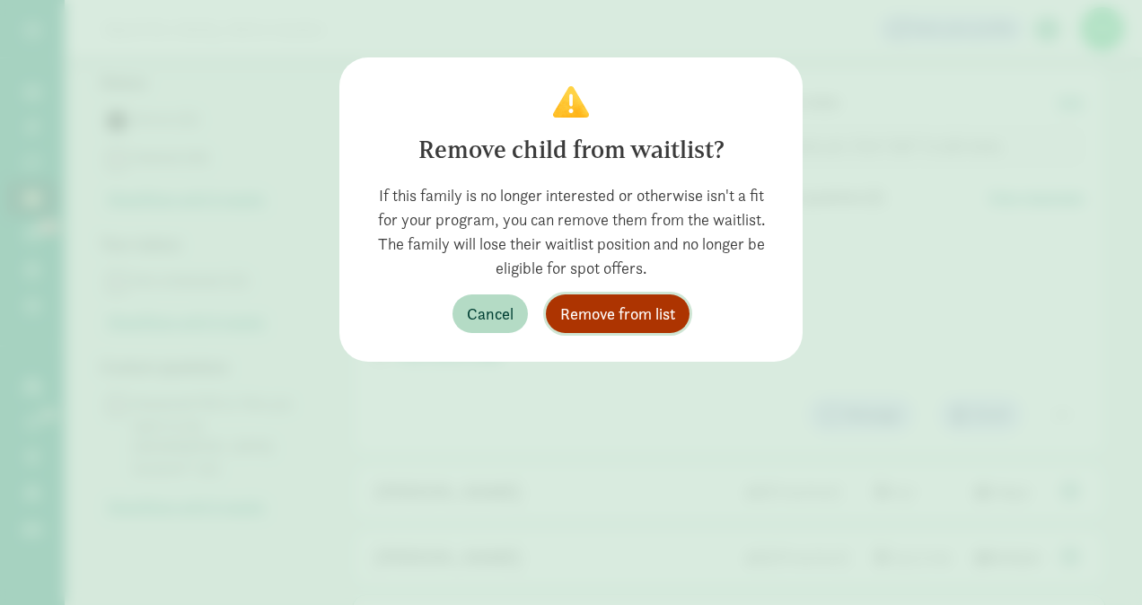
click at [672, 298] on button "Remove from list" at bounding box center [618, 313] width 144 height 39
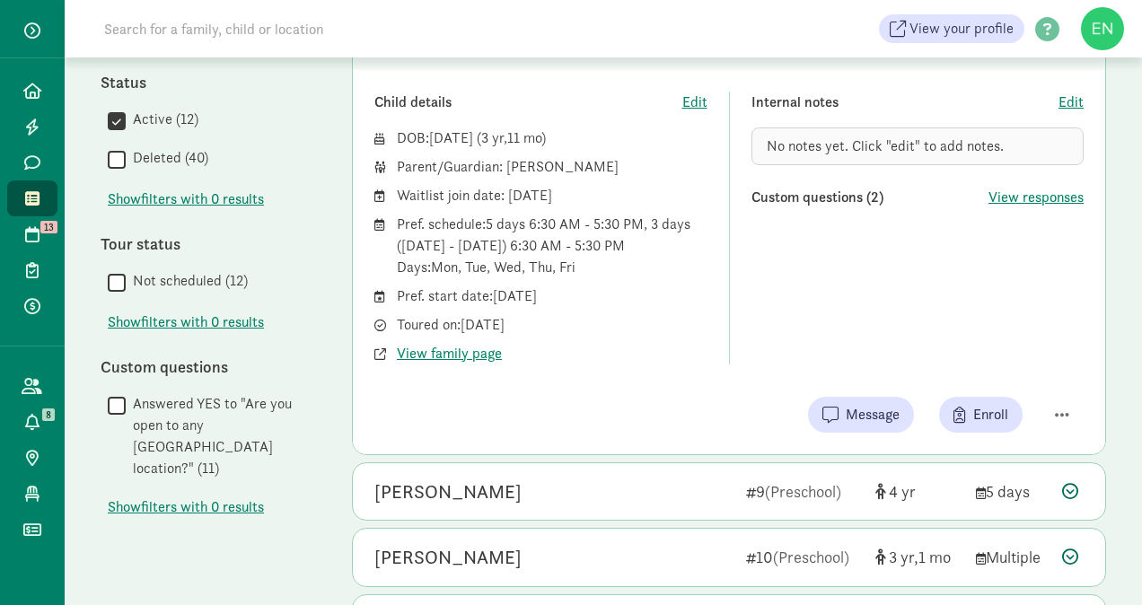
scroll to position [671, 0]
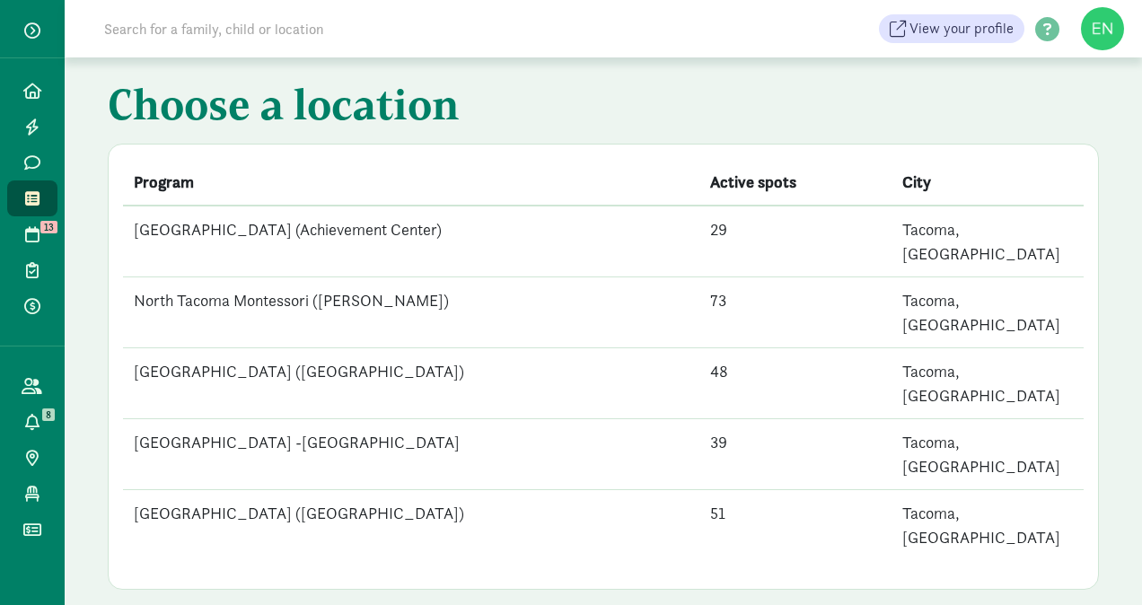
click at [404, 419] on td "[GEOGRAPHIC_DATA] -[GEOGRAPHIC_DATA]" at bounding box center [411, 454] width 576 height 71
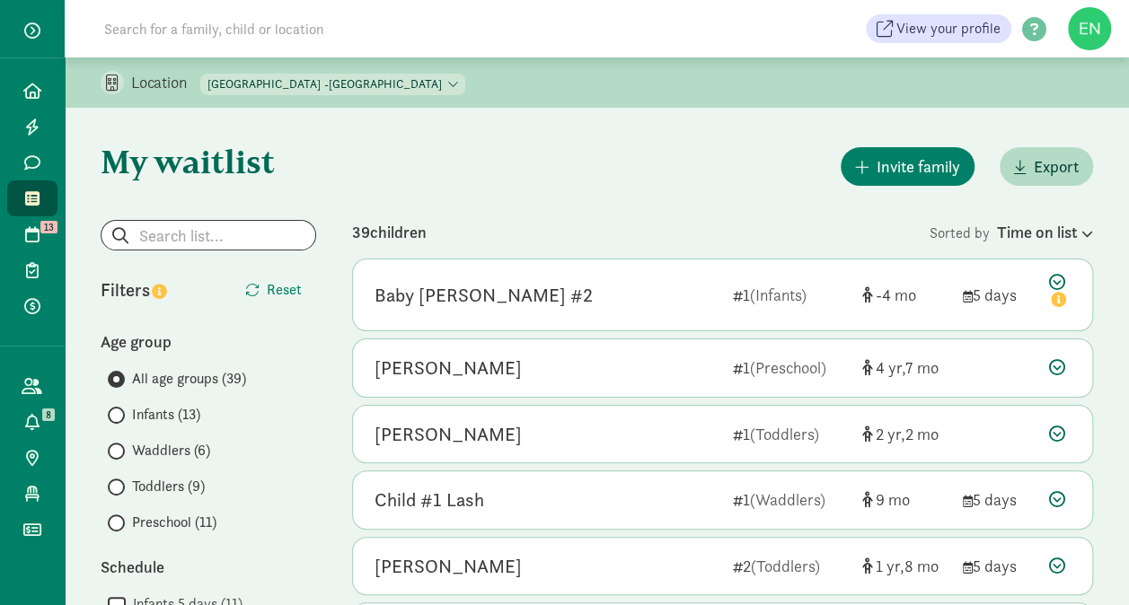
scroll to position [84, 0]
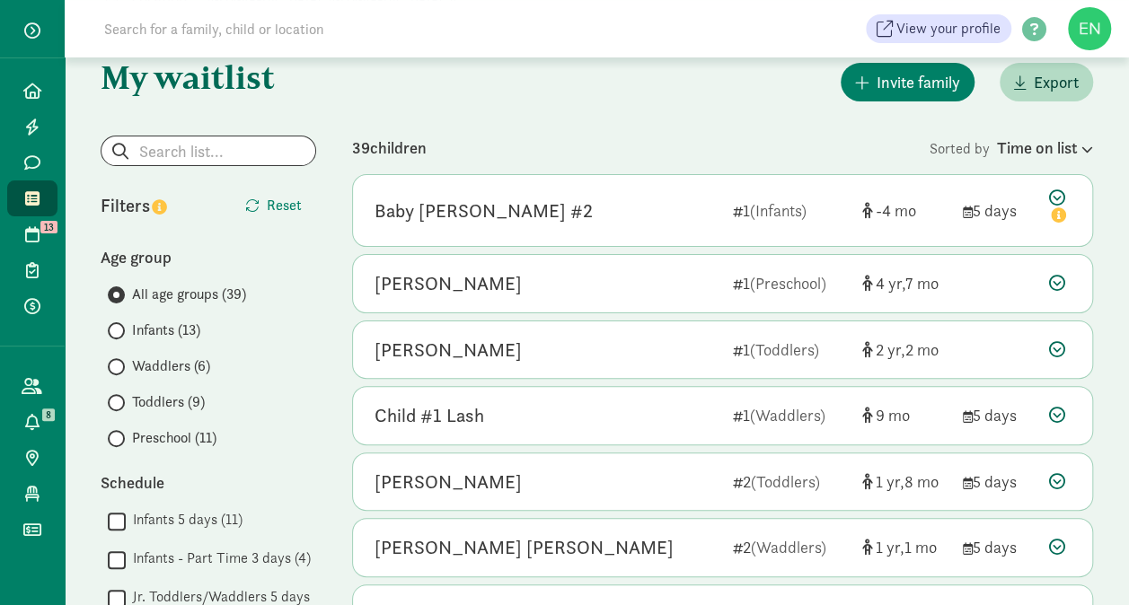
click at [185, 442] on span "Preschool (11)" at bounding box center [174, 438] width 84 height 22
click at [119, 442] on input "Preschool (11)" at bounding box center [114, 439] width 12 height 12
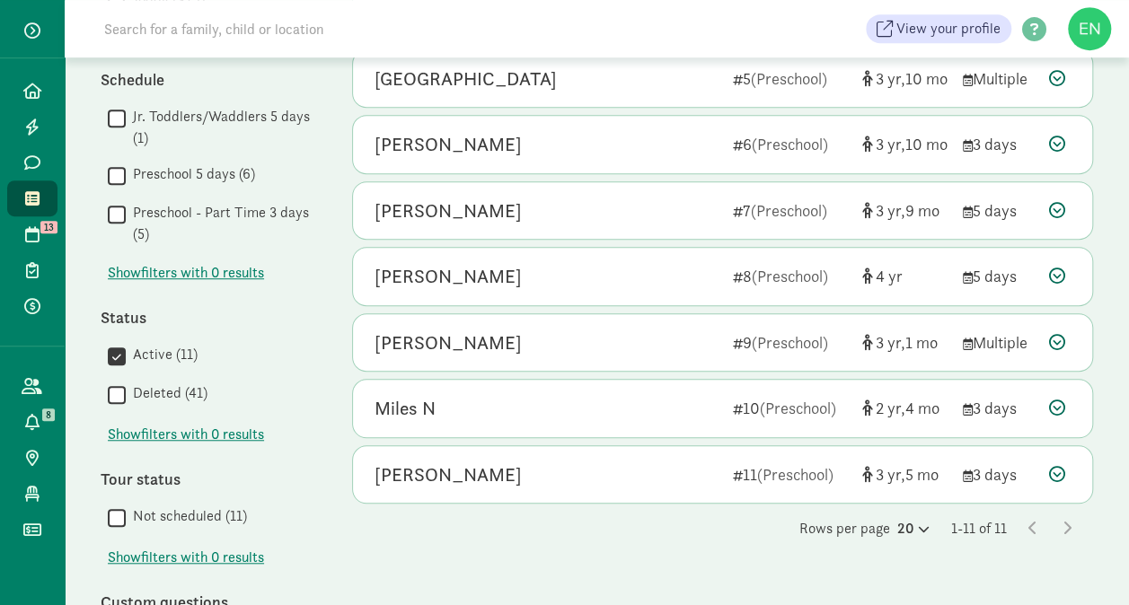
scroll to position [487, 0]
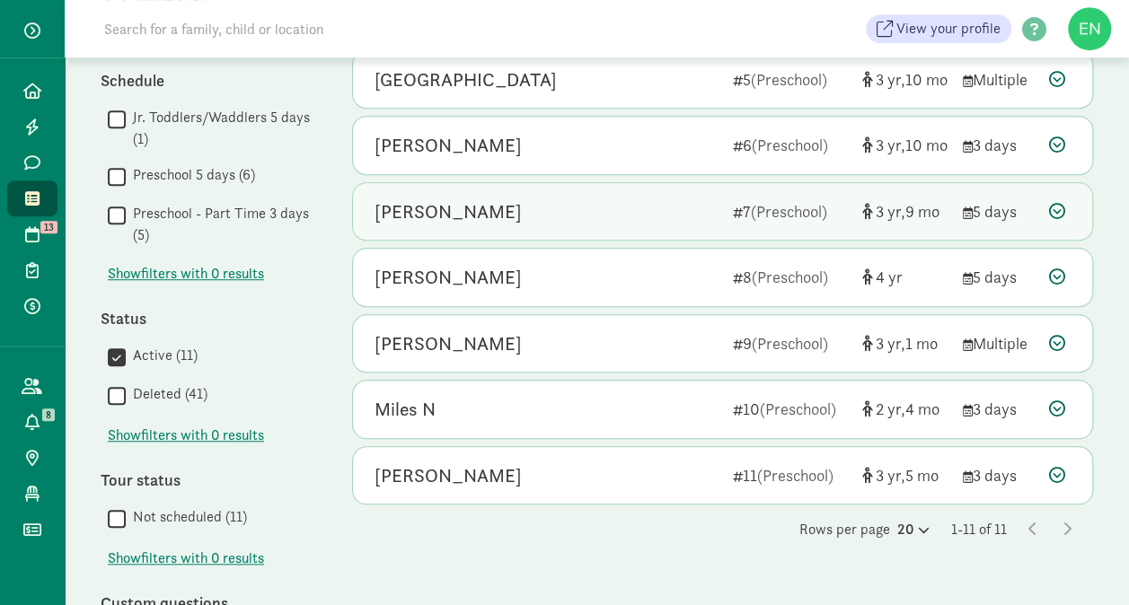
click at [432, 215] on div "Willa Small" at bounding box center [447, 212] width 147 height 29
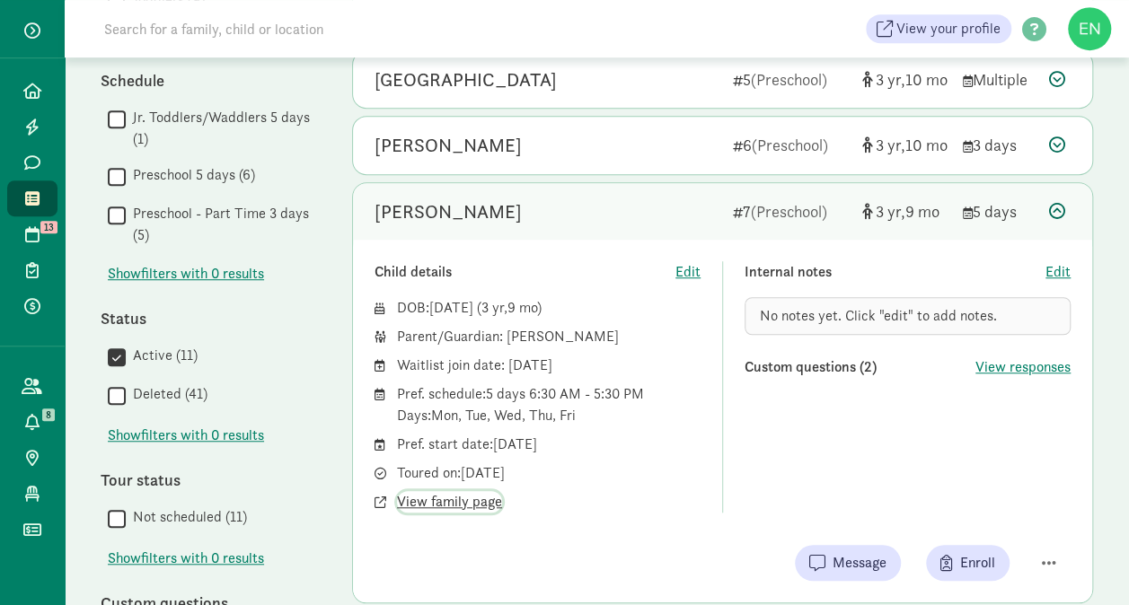
click at [474, 496] on span "View family page" at bounding box center [449, 502] width 105 height 22
click at [578, 204] on div "Willa Small" at bounding box center [546, 212] width 344 height 29
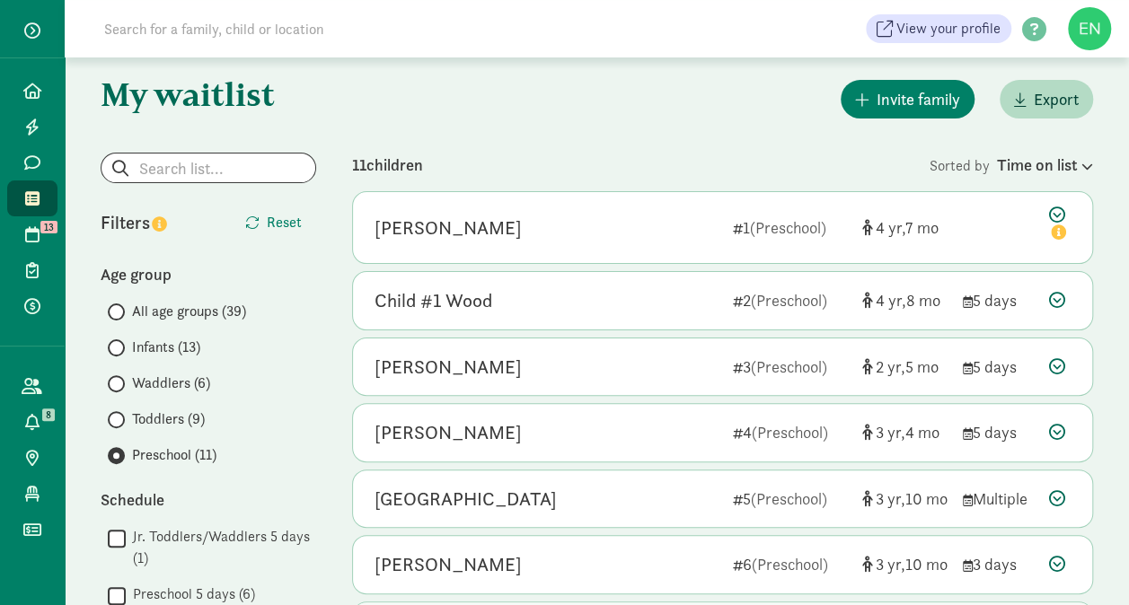
scroll to position [66, 0]
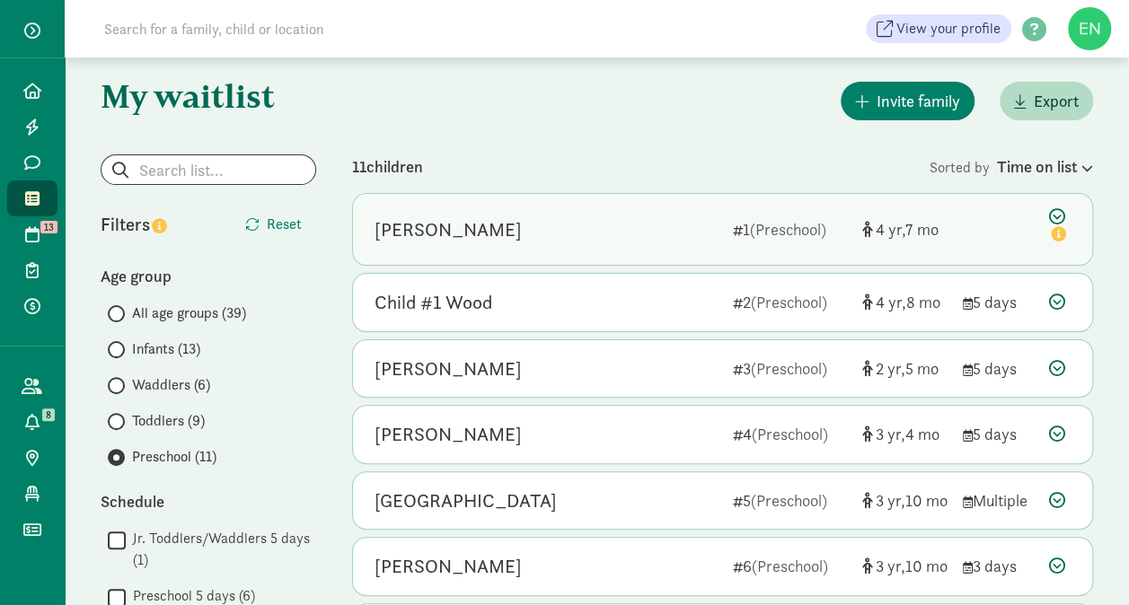
click at [1058, 255] on div "Lincoln Addison 1 (Preschool) 4 7" at bounding box center [722, 229] width 739 height 71
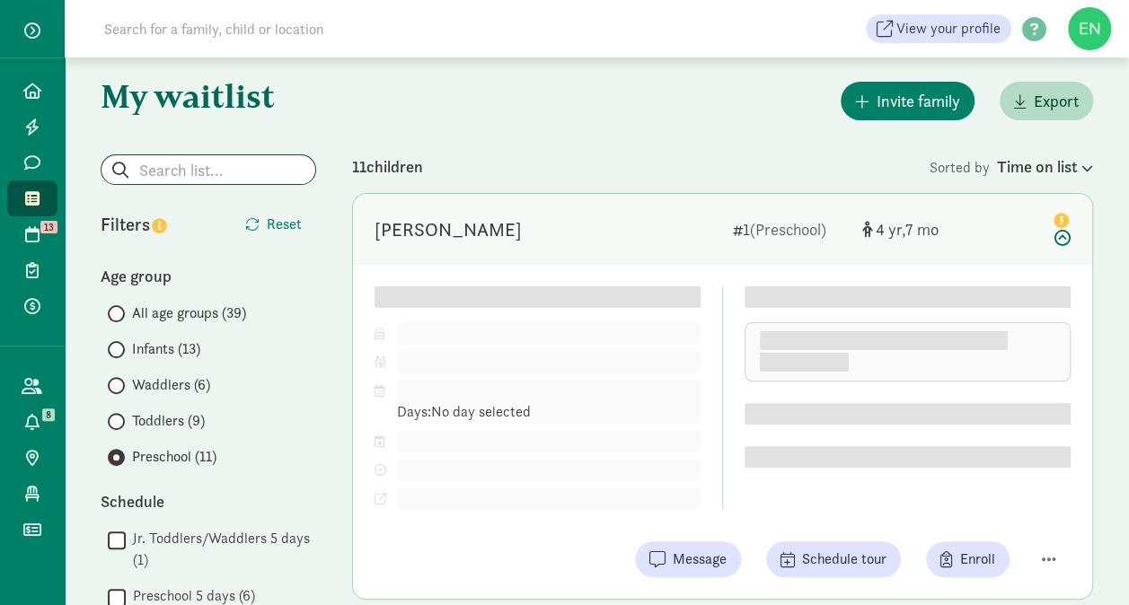
scroll to position [242, 0]
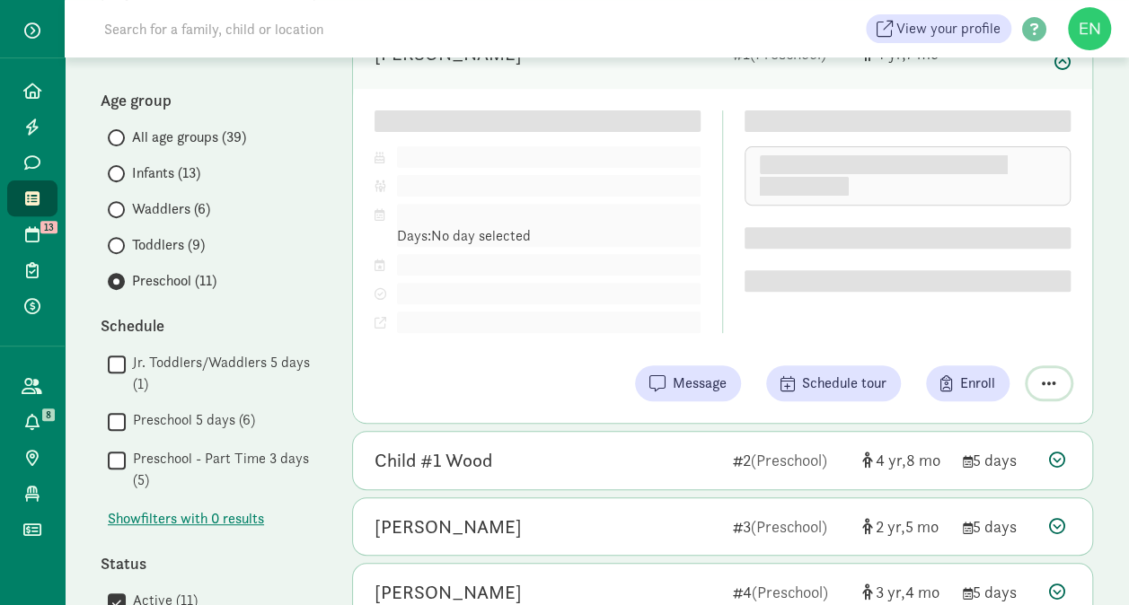
click at [1043, 378] on span "button" at bounding box center [1048, 383] width 14 height 16
click at [992, 330] on div "Remove from list" at bounding box center [985, 338] width 139 height 22
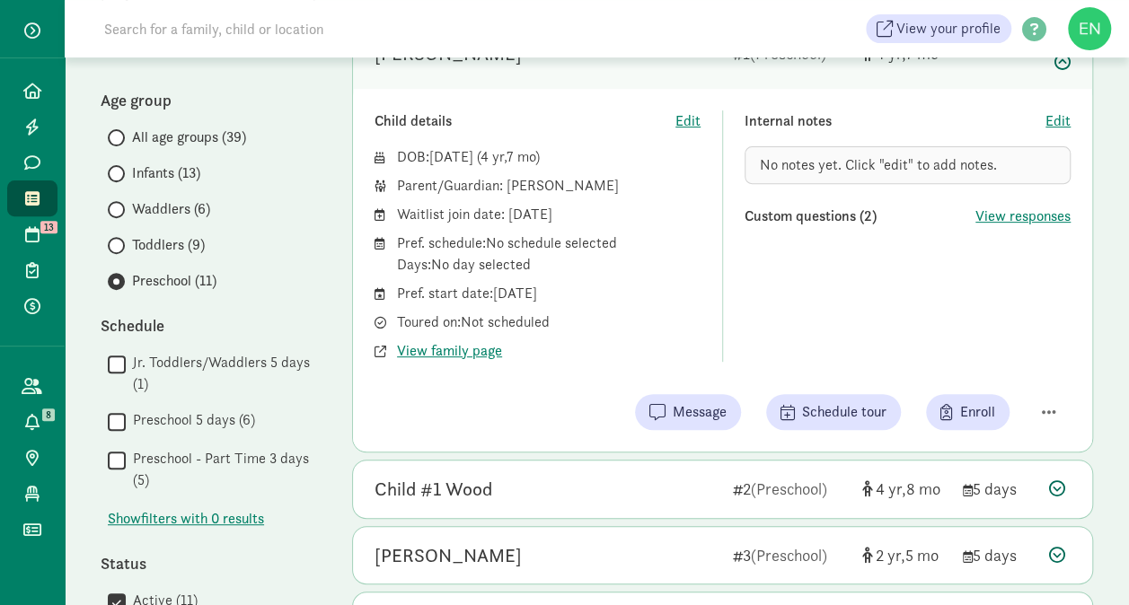
click at [133, 204] on span "Waddlers (6)" at bounding box center [171, 209] width 78 height 22
click at [119, 204] on input "Waddlers (6)" at bounding box center [114, 210] width 12 height 12
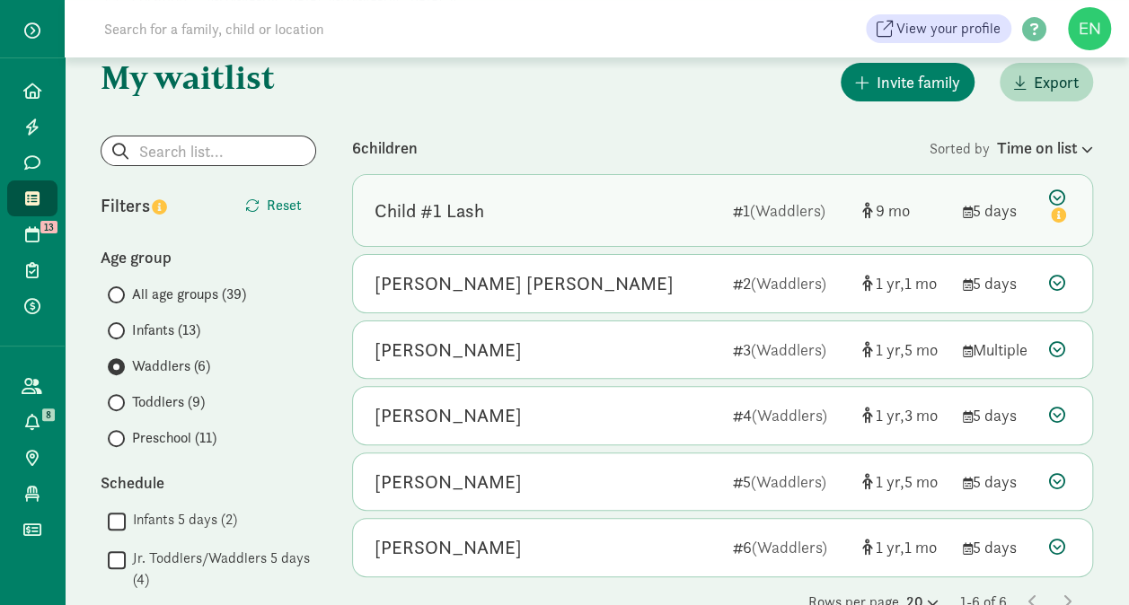
scroll to position [102, 0]
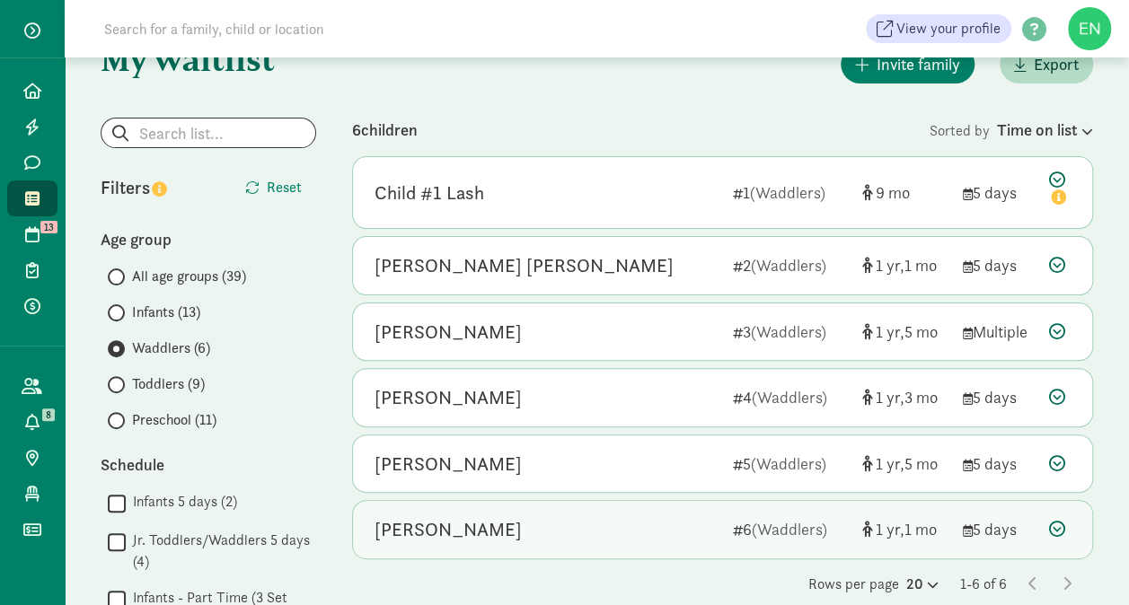
click at [629, 515] on div "Lillian Ashworth-Peele" at bounding box center [546, 529] width 344 height 29
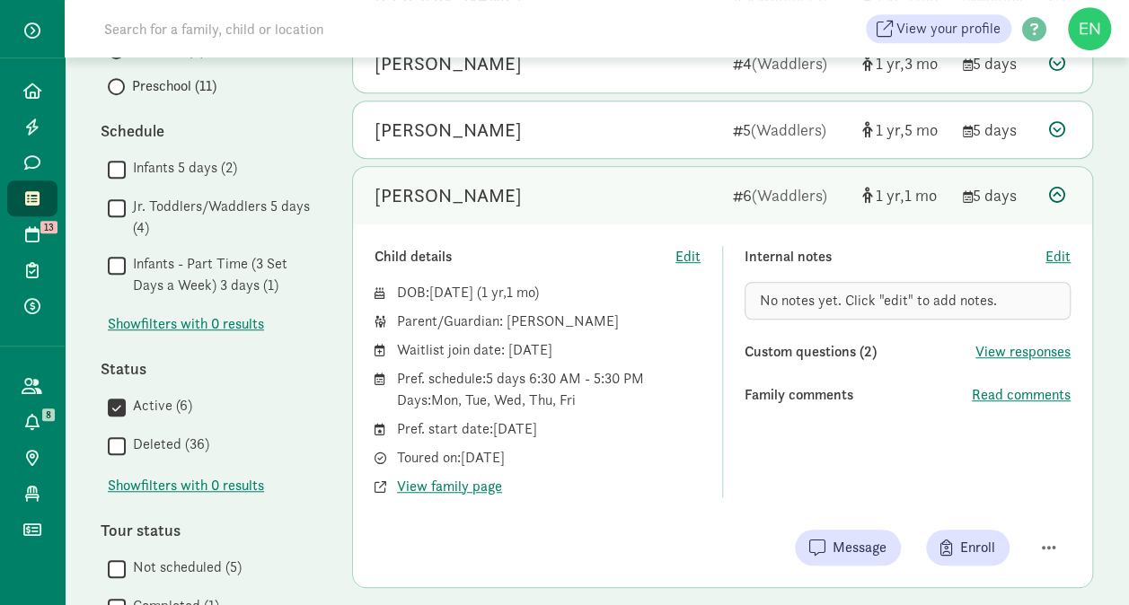
scroll to position [435, 0]
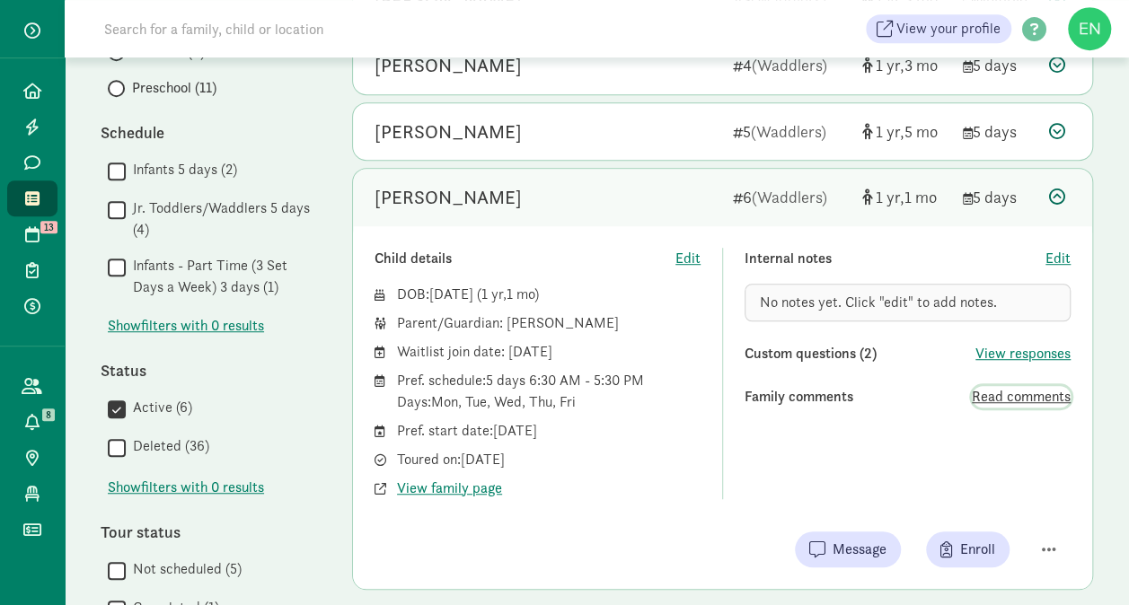
click at [994, 396] on span "Read comments" at bounding box center [1020, 397] width 99 height 22
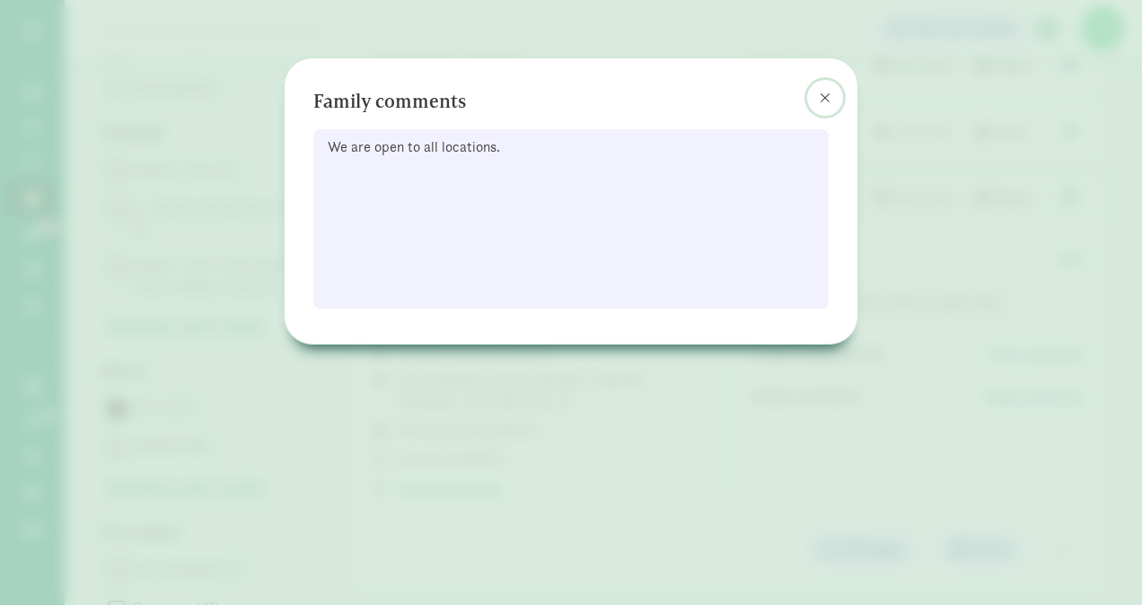
click at [818, 93] on button at bounding box center [825, 98] width 36 height 36
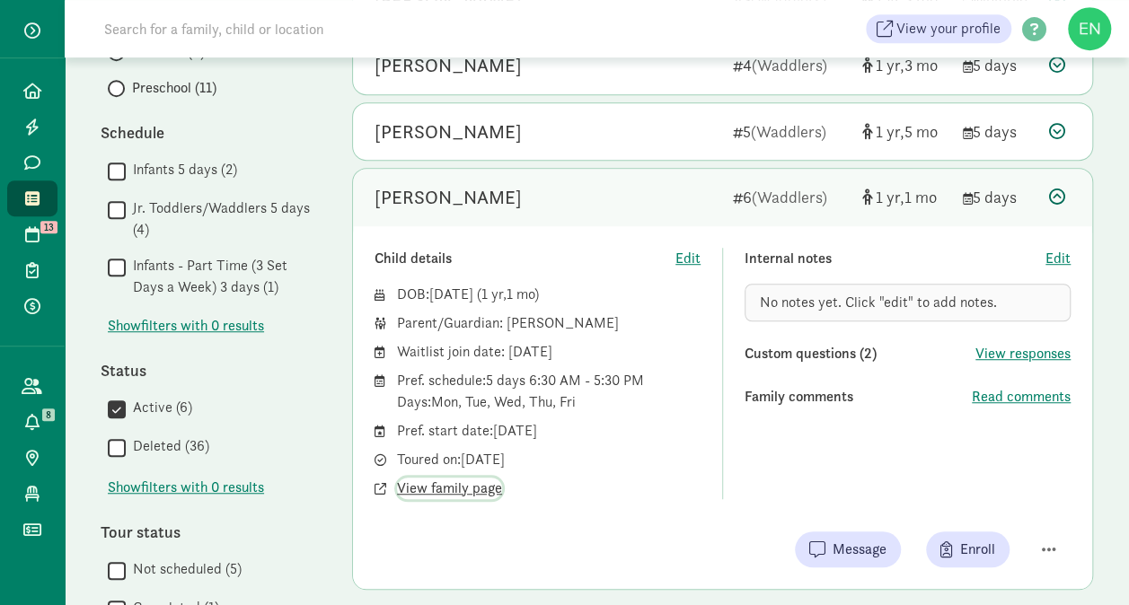
click at [452, 479] on span "View family page" at bounding box center [449, 489] width 105 height 22
click at [522, 203] on div "Lillian Ashworth-Peele" at bounding box center [447, 197] width 147 height 29
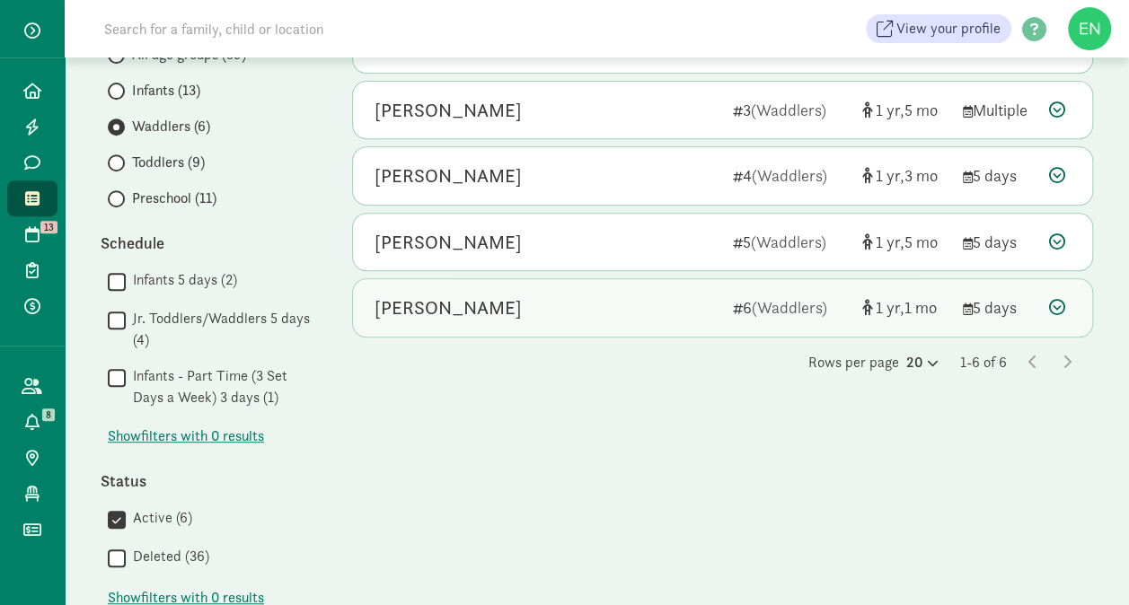
scroll to position [323, 0]
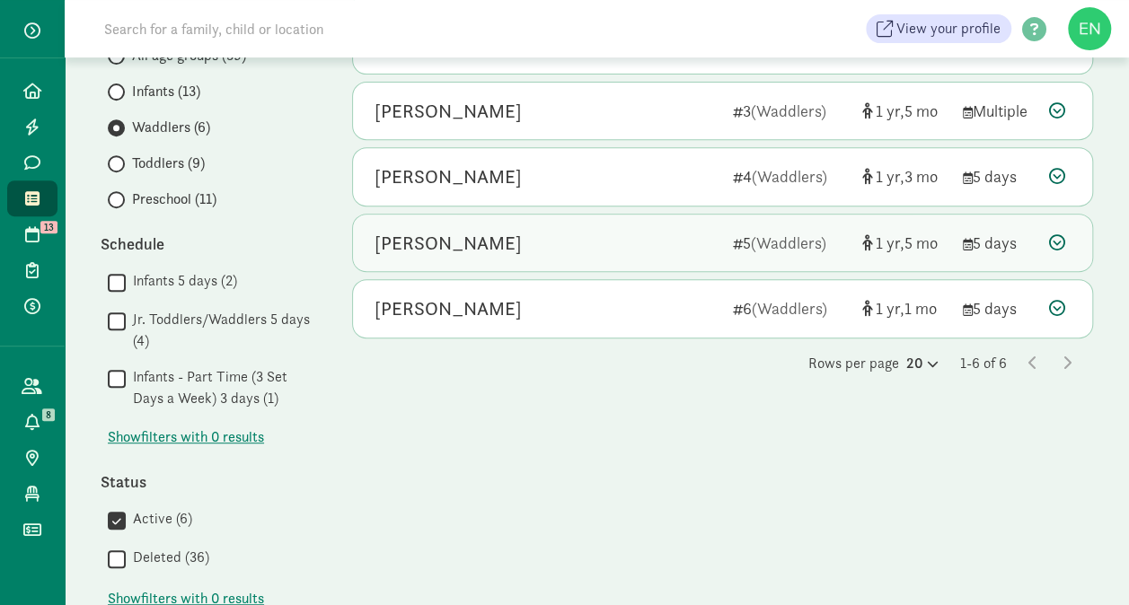
click at [536, 235] on div "Parker Knudsen" at bounding box center [546, 243] width 344 height 29
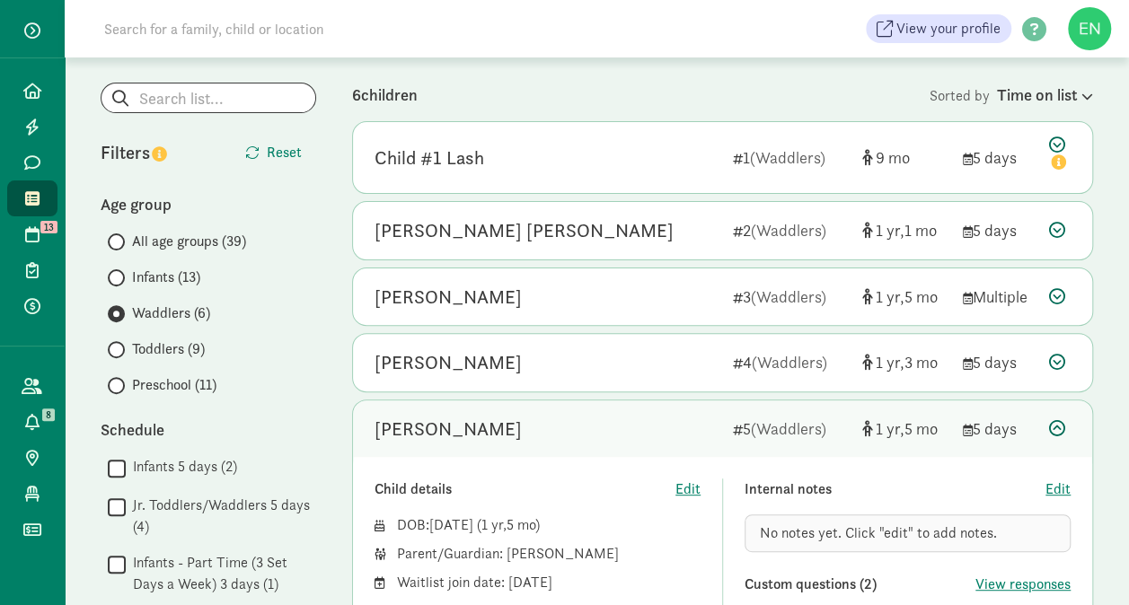
scroll to position [136, 0]
click at [643, 390] on div "Eleanor Lockerson 4 (Waddlers) 1 3 5 days Child details Edit DOB: May 5, 2024 (…" at bounding box center [722, 363] width 741 height 59
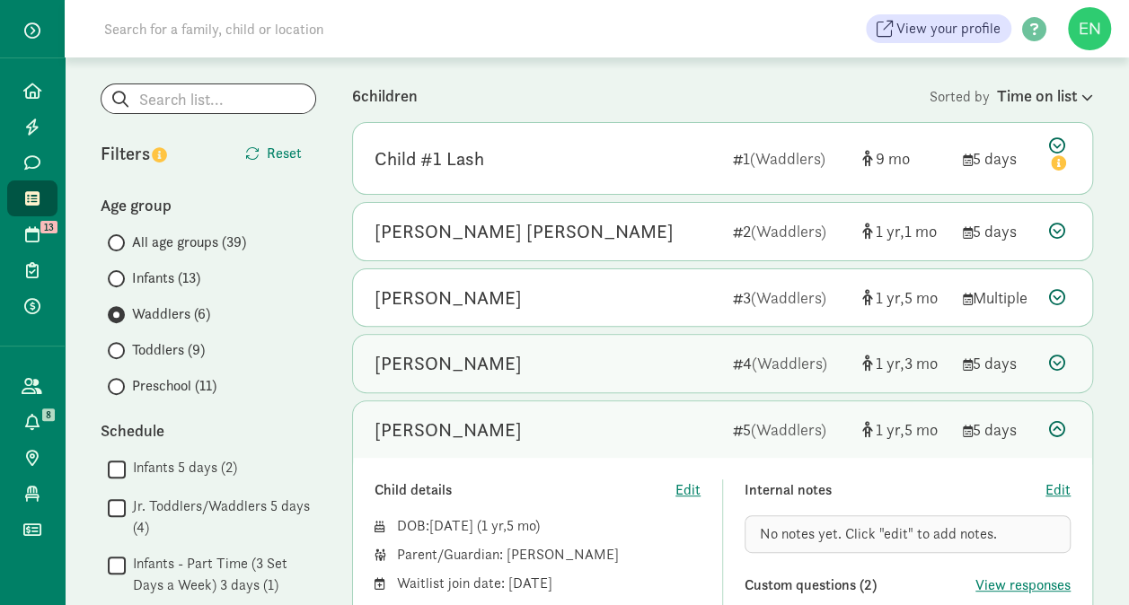
click at [643, 368] on div "Eleanor Lockerson" at bounding box center [546, 363] width 344 height 29
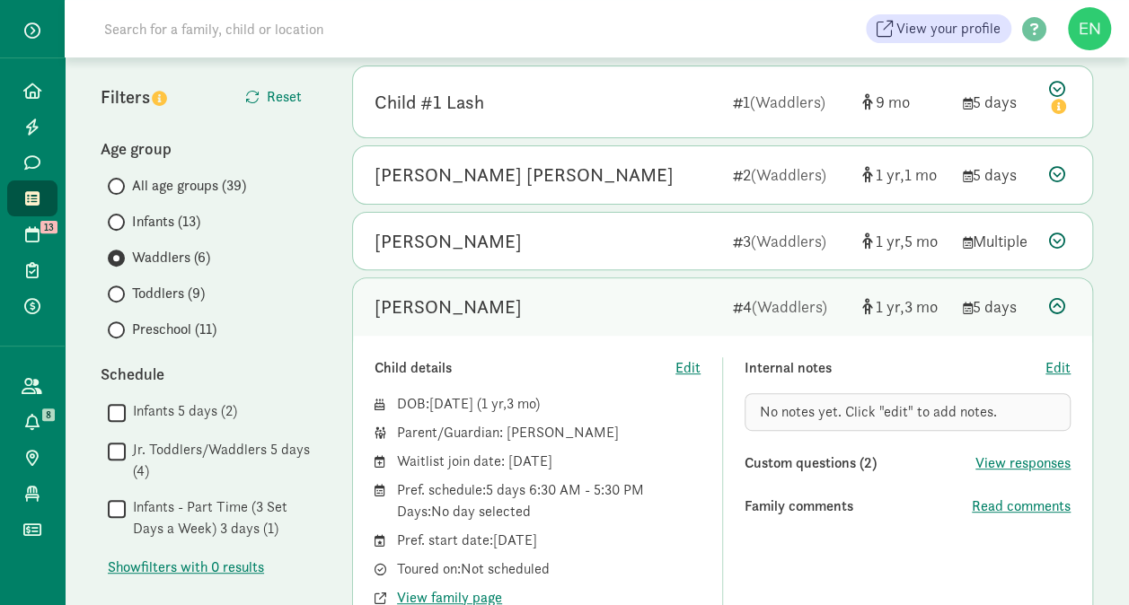
scroll to position [253, 0]
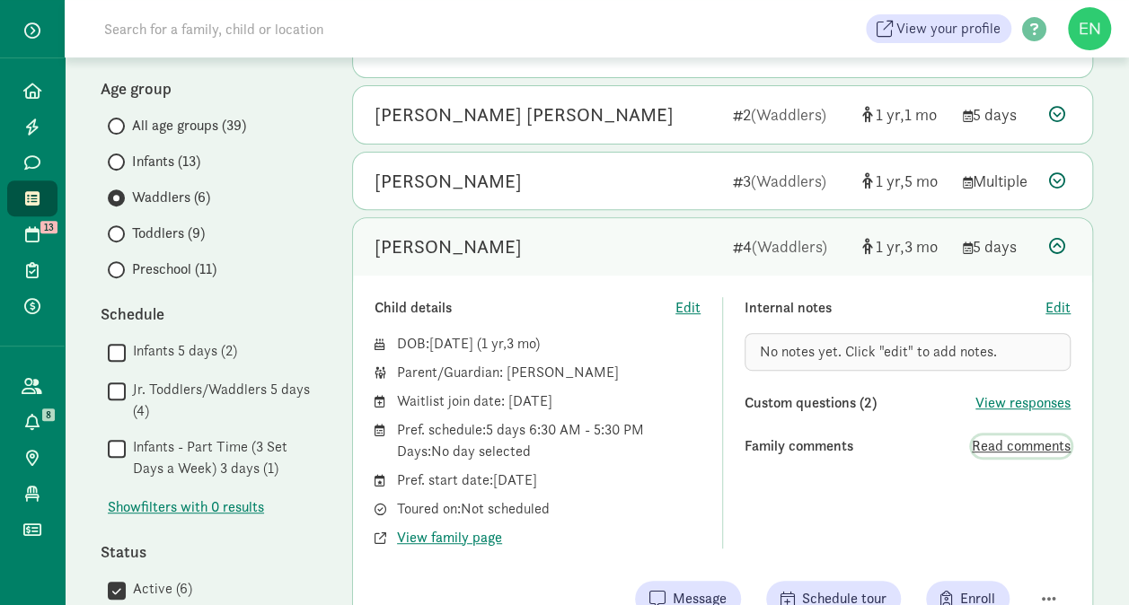
click at [1032, 435] on span "Read comments" at bounding box center [1020, 446] width 99 height 22
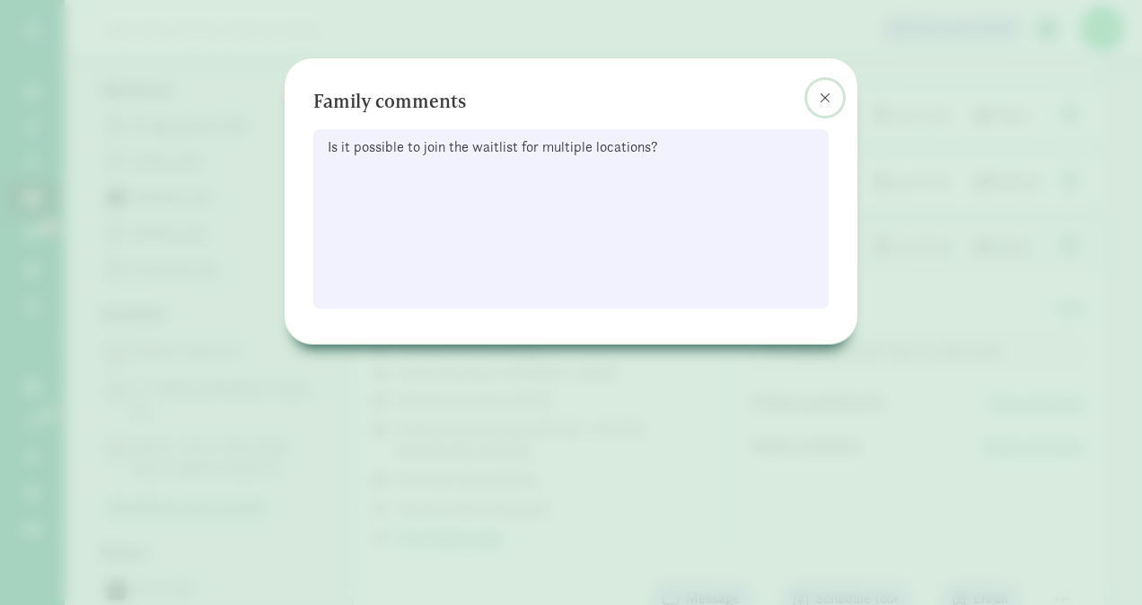
click at [812, 106] on button at bounding box center [825, 98] width 36 height 36
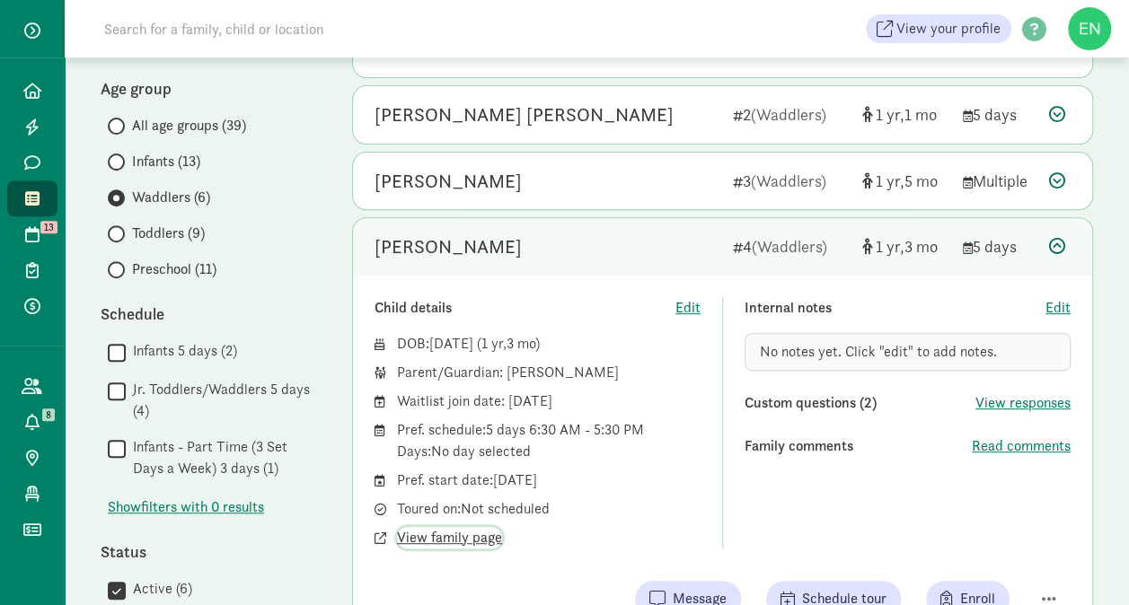
click at [458, 539] on span "View family page" at bounding box center [449, 538] width 105 height 22
click at [258, 31] on input at bounding box center [345, 29] width 504 height 36
click at [628, 234] on div "Eleanor Lockerson" at bounding box center [546, 247] width 344 height 29
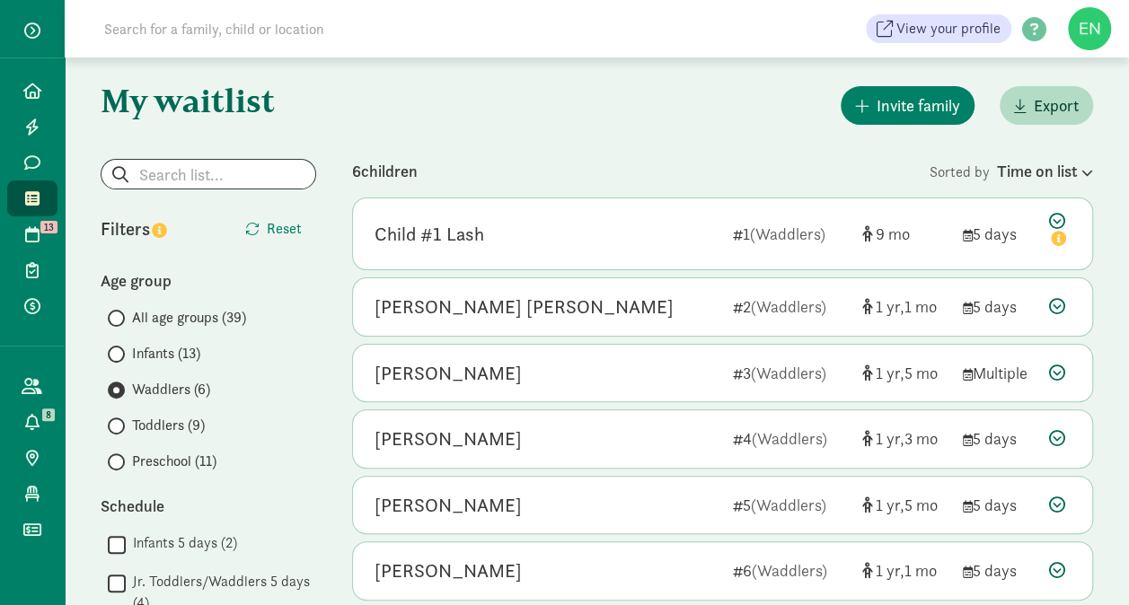
scroll to position [168, 0]
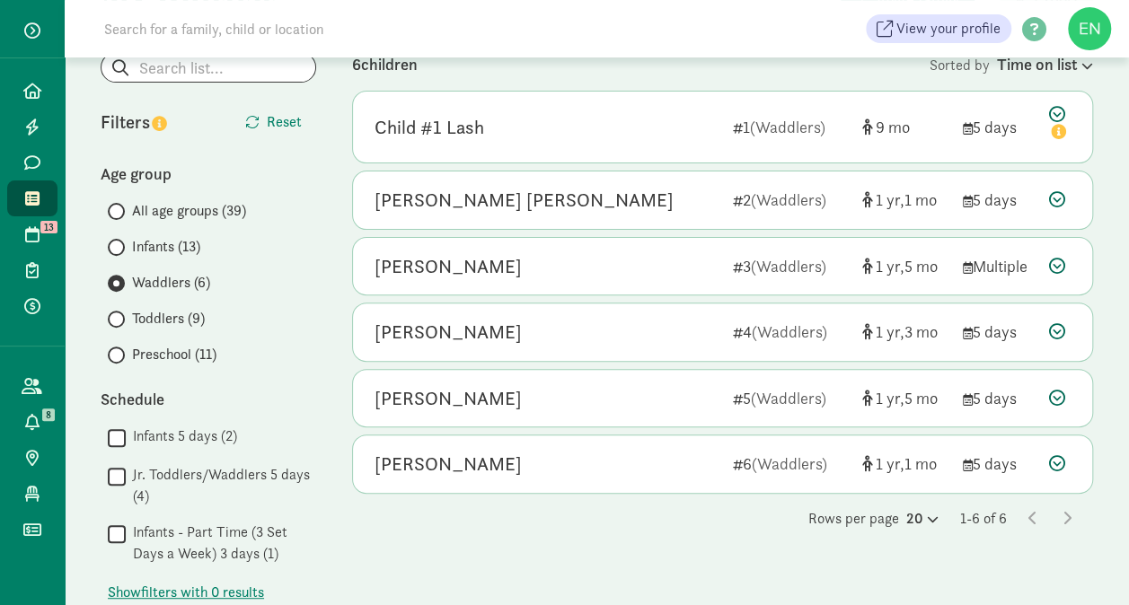
click at [198, 320] on span "Toddlers (9)" at bounding box center [168, 319] width 73 height 22
click at [119, 320] on input "Toddlers (9)" at bounding box center [114, 319] width 12 height 12
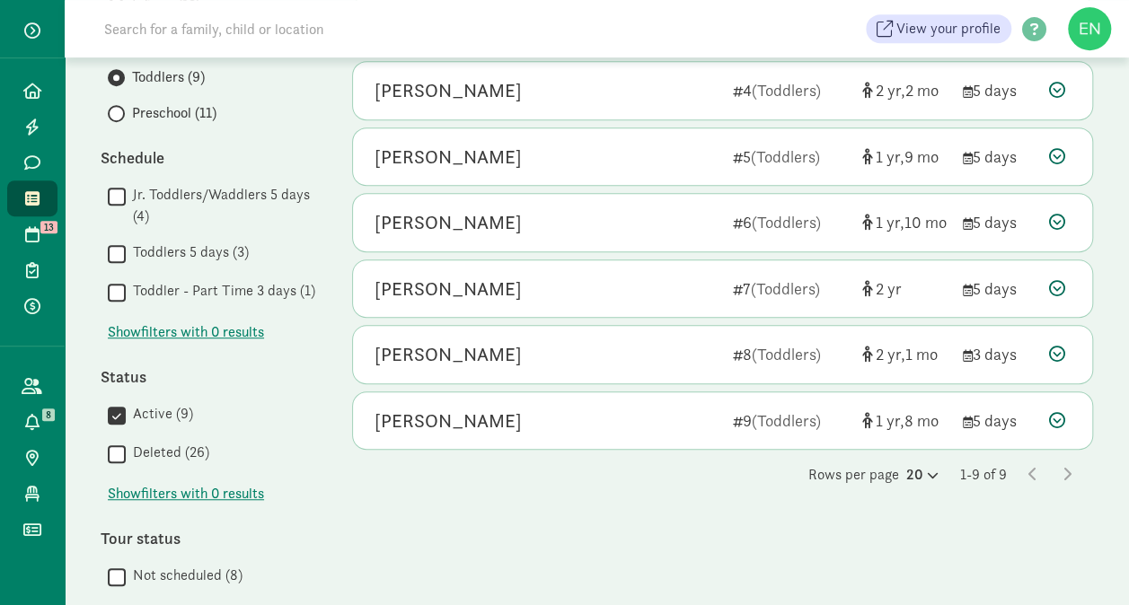
scroll to position [381, 0]
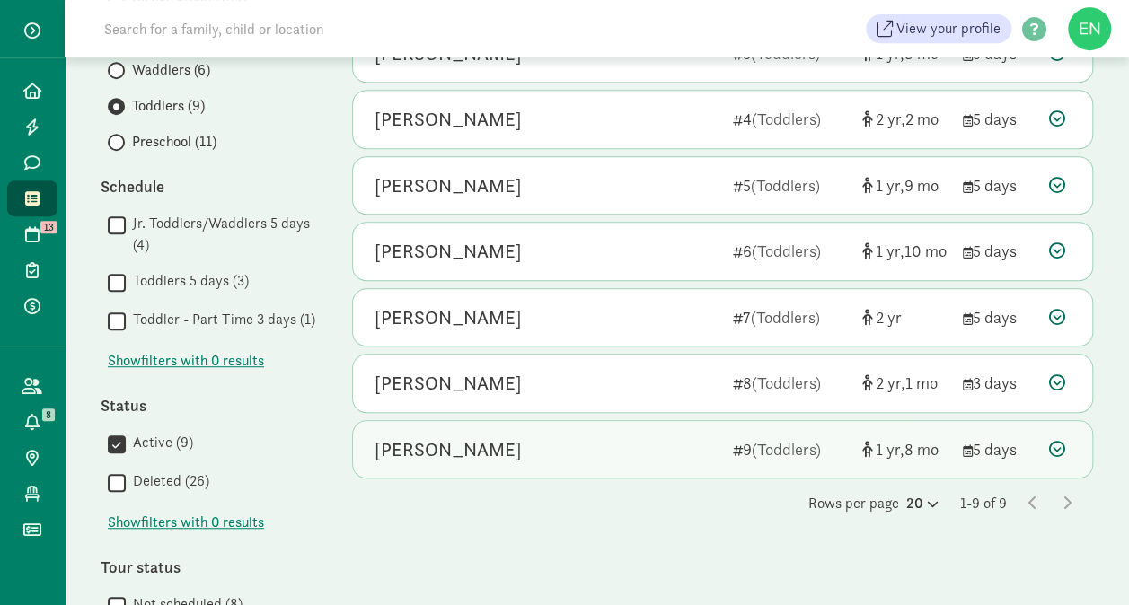
click at [634, 447] on div "Amira Davis" at bounding box center [546, 449] width 344 height 29
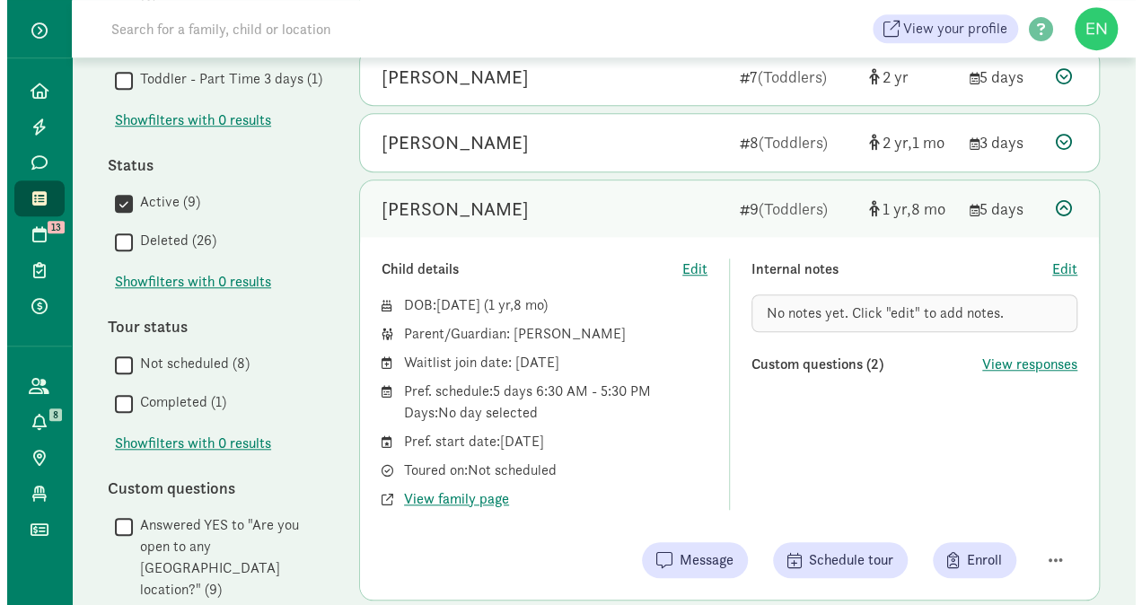
scroll to position [690, 0]
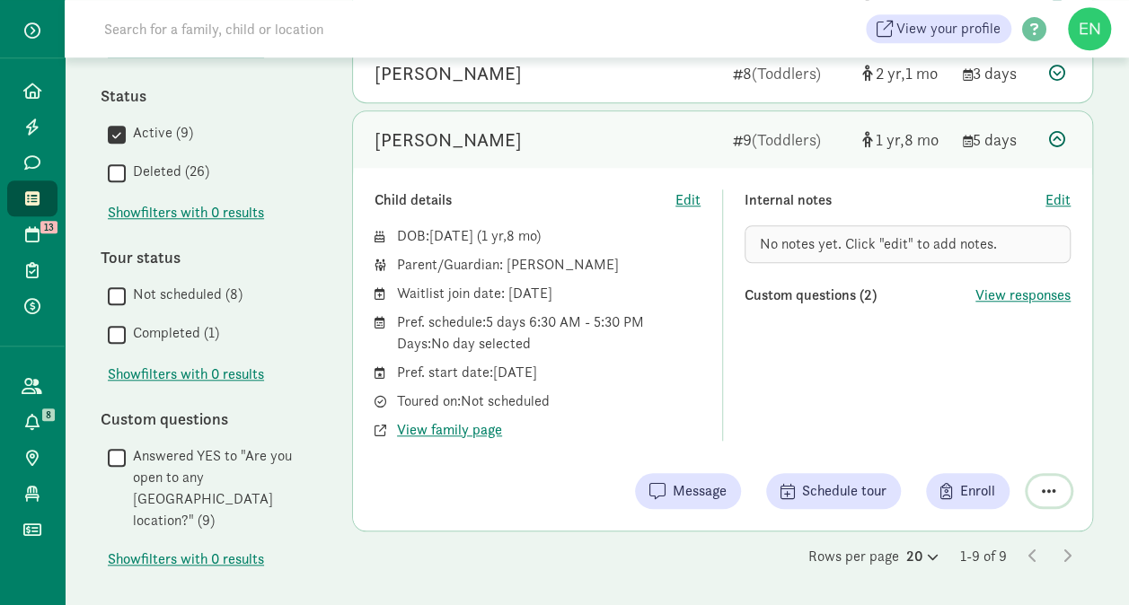
click at [1046, 488] on span "button" at bounding box center [1048, 491] width 14 height 16
click at [961, 444] on div "Remove from list" at bounding box center [985, 446] width 139 height 22
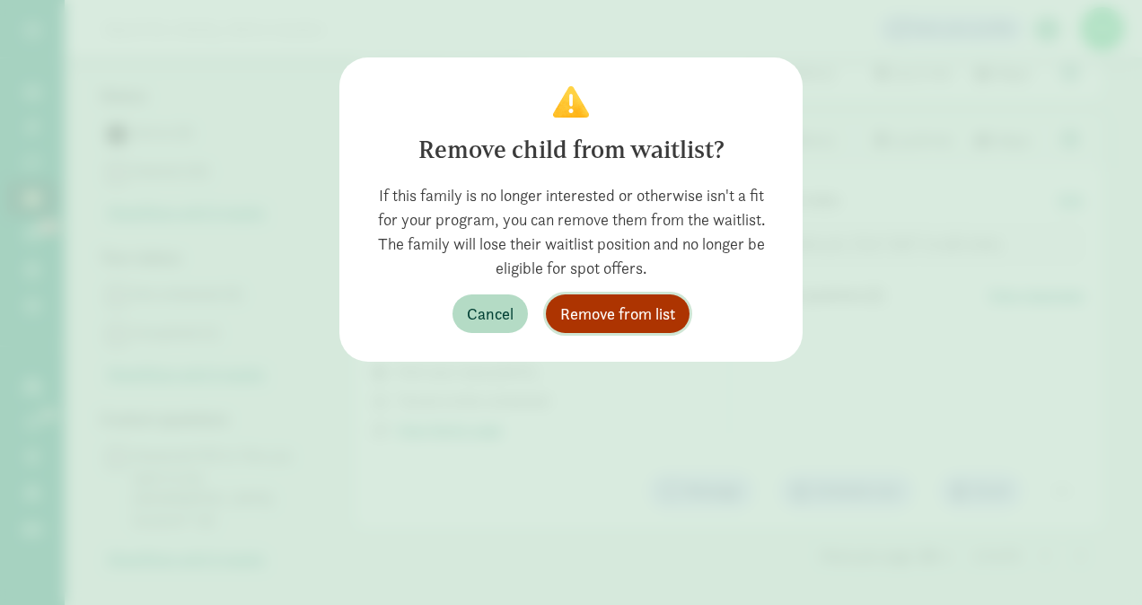
click at [668, 303] on span "Remove from list" at bounding box center [617, 314] width 115 height 24
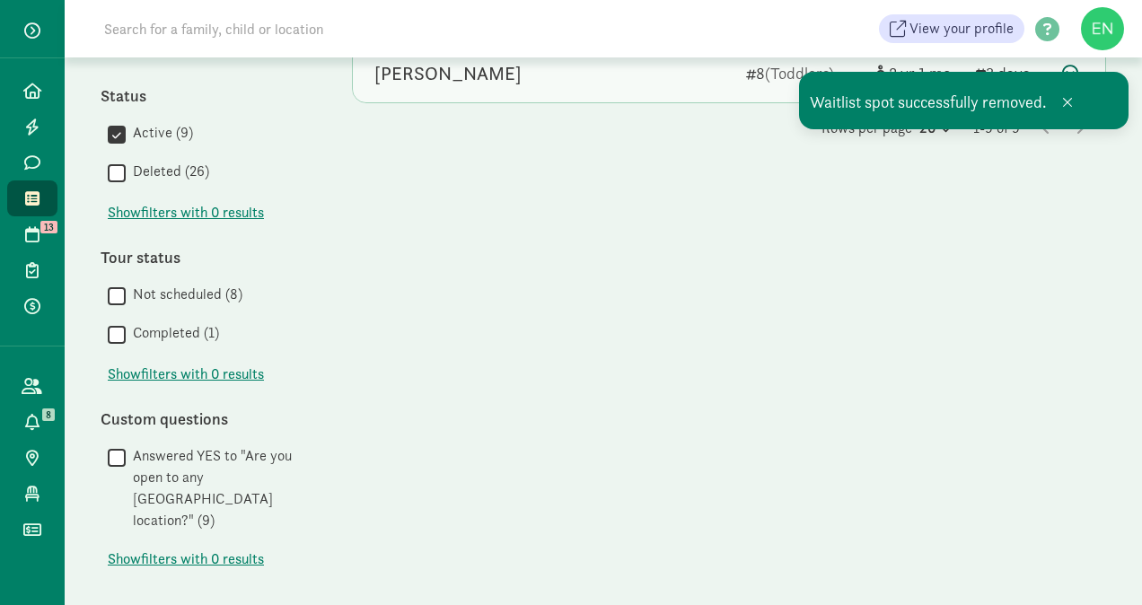
click at [649, 81] on div "Layne Frantz" at bounding box center [552, 73] width 357 height 29
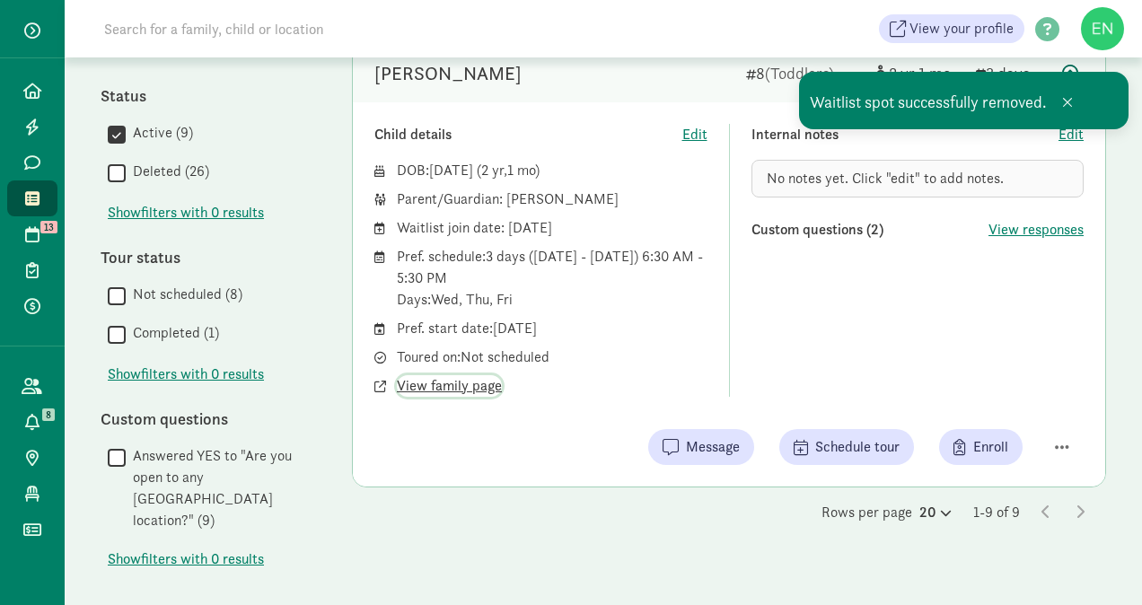
click at [444, 379] on span "View family page" at bounding box center [449, 386] width 105 height 22
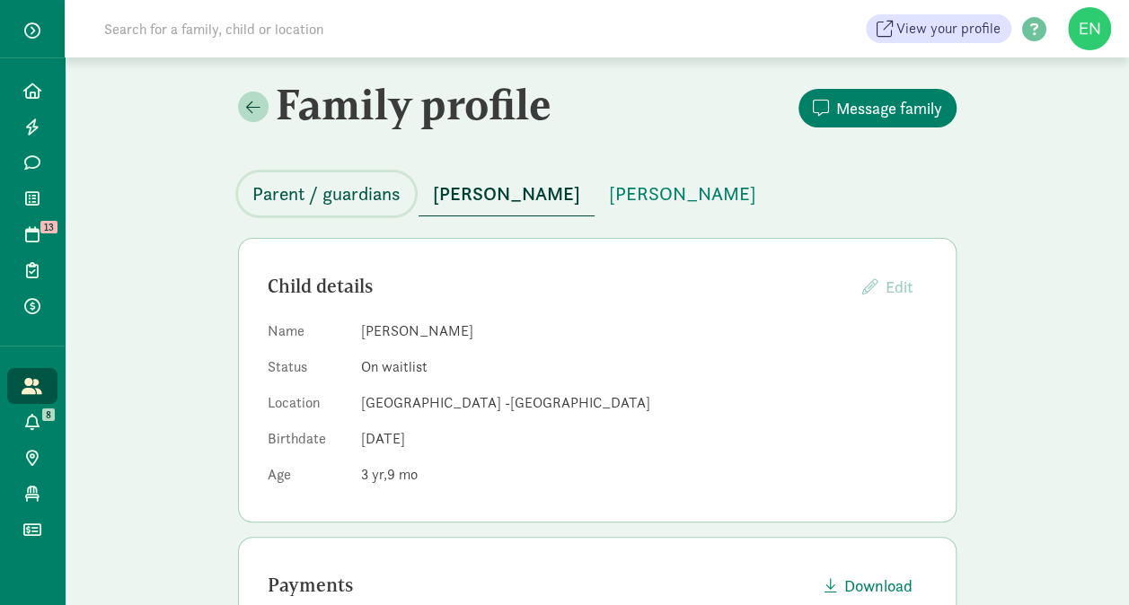
click at [347, 180] on span "Parent / guardians" at bounding box center [326, 194] width 148 height 29
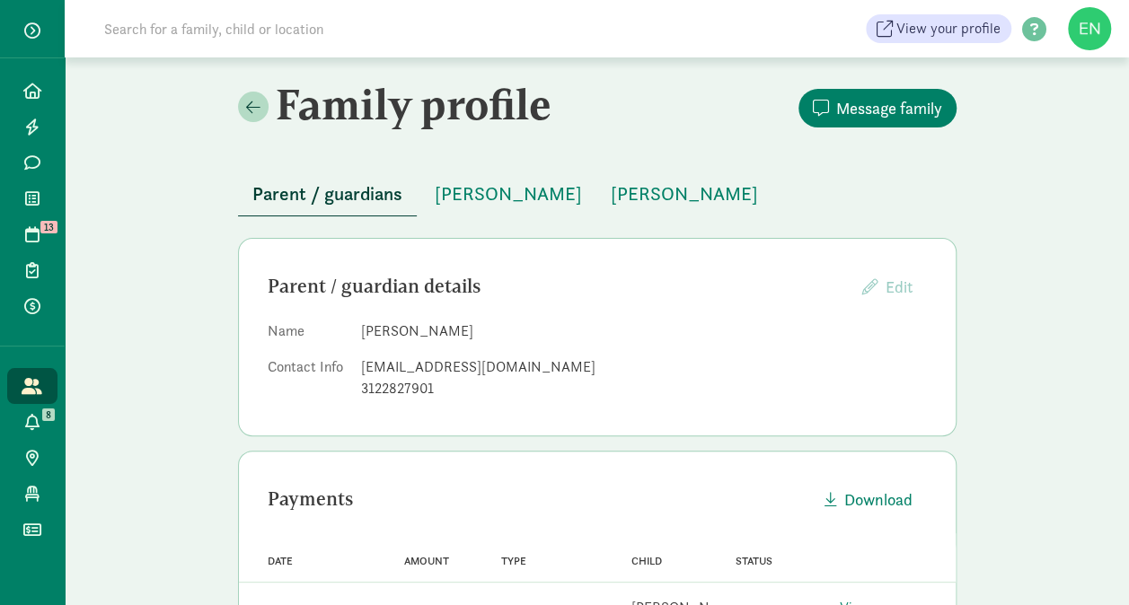
drag, startPoint x: 470, startPoint y: 363, endPoint x: 435, endPoint y: 369, distance: 35.6
click at [435, 369] on div "mollybsmall@gmail.com" at bounding box center [644, 367] width 566 height 22
copy dd "mollybsmall@gmail.com"
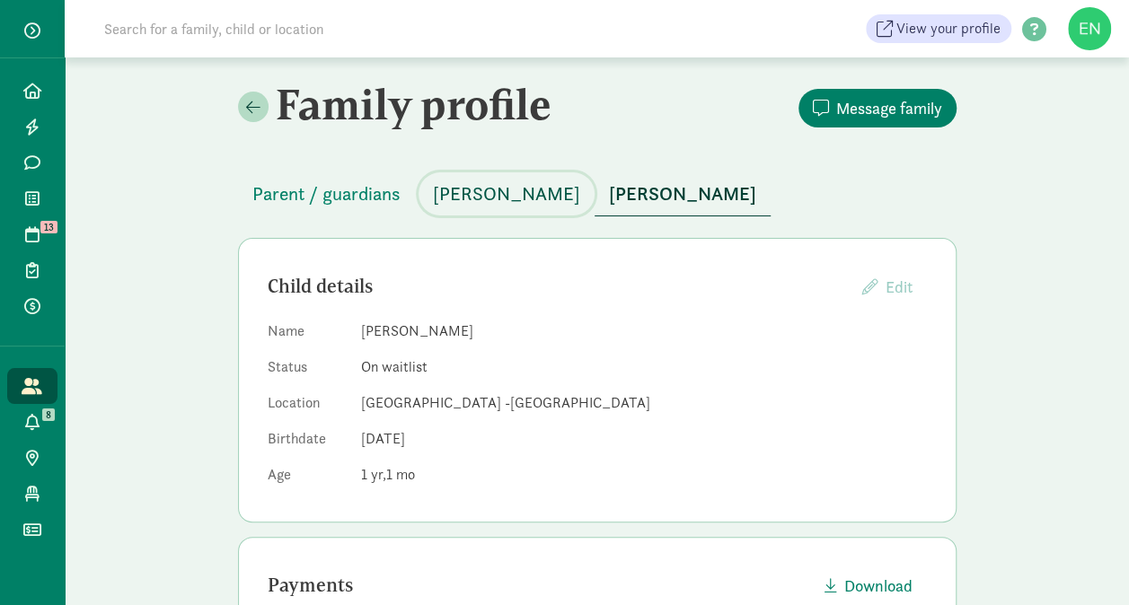
click at [469, 195] on span "[PERSON_NAME]" at bounding box center [506, 194] width 147 height 29
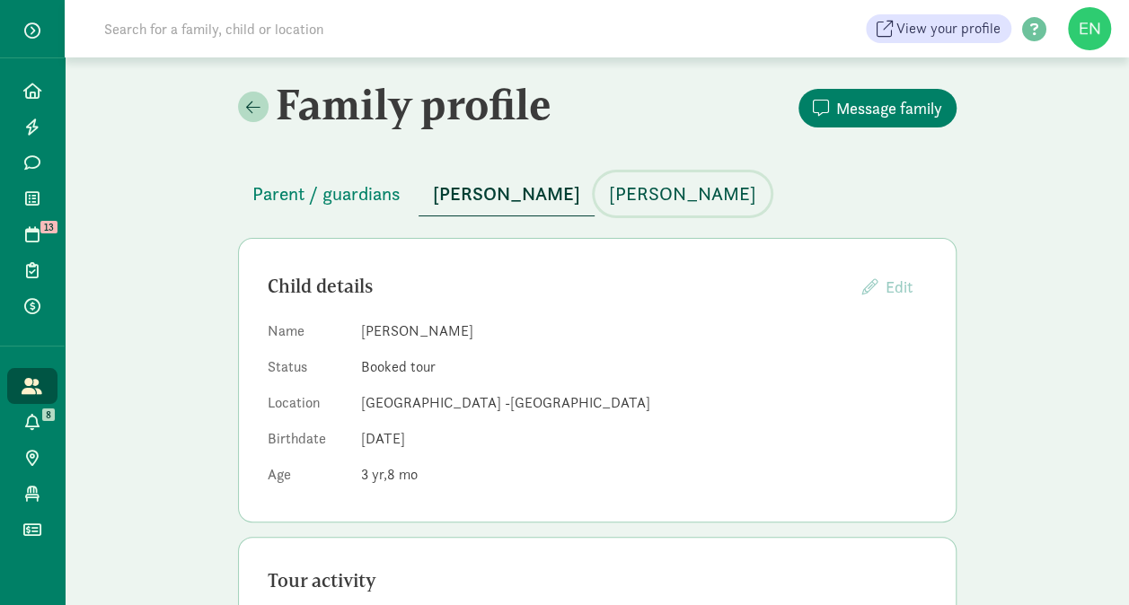
click at [715, 196] on span "[PERSON_NAME]" at bounding box center [682, 194] width 147 height 29
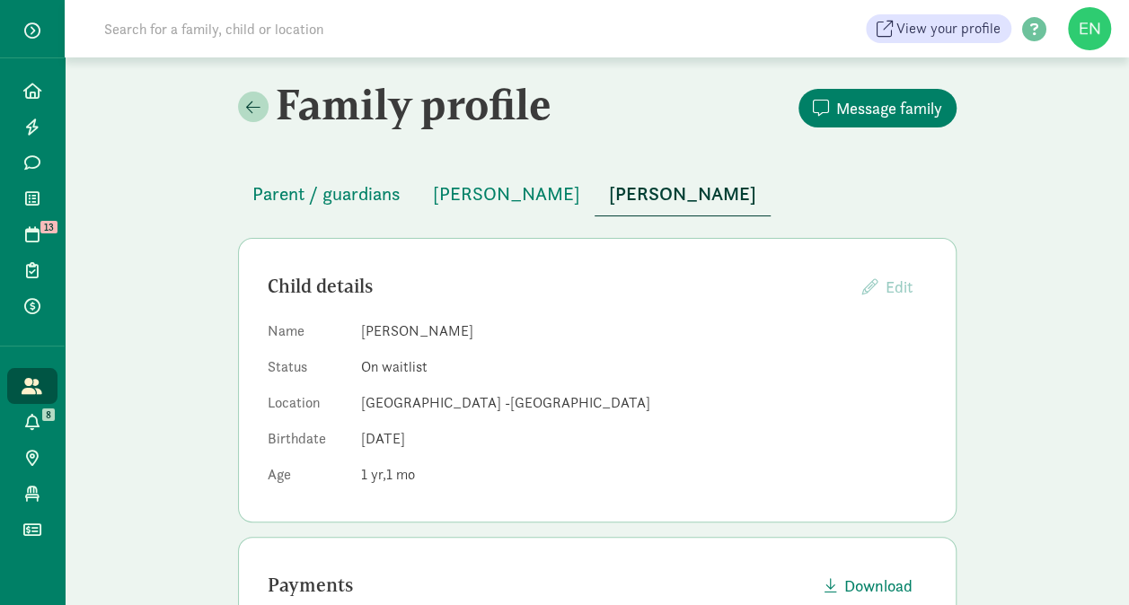
click at [359, 192] on span "Parent / guardians" at bounding box center [326, 194] width 148 height 29
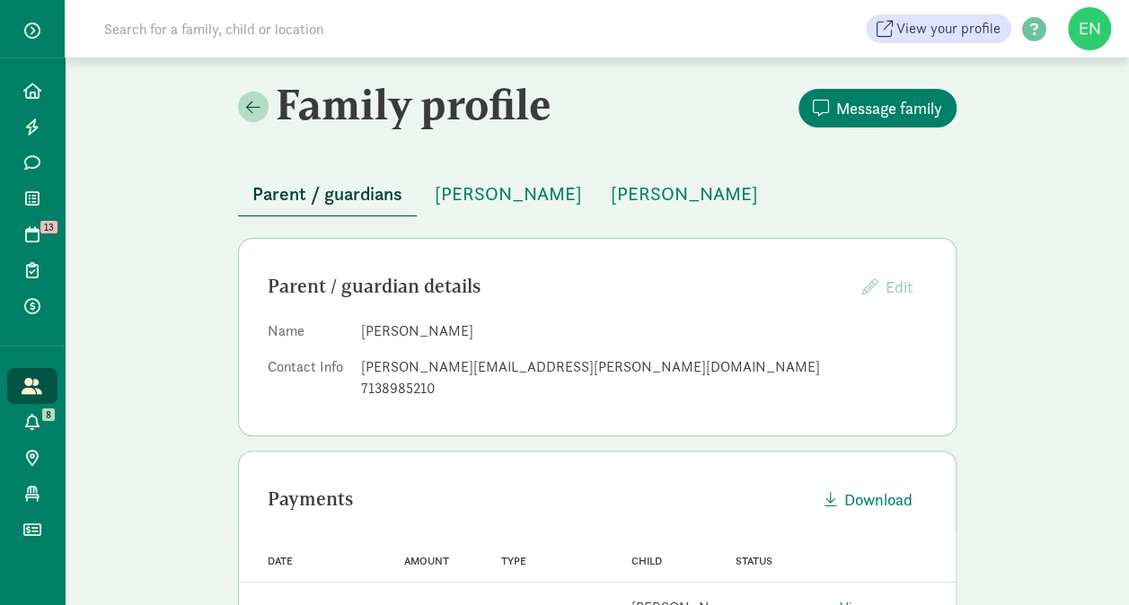
click at [463, 361] on div "[PERSON_NAME][EMAIL_ADDRESS][PERSON_NAME][DOMAIN_NAME]" at bounding box center [644, 367] width 566 height 22
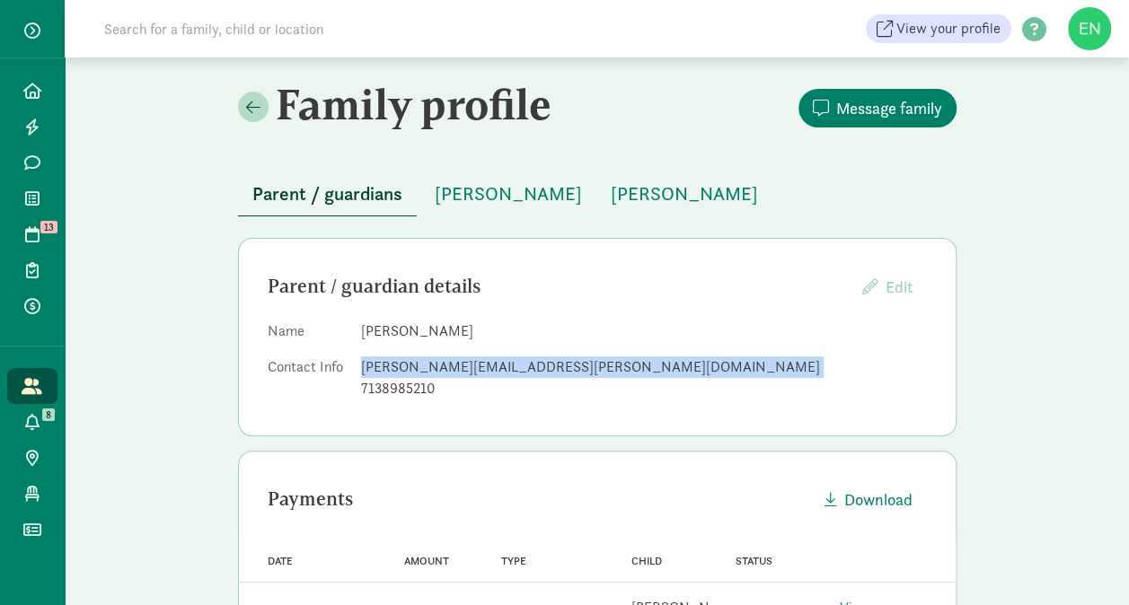
click at [463, 361] on div "[PERSON_NAME][EMAIL_ADDRESS][PERSON_NAME][DOMAIN_NAME]" at bounding box center [644, 367] width 566 height 22
copy dd "[PERSON_NAME][EMAIL_ADDRESS][PERSON_NAME][DOMAIN_NAME]"
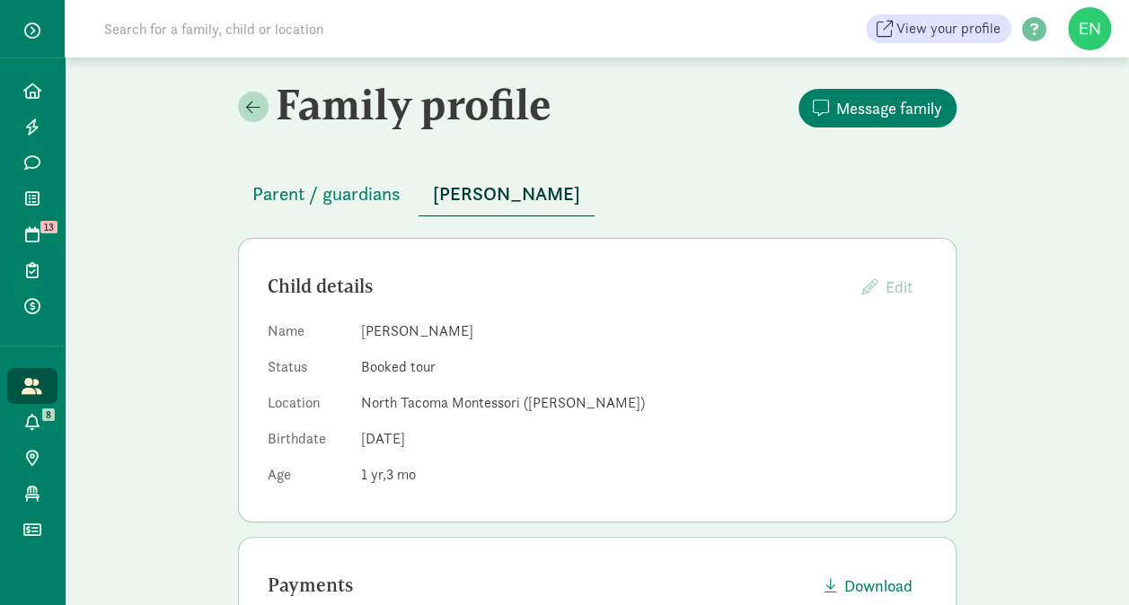
click at [294, 174] on button "Parent / guardians" at bounding box center [326, 193] width 177 height 43
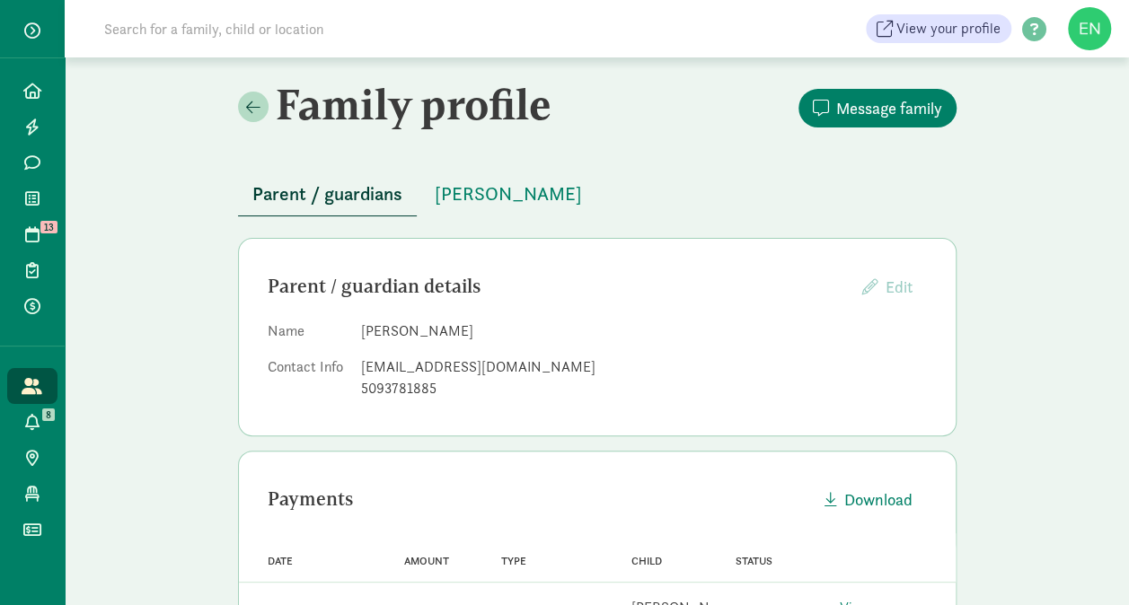
click at [409, 368] on div "njlockard@gmail.com" at bounding box center [644, 367] width 566 height 22
copy dd "njlockard@gmail.com"
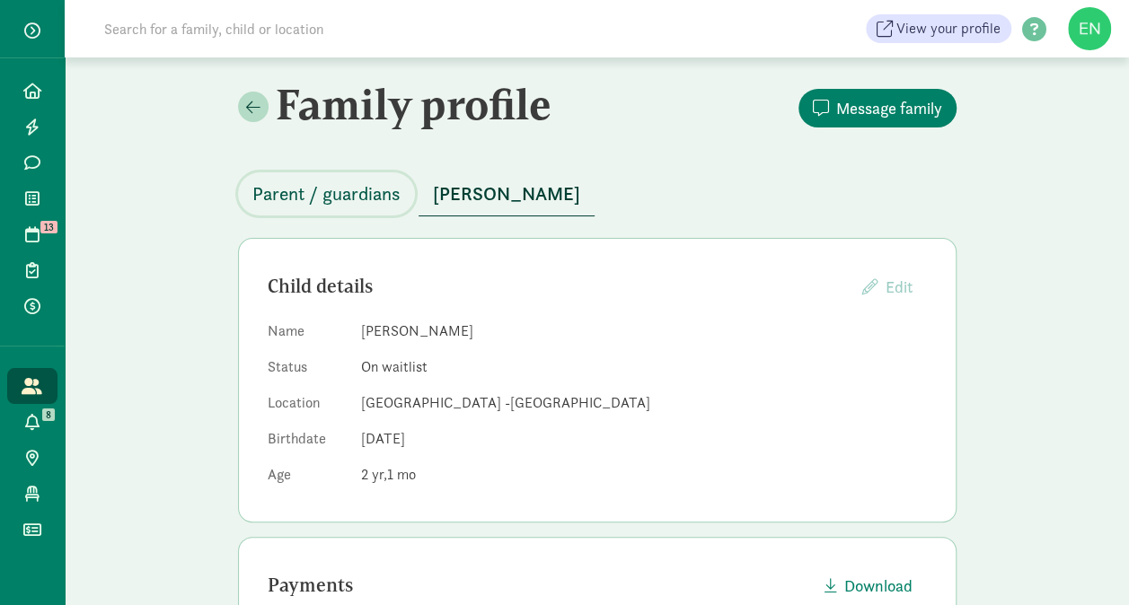
click at [352, 199] on span "Parent / guardians" at bounding box center [326, 194] width 148 height 29
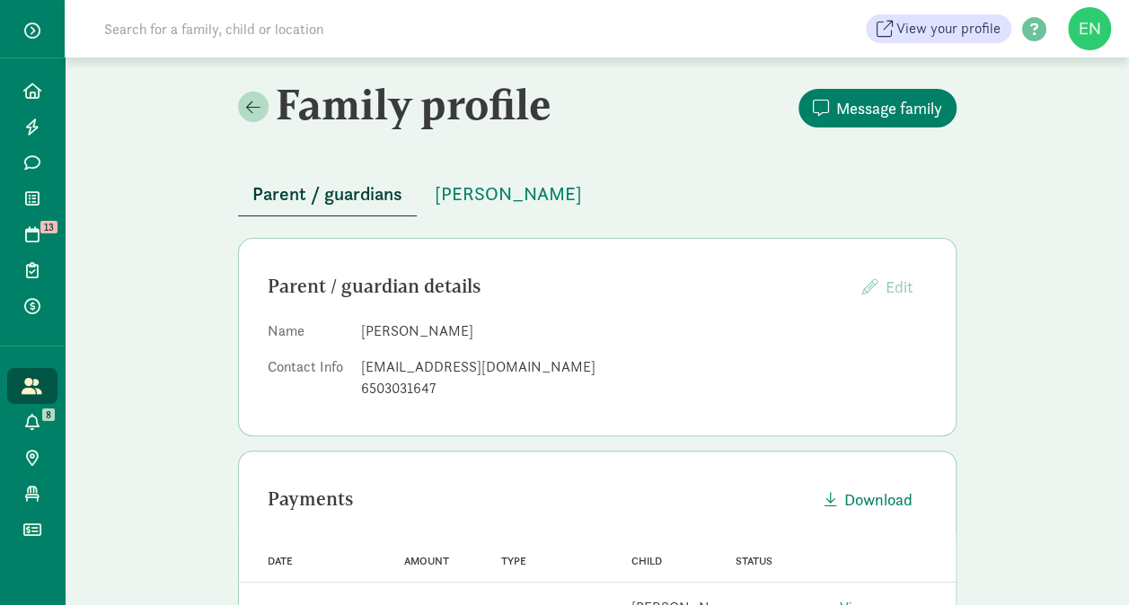
click at [454, 362] on div "[EMAIL_ADDRESS][DOMAIN_NAME]" at bounding box center [644, 367] width 566 height 22
copy dd "[EMAIL_ADDRESS][DOMAIN_NAME]"
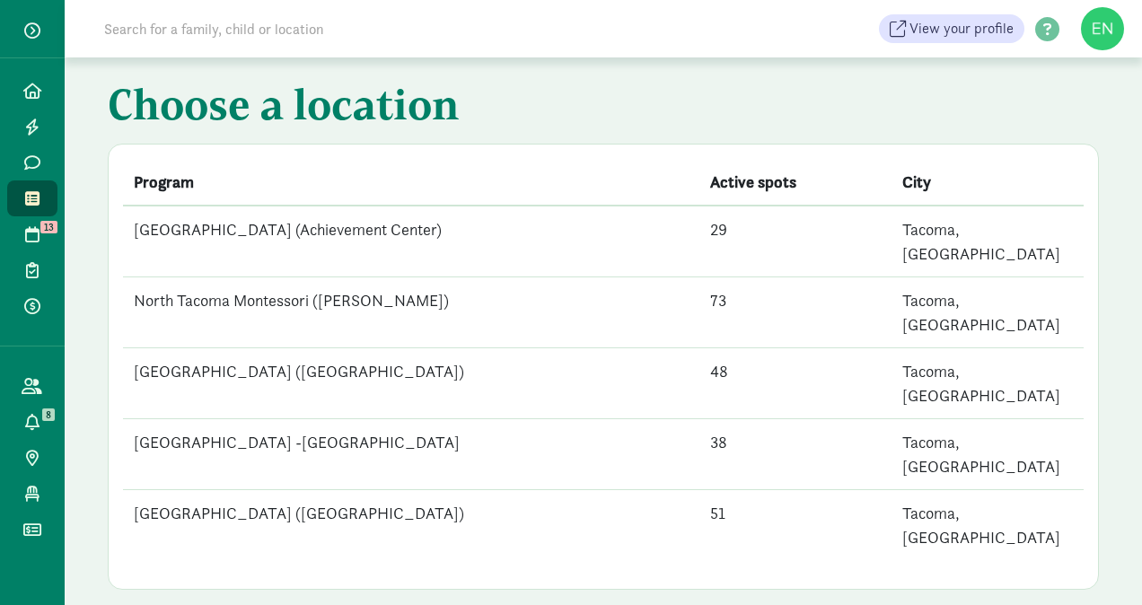
click at [395, 348] on td "[GEOGRAPHIC_DATA] ([GEOGRAPHIC_DATA])" at bounding box center [411, 383] width 576 height 71
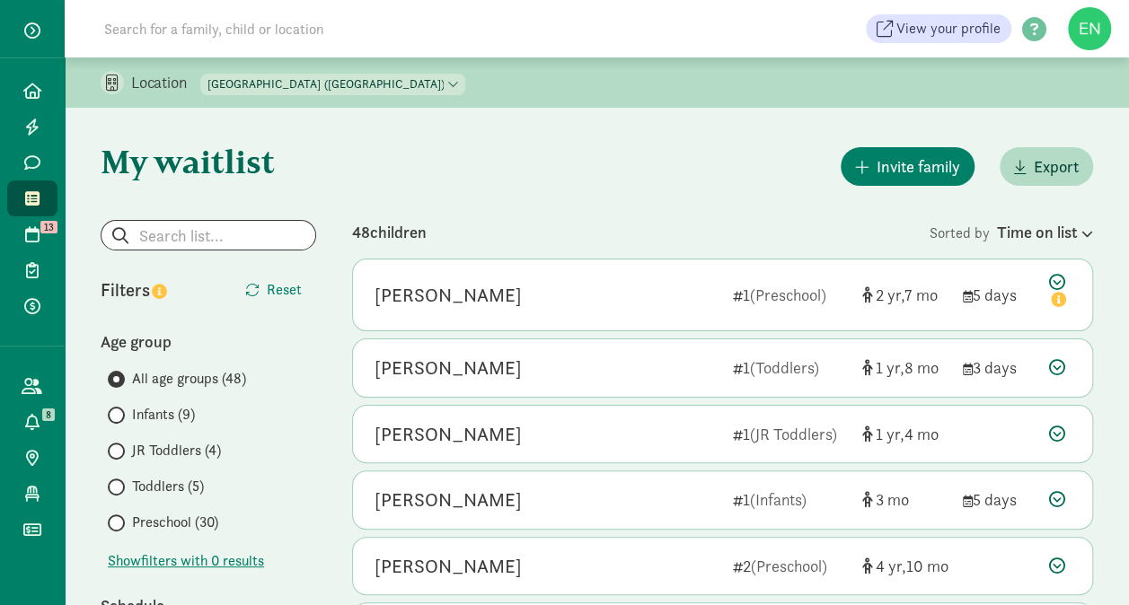
scroll to position [95, 0]
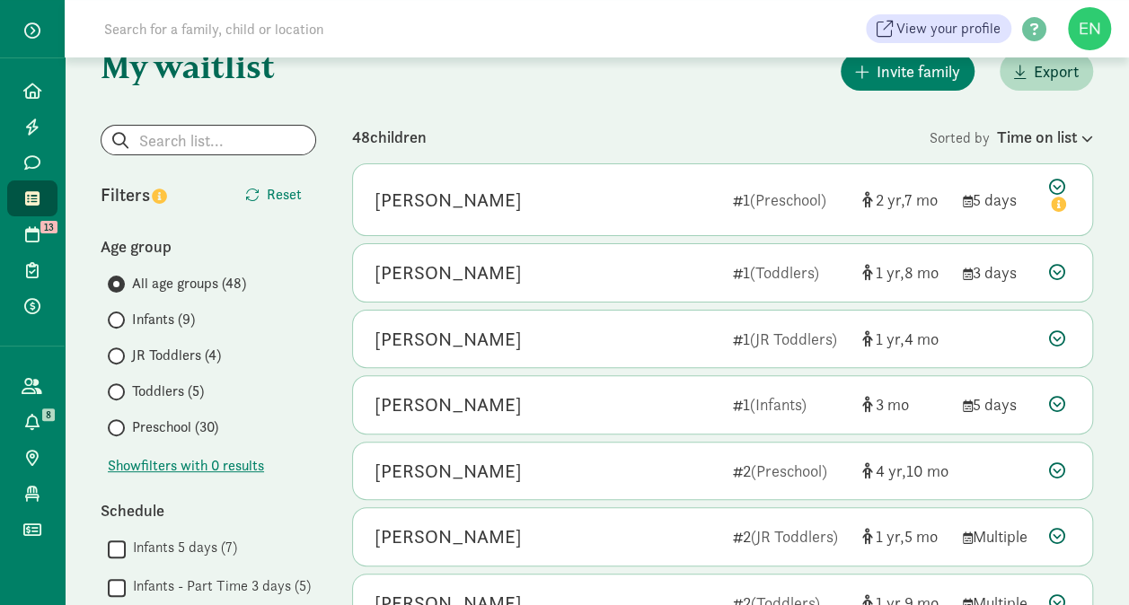
click at [187, 421] on span "Preschool (30)" at bounding box center [175, 428] width 86 height 22
click at [119, 422] on input "Preschool (30)" at bounding box center [114, 428] width 12 height 12
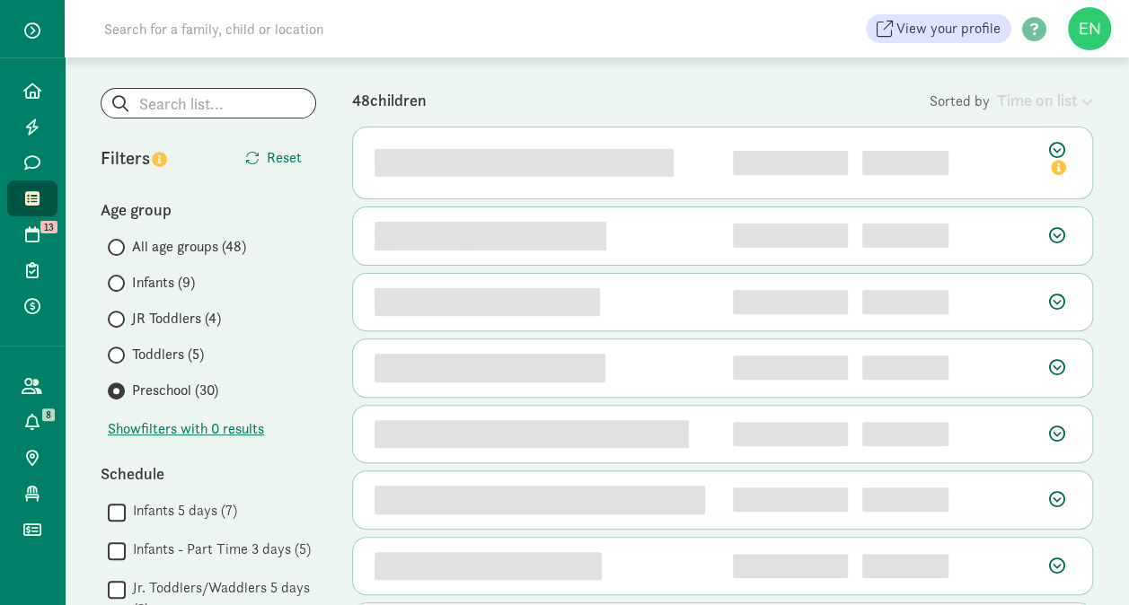
scroll to position [133, 0]
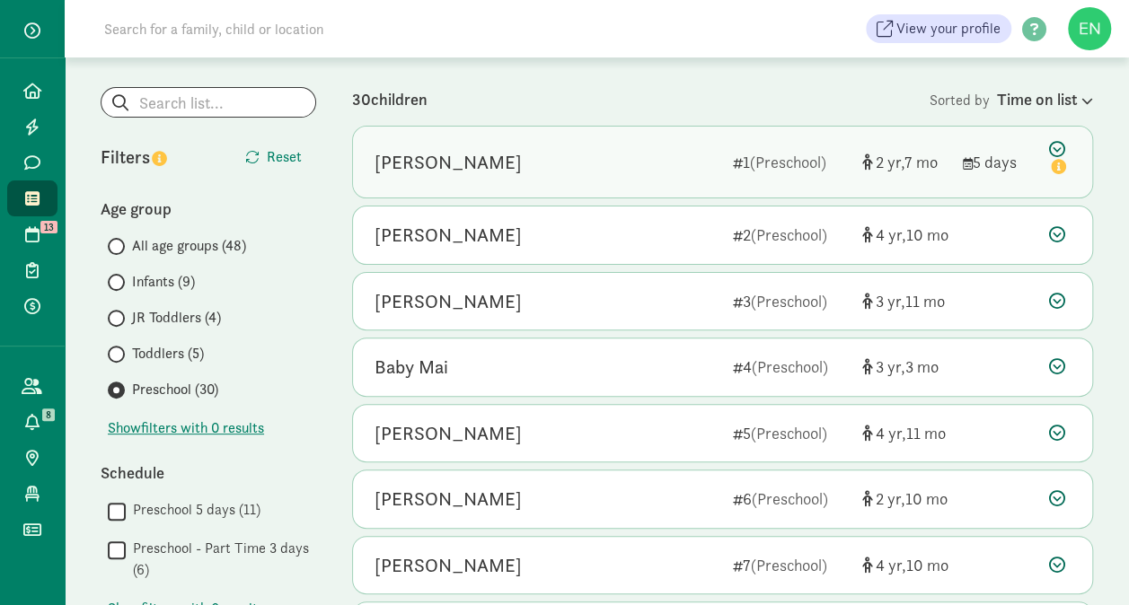
click at [721, 180] on div "[PERSON_NAME] 1 (Preschool) 2 7 5 days" at bounding box center [722, 162] width 739 height 71
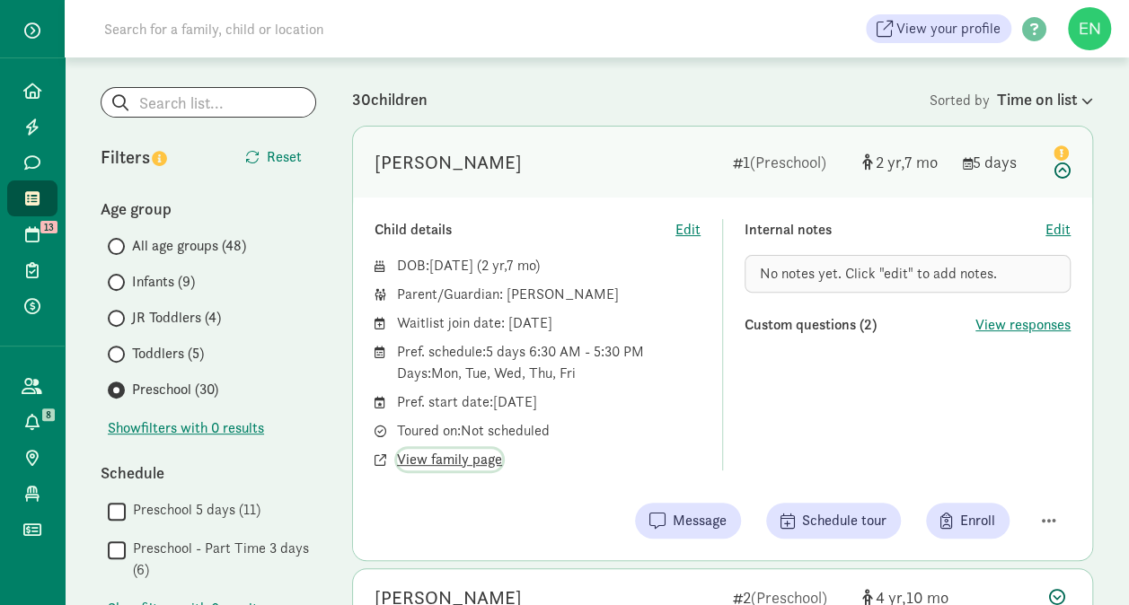
click at [467, 461] on span "View family page" at bounding box center [449, 460] width 105 height 22
click at [595, 144] on div "[PERSON_NAME] 1 (Preschool) 2 7 5 days" at bounding box center [722, 162] width 739 height 71
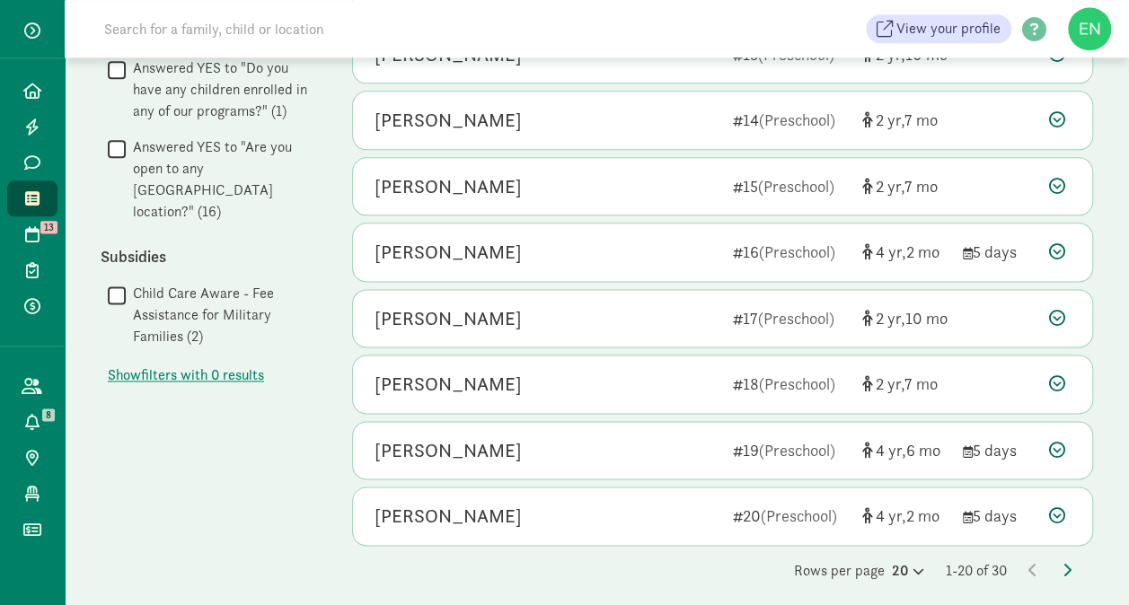
scroll to position [1040, 0]
click at [899, 560] on div "20" at bounding box center [908, 571] width 32 height 22
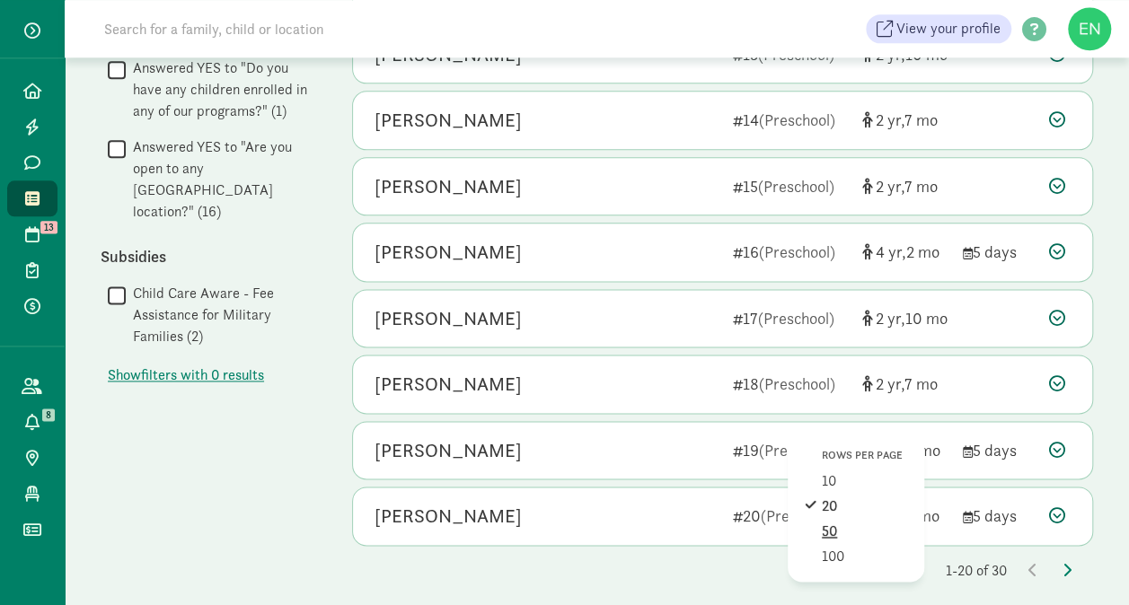
click at [828, 546] on div "50" at bounding box center [864, 557] width 85 height 22
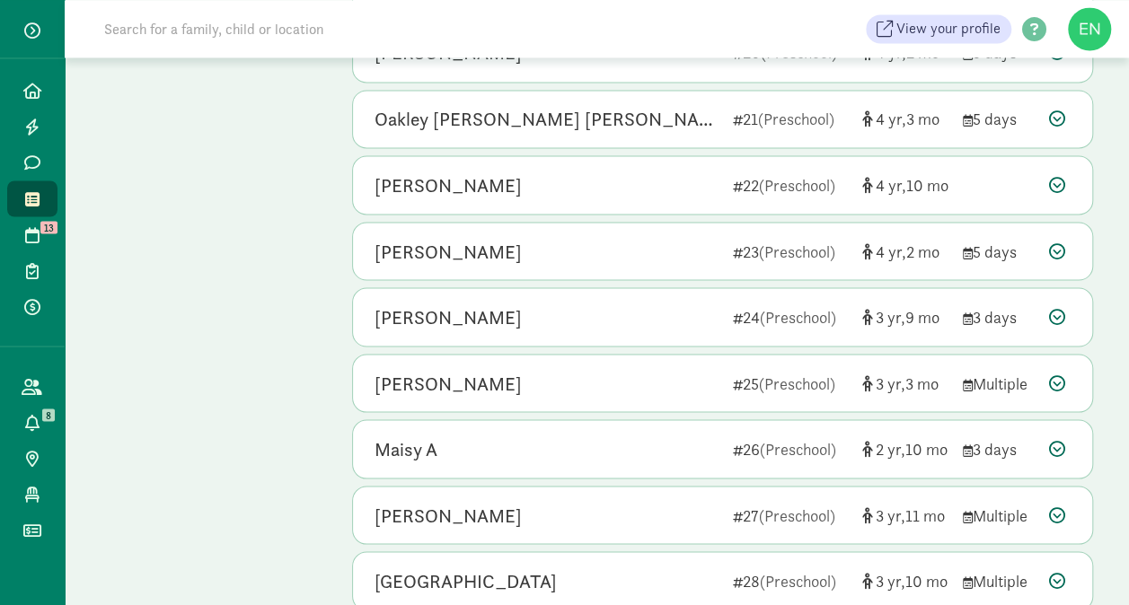
scroll to position [1693, 0]
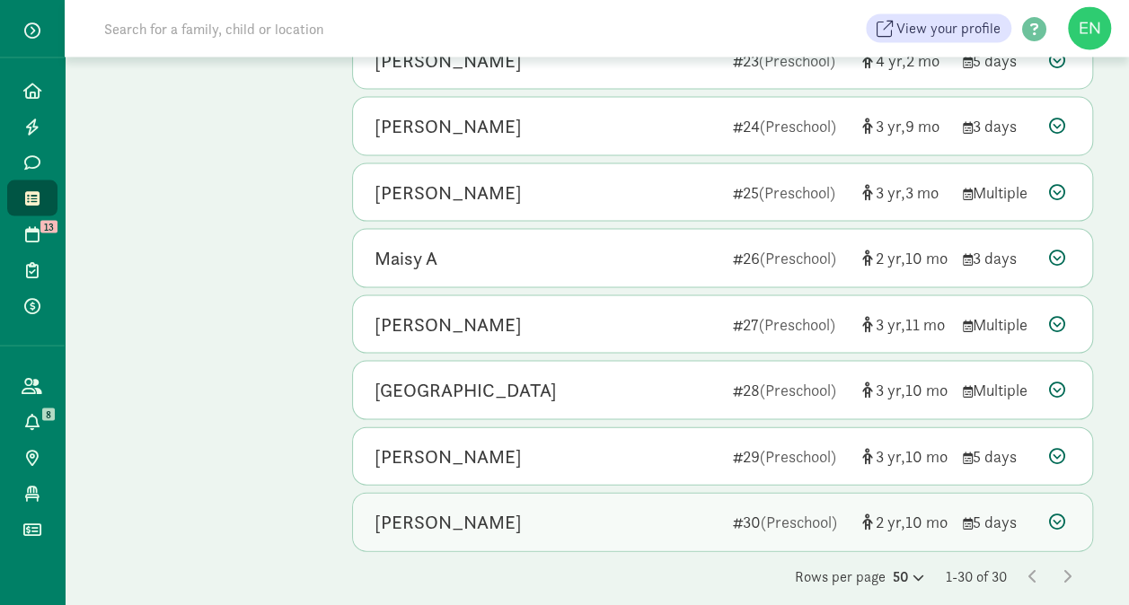
click at [627, 514] on div "[PERSON_NAME]" at bounding box center [546, 522] width 344 height 29
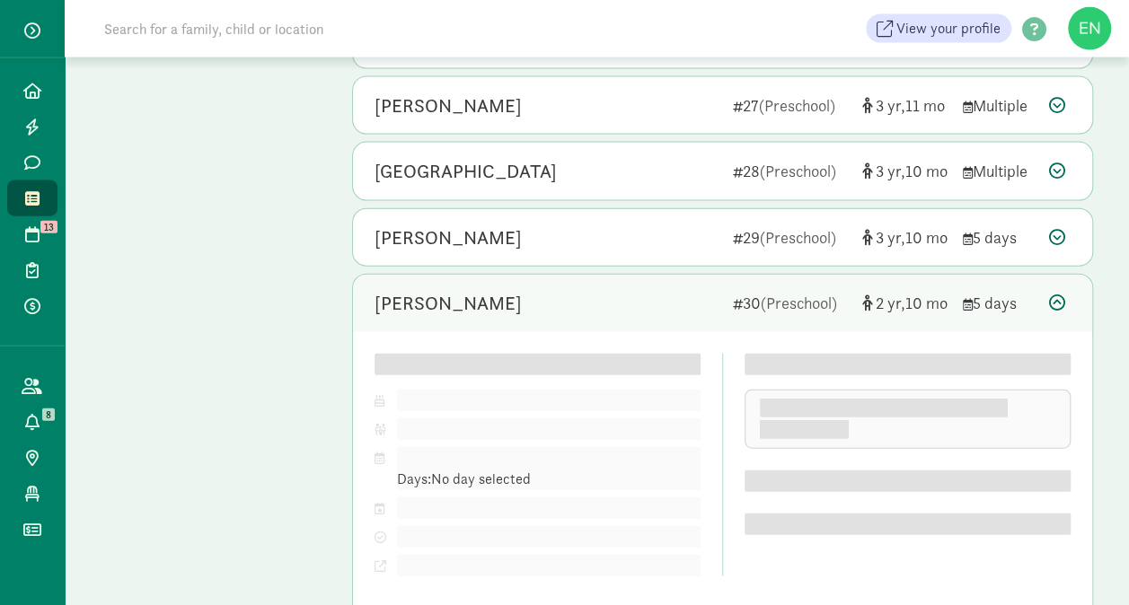
scroll to position [1920, 0]
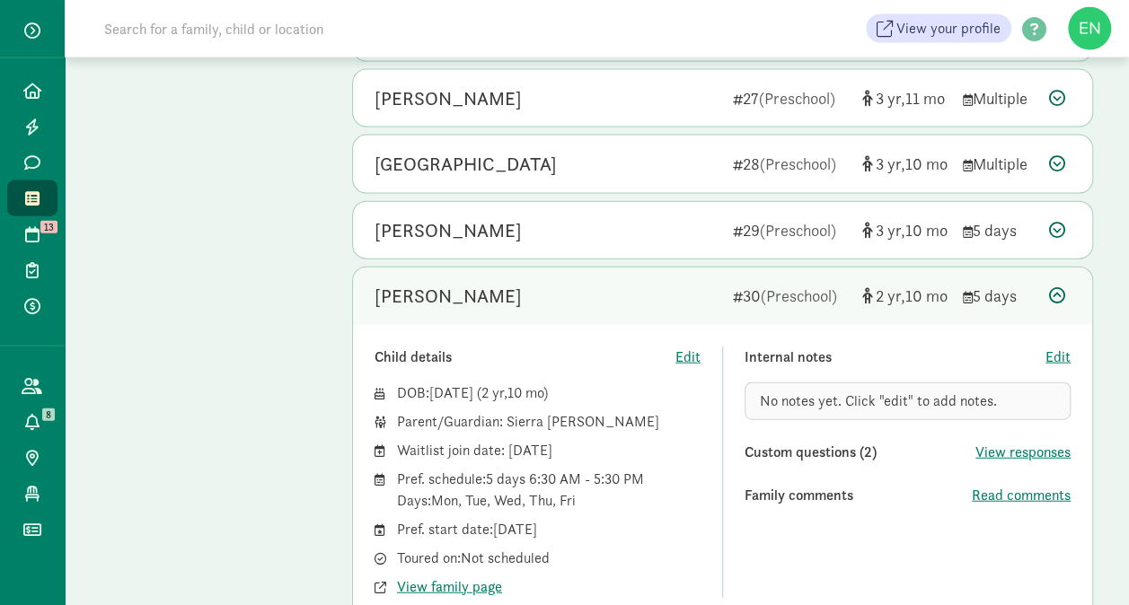
click at [821, 347] on div "Internal notes" at bounding box center [894, 358] width 301 height 22
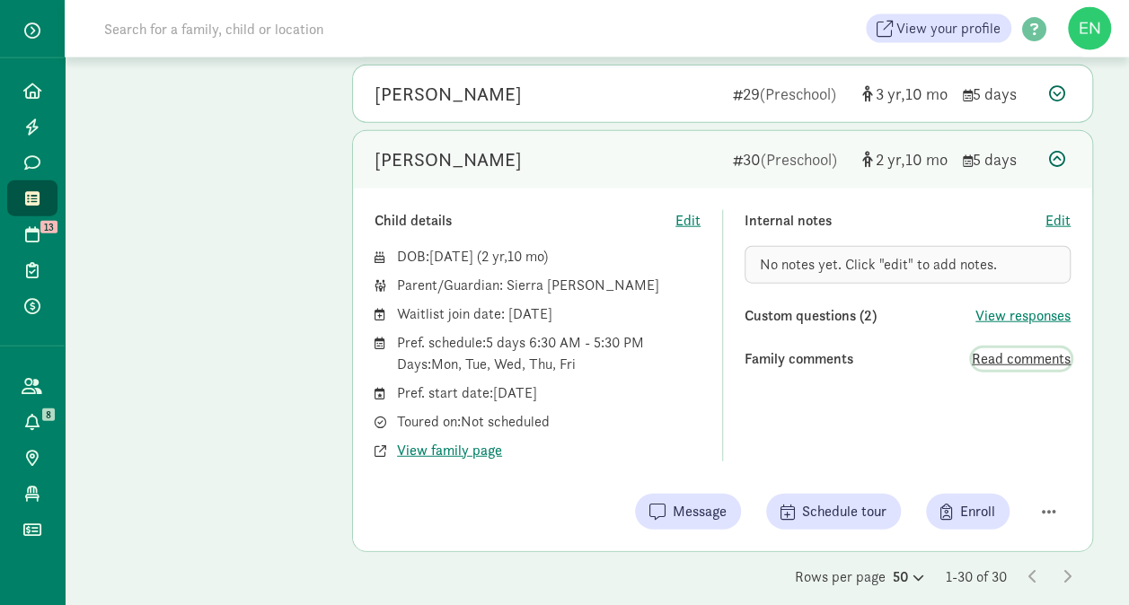
click at [982, 348] on span "Read comments" at bounding box center [1020, 359] width 99 height 22
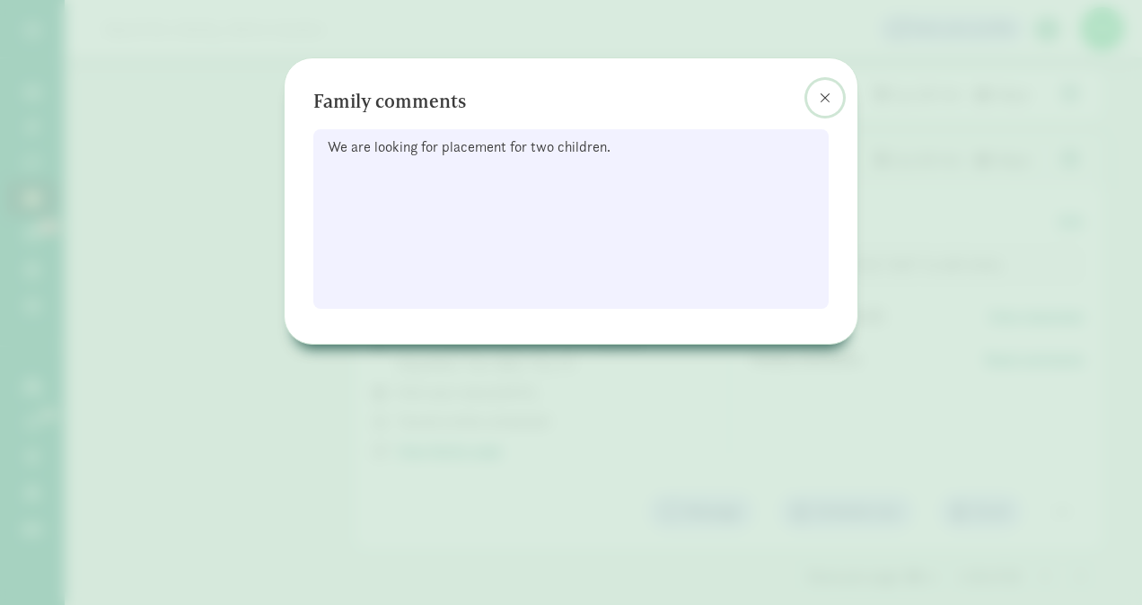
click at [817, 101] on button at bounding box center [825, 98] width 36 height 36
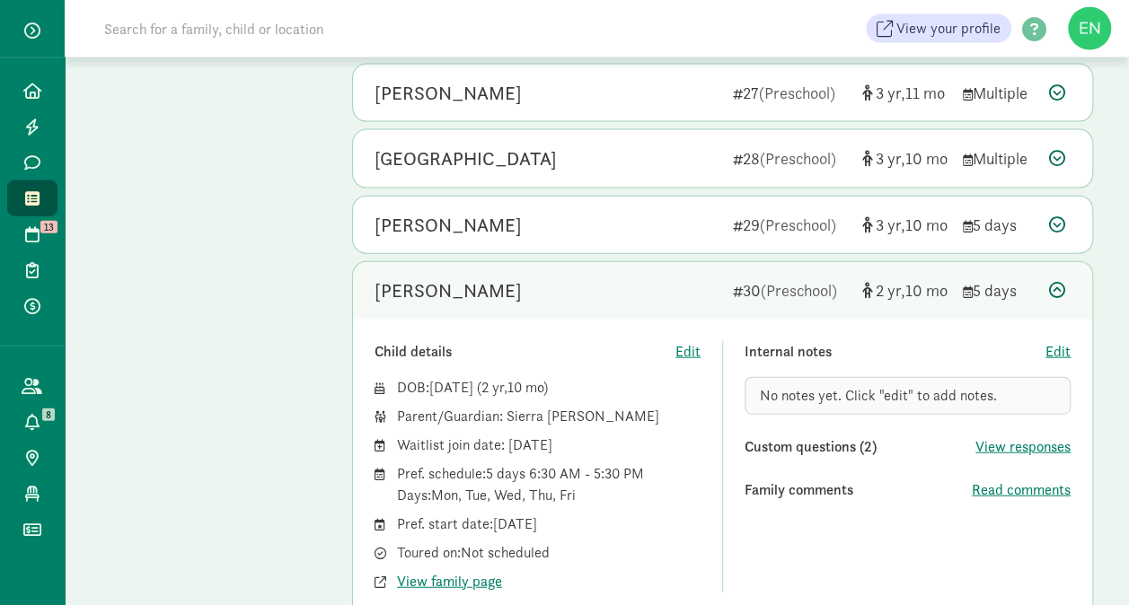
scroll to position [1912, 0]
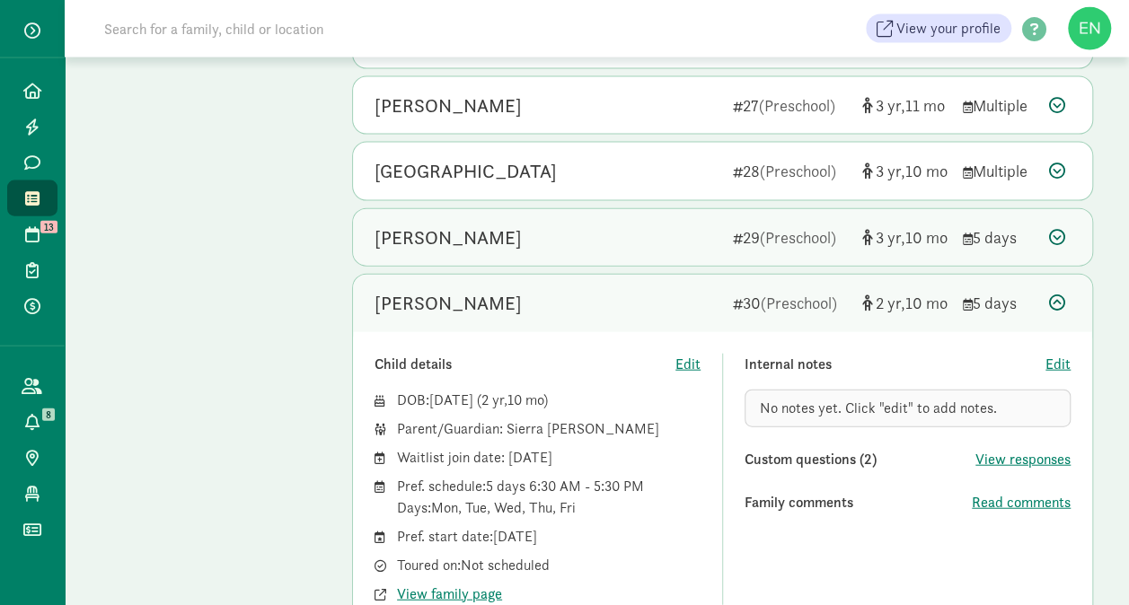
click at [619, 233] on div "[PERSON_NAME]" at bounding box center [546, 238] width 344 height 29
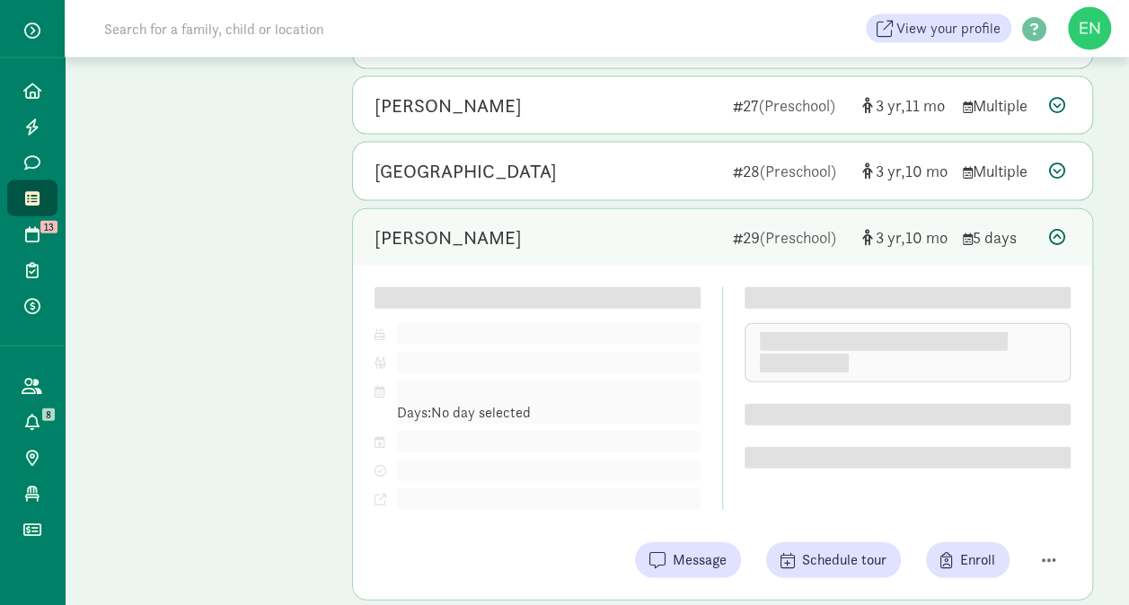
scroll to position [1948, 0]
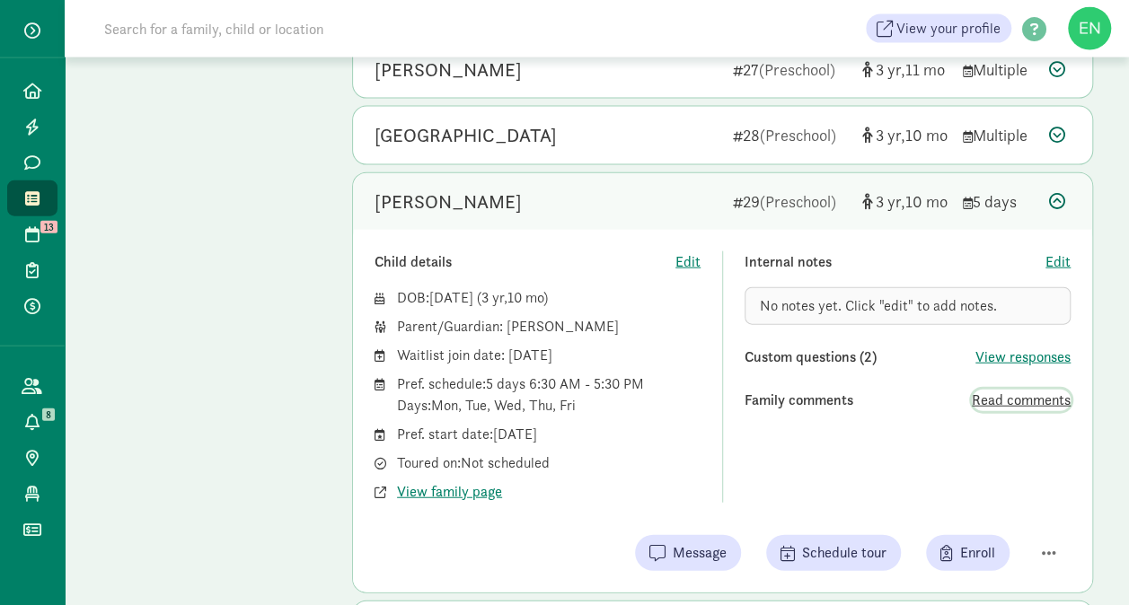
click at [987, 390] on span "Read comments" at bounding box center [1020, 401] width 99 height 22
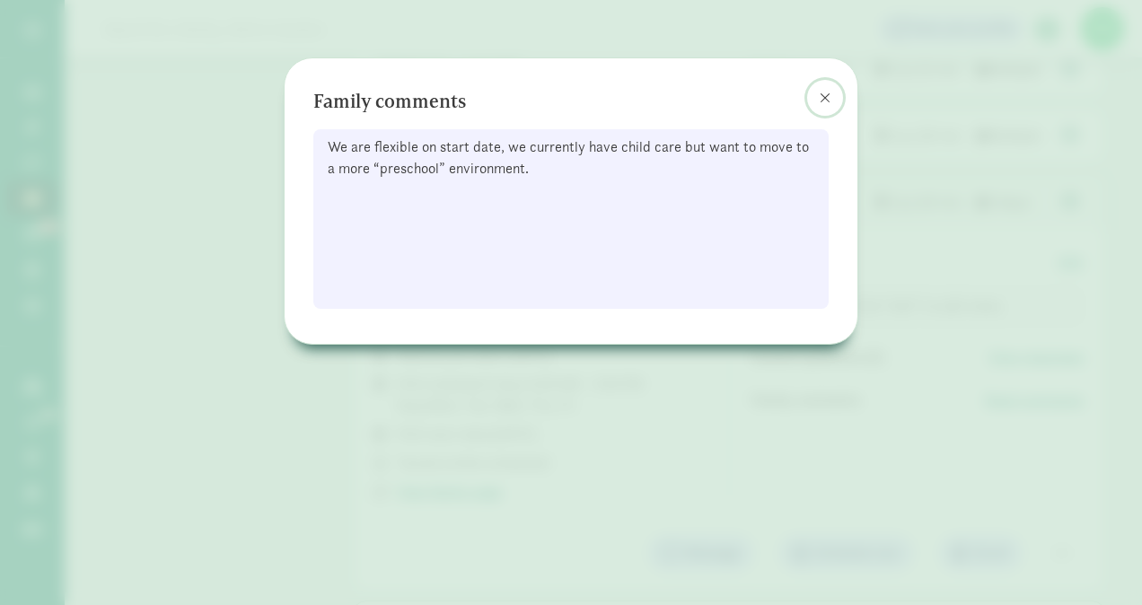
click at [825, 92] on span at bounding box center [825, 98] width 11 height 14
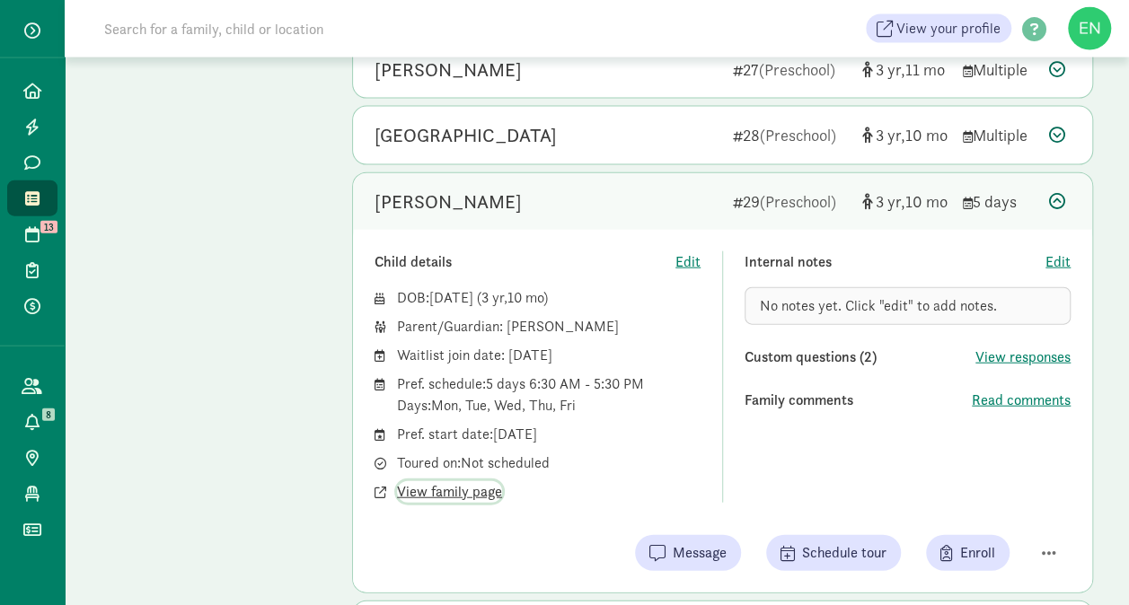
click at [452, 481] on span "View family page" at bounding box center [449, 492] width 105 height 22
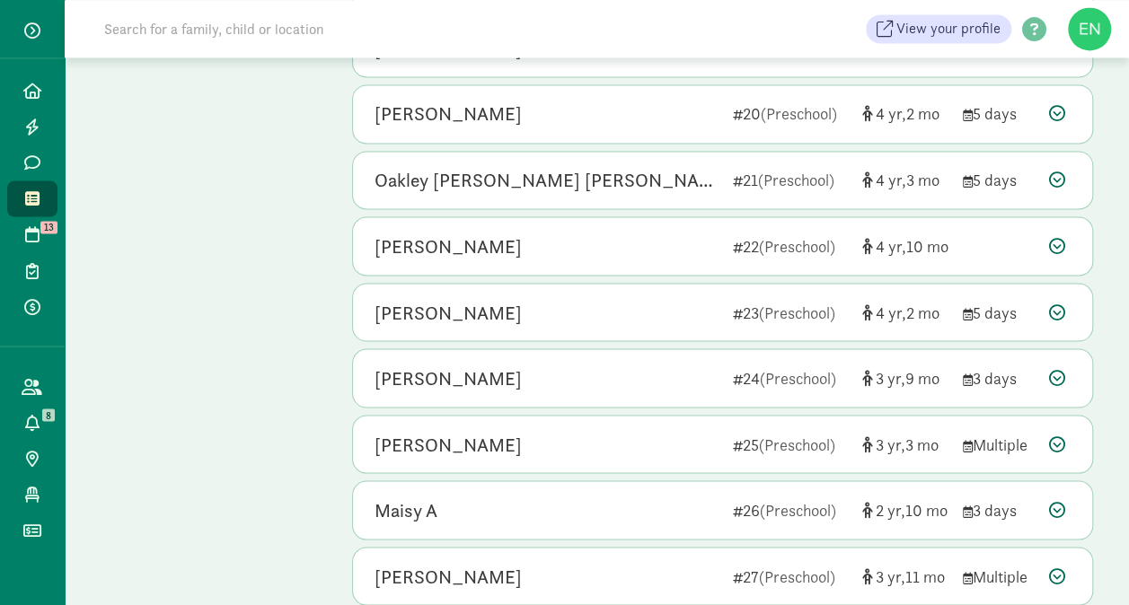
scroll to position [1354, 0]
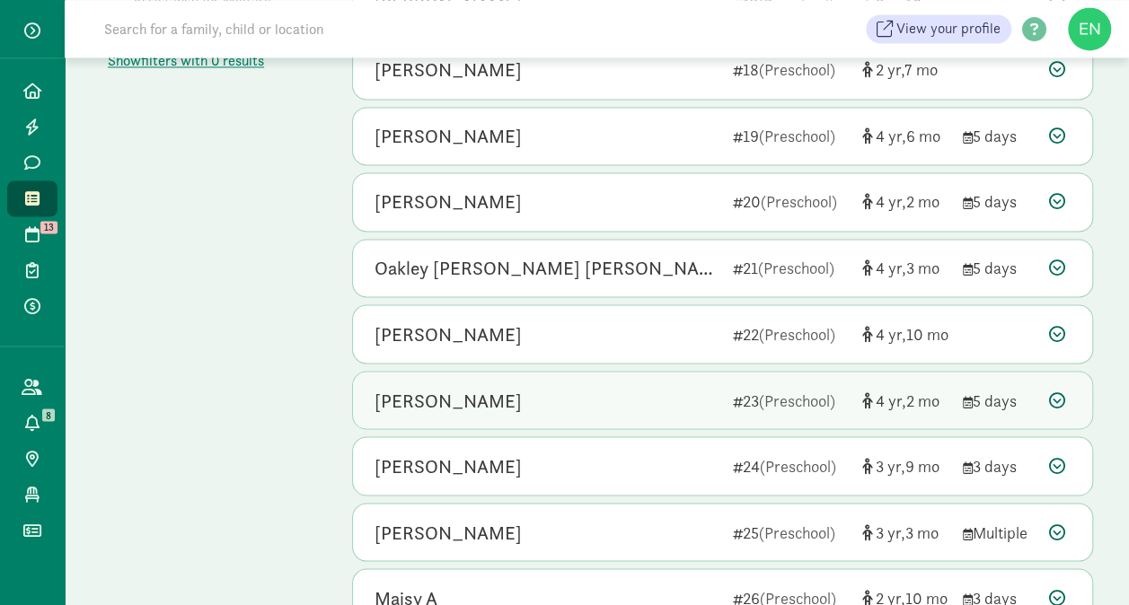
click at [688, 405] on div "[PERSON_NAME] 23 (Preschool) 4 2 5 days" at bounding box center [722, 400] width 739 height 57
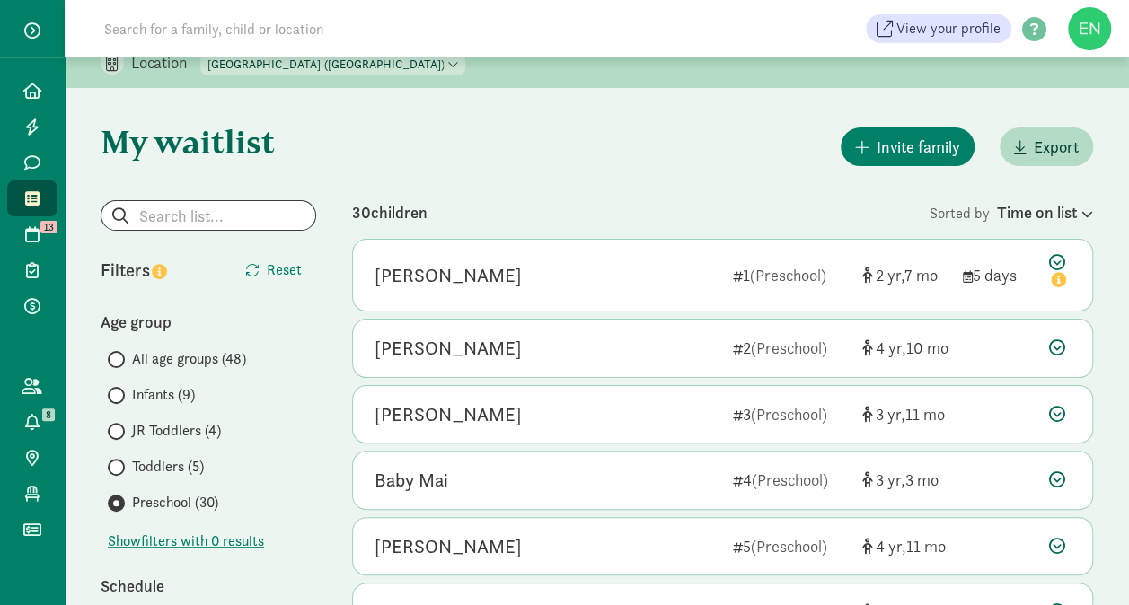
scroll to position [0, 0]
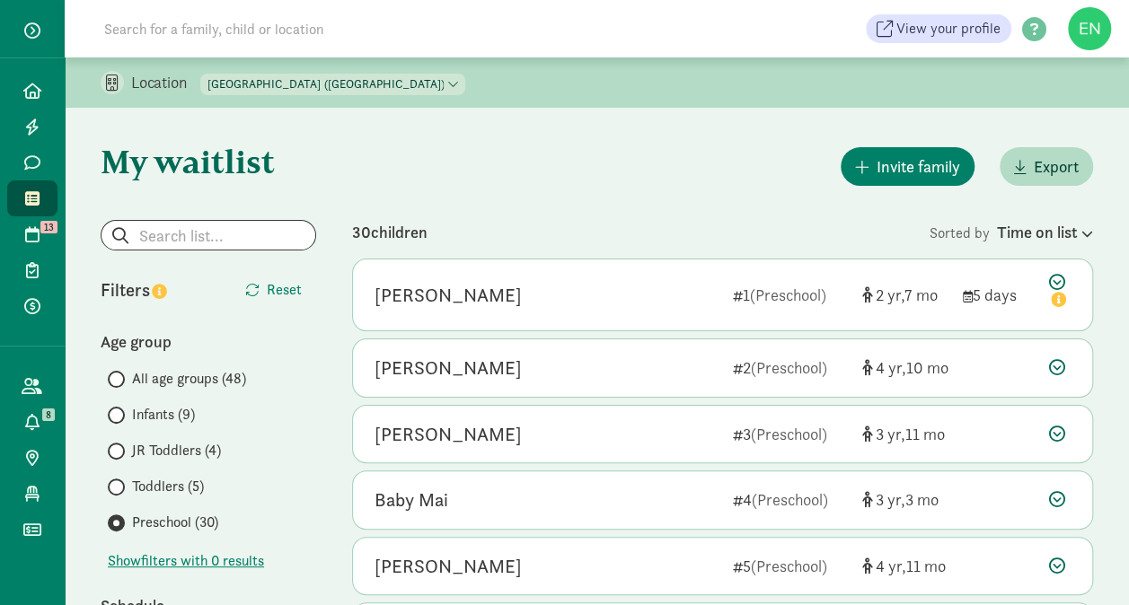
click at [178, 480] on span "Toddlers (5)" at bounding box center [168, 487] width 72 height 22
click at [119, 481] on input "Toddlers (5)" at bounding box center [114, 487] width 12 height 12
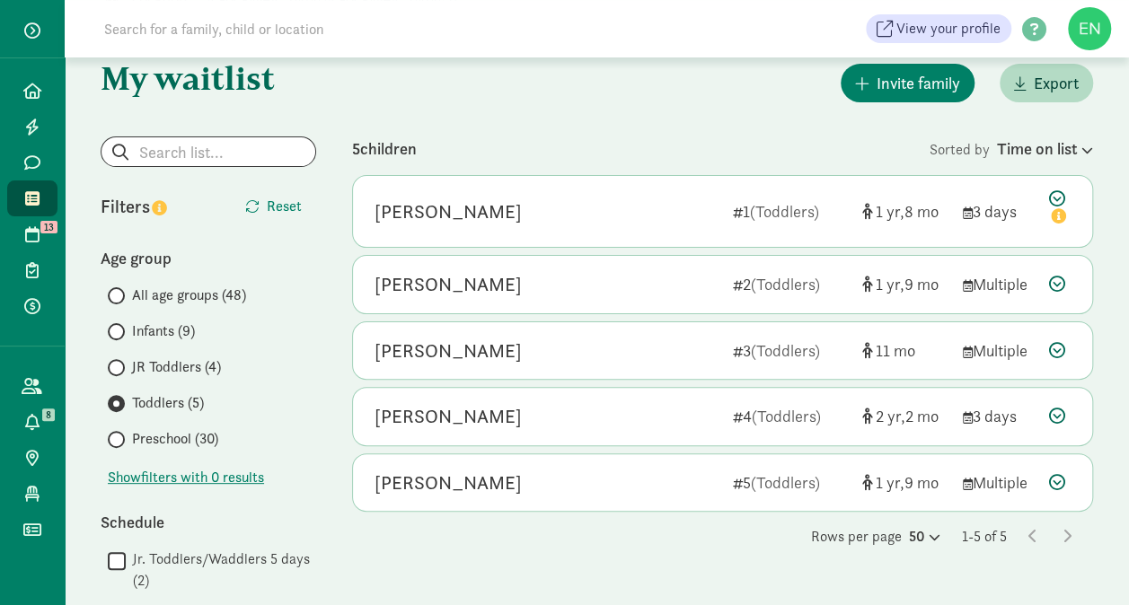
scroll to position [83, 0]
click at [140, 362] on span "JR Toddlers (4)" at bounding box center [176, 368] width 89 height 22
click at [119, 363] on input "JR Toddlers (4)" at bounding box center [114, 369] width 12 height 12
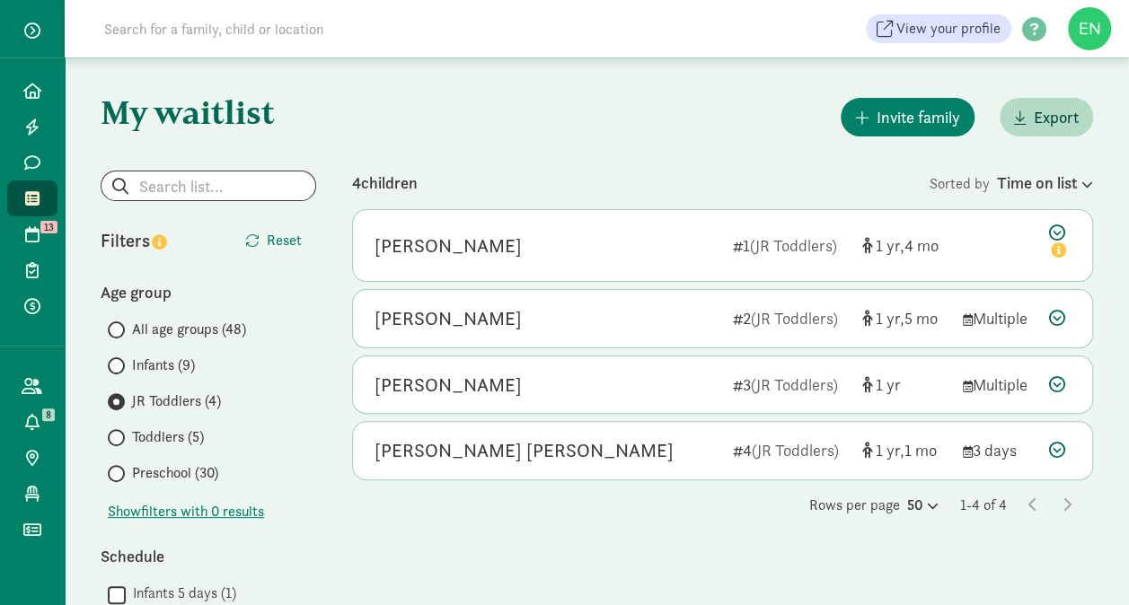
scroll to position [50, 0]
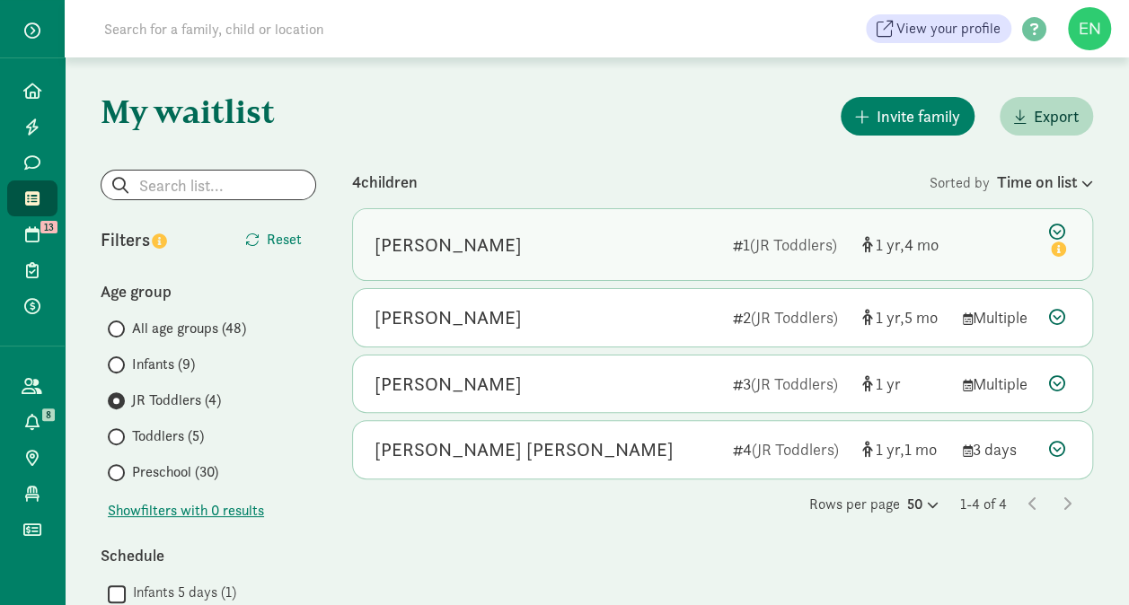
click at [1003, 246] on div "[PERSON_NAME] 1 (JR Toddlers) 1 4" at bounding box center [722, 244] width 739 height 71
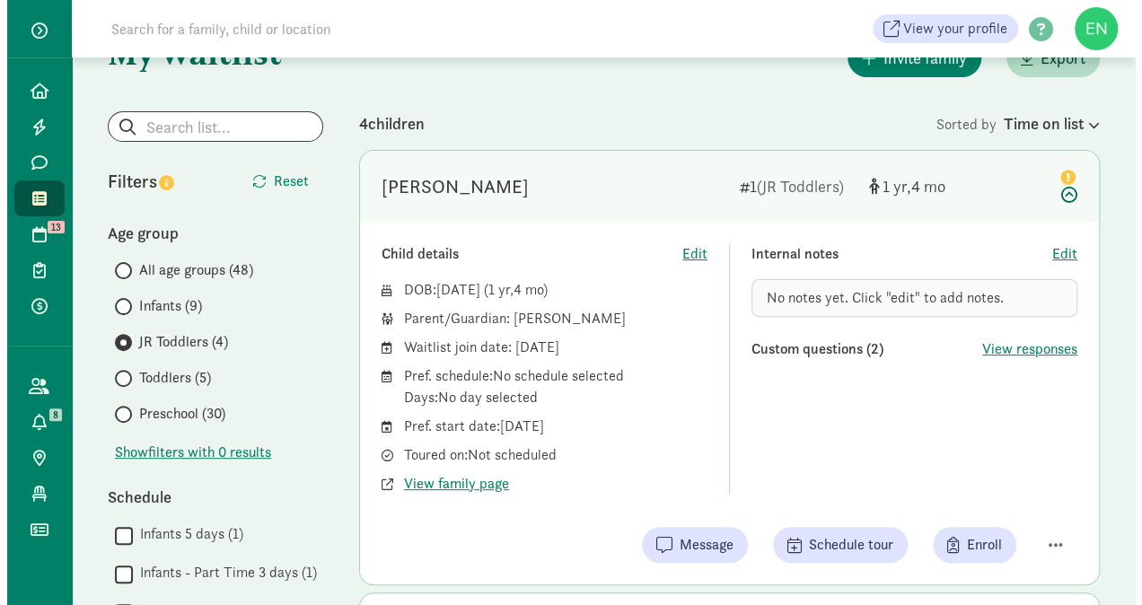
scroll to position [185, 0]
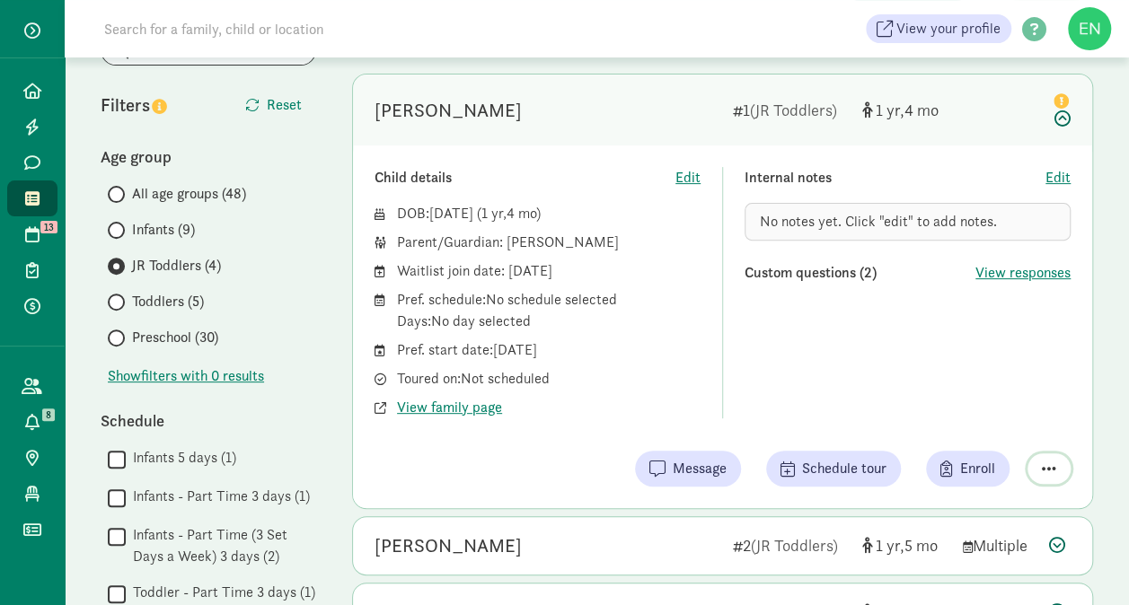
click at [1058, 481] on button "button" at bounding box center [1048, 468] width 43 height 31
click at [973, 431] on div "Remove from list" at bounding box center [985, 423] width 139 height 22
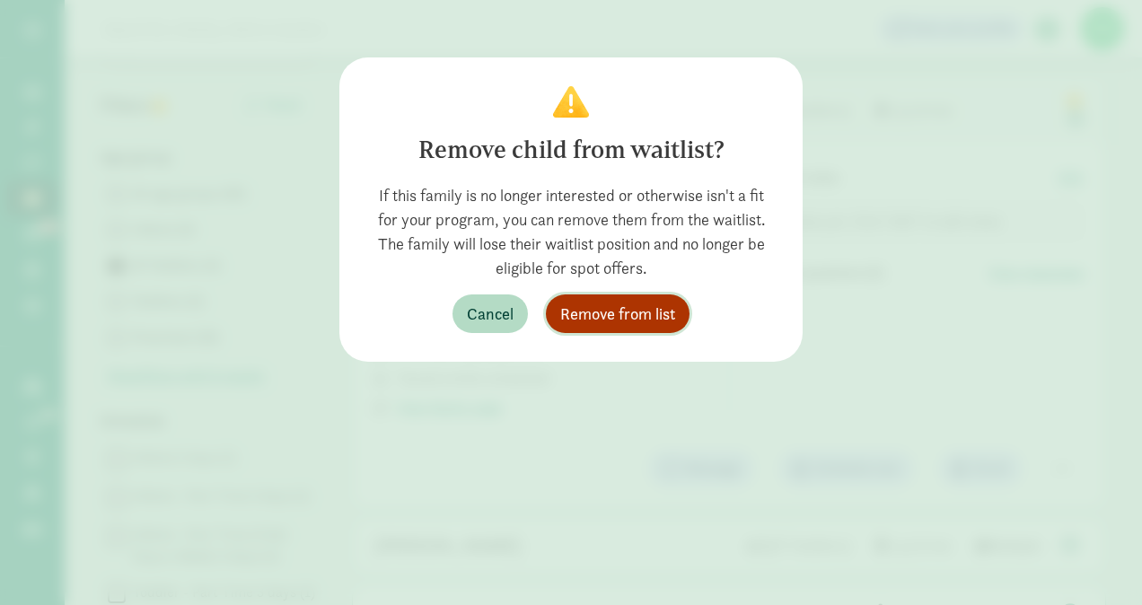
click at [619, 302] on span "Remove from list" at bounding box center [617, 314] width 115 height 24
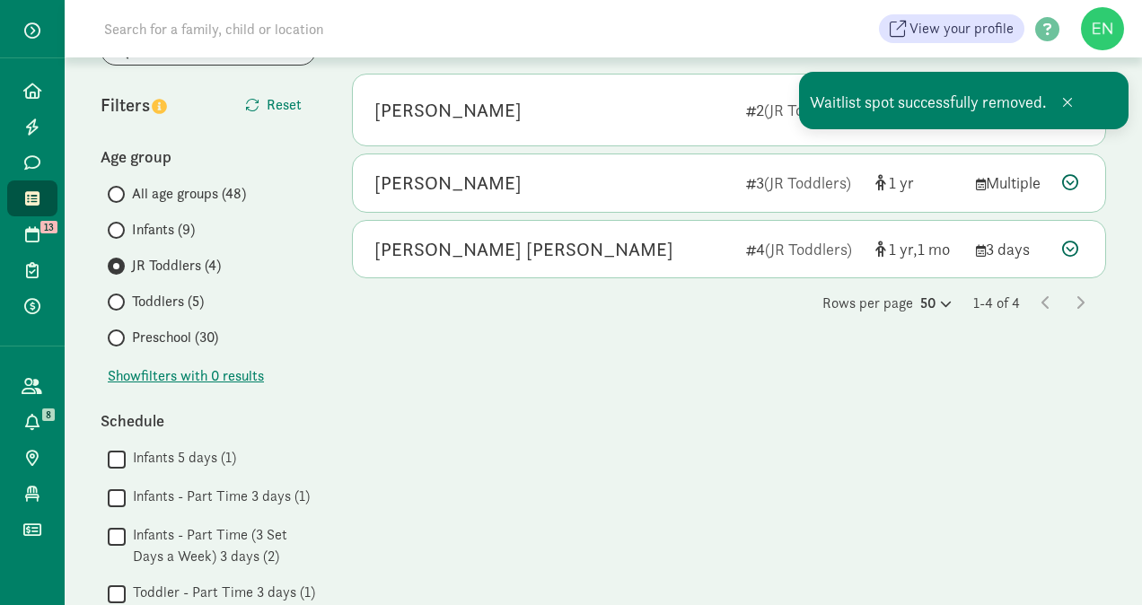
click at [183, 230] on span "Infants (9)" at bounding box center [163, 230] width 63 height 22
click at [119, 230] on input "Infants (9)" at bounding box center [114, 230] width 12 height 12
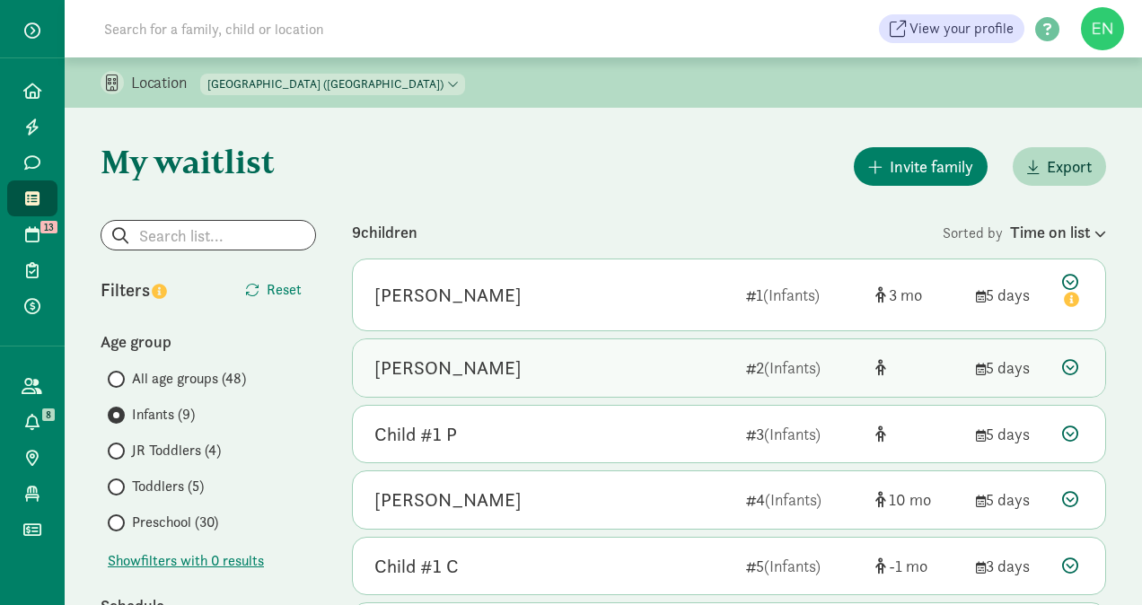
click at [602, 388] on div "[PERSON_NAME] 2 (Infants) 5 days" at bounding box center [729, 367] width 752 height 57
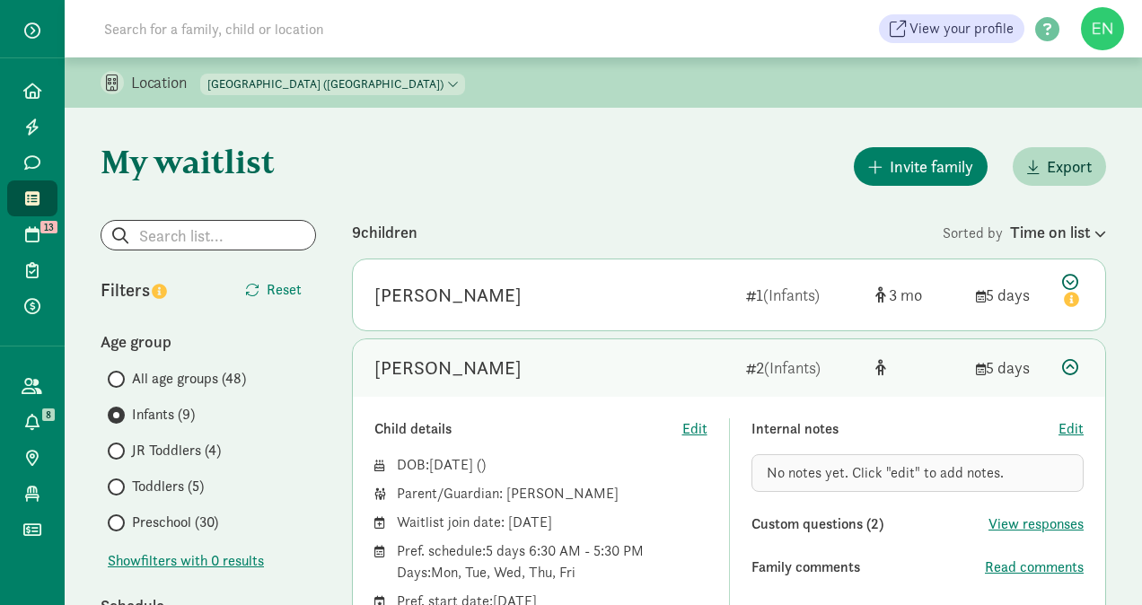
click at [641, 163] on div "Invite family Export" at bounding box center [729, 167] width 754 height 46
click at [575, 377] on div "[PERSON_NAME]" at bounding box center [552, 368] width 357 height 29
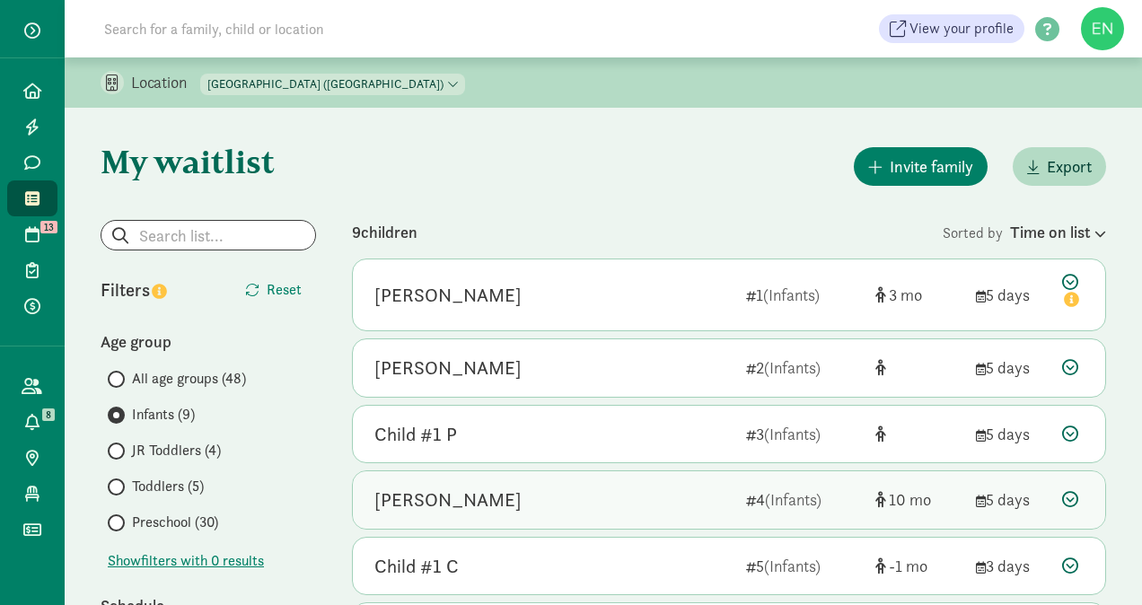
click at [569, 506] on div "[PERSON_NAME]" at bounding box center [552, 500] width 357 height 29
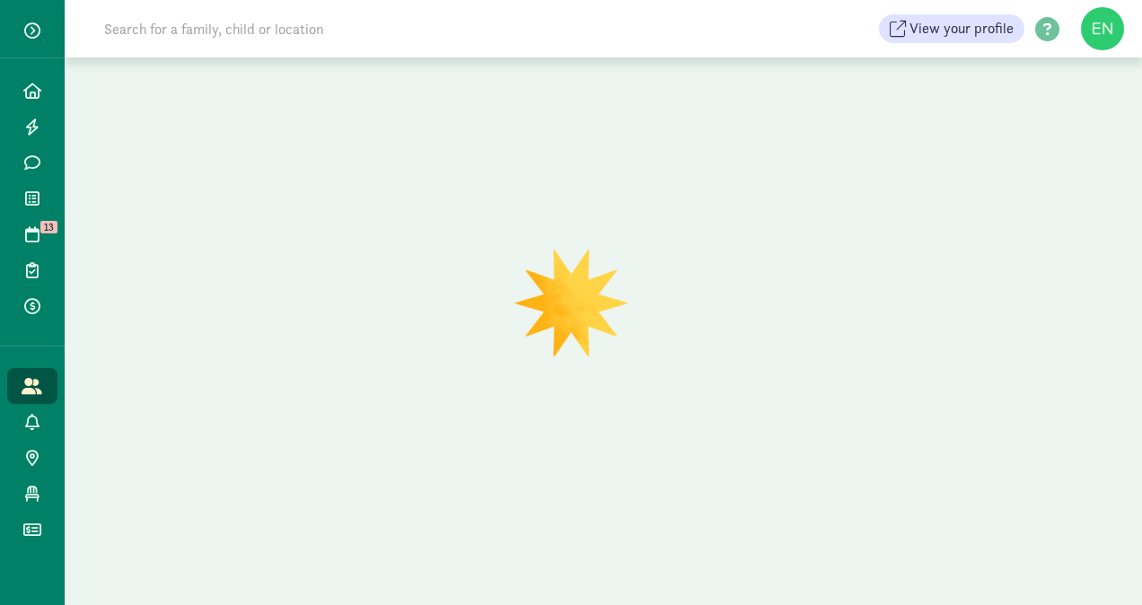
drag, startPoint x: 269, startPoint y: 137, endPoint x: 328, endPoint y: 196, distance: 82.5
click at [328, 196] on div at bounding box center [603, 331] width 1077 height 548
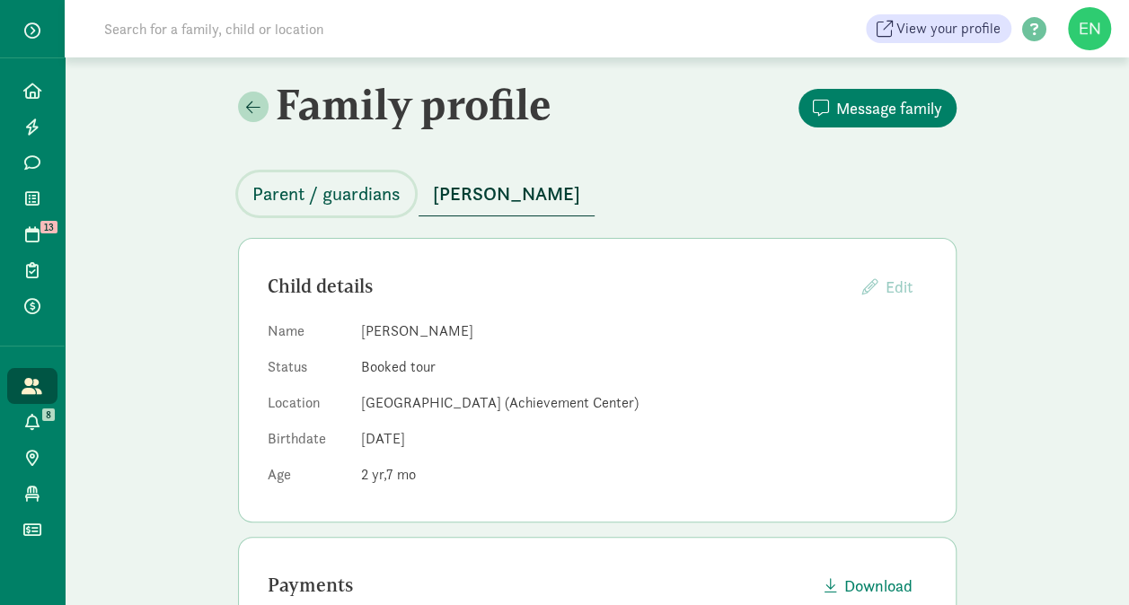
click at [334, 174] on button "Parent / guardians" at bounding box center [326, 193] width 177 height 43
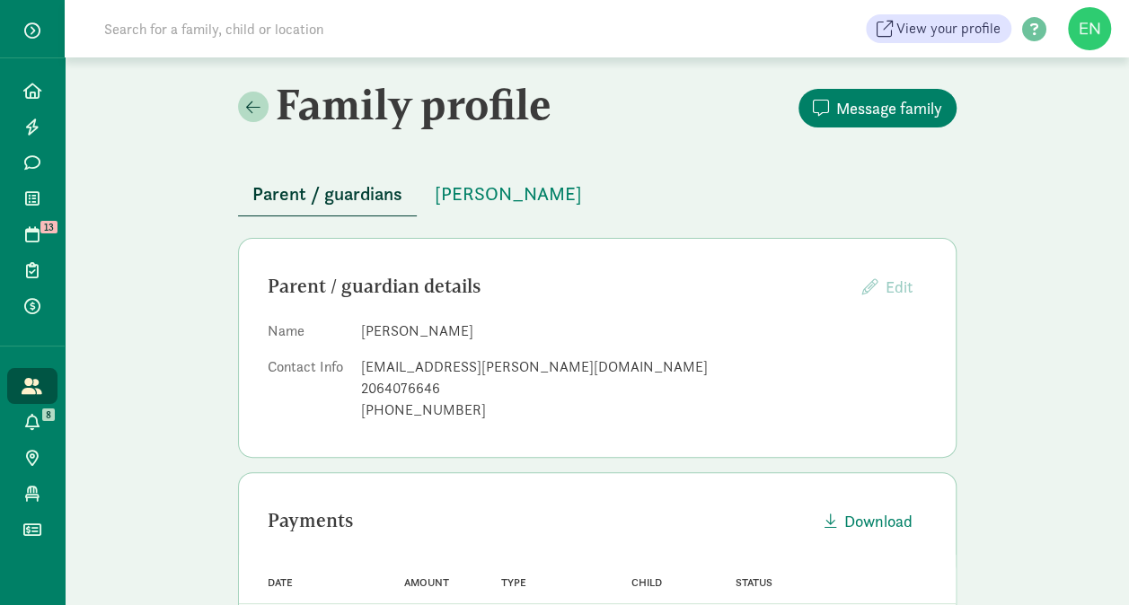
click at [440, 365] on div "[EMAIL_ADDRESS][PERSON_NAME][DOMAIN_NAME]" at bounding box center [644, 367] width 566 height 22
copy dd "[EMAIL_ADDRESS][PERSON_NAME][DOMAIN_NAME]"
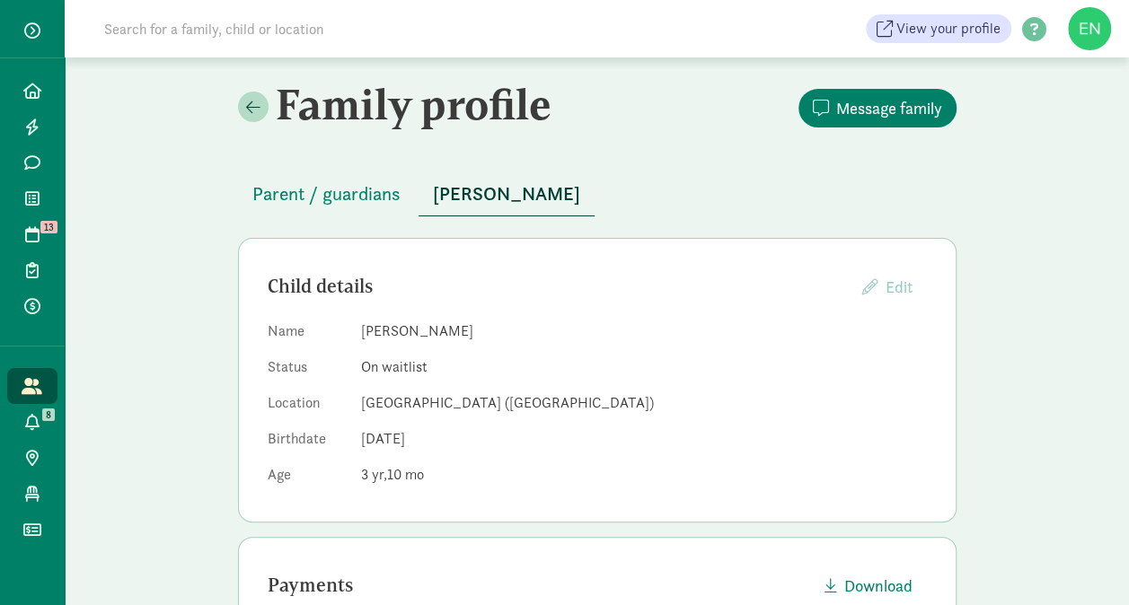
click div "Family profile Message family Parent / guardians Beatrice Gallagher Child detai…"
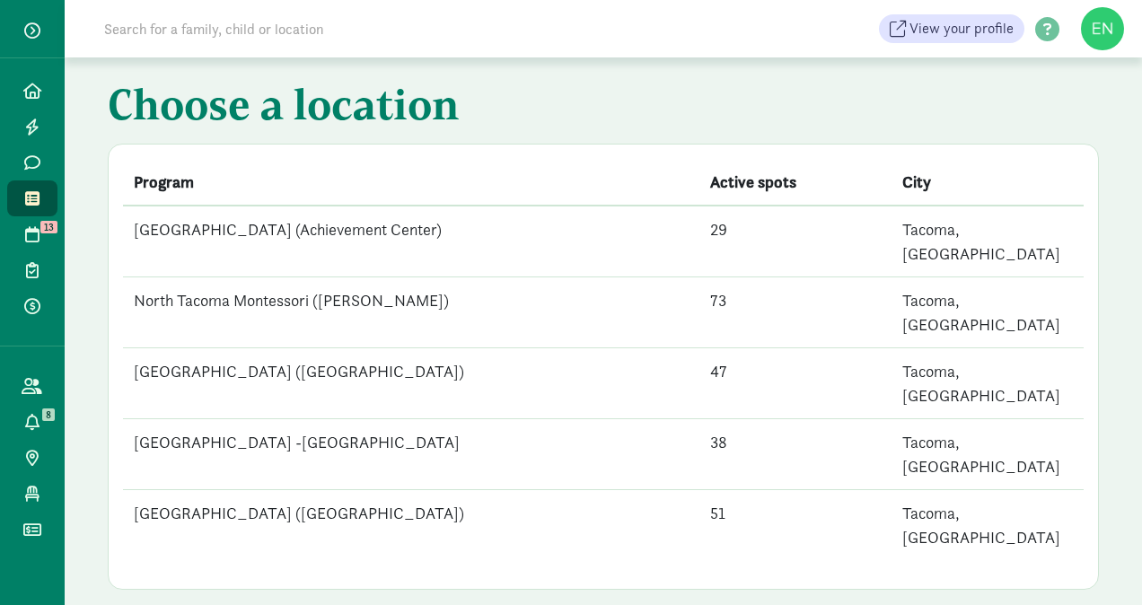
click at [345, 277] on td "North Tacoma Montessori ([PERSON_NAME])" at bounding box center [411, 312] width 576 height 71
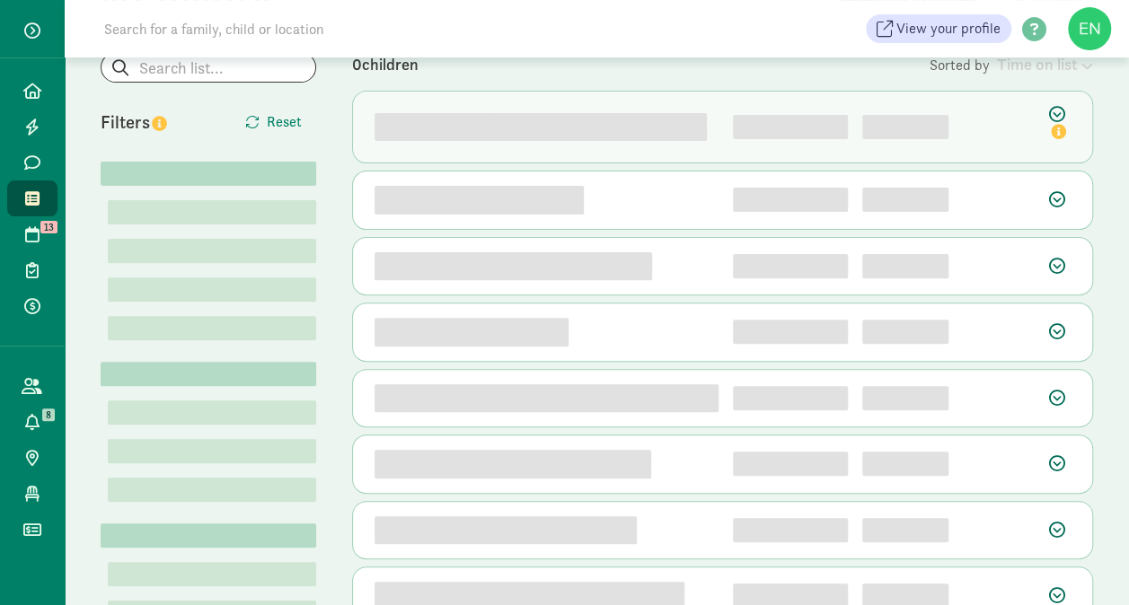
scroll to position [138, 0]
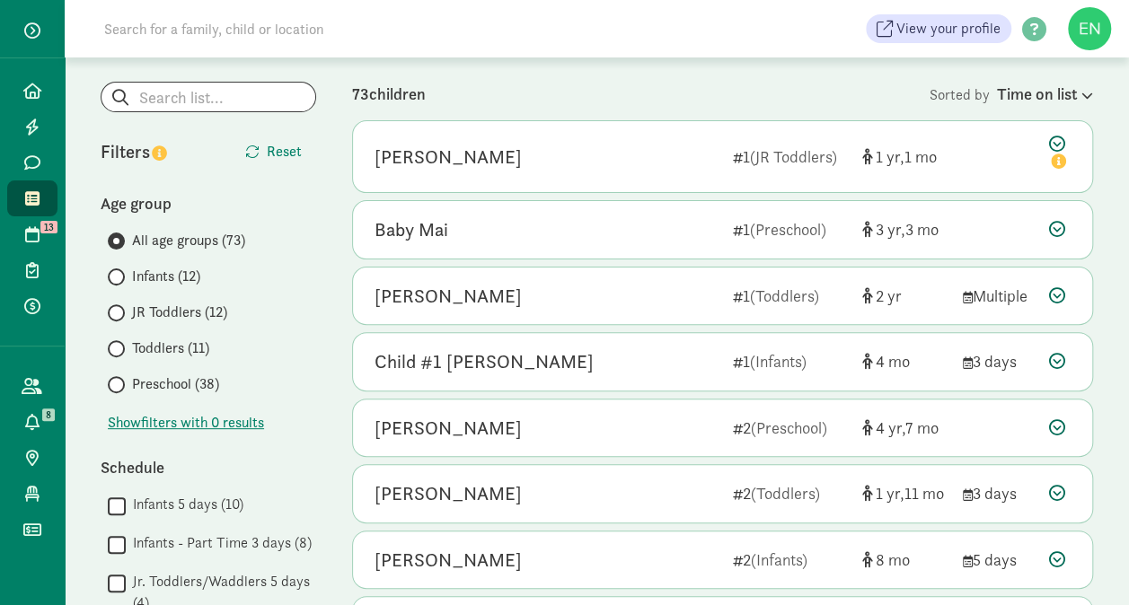
click at [190, 380] on span "Preschool (38)" at bounding box center [175, 384] width 87 height 22
click at [119, 380] on input "Preschool (38)" at bounding box center [114, 385] width 12 height 12
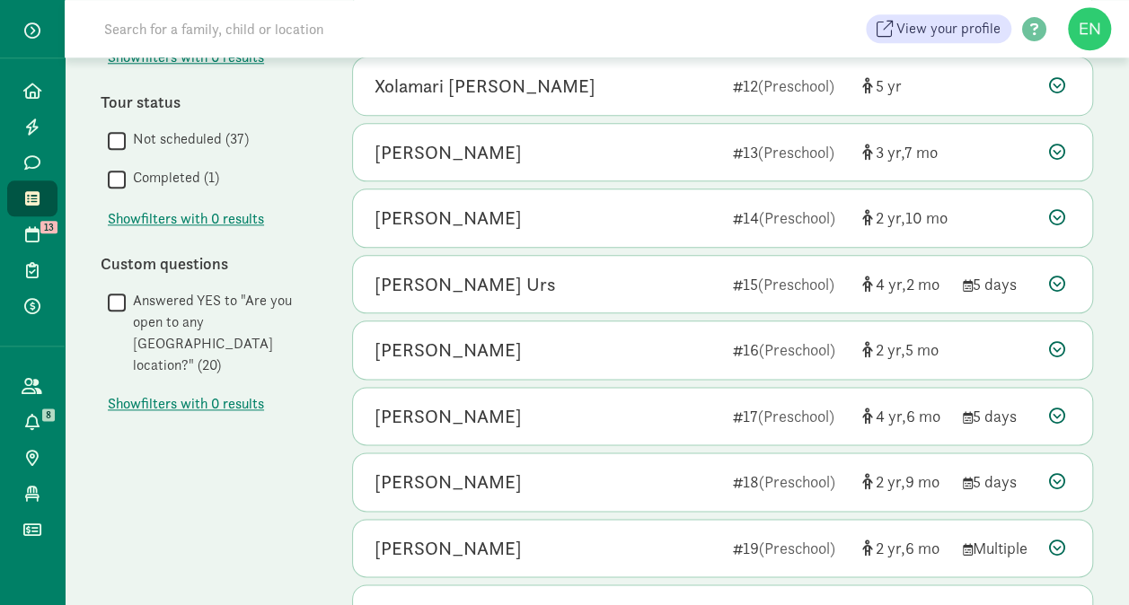
scroll to position [1040, 0]
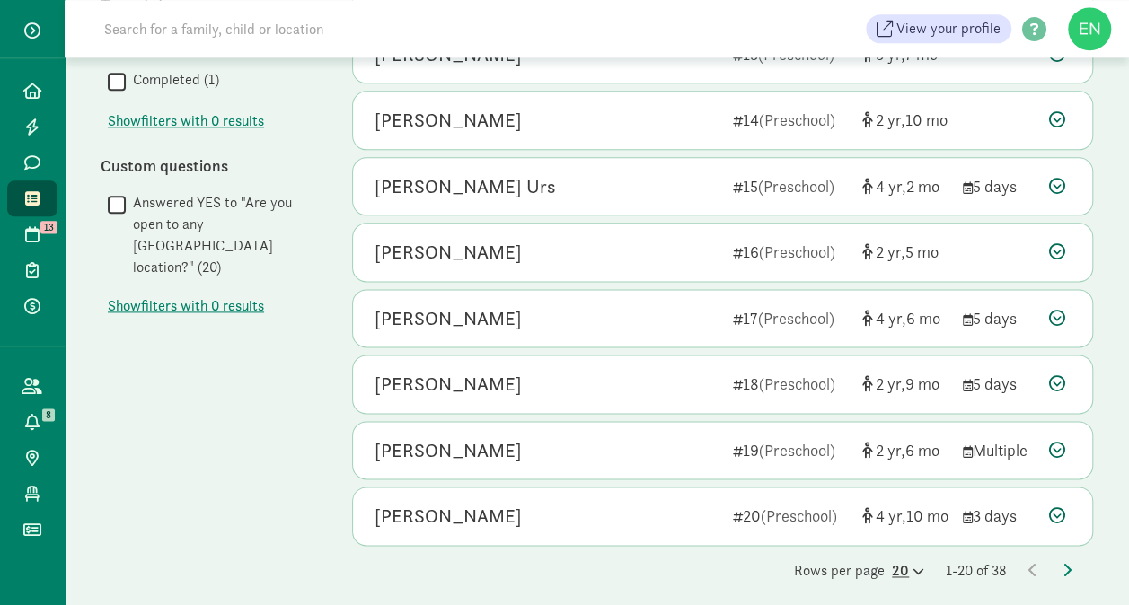
click at [894, 564] on div "20" at bounding box center [908, 571] width 32 height 22
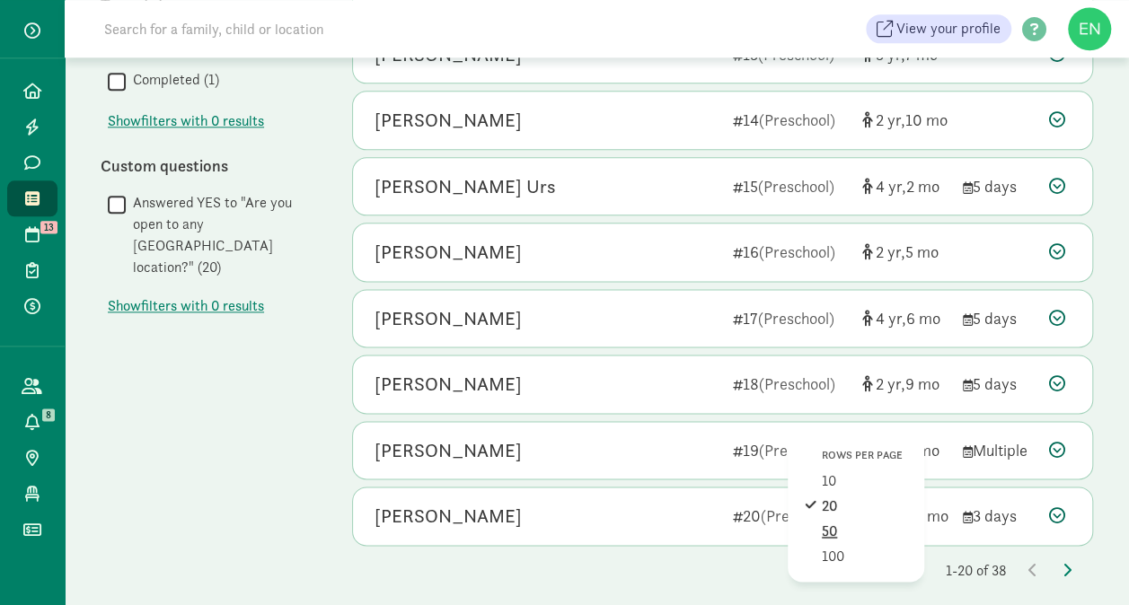
click at [848, 546] on div "50" at bounding box center [864, 557] width 85 height 22
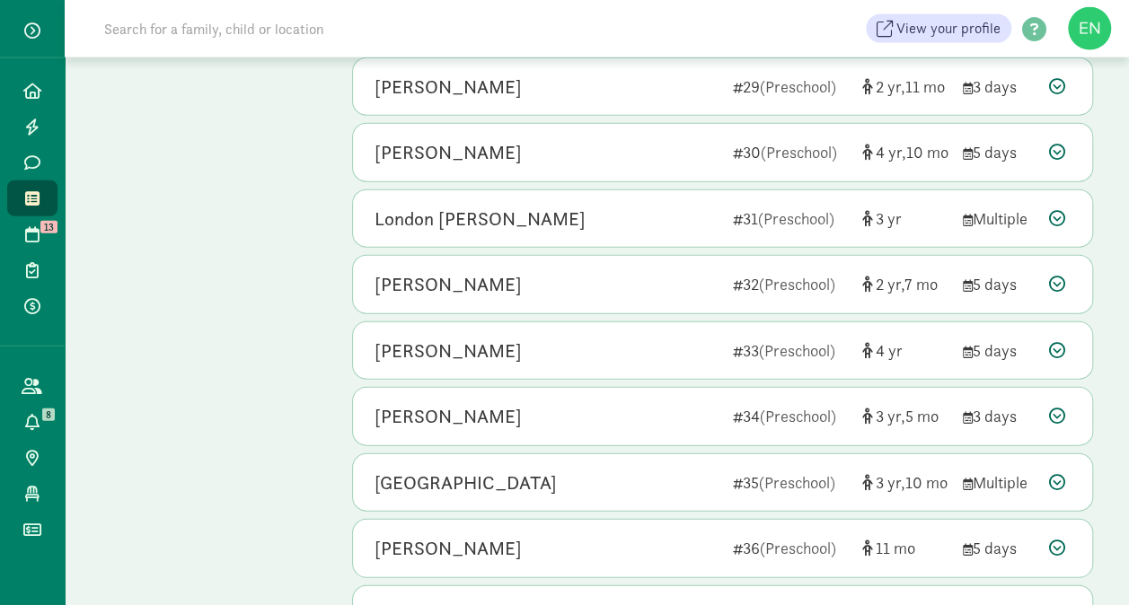
scroll to position [2217, 0]
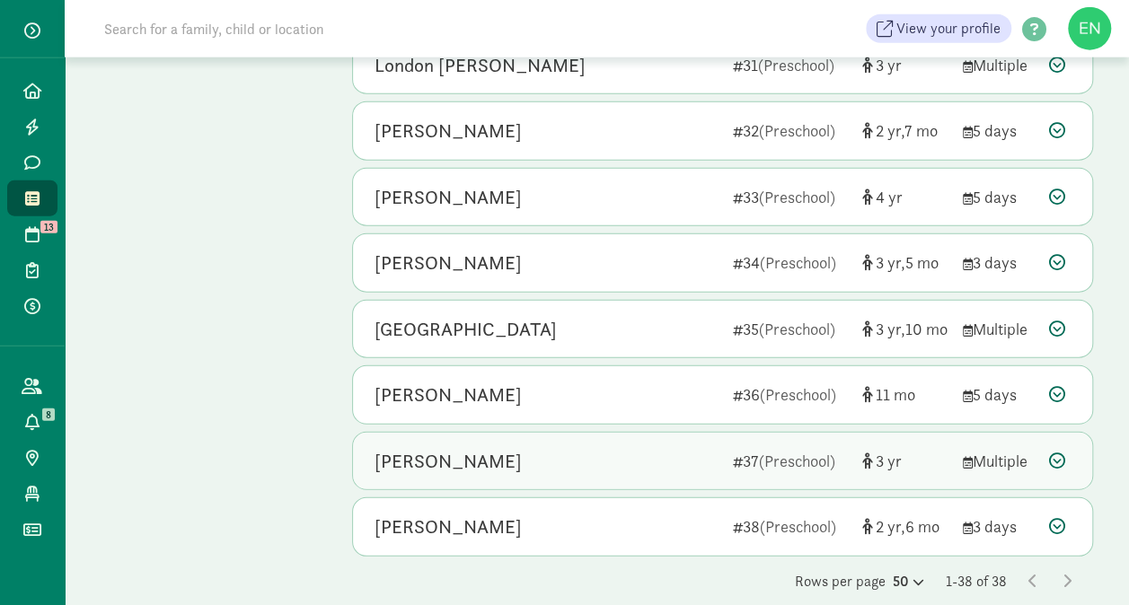
click at [631, 447] on div "Jack McCarroll" at bounding box center [546, 461] width 344 height 29
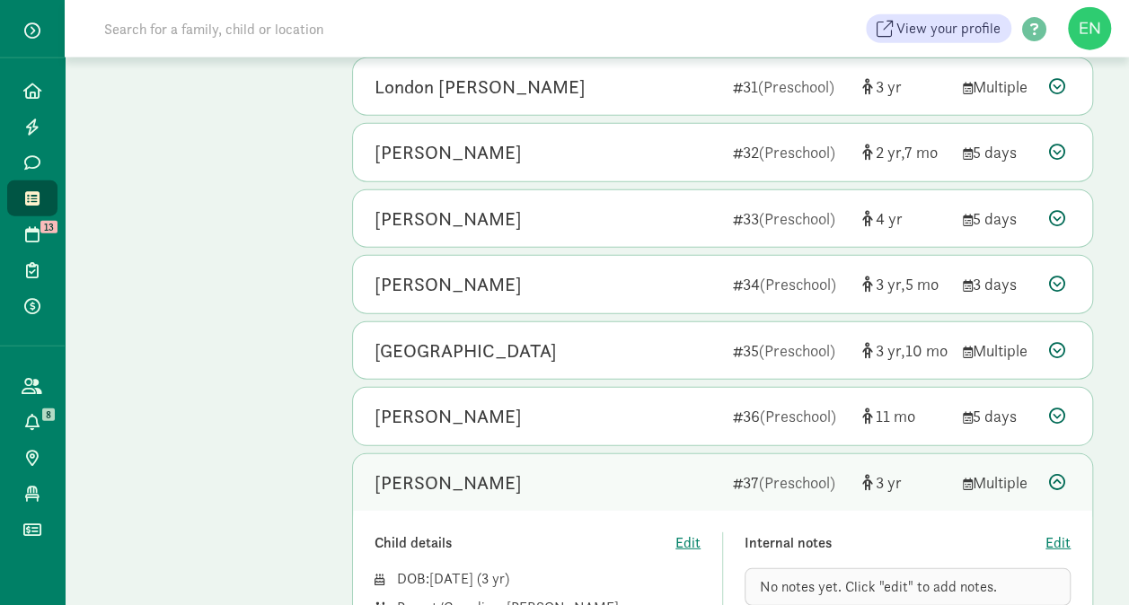
scroll to position [2191, 0]
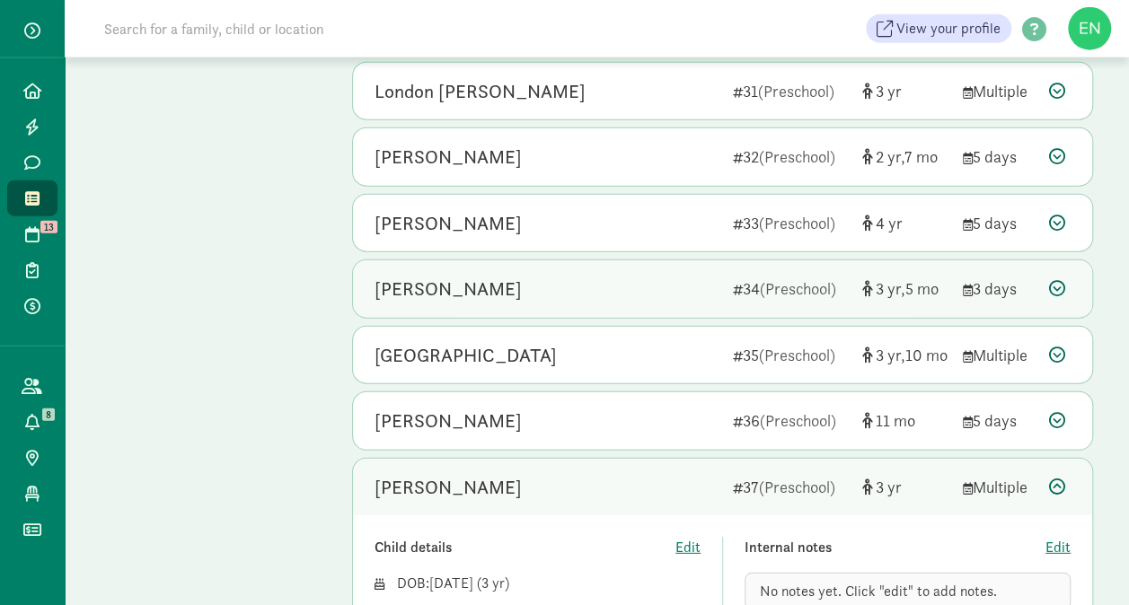
click at [558, 276] on div "Henry Davis" at bounding box center [546, 289] width 344 height 29
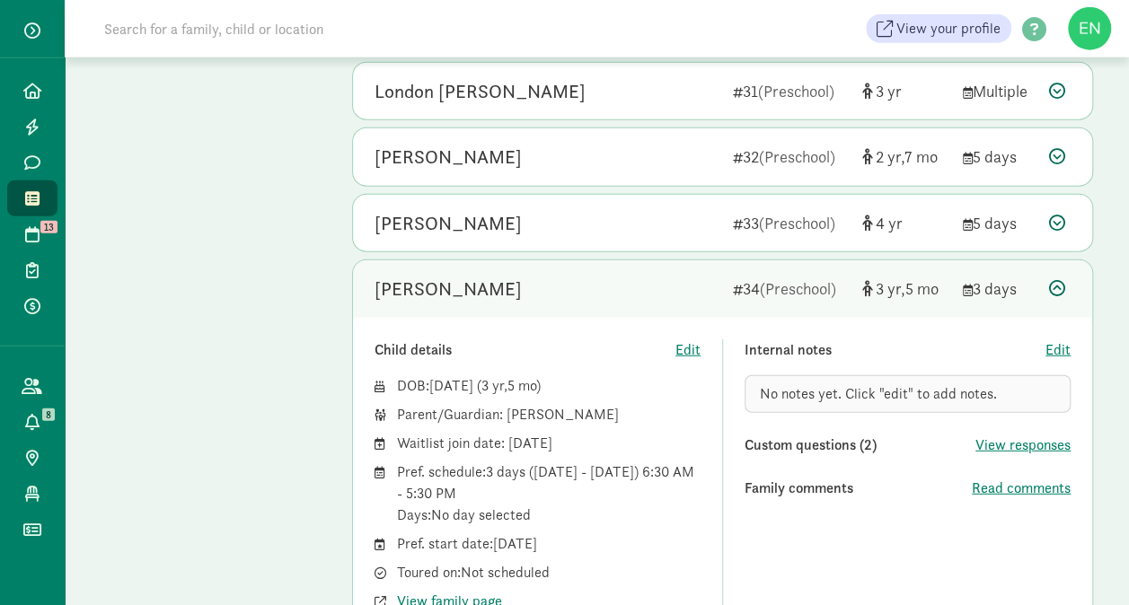
scroll to position [2105, 0]
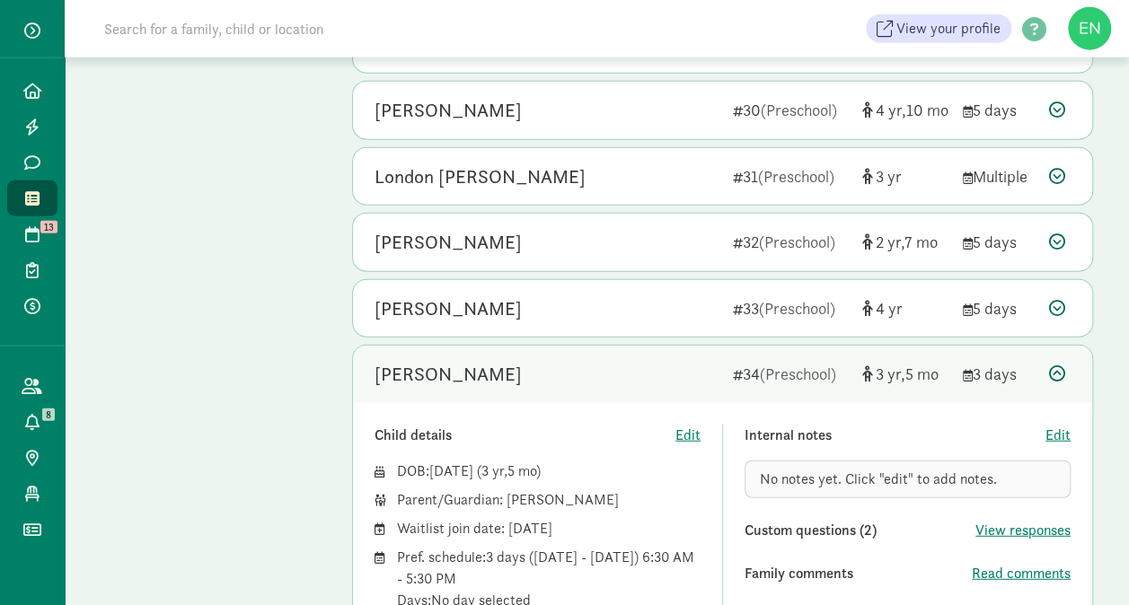
click at [569, 309] on div "Iris Youell 33 (Preschool) 4 5 days" at bounding box center [722, 308] width 739 height 57
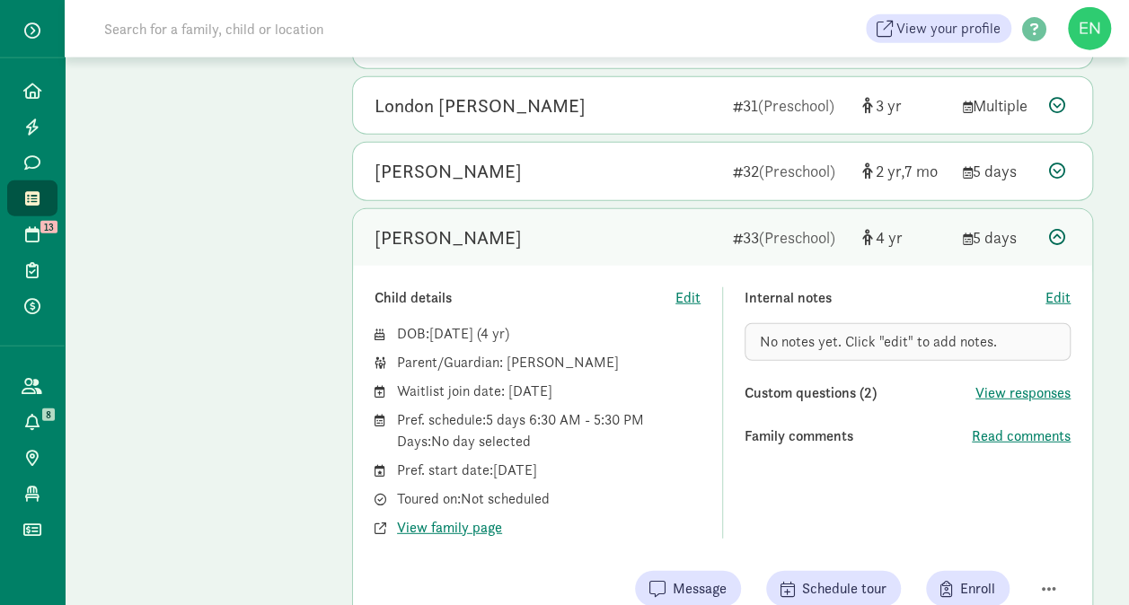
scroll to position [2199, 0]
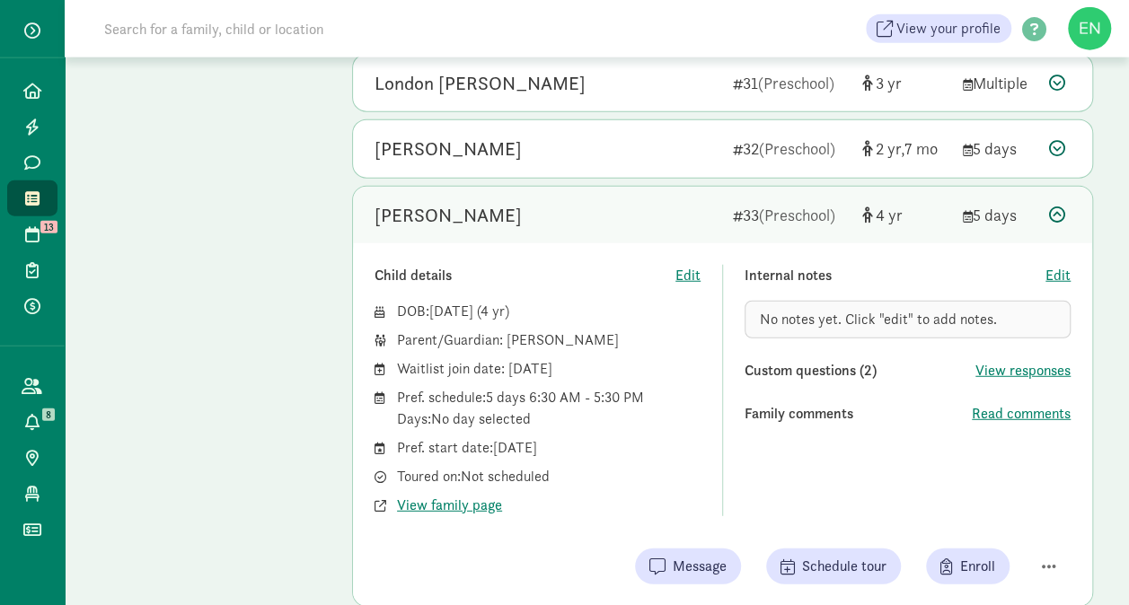
click at [965, 403] on div "Family comments" at bounding box center [857, 414] width 227 height 22
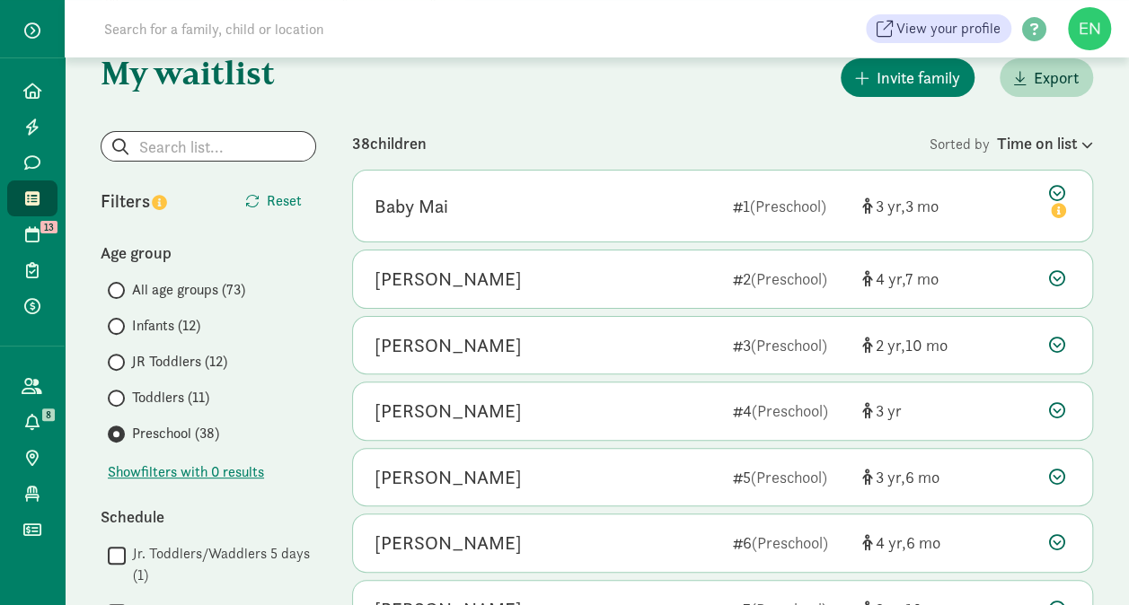
scroll to position [86, 0]
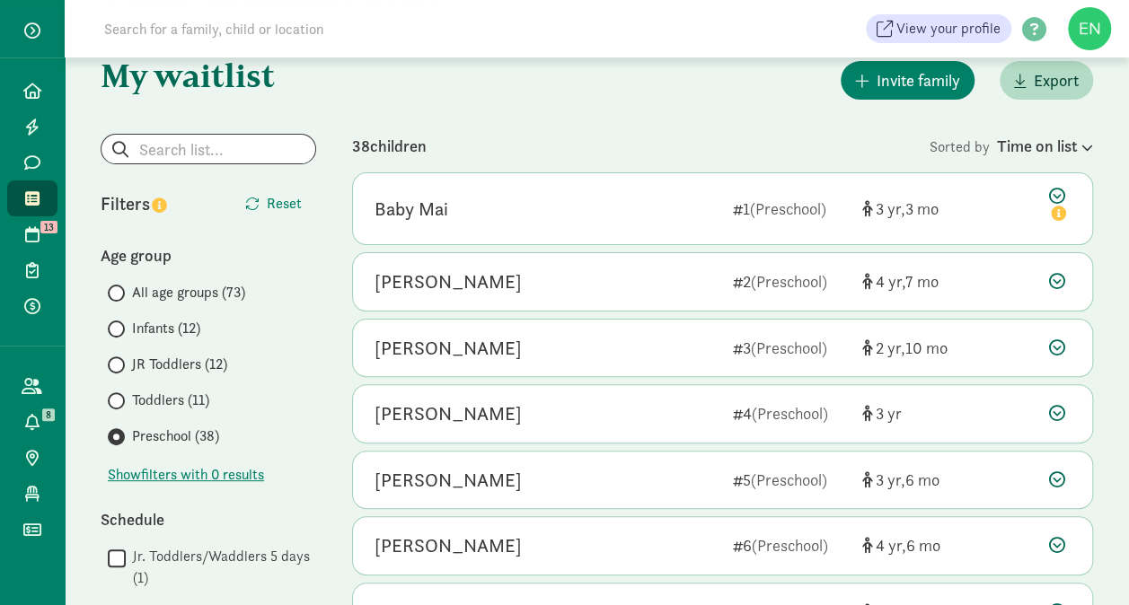
click at [178, 401] on span "Toddlers (11)" at bounding box center [170, 401] width 77 height 22
click at [119, 401] on input "Toddlers (11)" at bounding box center [114, 401] width 12 height 12
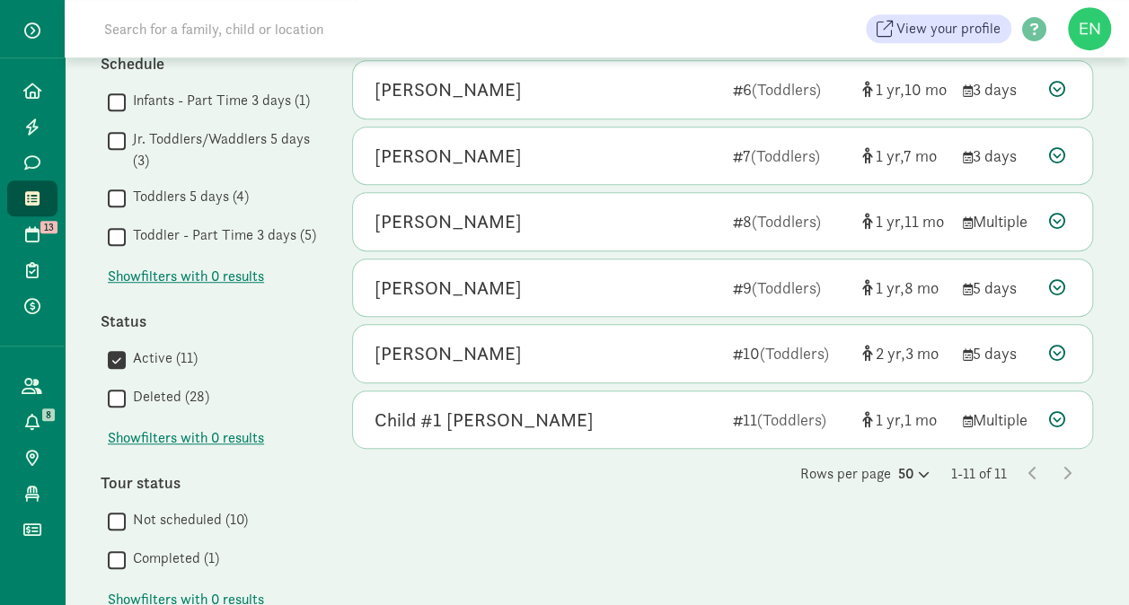
scroll to position [544, 0]
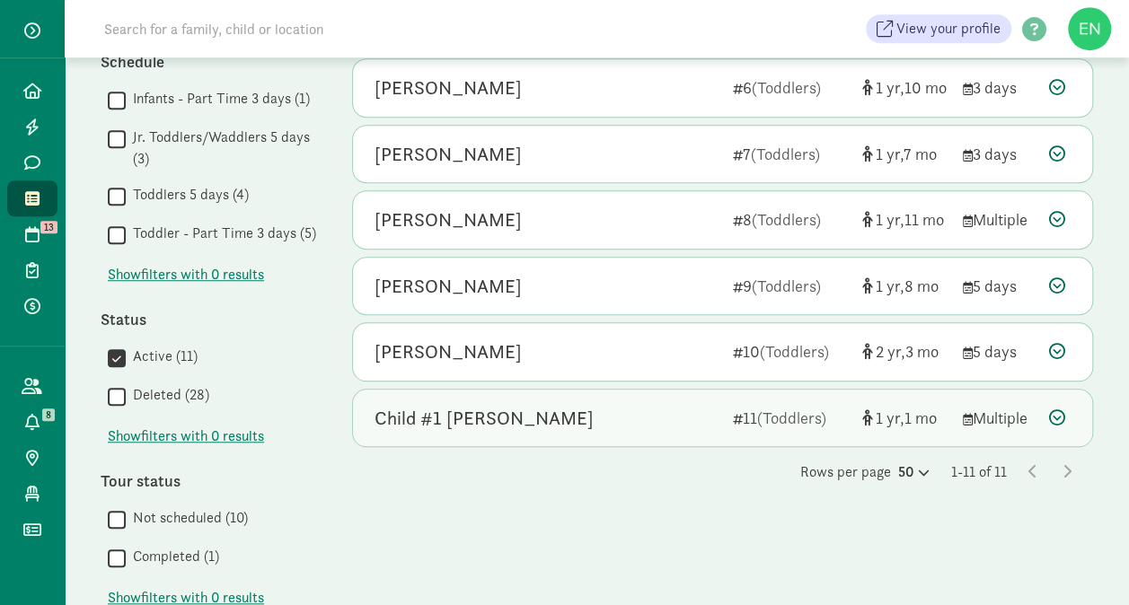
click at [564, 420] on div "Child #1 Goldberg" at bounding box center [546, 418] width 344 height 29
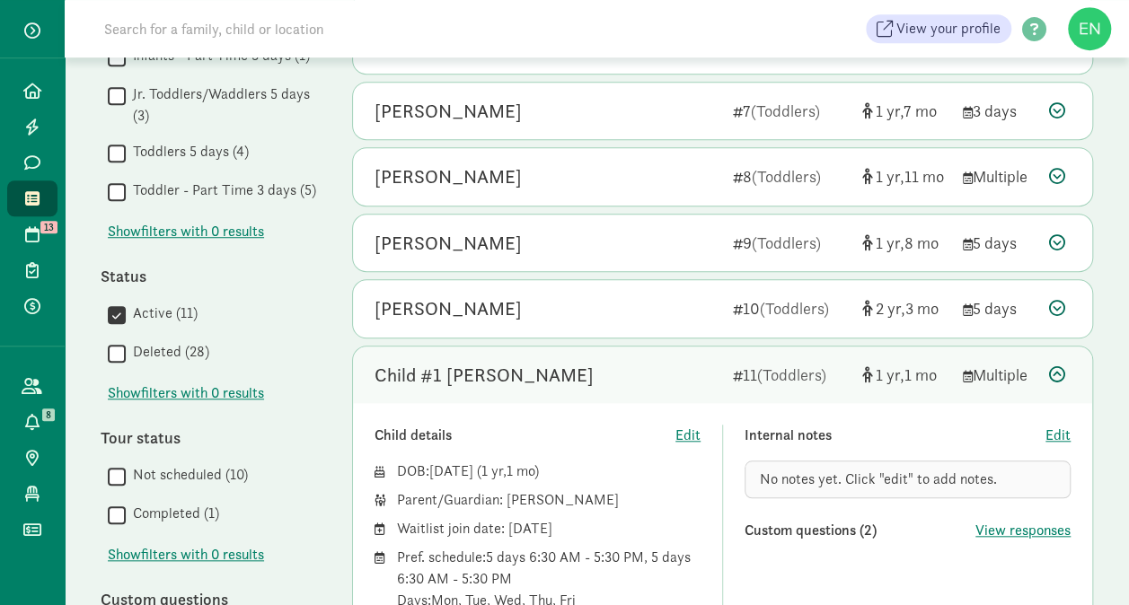
scroll to position [586, 0]
click at [569, 381] on div "Child #1 Goldberg" at bounding box center [546, 376] width 344 height 29
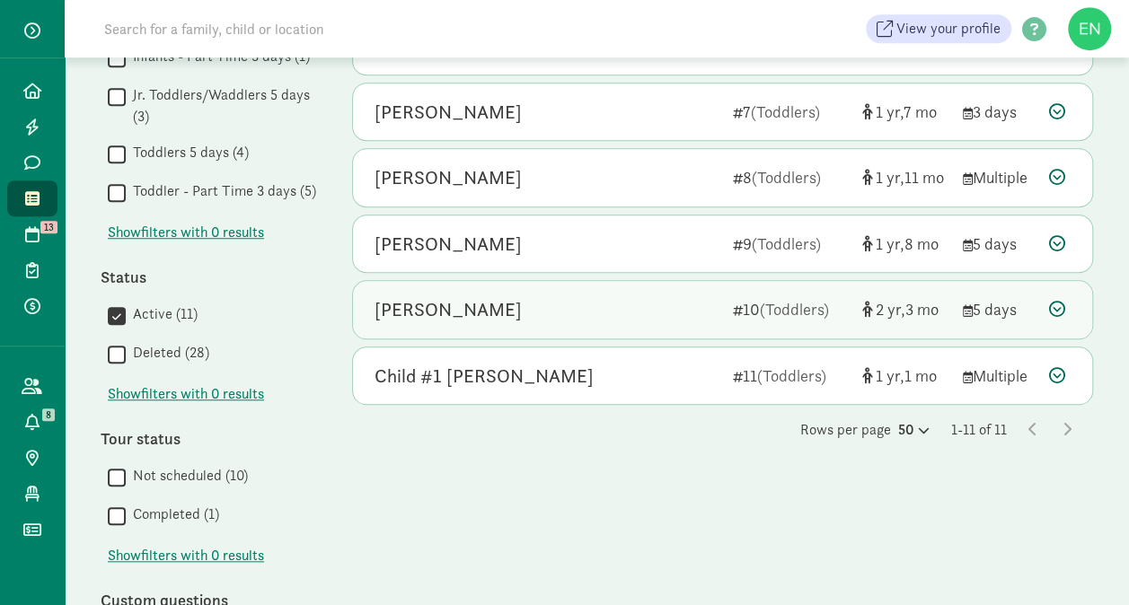
click at [576, 329] on div "Liam Moore 10 (Toddlers) 2 3 5 days" at bounding box center [722, 309] width 739 height 57
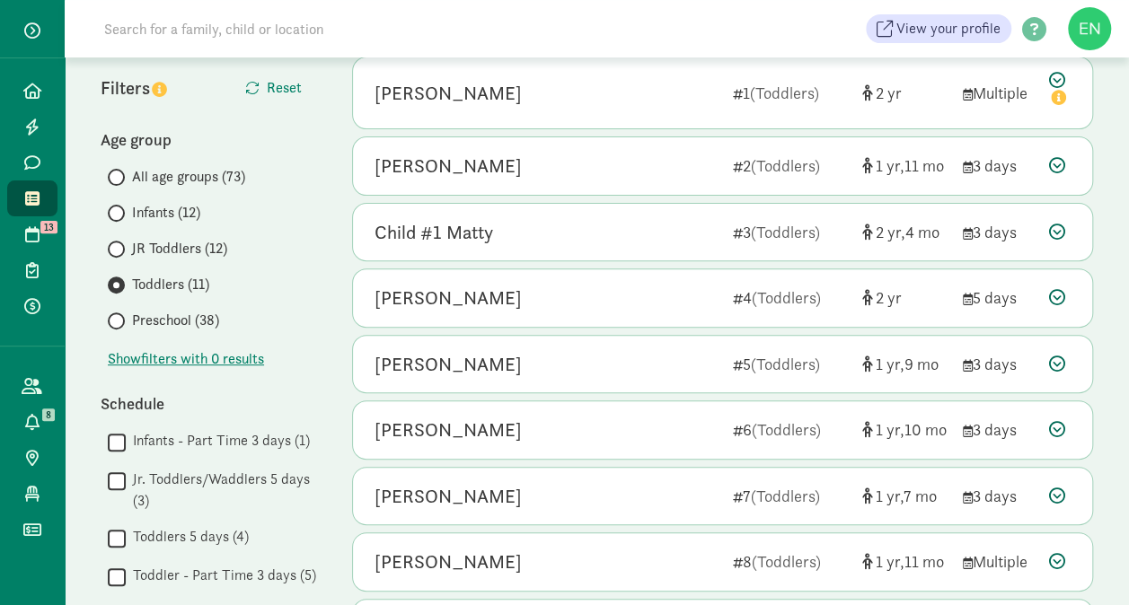
scroll to position [200, 0]
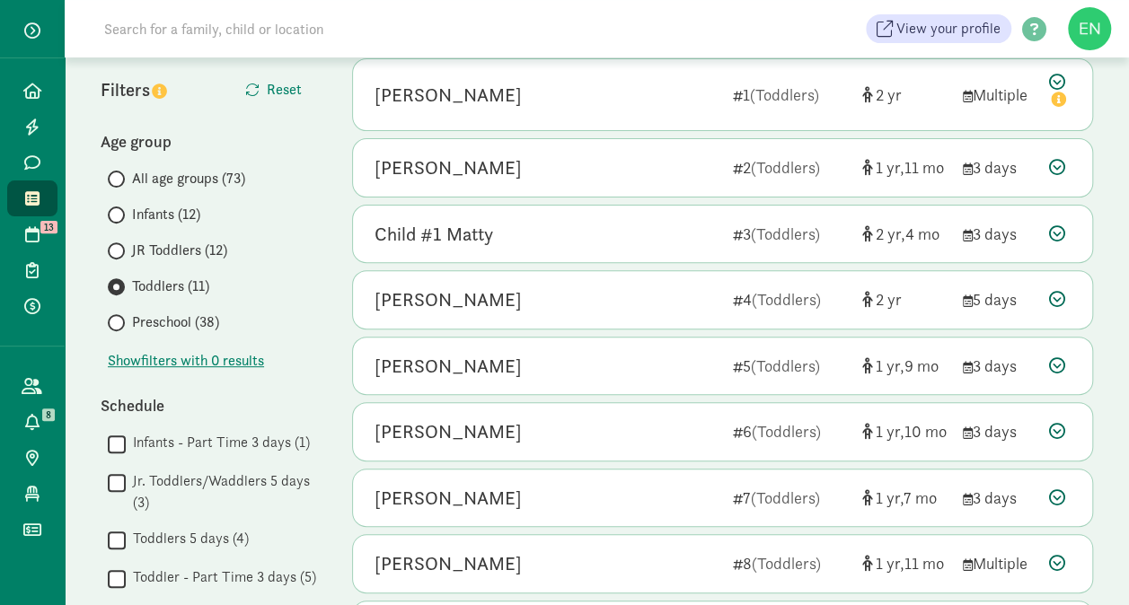
click at [201, 242] on span "JR Toddlers (12)" at bounding box center [179, 251] width 95 height 22
click at [119, 245] on input "JR Toddlers (12)" at bounding box center [114, 251] width 12 height 12
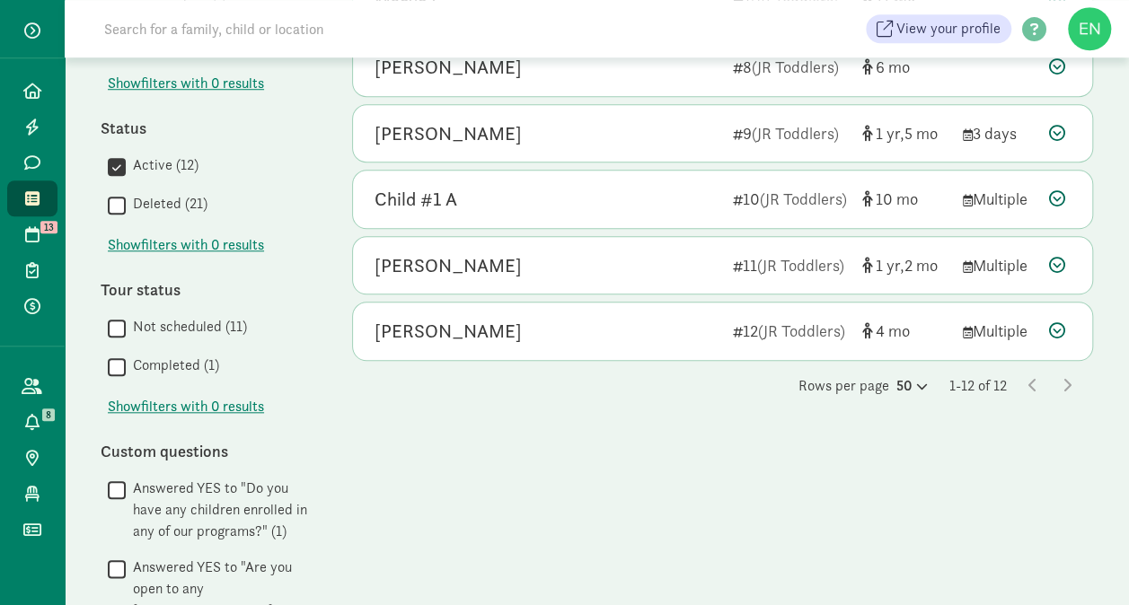
scroll to position [769, 0]
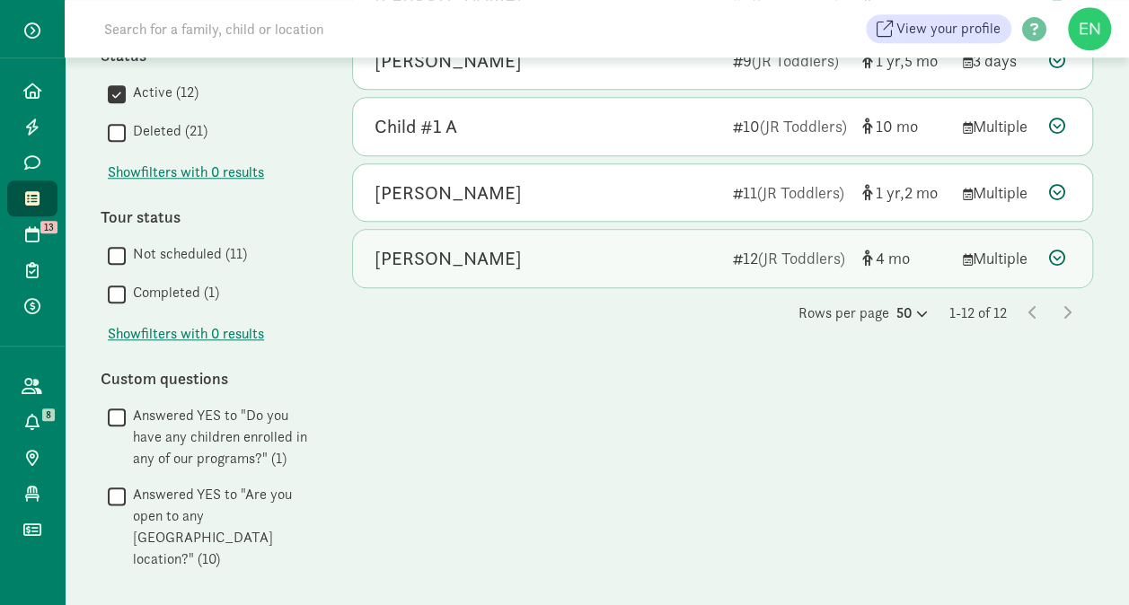
click at [564, 249] on div "Mason Tabakin" at bounding box center [546, 258] width 344 height 29
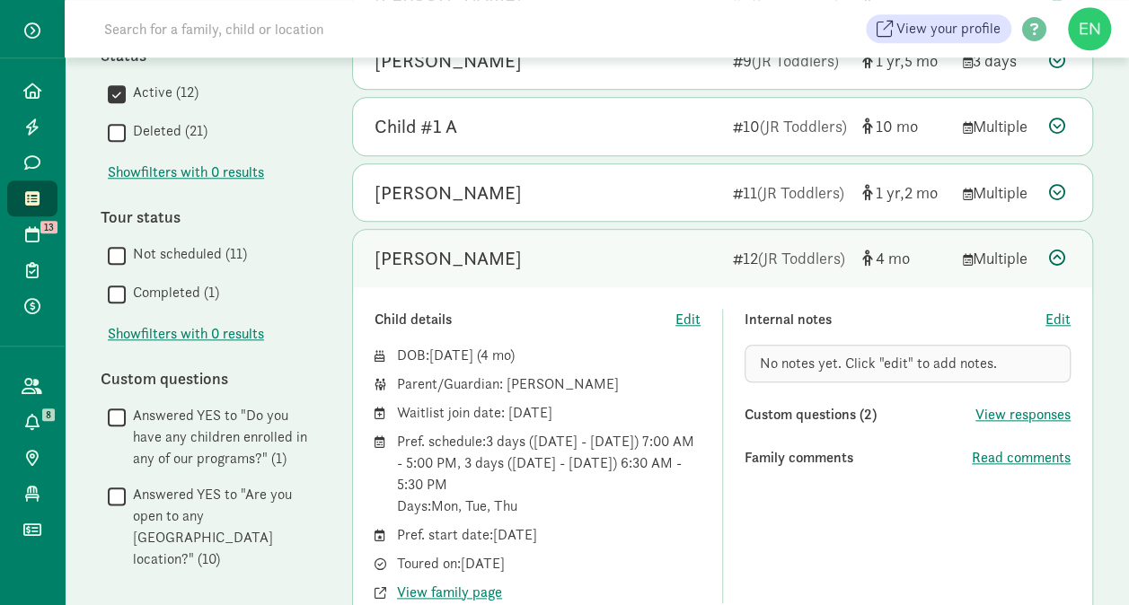
scroll to position [901, 0]
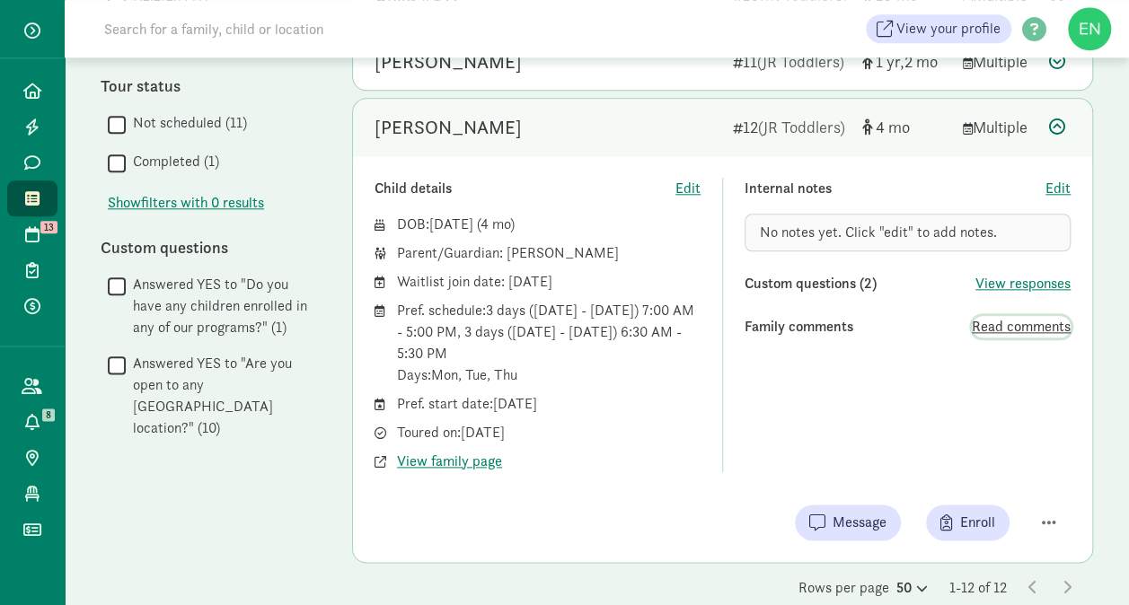
click at [980, 320] on span "Read comments" at bounding box center [1020, 327] width 99 height 22
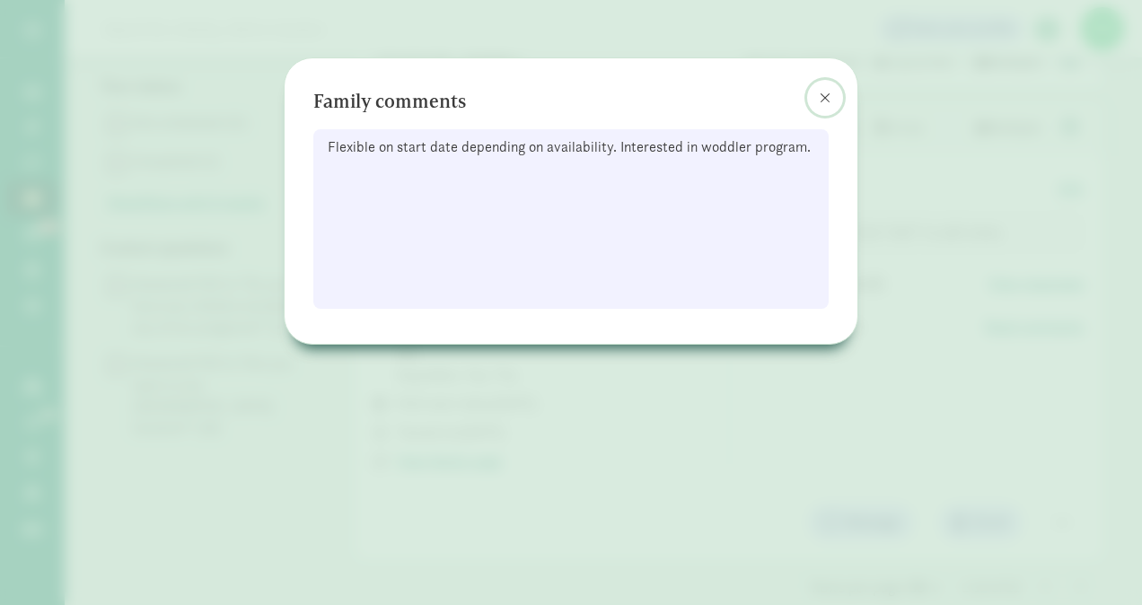
click at [832, 92] on button at bounding box center [825, 98] width 36 height 36
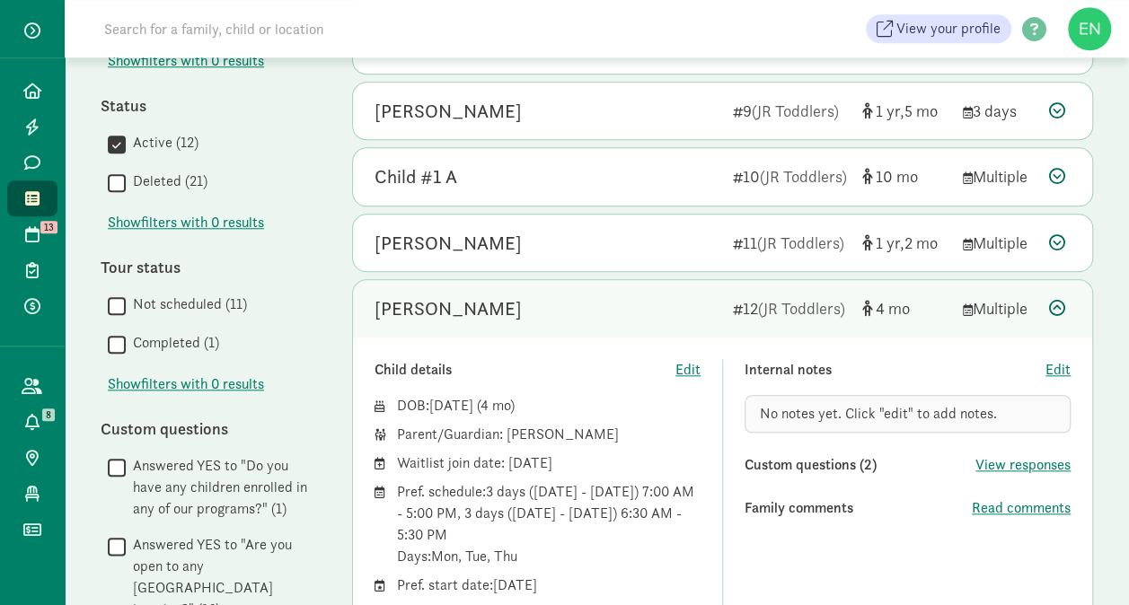
scroll to position [717, 0]
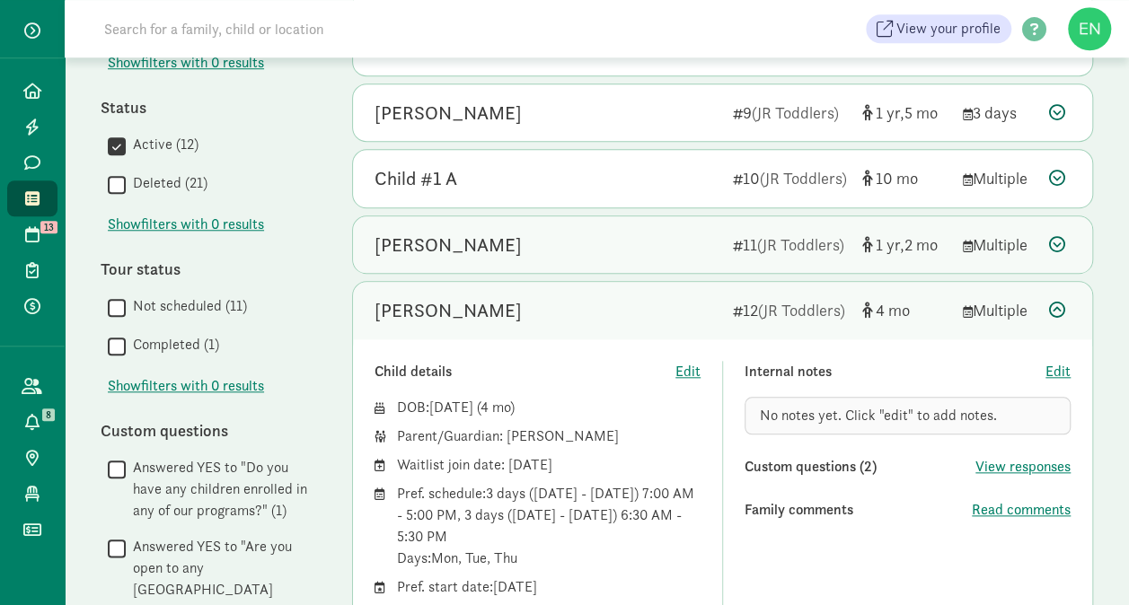
click at [663, 231] on div "Kira Boss" at bounding box center [546, 245] width 344 height 29
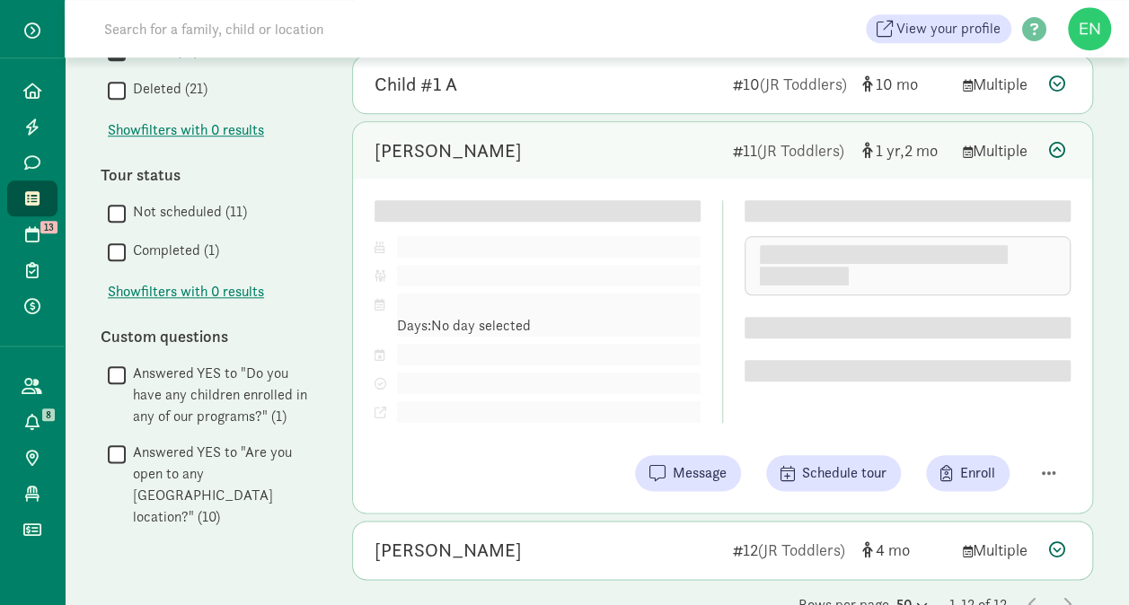
scroll to position [813, 0]
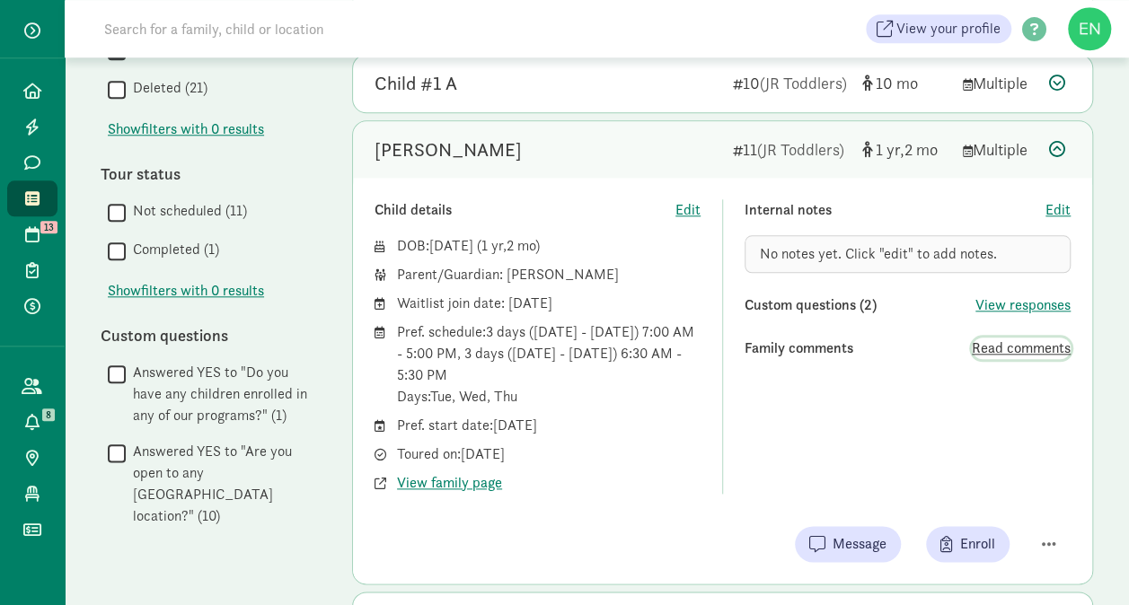
click at [993, 351] on span "Read comments" at bounding box center [1020, 349] width 99 height 22
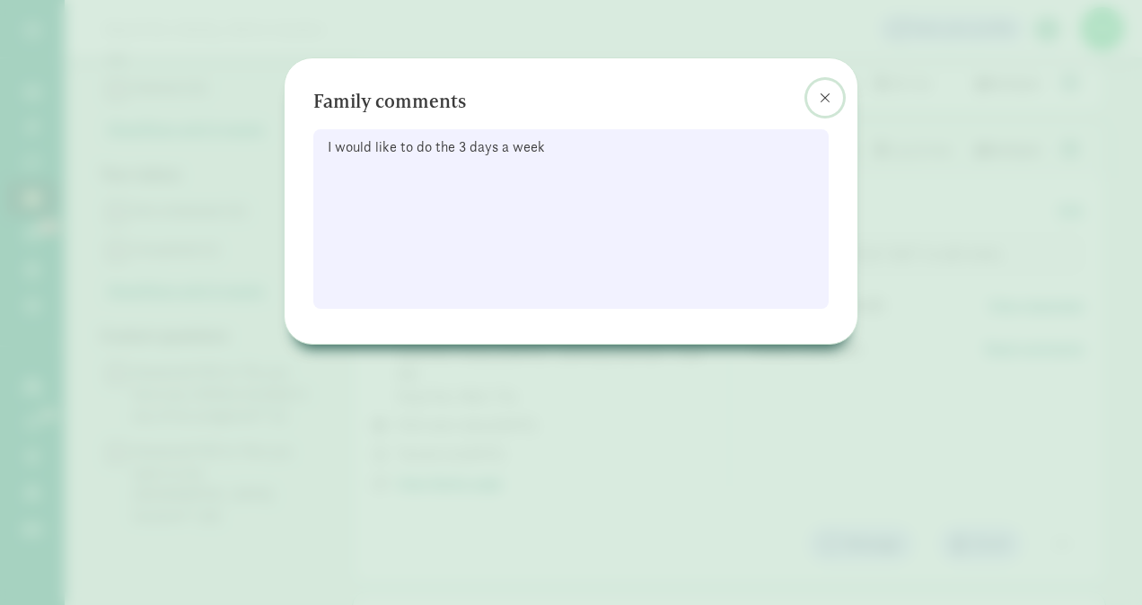
click at [812, 99] on button at bounding box center [825, 98] width 36 height 36
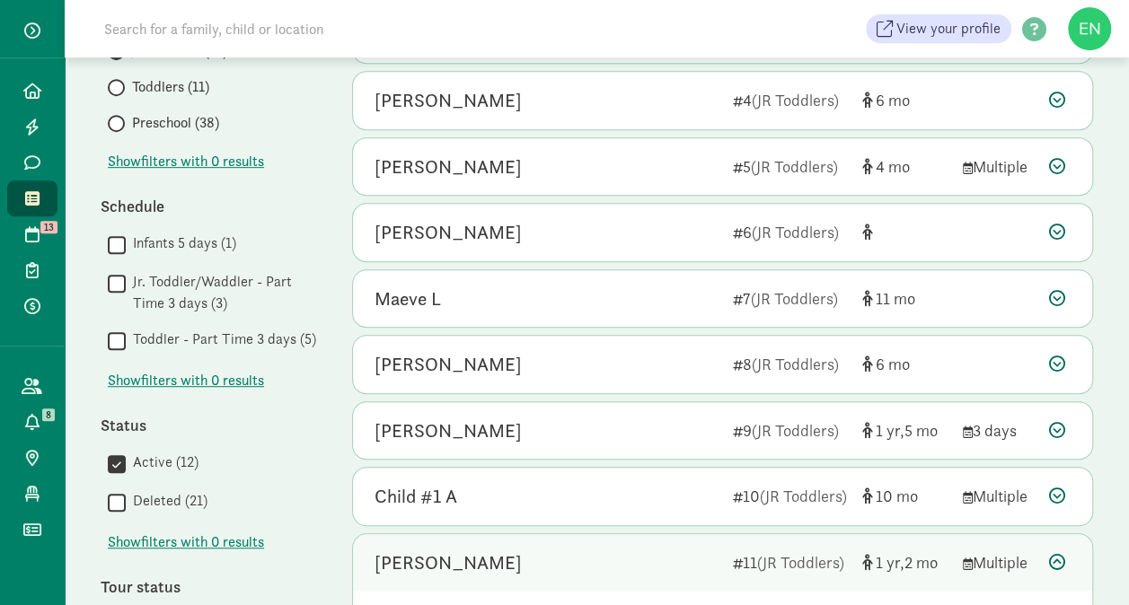
scroll to position [694, 0]
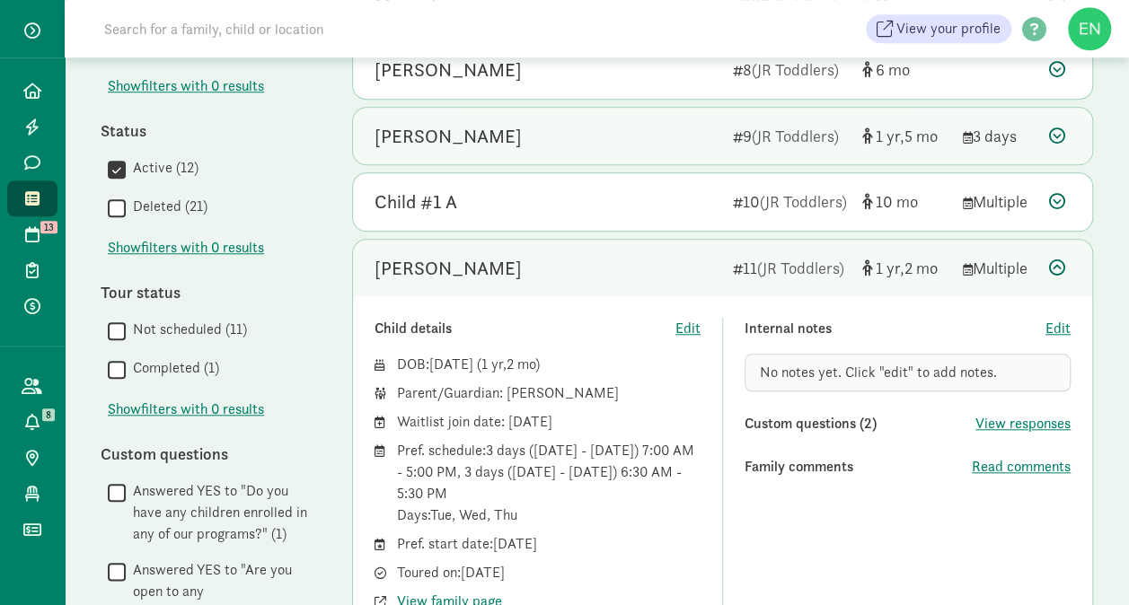
click at [607, 122] on div "Hazel Hertenstein" at bounding box center [546, 136] width 344 height 29
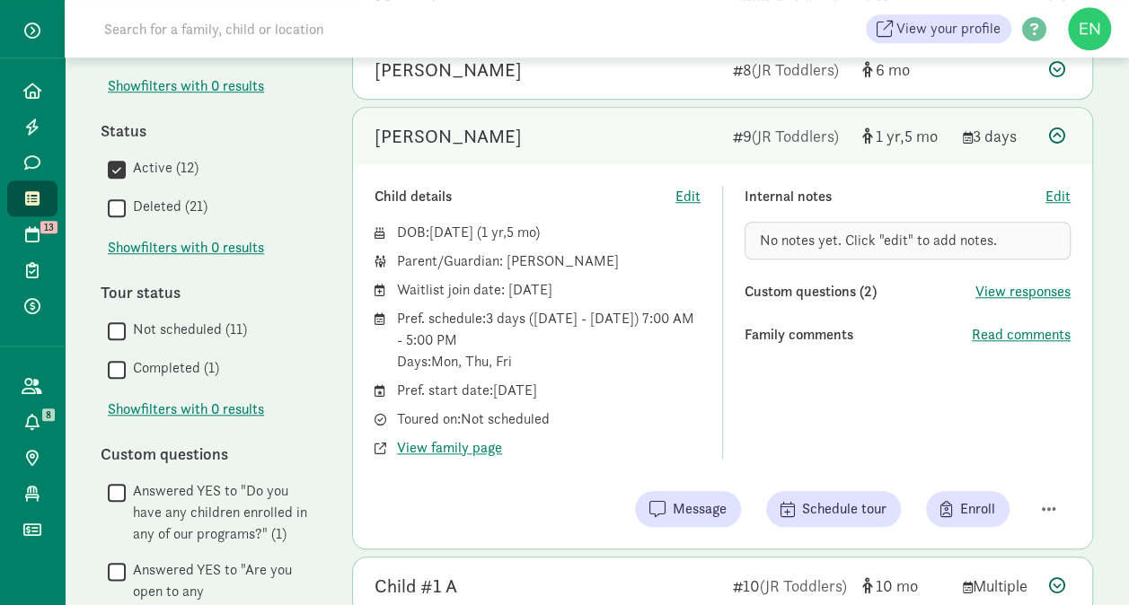
click at [1006, 342] on div "Internal notes Edit No notes yet. Click "edit" to add notes. Custom questions (…" at bounding box center [907, 322] width 326 height 273
click at [1009, 336] on span "Read comments" at bounding box center [1020, 335] width 99 height 22
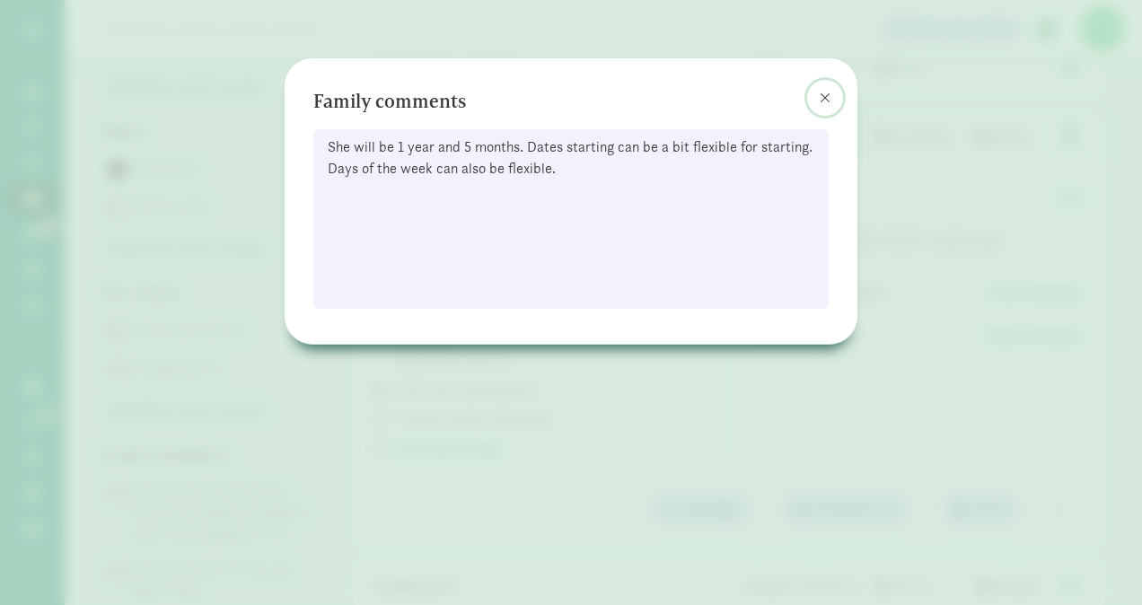
click at [829, 92] on span at bounding box center [825, 98] width 11 height 14
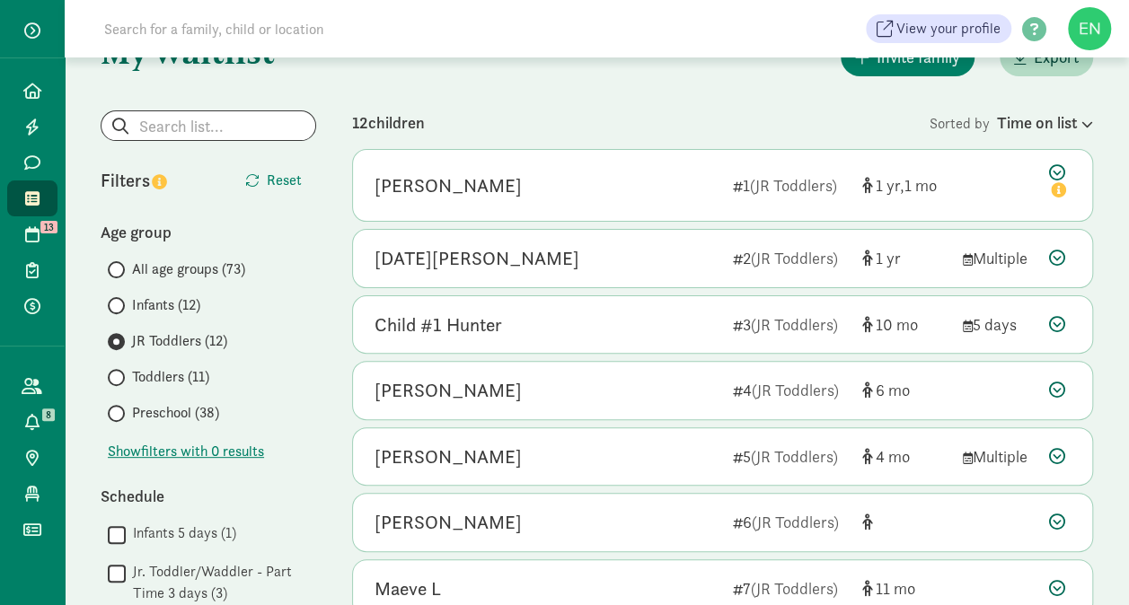
scroll to position [105, 0]
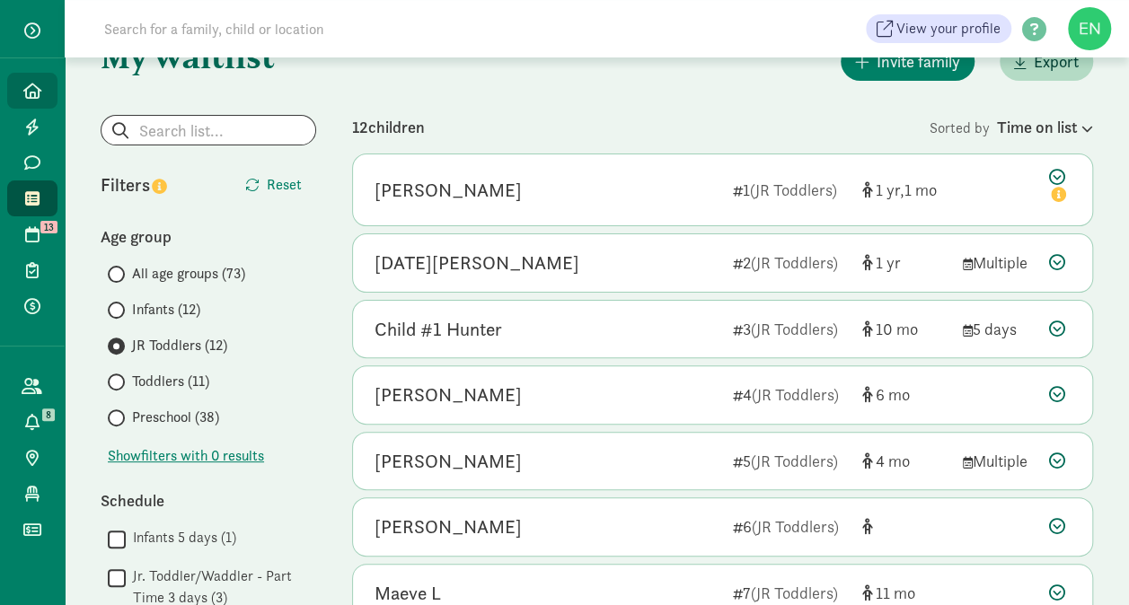
click at [34, 102] on link "Home" at bounding box center [32, 91] width 50 height 36
